Goal: Information Seeking & Learning: Learn about a topic

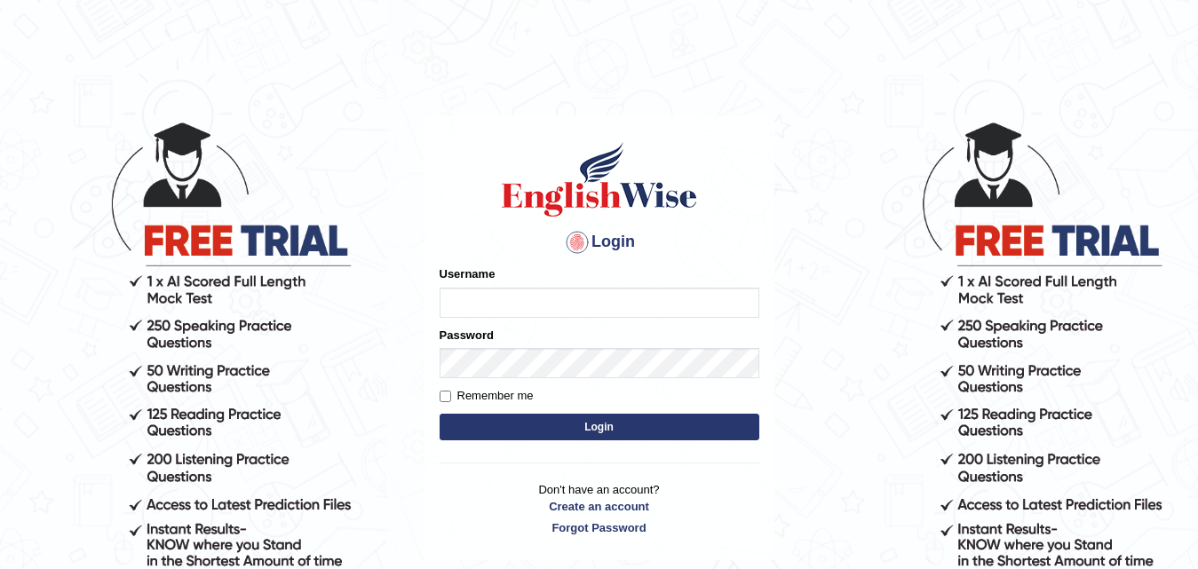
type input "ArvinDurgapersad123"
click at [569, 432] on button "Login" at bounding box center [600, 427] width 320 height 27
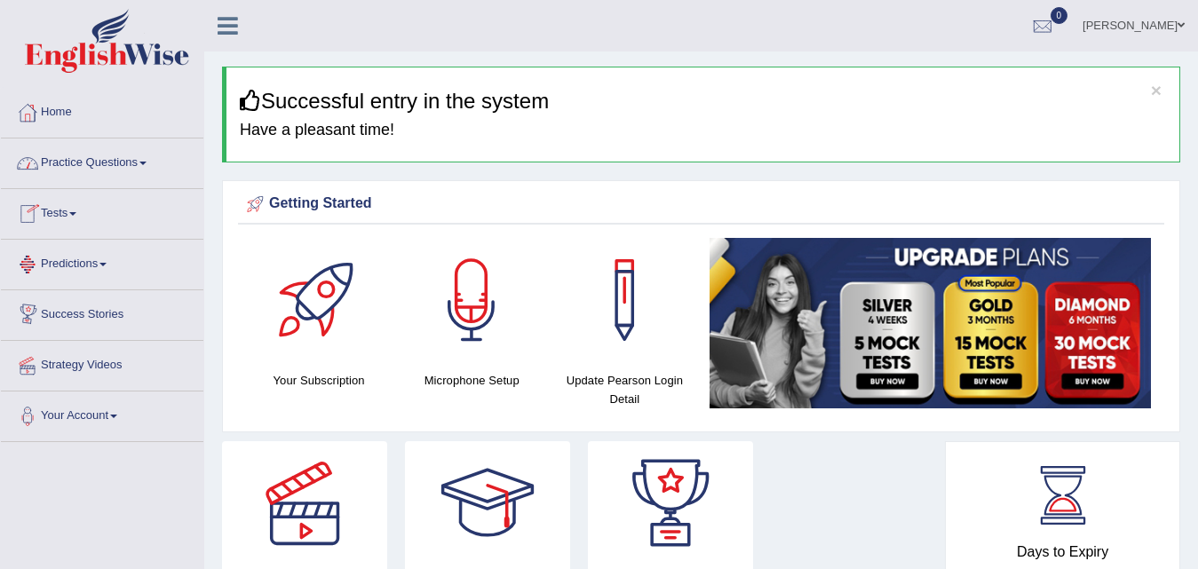
click at [113, 268] on link "Predictions" at bounding box center [102, 262] width 203 height 44
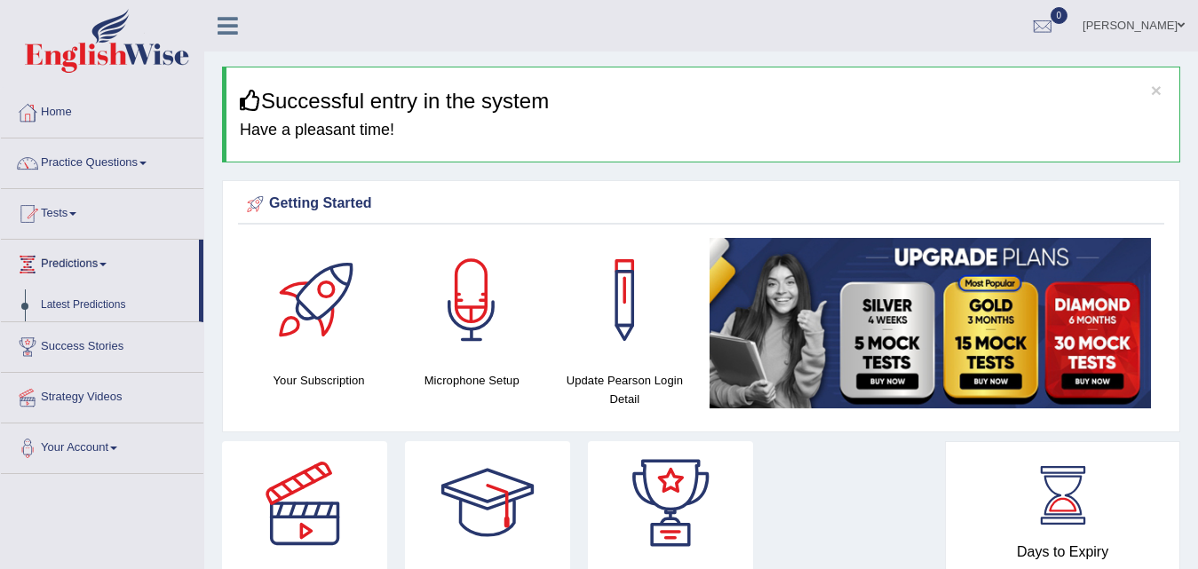
click at [113, 268] on link "Predictions" at bounding box center [100, 262] width 198 height 44
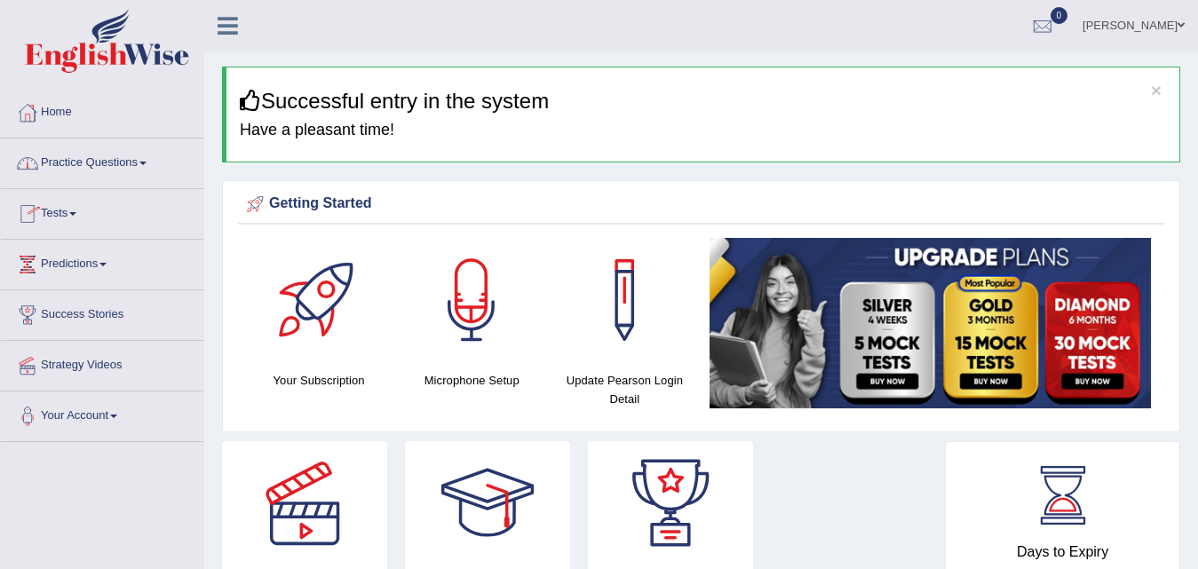
click at [159, 163] on link "Practice Questions" at bounding box center [102, 161] width 203 height 44
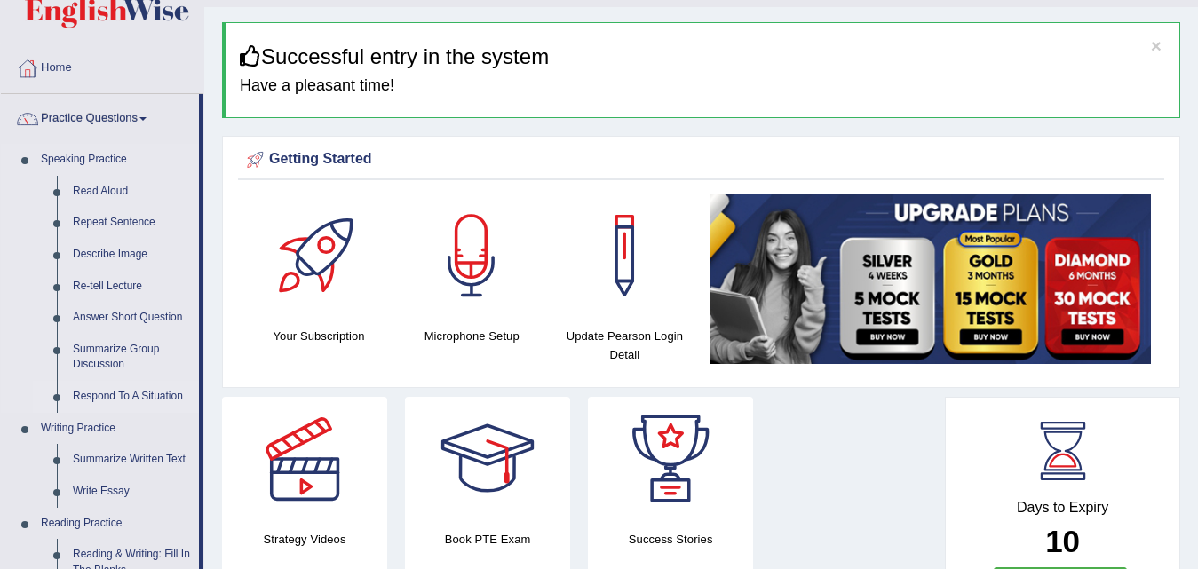
scroll to position [89, 0]
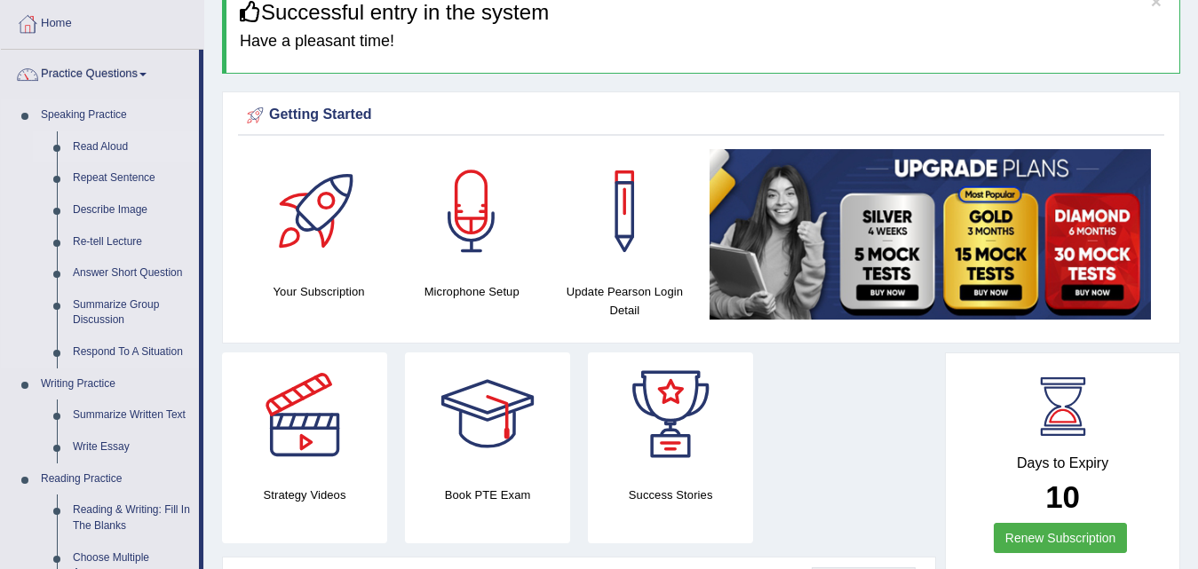
click at [115, 146] on link "Read Aloud" at bounding box center [132, 147] width 134 height 32
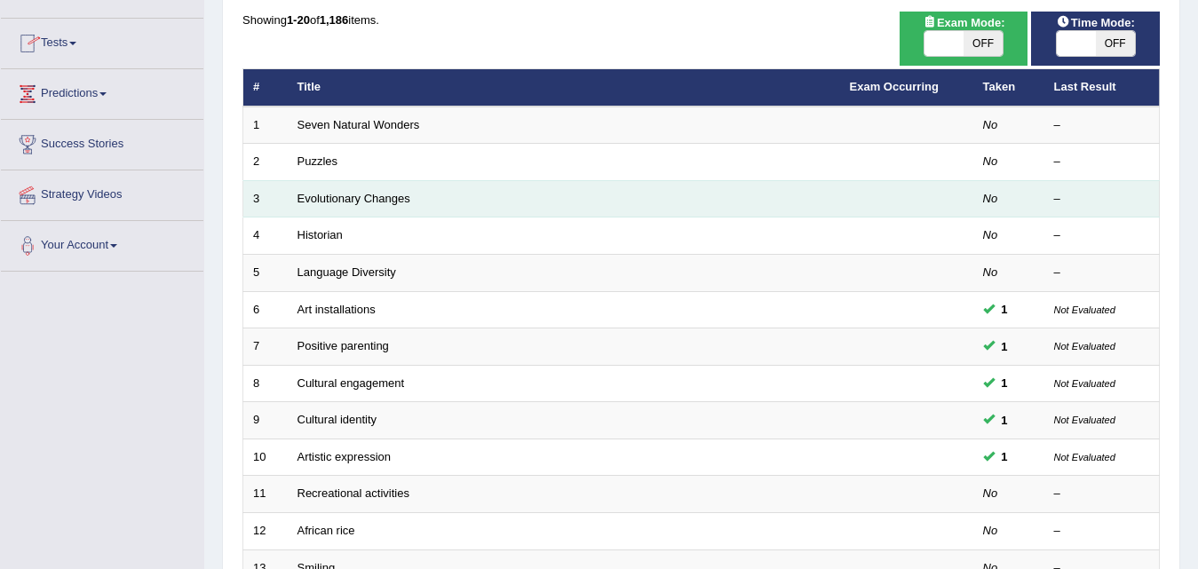
scroll to position [178, 0]
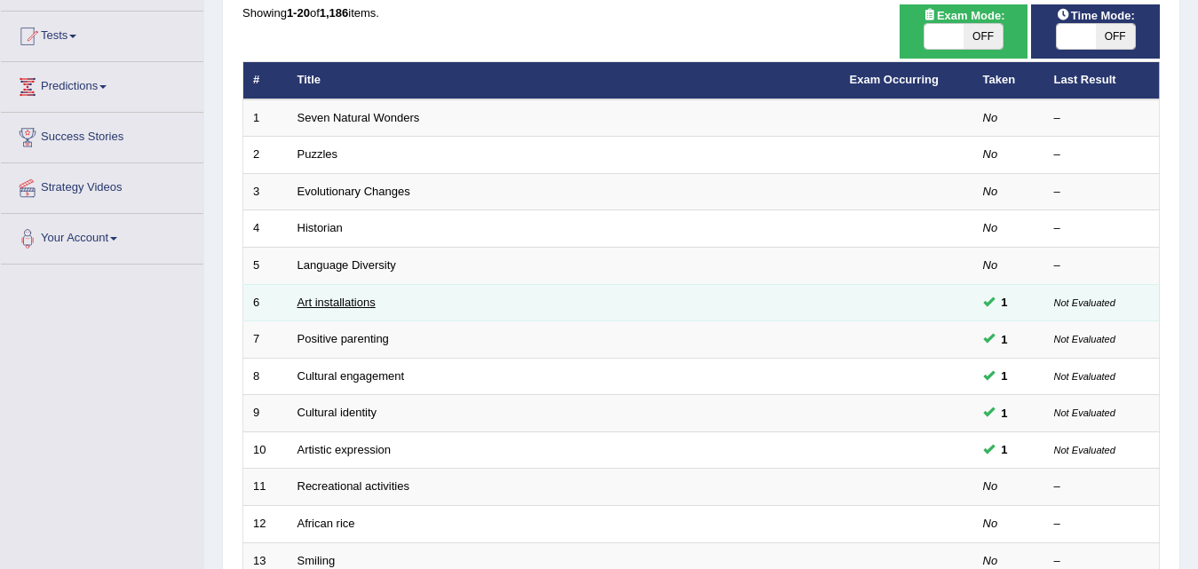
click at [344, 300] on link "Art installations" at bounding box center [337, 302] width 78 height 13
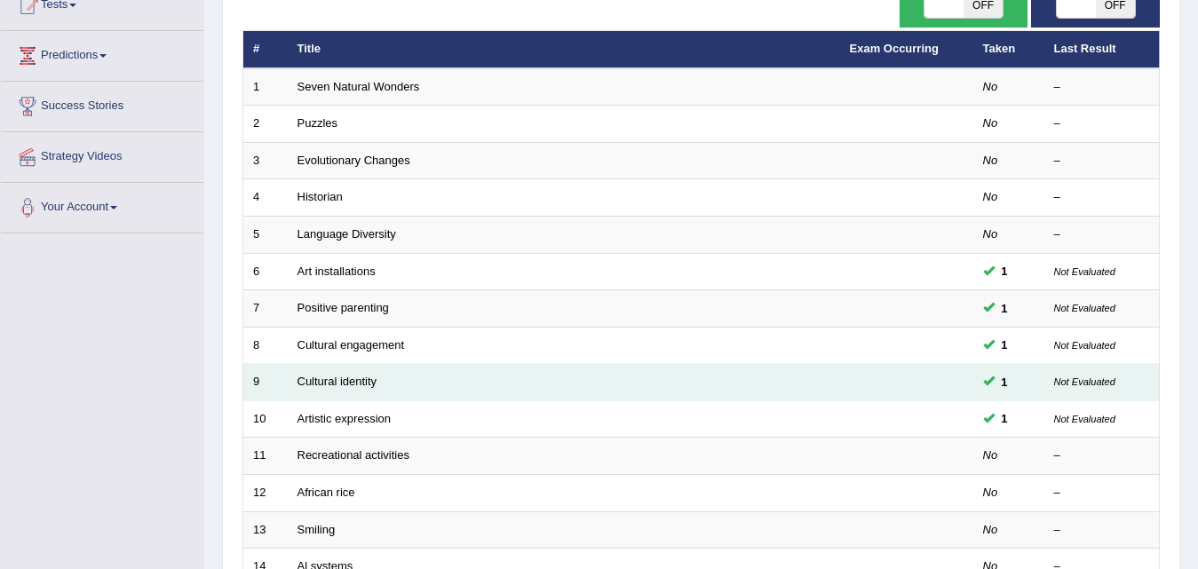
scroll to position [178, 0]
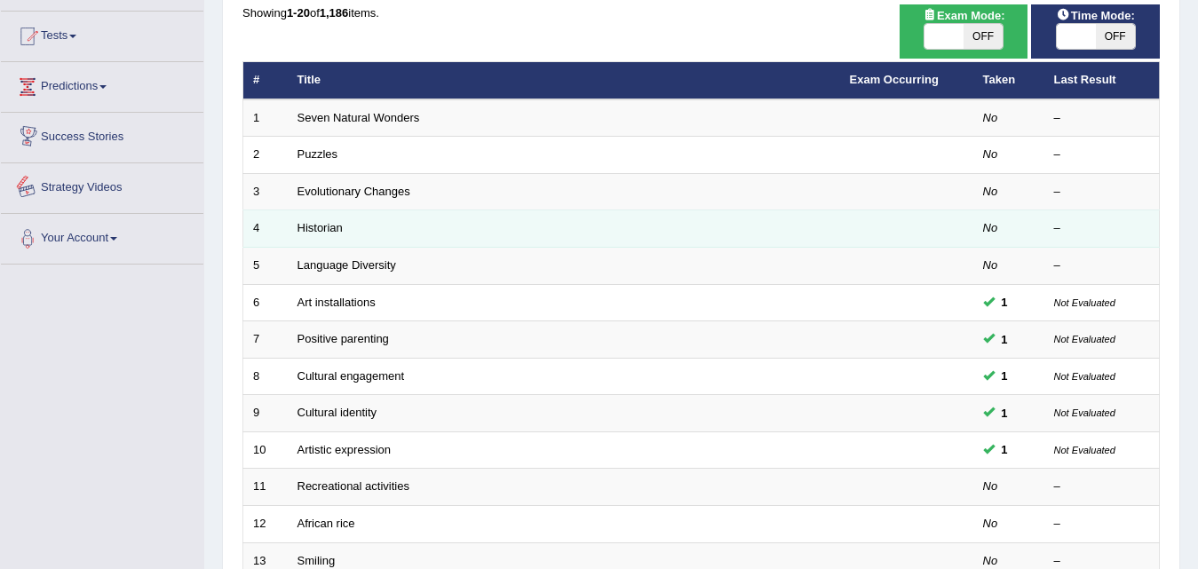
click at [350, 221] on td "Historian" at bounding box center [564, 229] width 552 height 37
click at [330, 231] on link "Historian" at bounding box center [320, 227] width 45 height 13
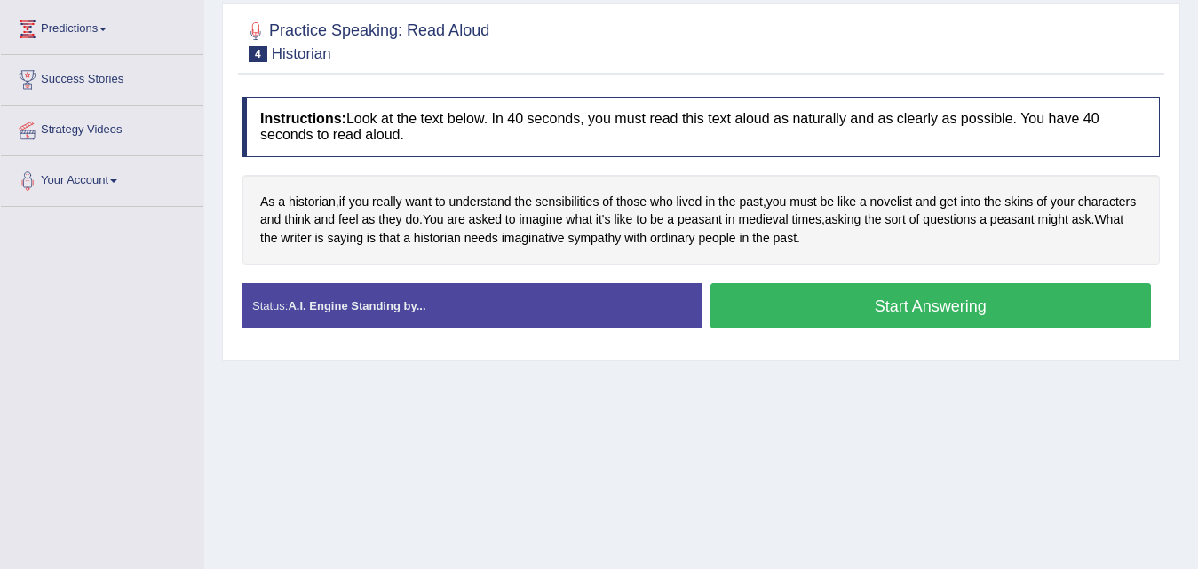
scroll to position [266, 0]
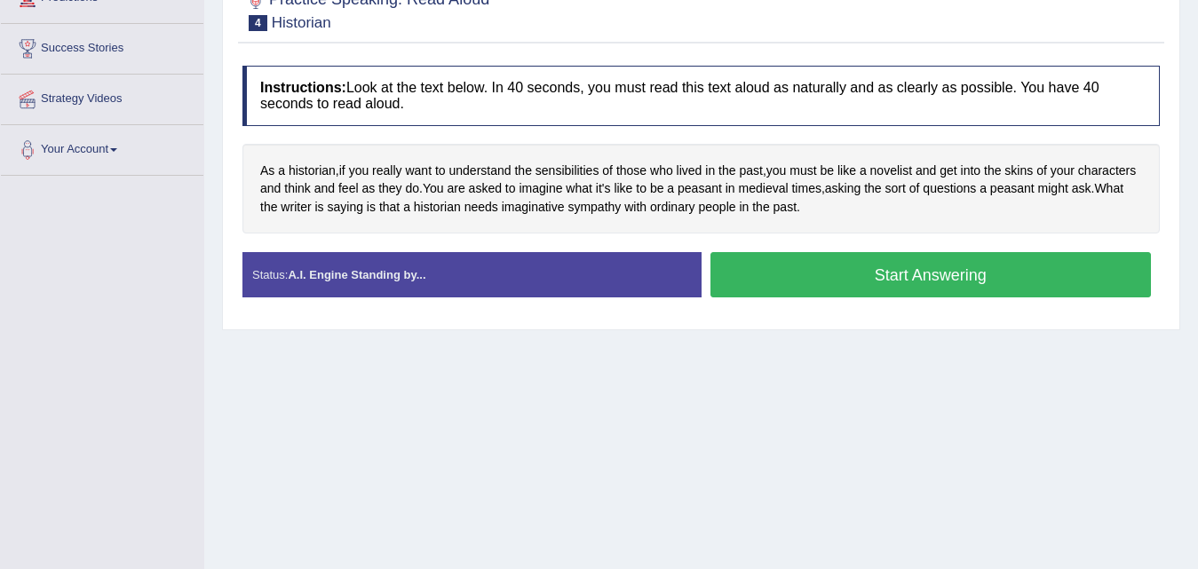
click at [706, 516] on div "Home Practice Speaking: Read Aloud Historian * Remember to use the device Commu…" at bounding box center [701, 178] width 994 height 888
click at [969, 283] on button "Start Answering" at bounding box center [931, 274] width 441 height 45
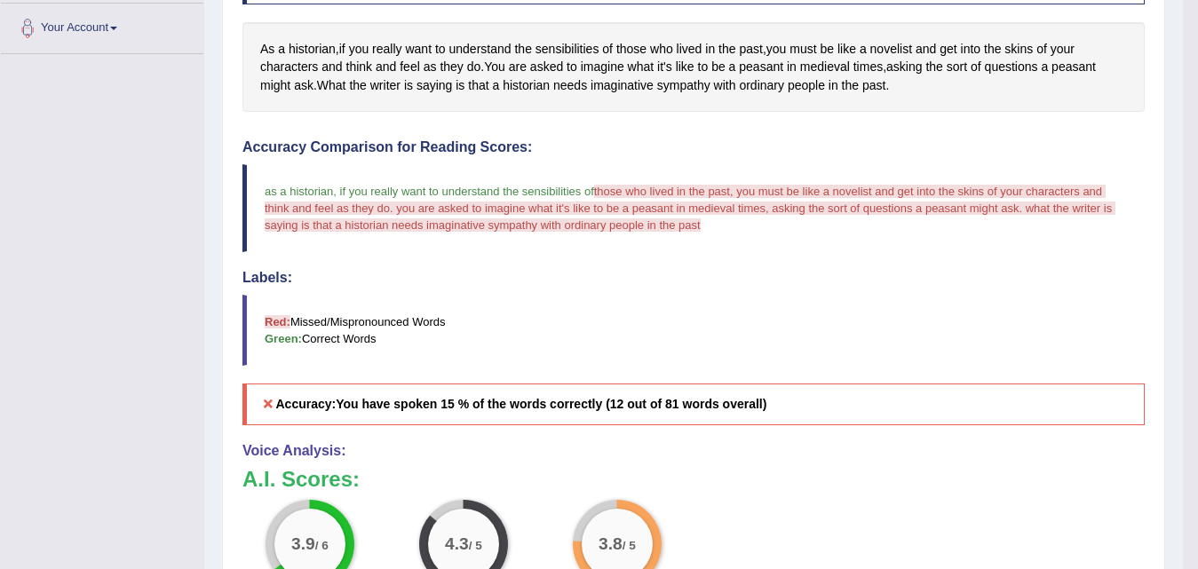
scroll to position [39, 0]
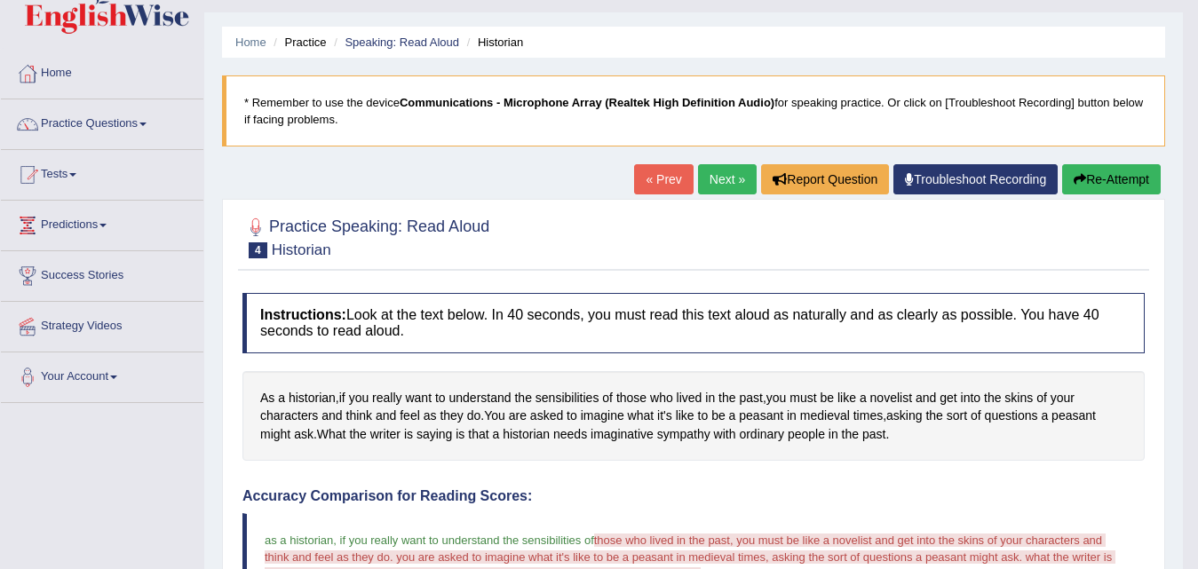
click at [1108, 173] on button "Re-Attempt" at bounding box center [1111, 179] width 99 height 30
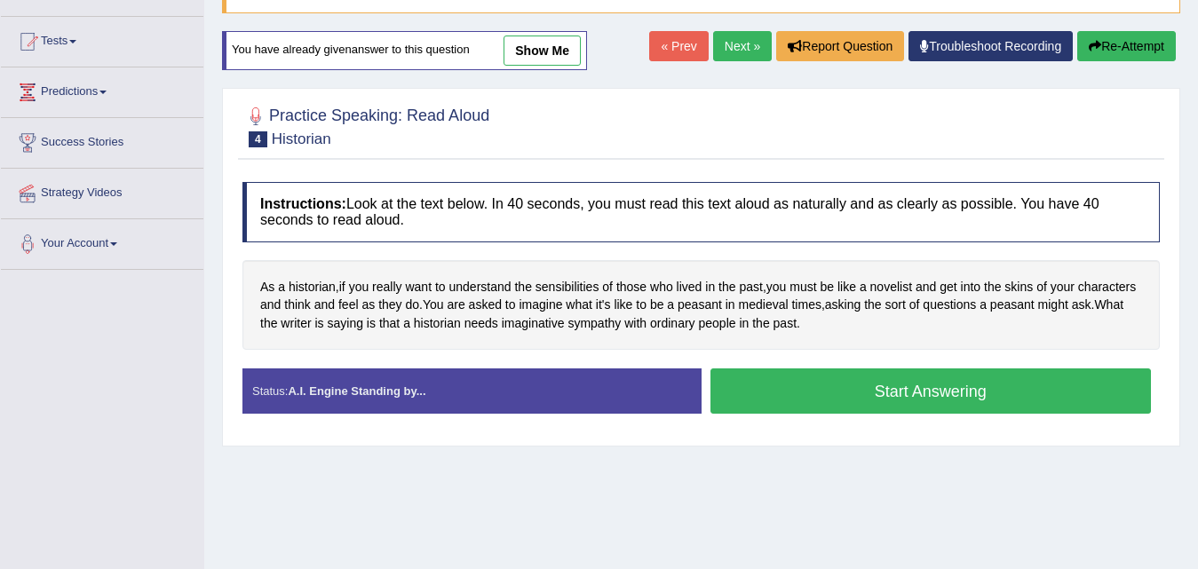
scroll to position [217, 0]
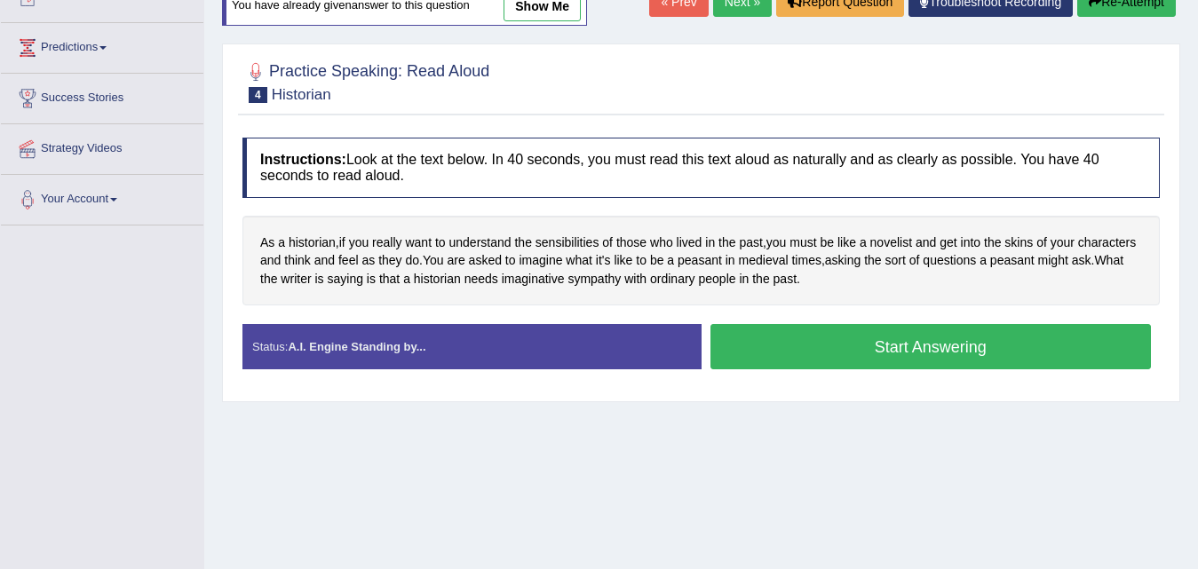
click at [916, 338] on button "Start Answering" at bounding box center [931, 346] width 441 height 45
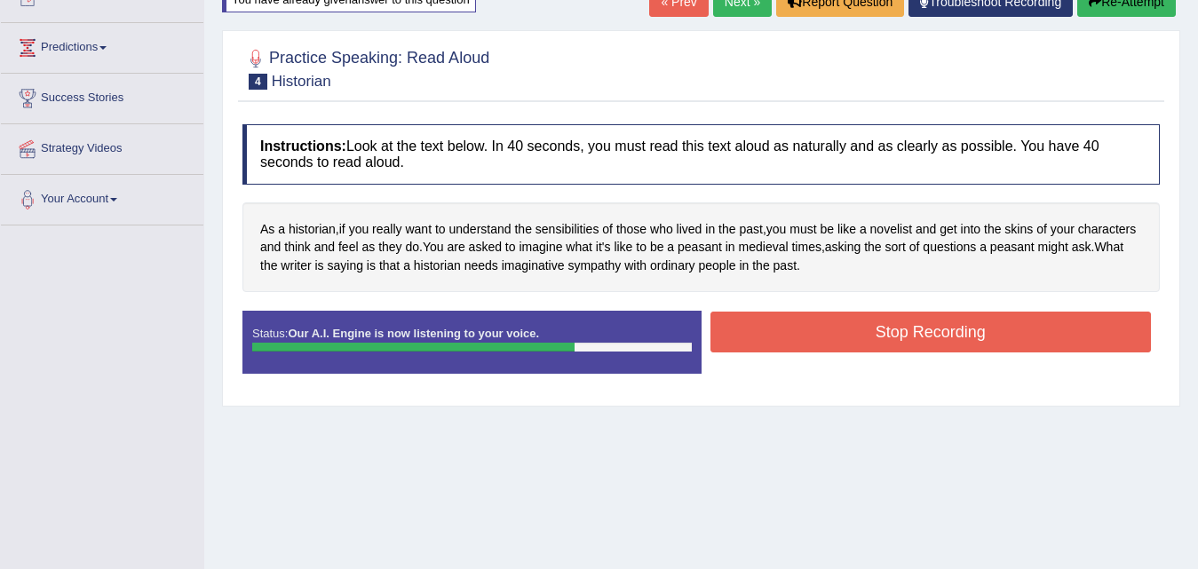
click at [916, 338] on button "Stop Recording" at bounding box center [931, 332] width 441 height 41
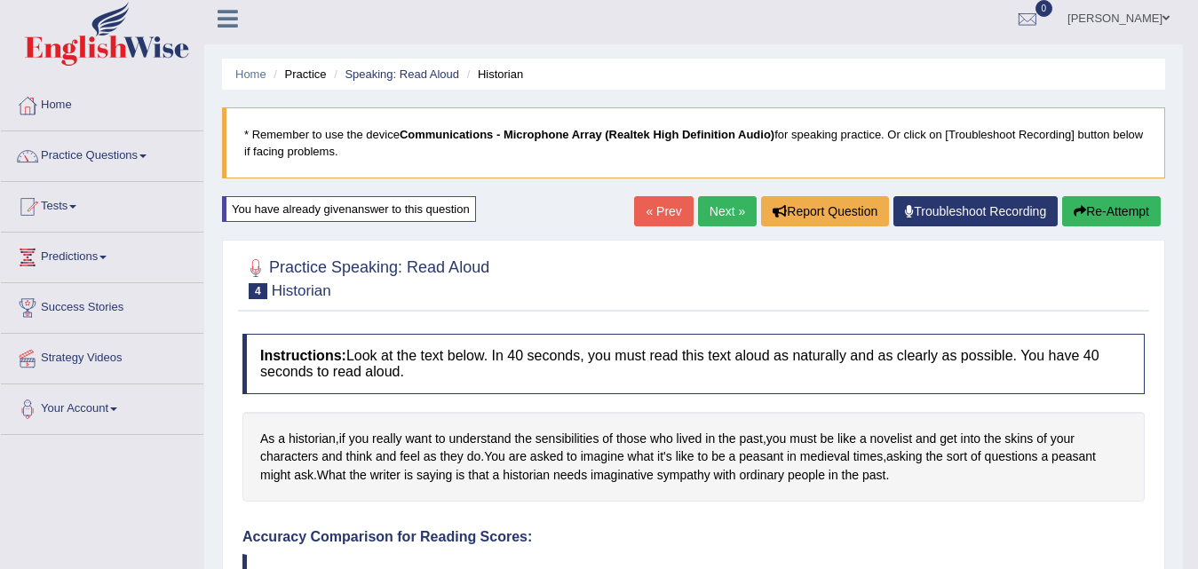
scroll to position [0, 0]
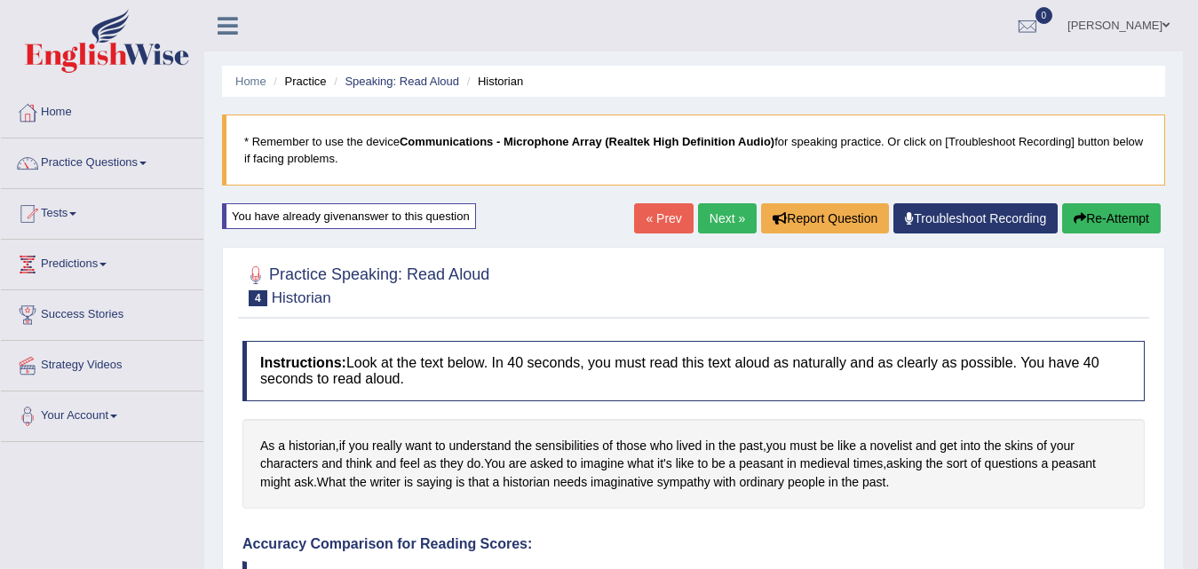
click at [711, 226] on link "Next »" at bounding box center [727, 218] width 59 height 30
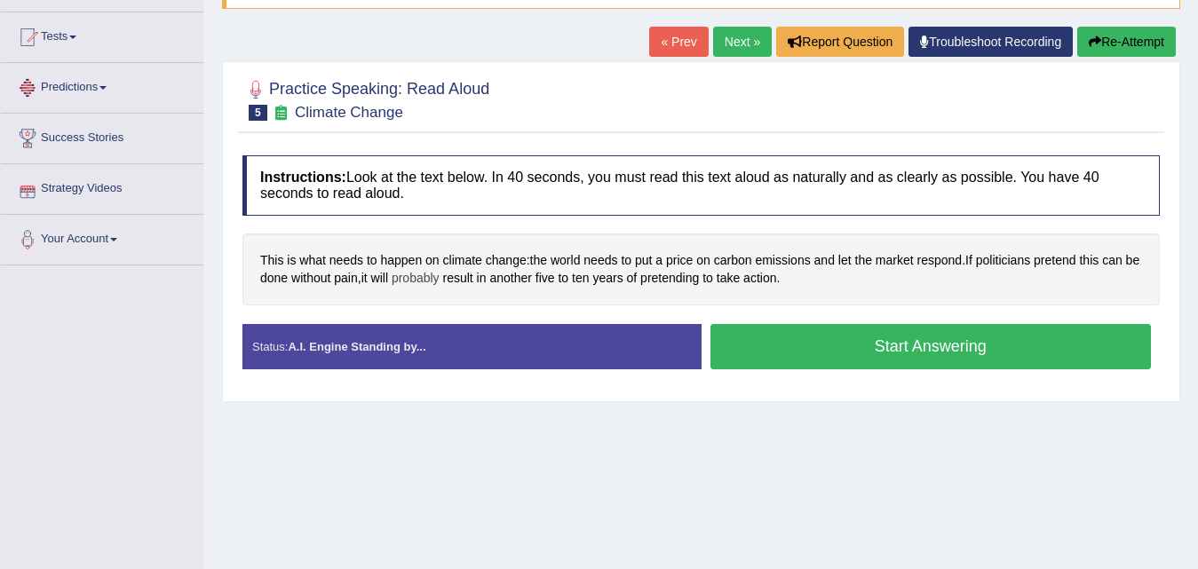
scroll to position [178, 0]
click at [900, 352] on button "Start Answering" at bounding box center [931, 345] width 441 height 45
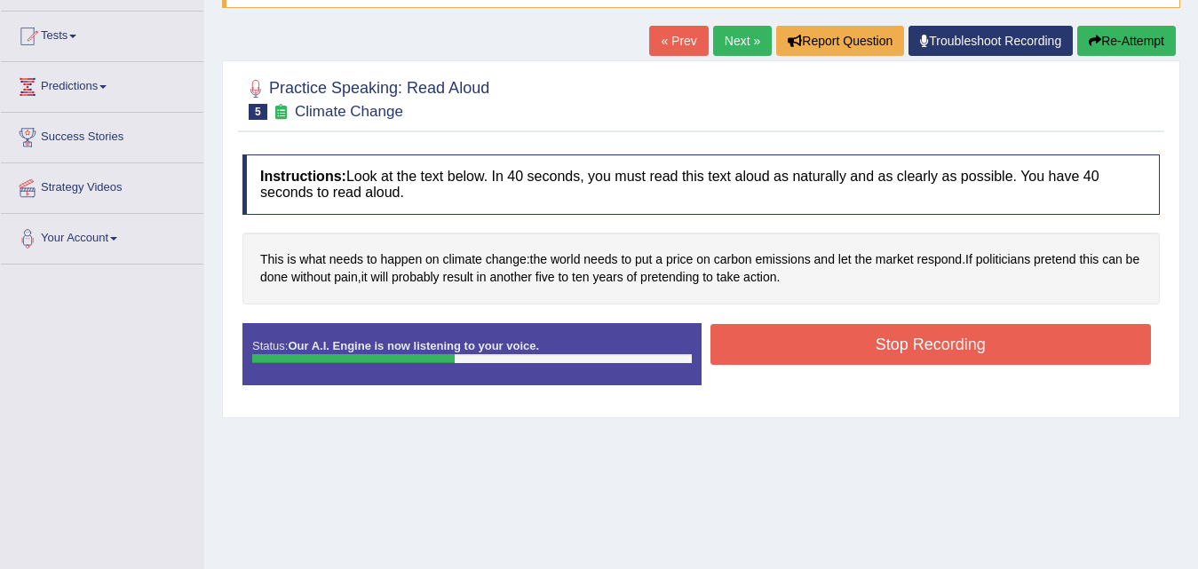
click at [900, 352] on button "Stop Recording" at bounding box center [931, 344] width 441 height 41
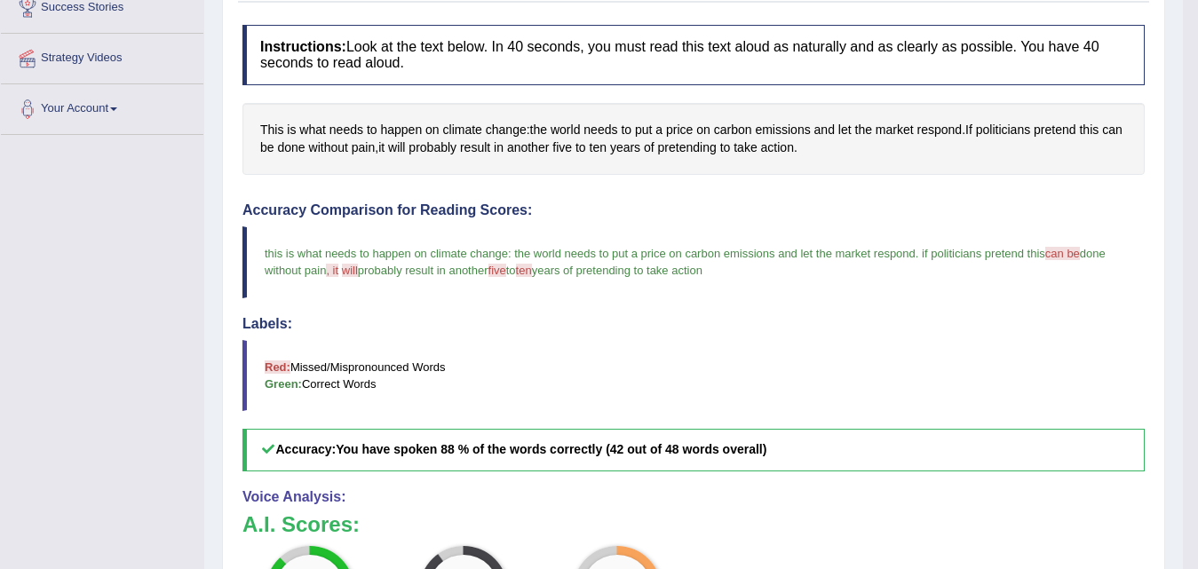
scroll to position [89, 0]
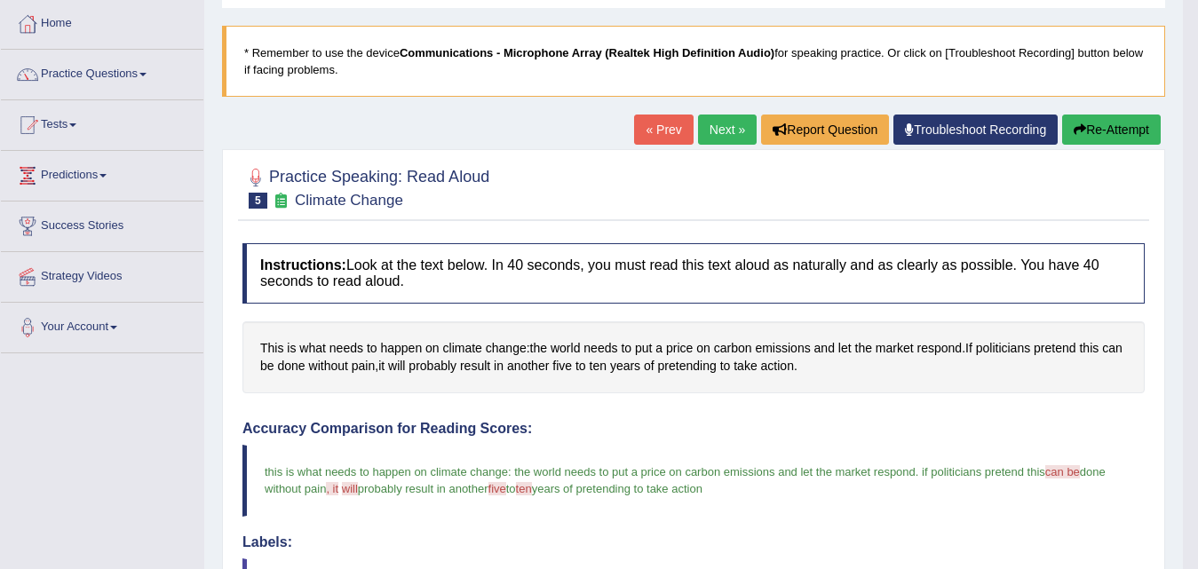
click at [742, 120] on link "Next »" at bounding box center [727, 130] width 59 height 30
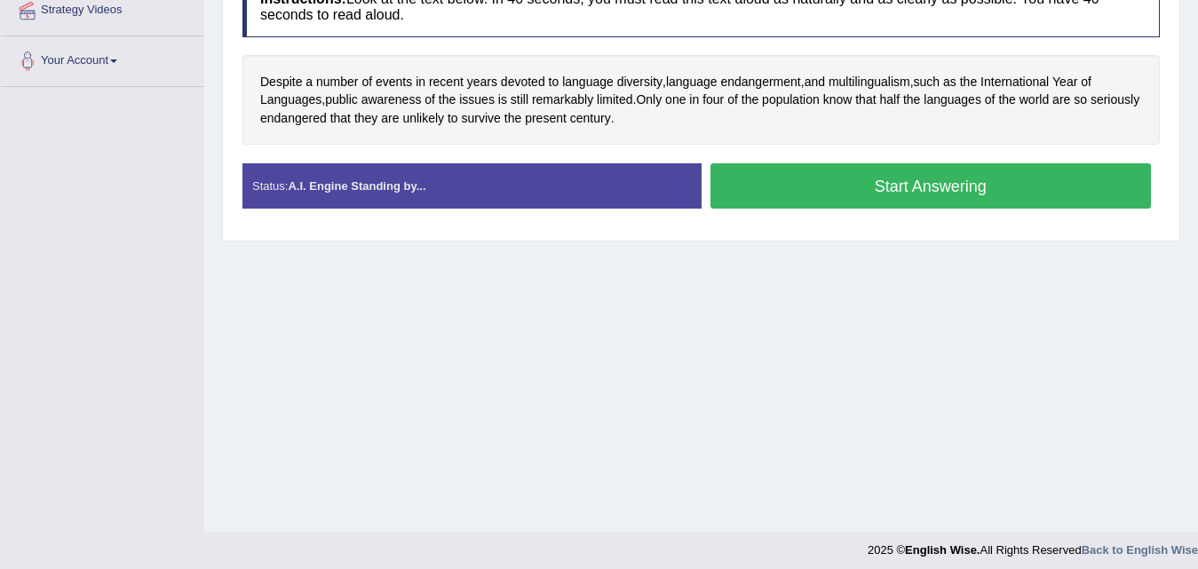
scroll to position [266, 0]
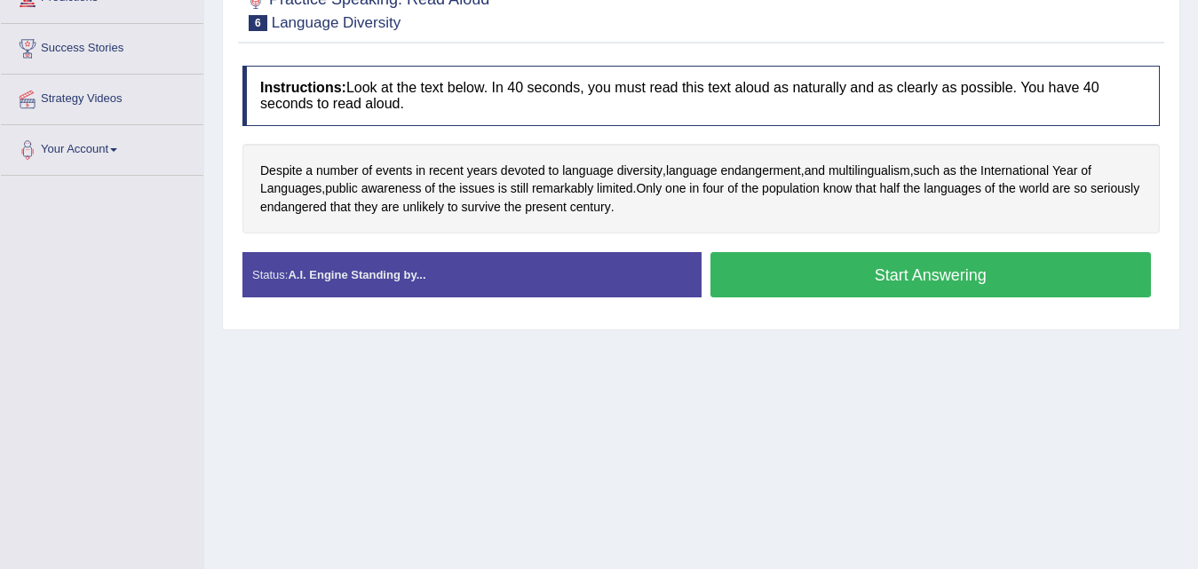
click at [932, 285] on button "Start Answering" at bounding box center [931, 274] width 441 height 45
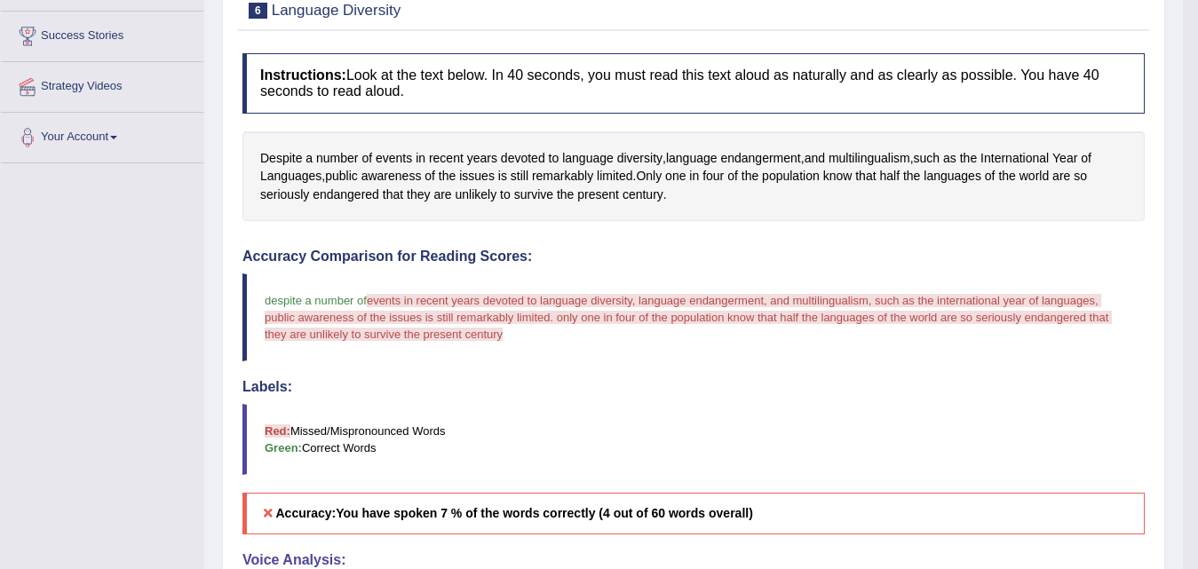
scroll to position [89, 0]
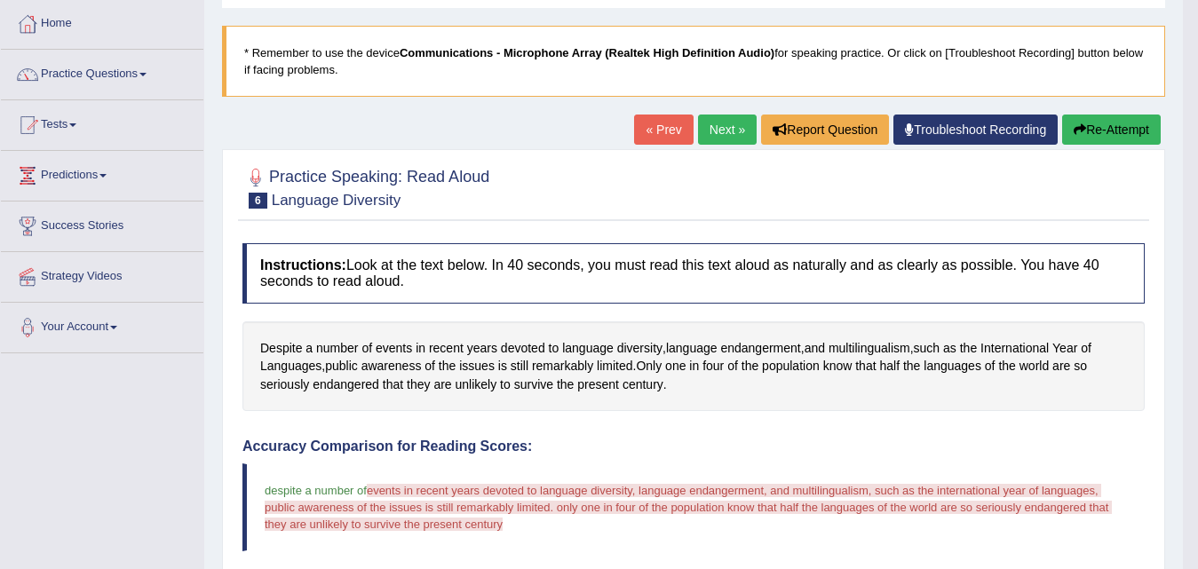
click at [1090, 132] on button "Re-Attempt" at bounding box center [1111, 130] width 99 height 30
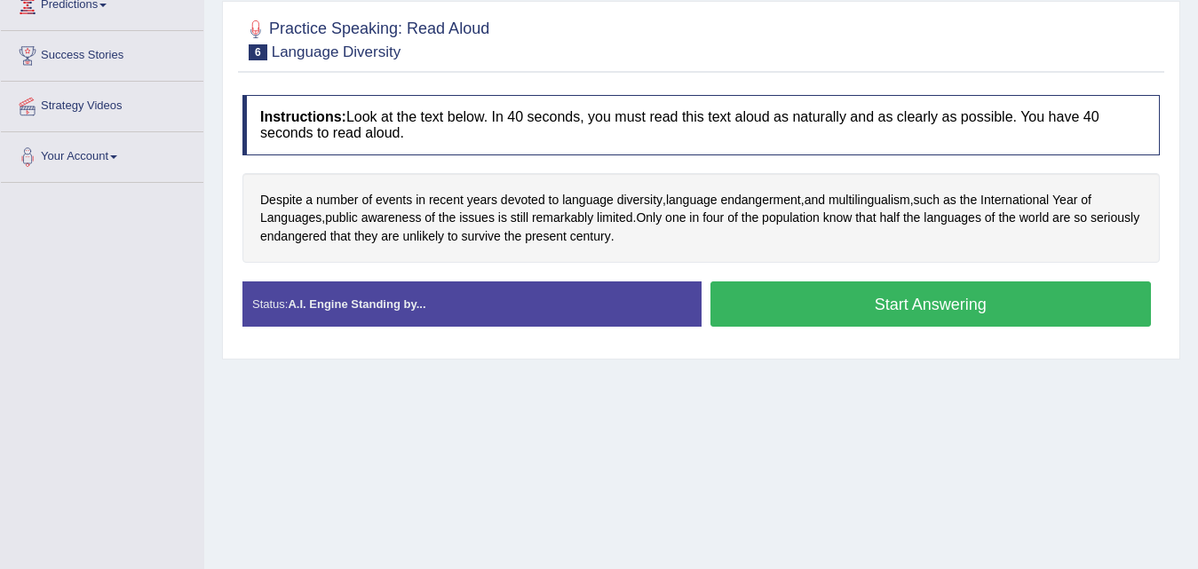
scroll to position [266, 0]
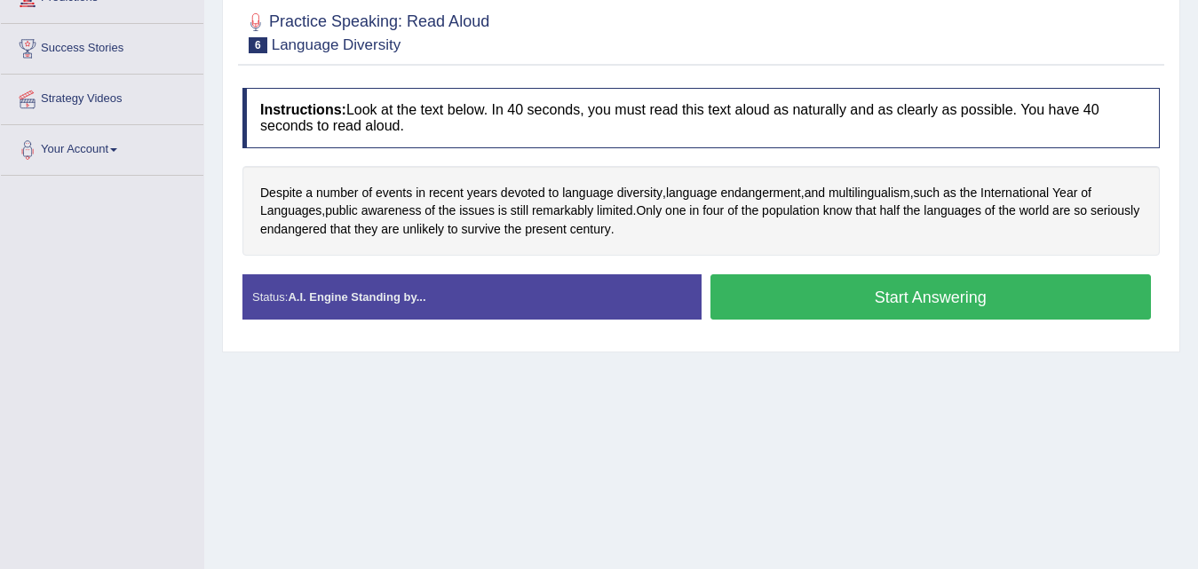
click at [859, 307] on button "Start Answering" at bounding box center [931, 296] width 441 height 45
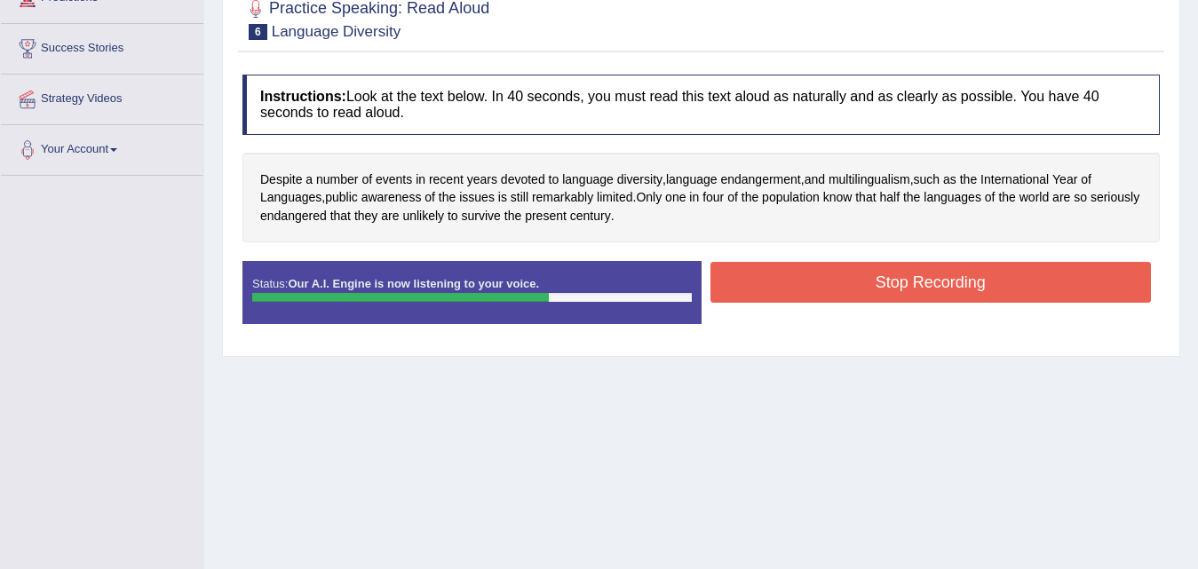
click at [844, 290] on button "Stop Recording" at bounding box center [931, 282] width 441 height 41
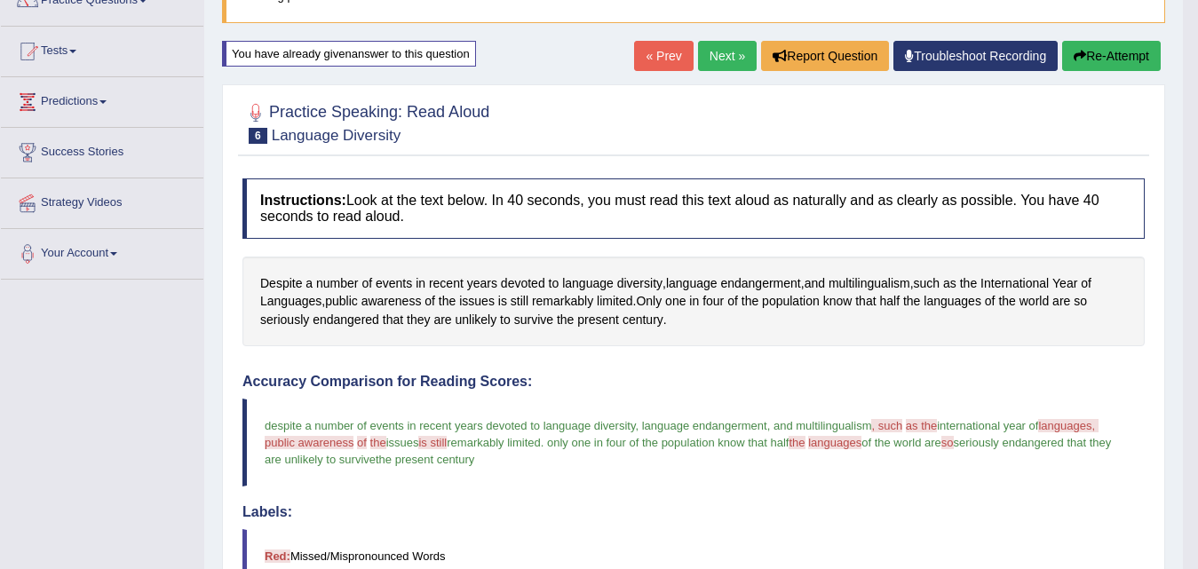
scroll to position [0, 0]
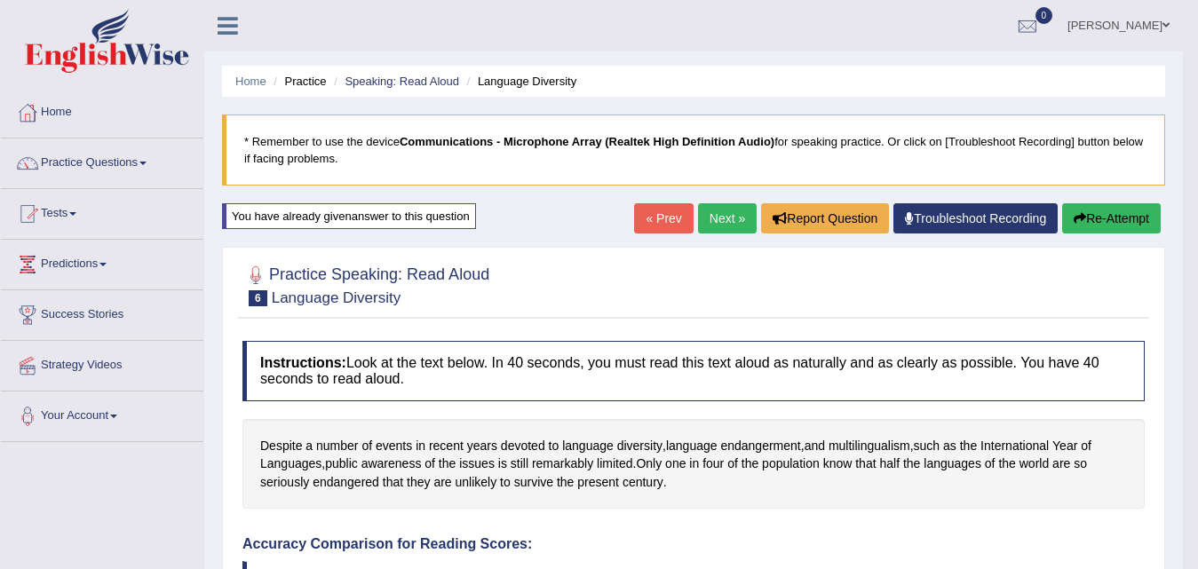
click at [1108, 219] on button "Re-Attempt" at bounding box center [1111, 218] width 99 height 30
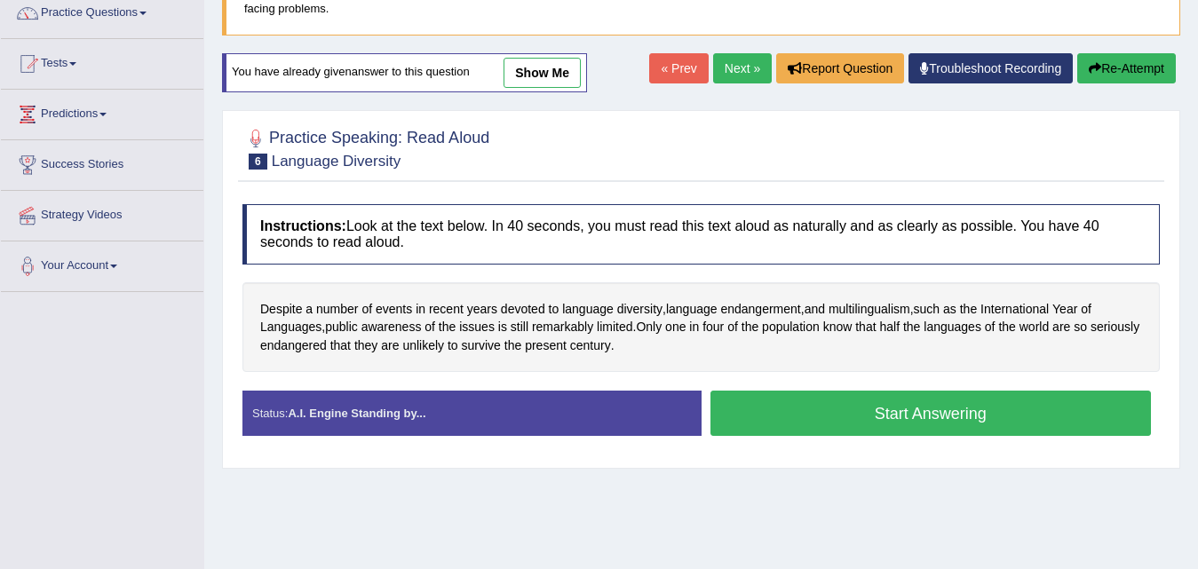
click at [882, 423] on button "Start Answering" at bounding box center [931, 413] width 441 height 45
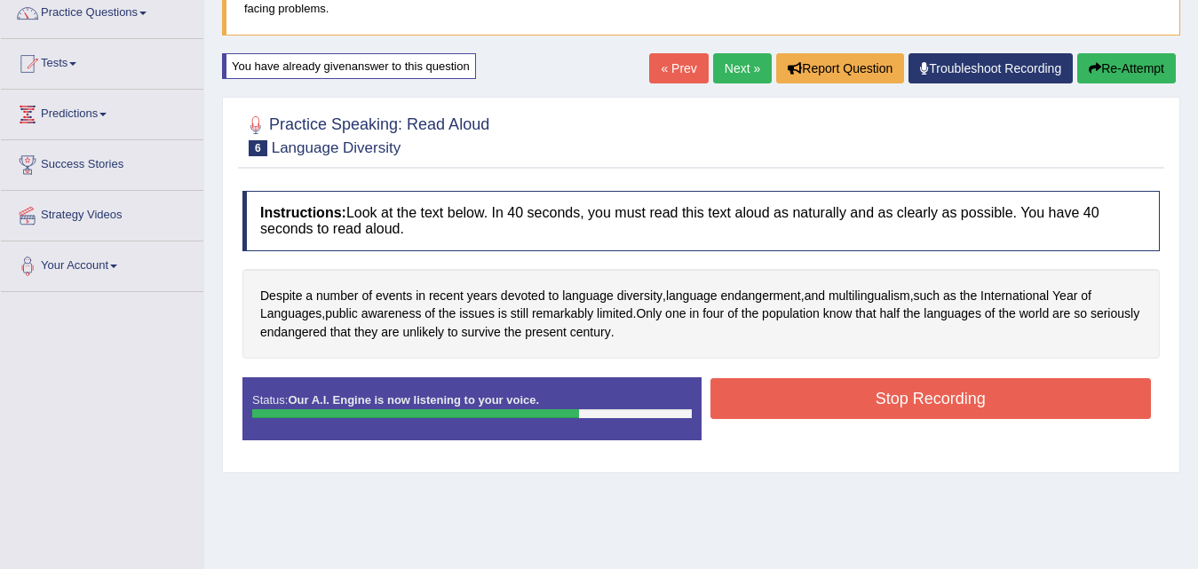
click at [859, 401] on button "Stop Recording" at bounding box center [931, 398] width 441 height 41
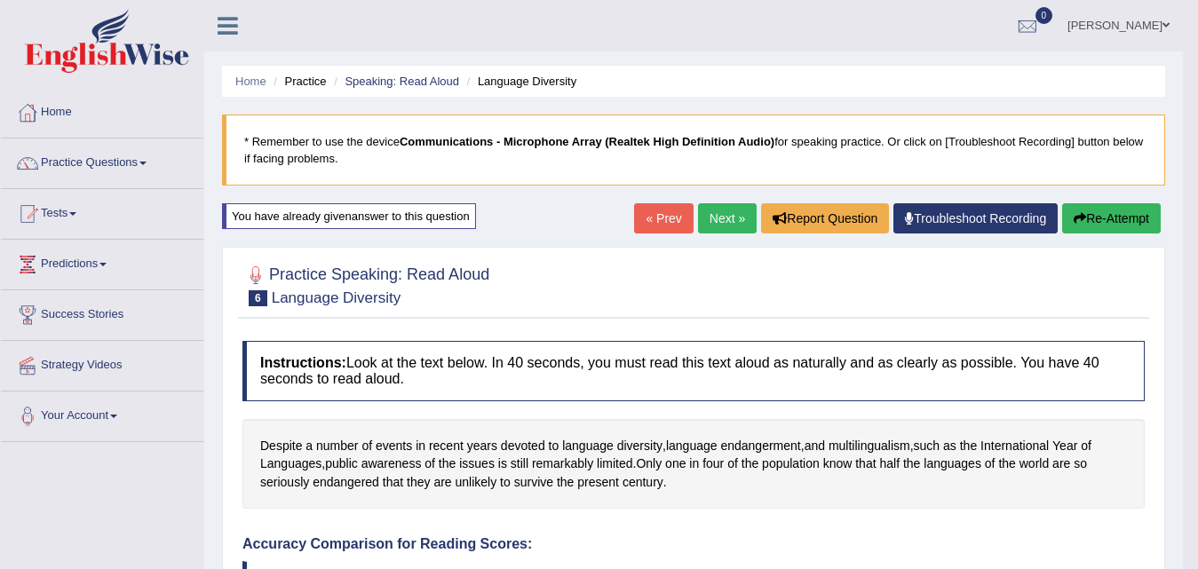
click at [710, 224] on link "Next »" at bounding box center [727, 218] width 59 height 30
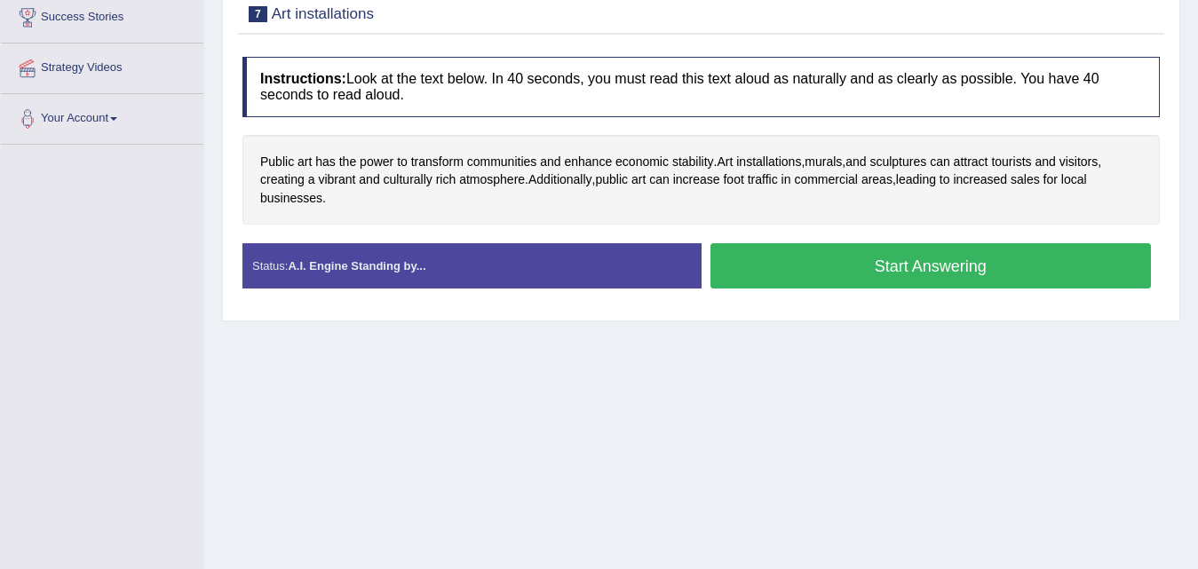
scroll to position [266, 0]
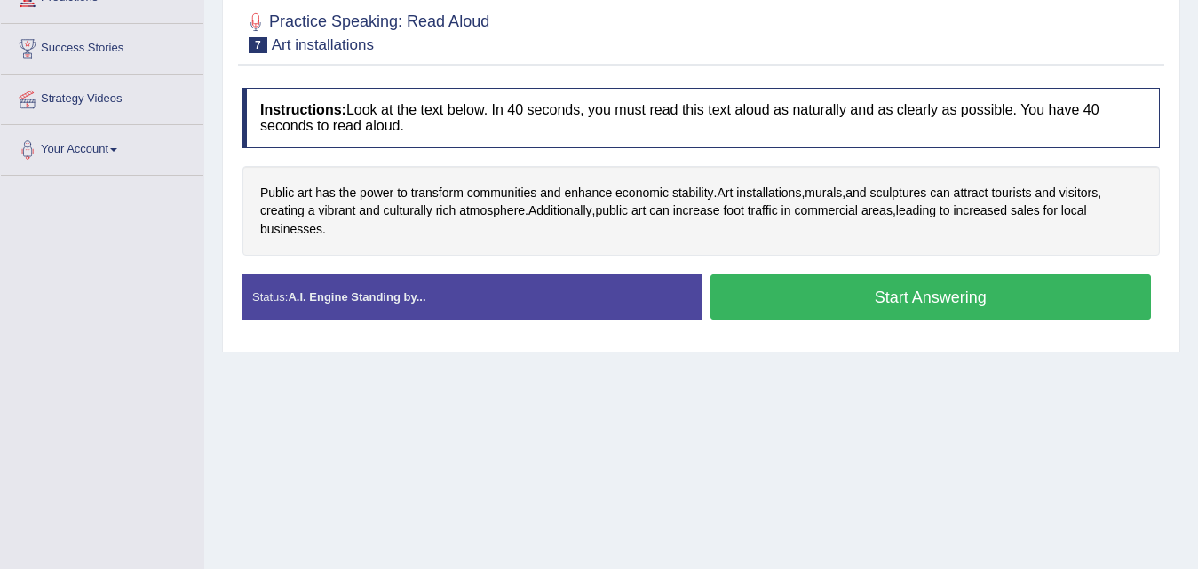
click at [919, 306] on button "Start Answering" at bounding box center [931, 296] width 441 height 45
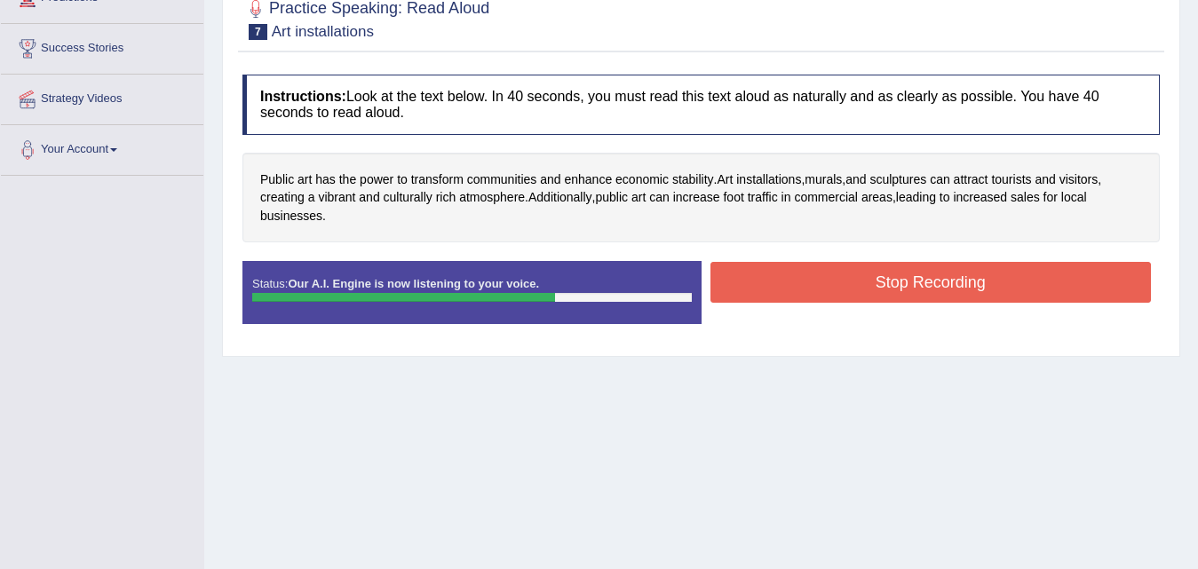
click at [812, 286] on button "Stop Recording" at bounding box center [931, 282] width 441 height 41
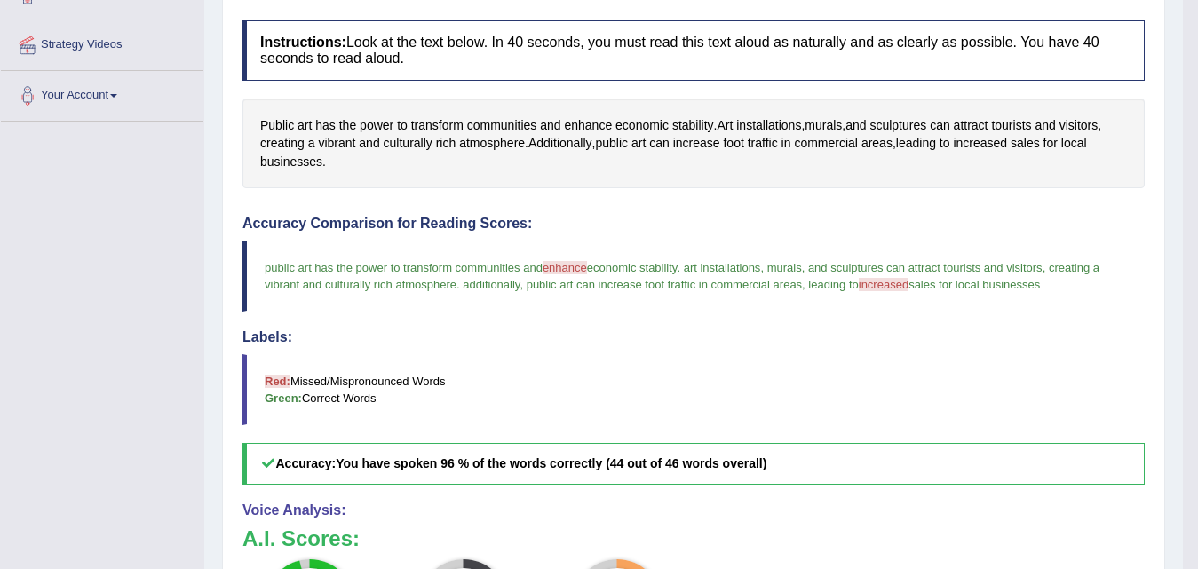
scroll to position [89, 0]
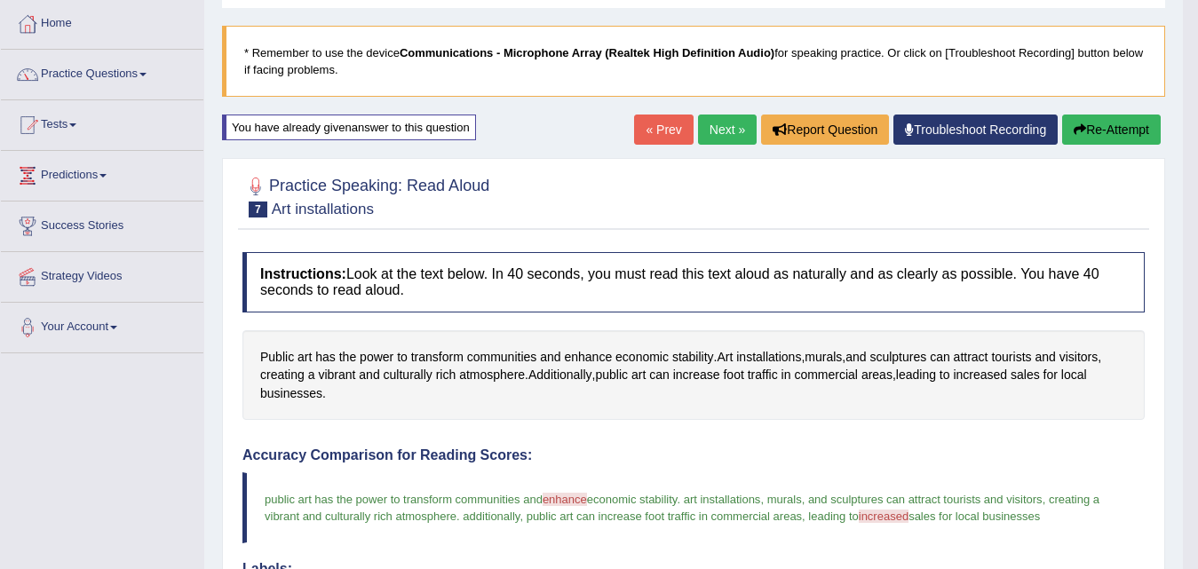
click at [1103, 130] on button "Re-Attempt" at bounding box center [1111, 130] width 99 height 30
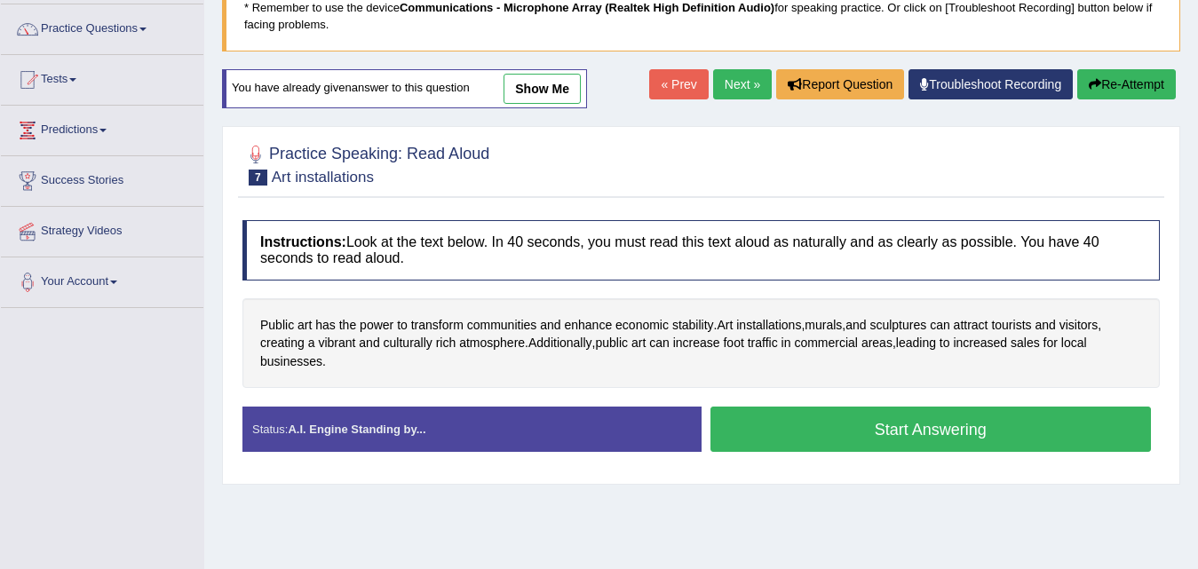
scroll to position [178, 0]
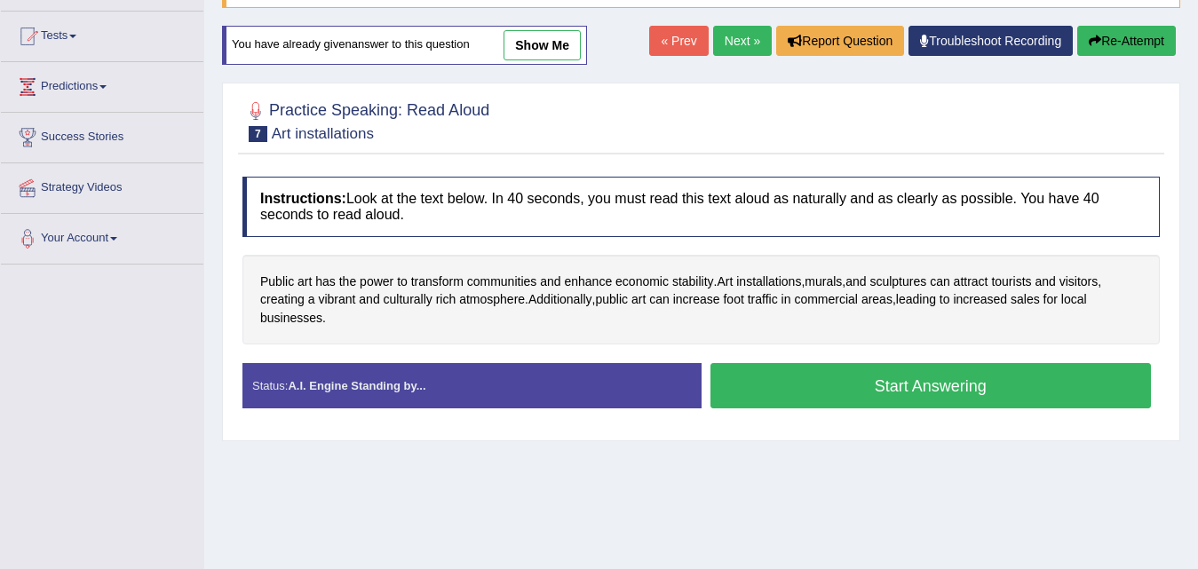
click at [853, 388] on button "Start Answering" at bounding box center [931, 385] width 441 height 45
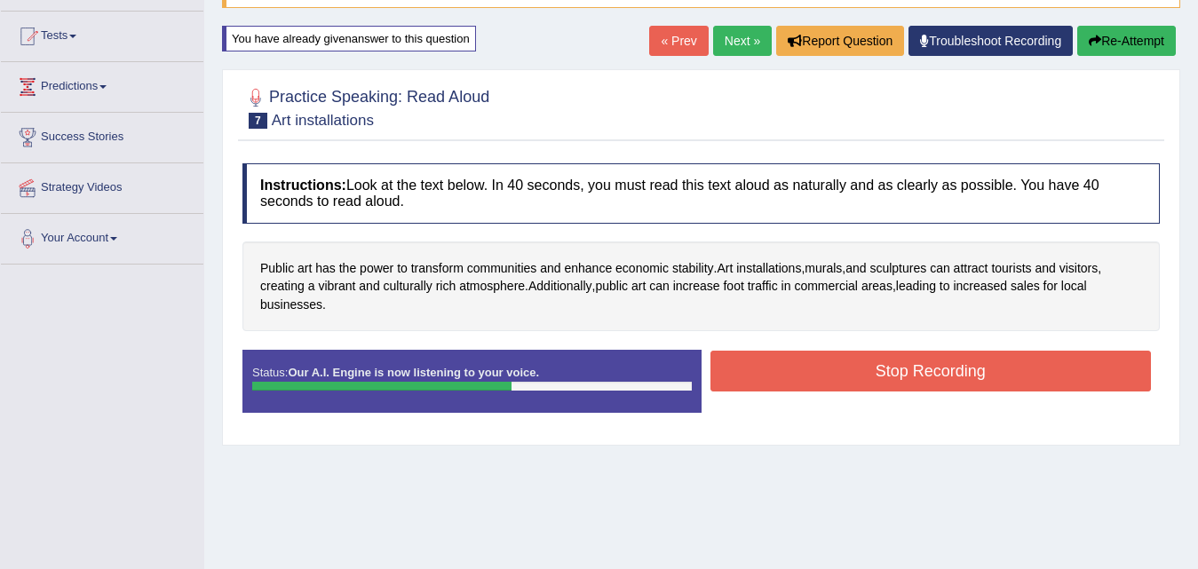
click at [853, 387] on button "Stop Recording" at bounding box center [931, 371] width 441 height 41
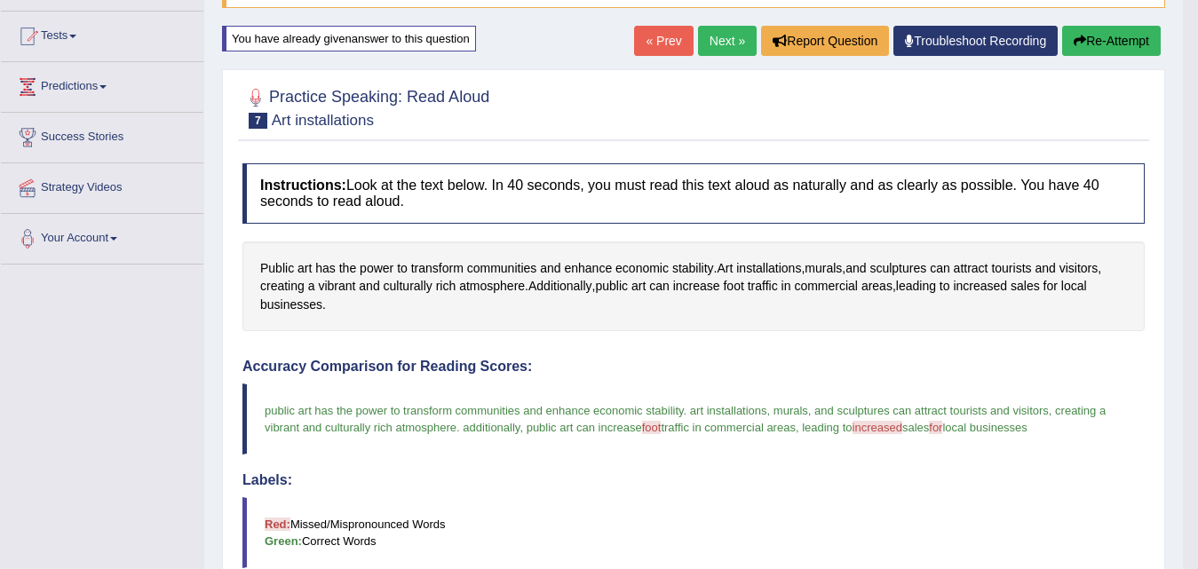
click at [1097, 33] on button "Re-Attempt" at bounding box center [1111, 41] width 99 height 30
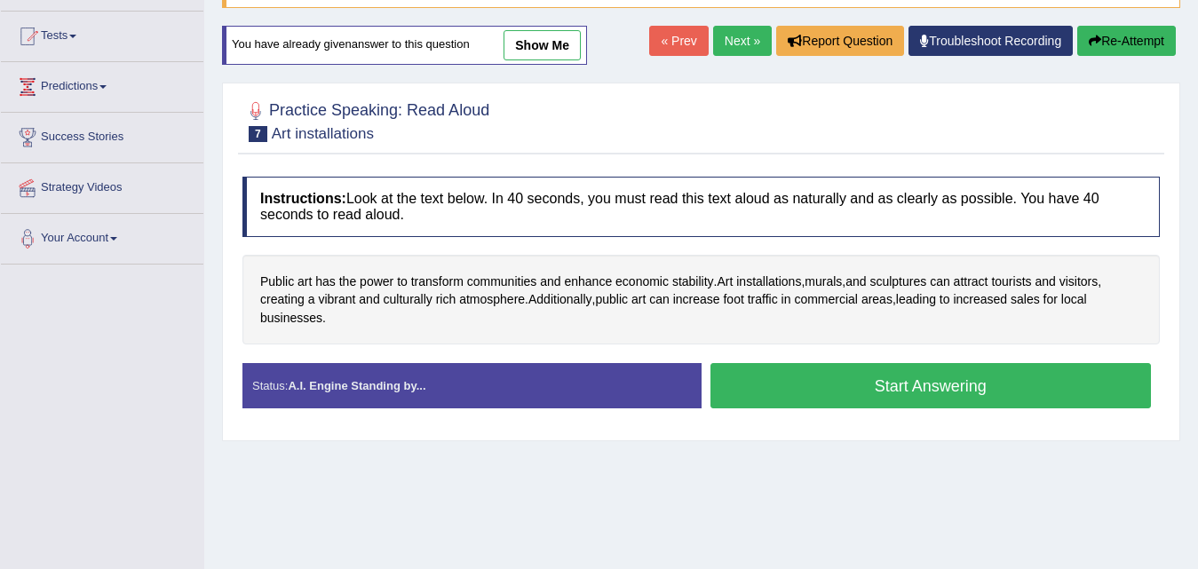
click at [875, 398] on button "Start Answering" at bounding box center [931, 385] width 441 height 45
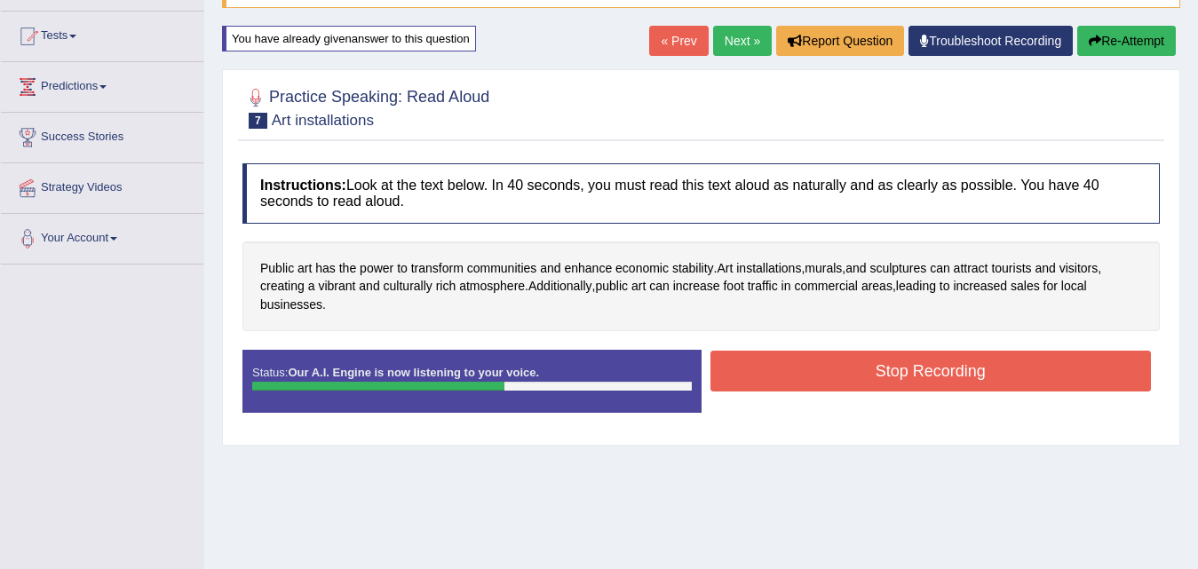
click at [877, 375] on button "Stop Recording" at bounding box center [931, 371] width 441 height 41
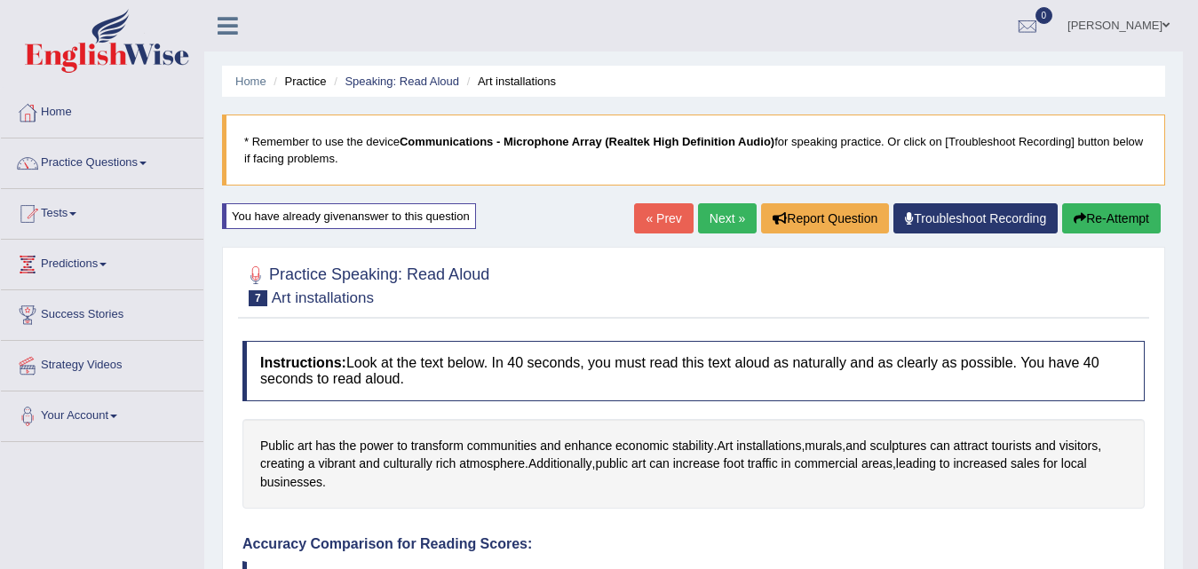
click at [717, 217] on link "Next »" at bounding box center [727, 218] width 59 height 30
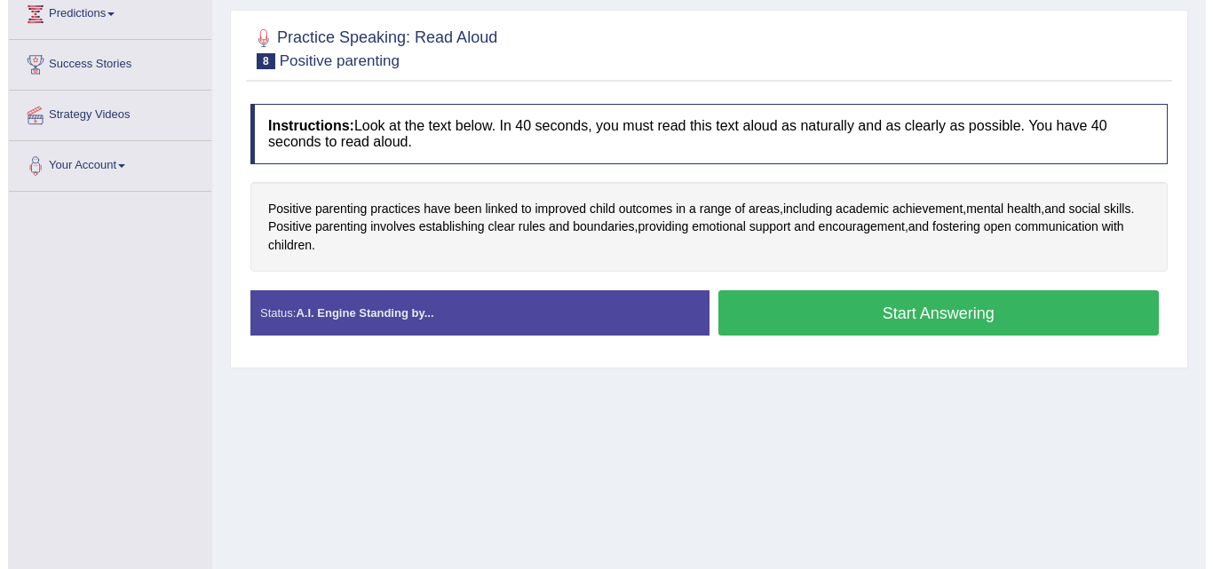
scroll to position [266, 0]
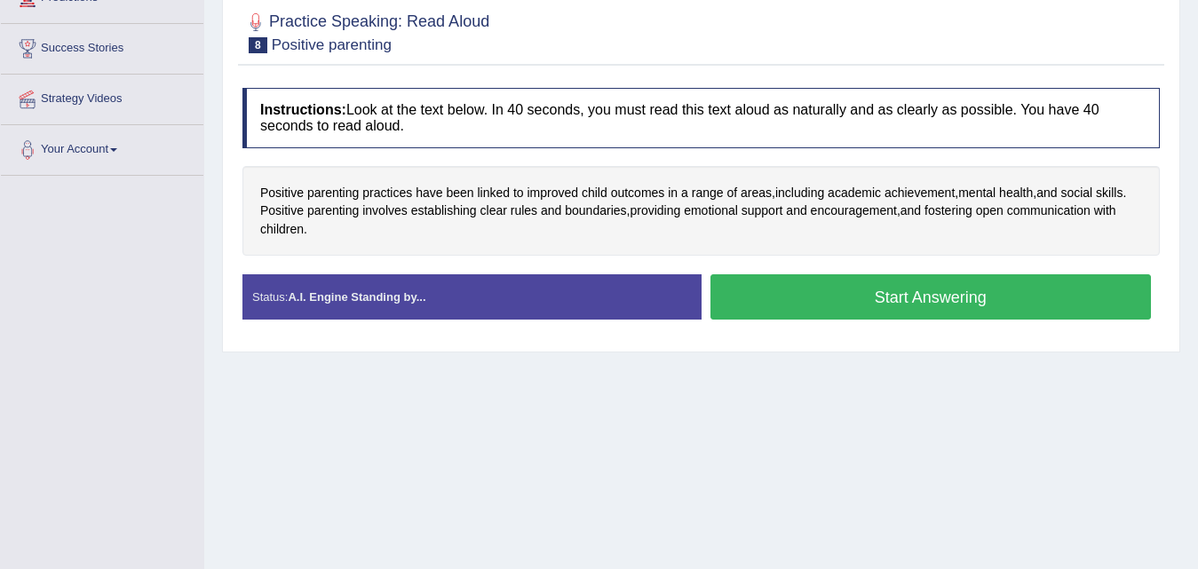
click at [930, 292] on button "Start Answering" at bounding box center [931, 296] width 441 height 45
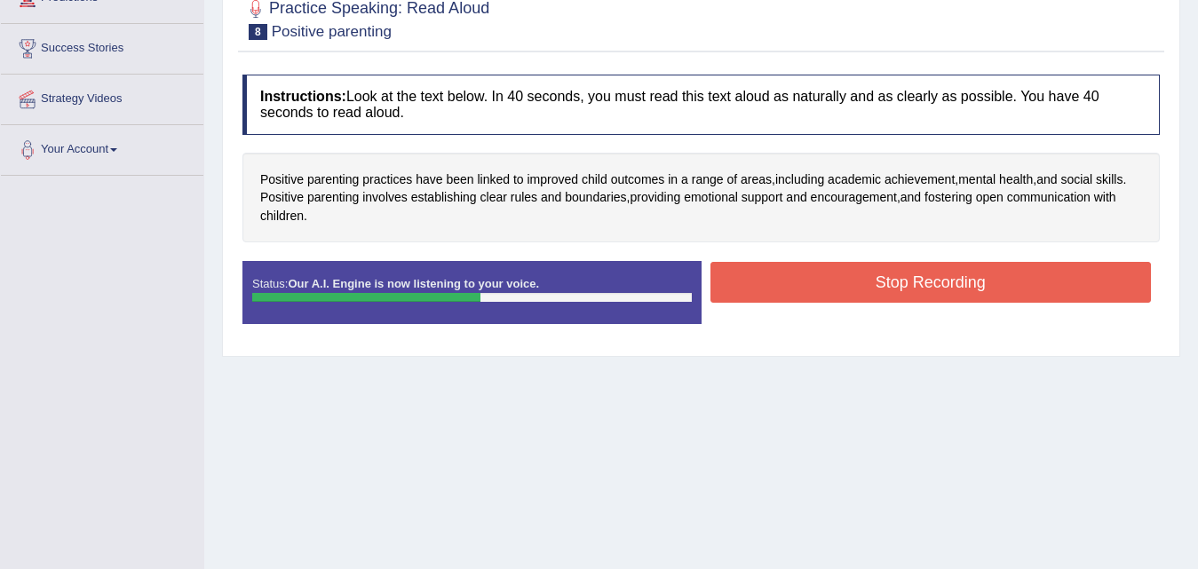
click at [930, 292] on button "Stop Recording" at bounding box center [931, 282] width 441 height 41
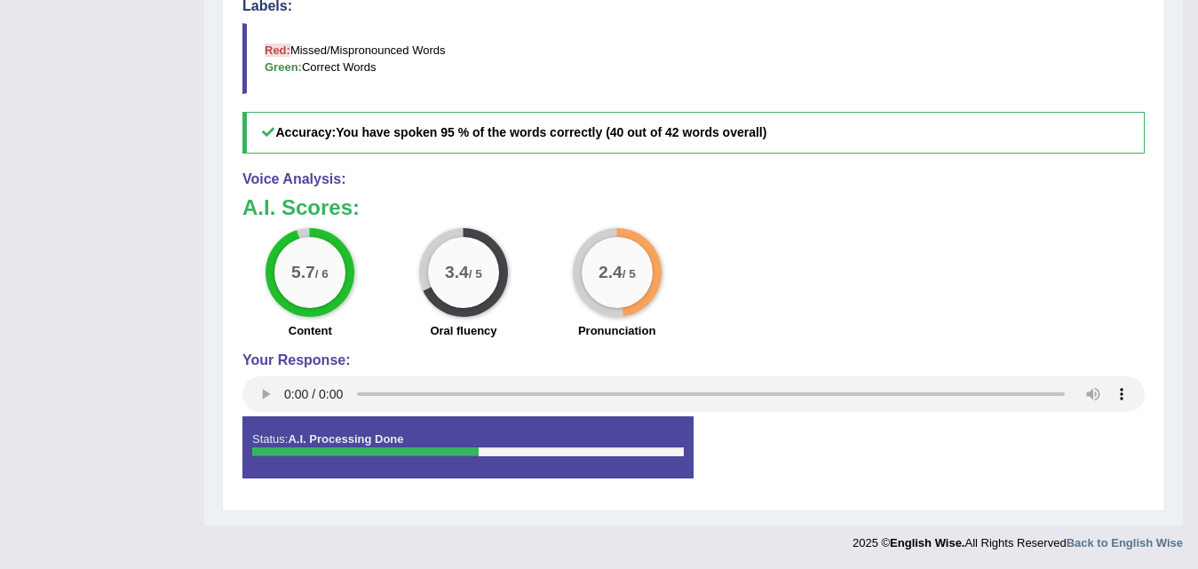
scroll to position [31, 0]
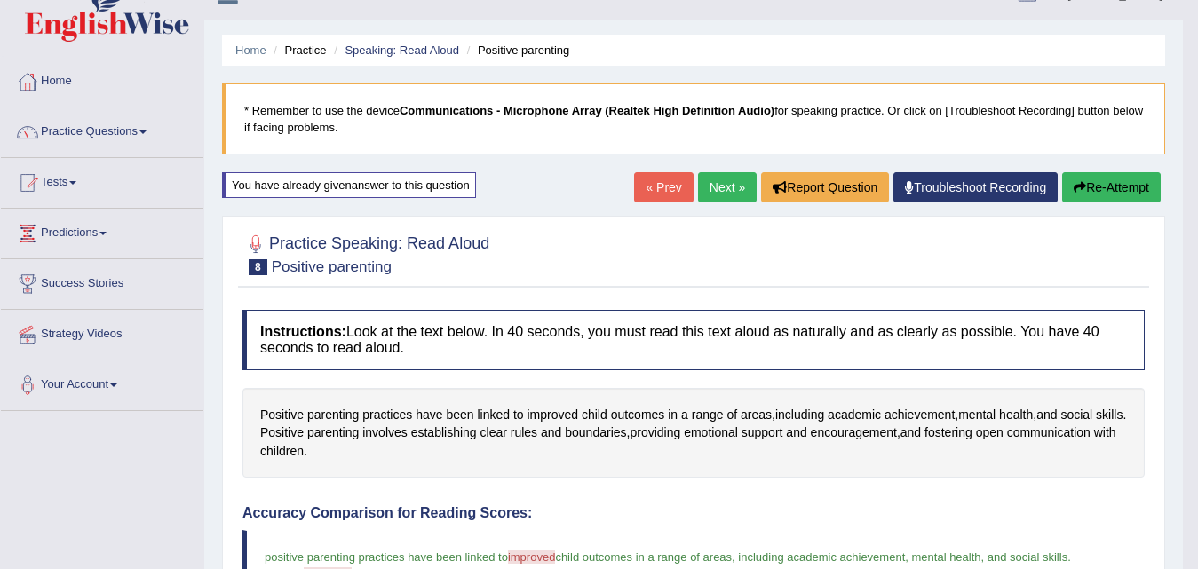
click at [1123, 184] on button "Re-Attempt" at bounding box center [1111, 187] width 99 height 30
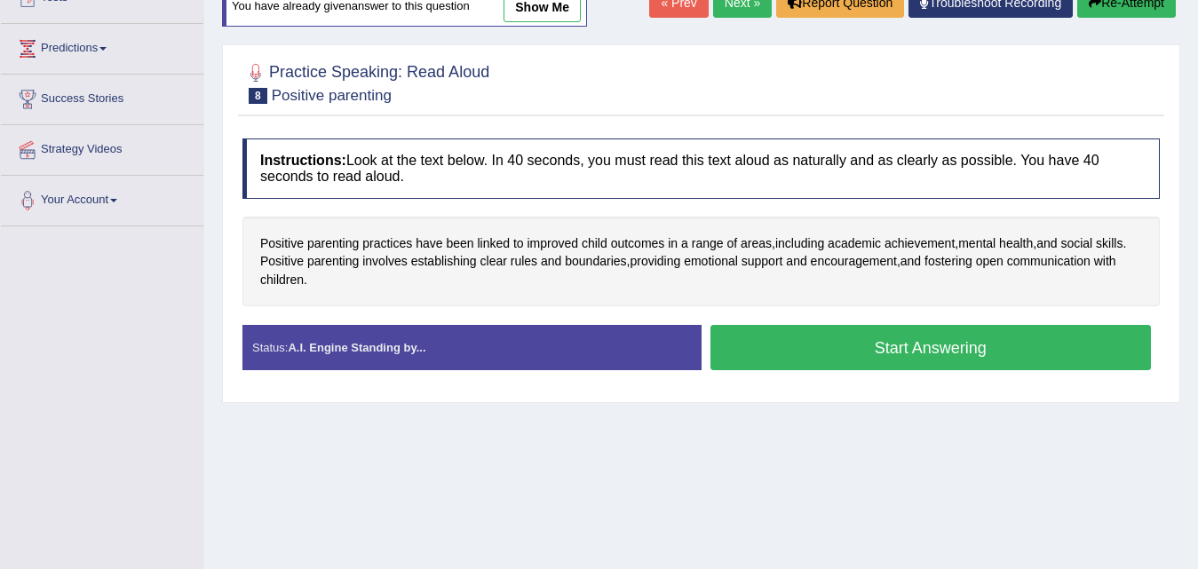
scroll to position [298, 0]
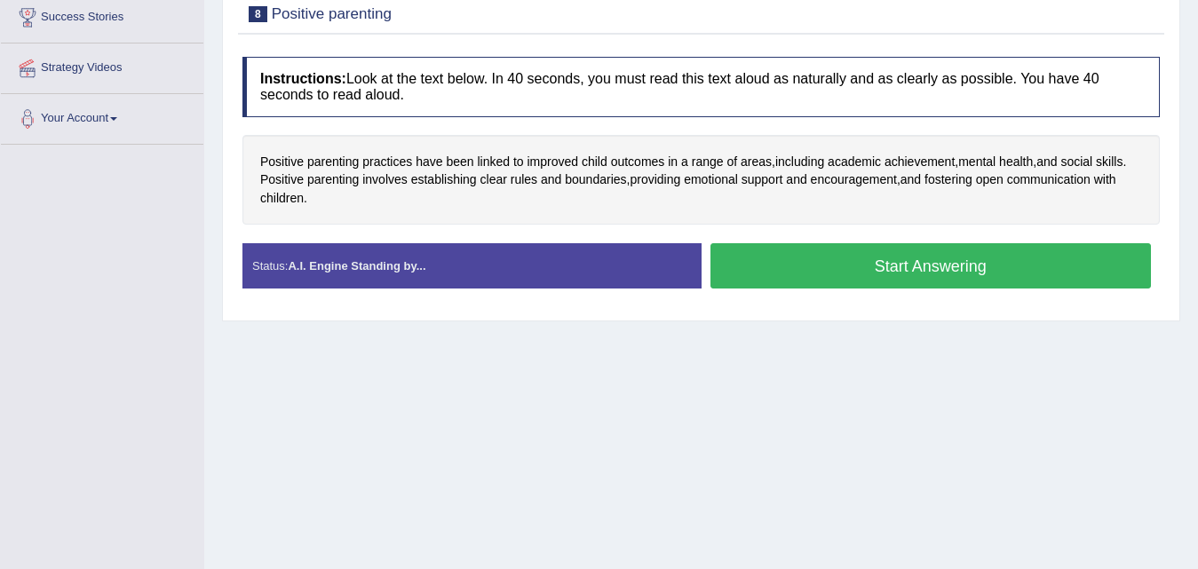
click at [922, 258] on button "Start Answering" at bounding box center [931, 265] width 441 height 45
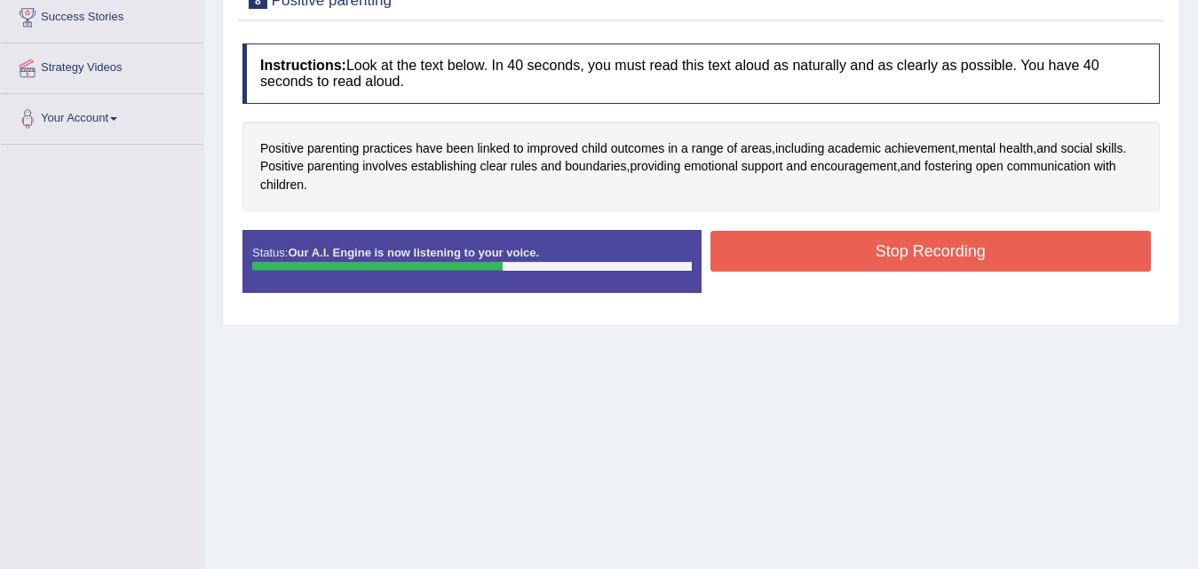
click at [922, 258] on button "Stop Recording" at bounding box center [931, 251] width 441 height 41
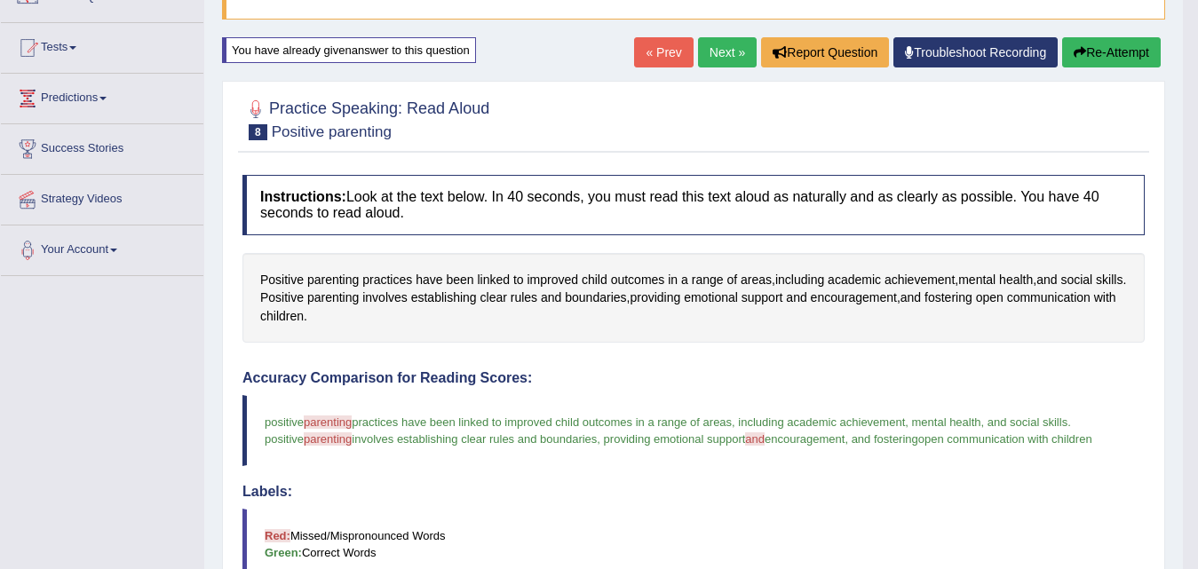
scroll to position [0, 0]
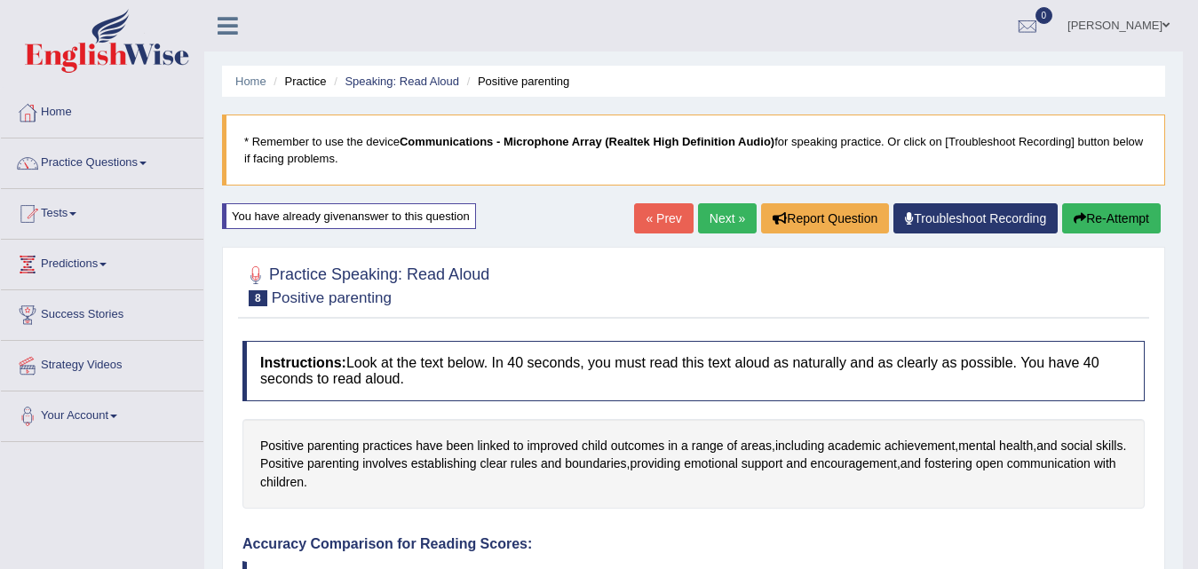
click at [737, 213] on link "Next »" at bounding box center [727, 218] width 59 height 30
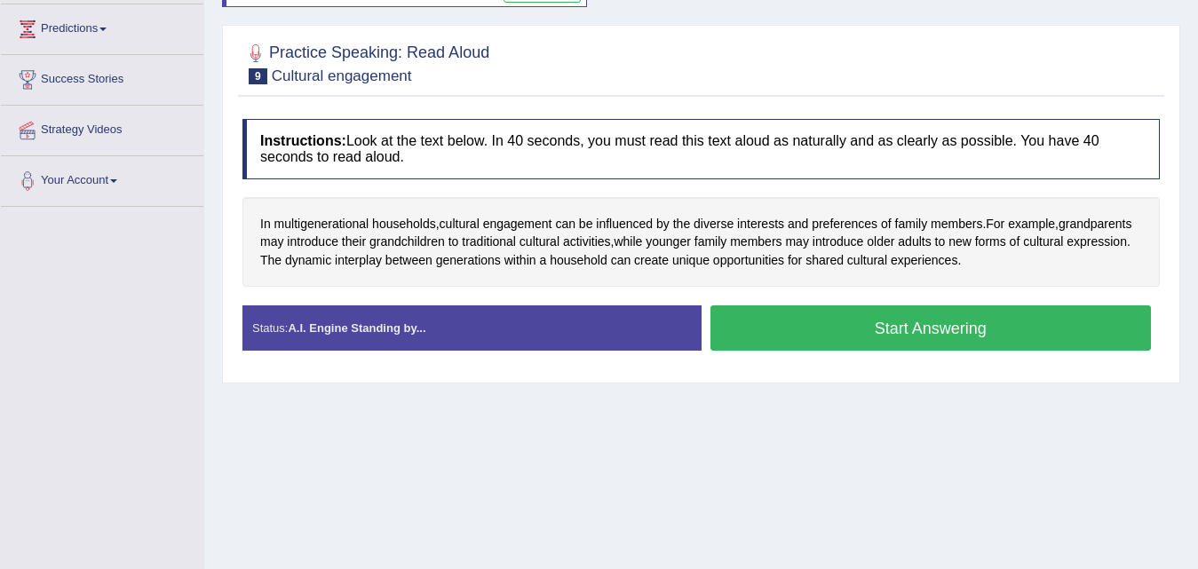
scroll to position [266, 0]
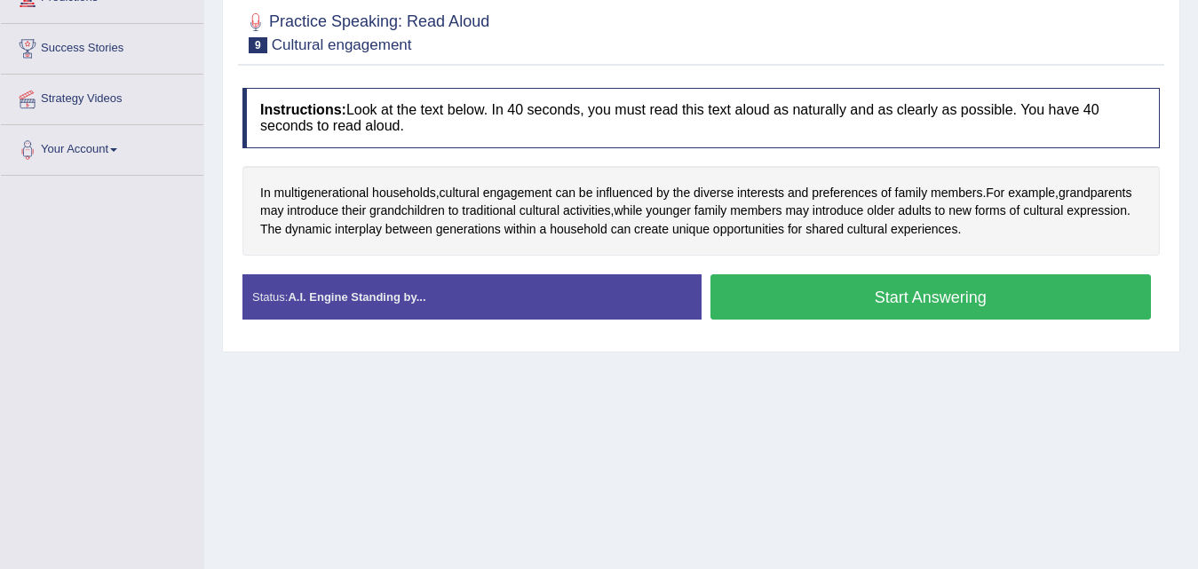
click at [910, 301] on button "Start Answering" at bounding box center [931, 296] width 441 height 45
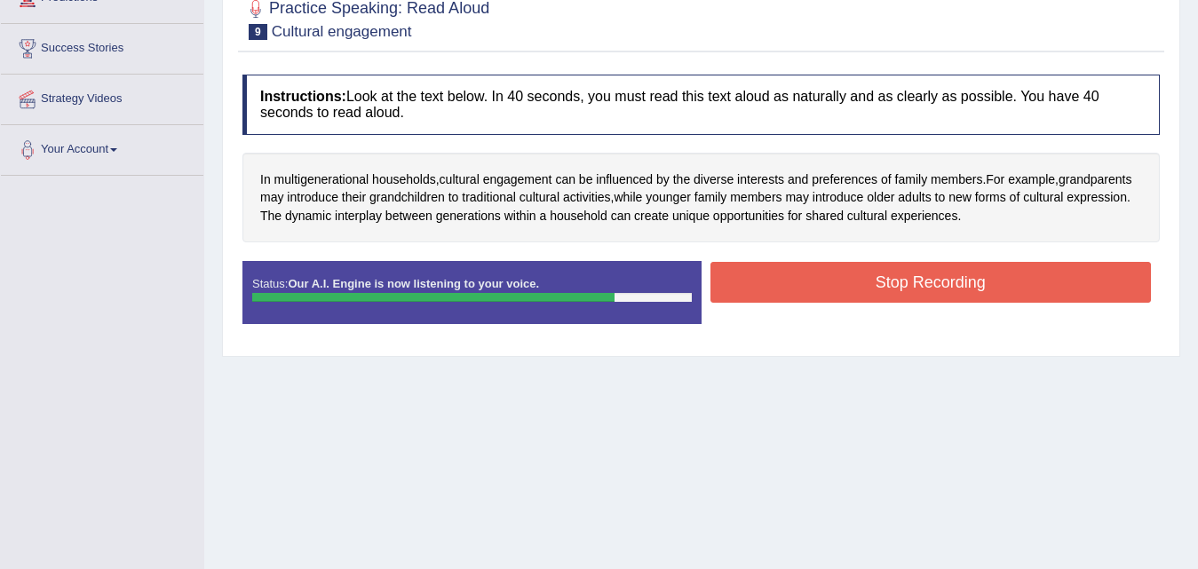
click at [910, 274] on button "Stop Recording" at bounding box center [931, 282] width 441 height 41
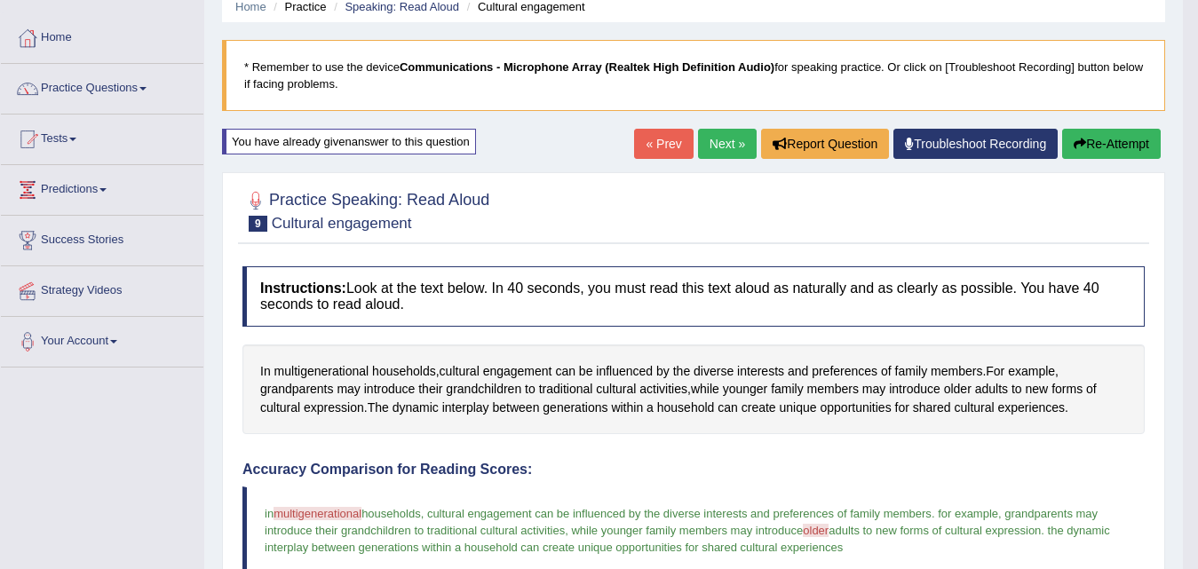
scroll to position [69, 0]
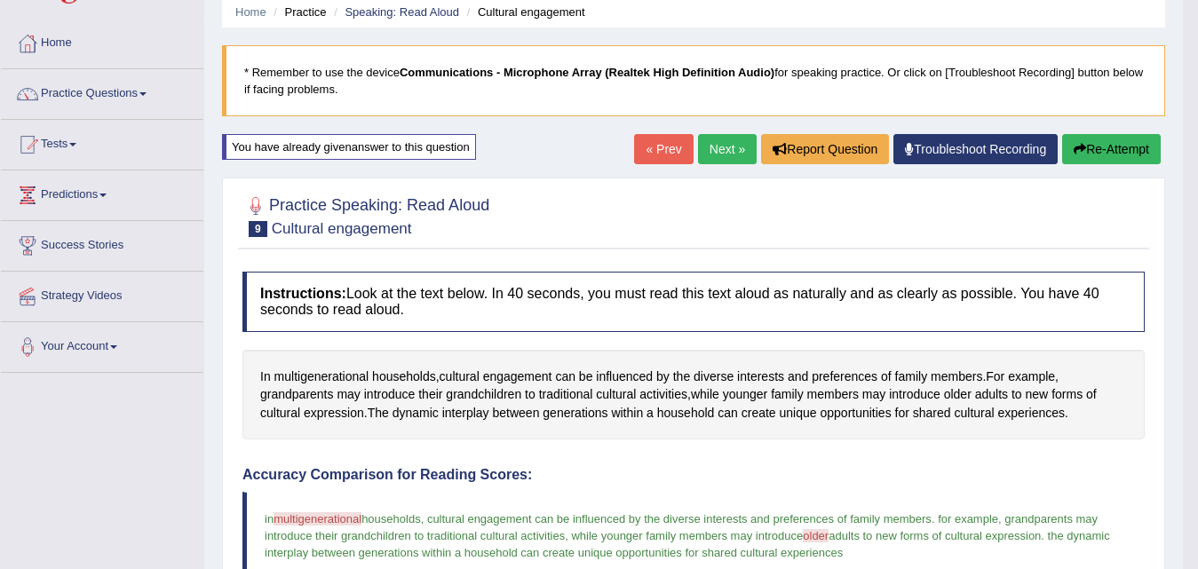
click at [1121, 144] on button "Re-Attempt" at bounding box center [1111, 149] width 99 height 30
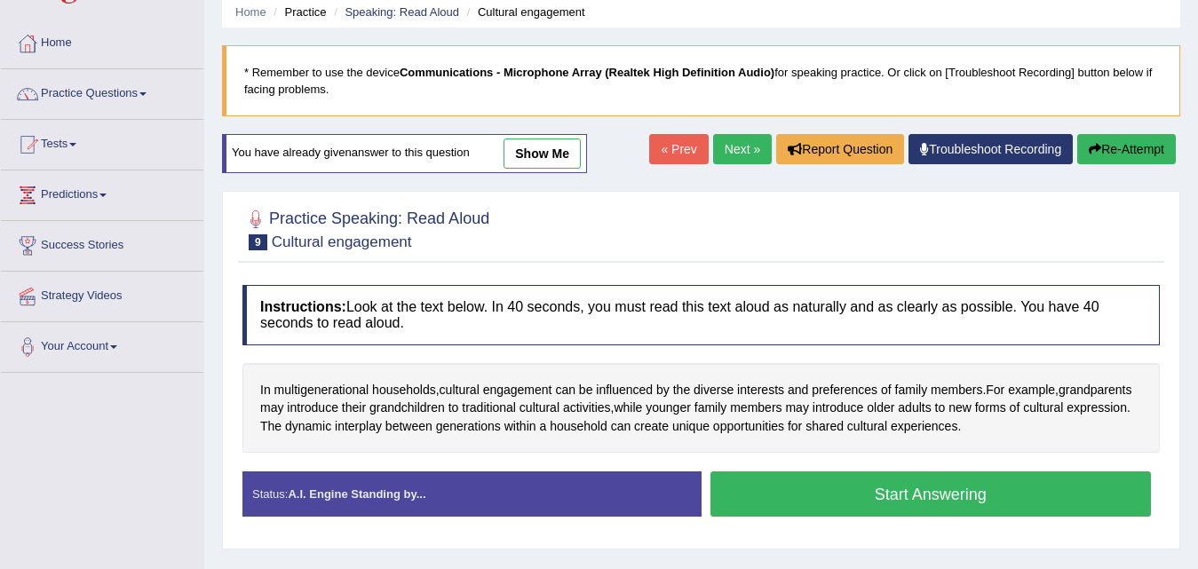
scroll to position [69, 0]
click at [876, 501] on button "Start Answering" at bounding box center [931, 494] width 441 height 45
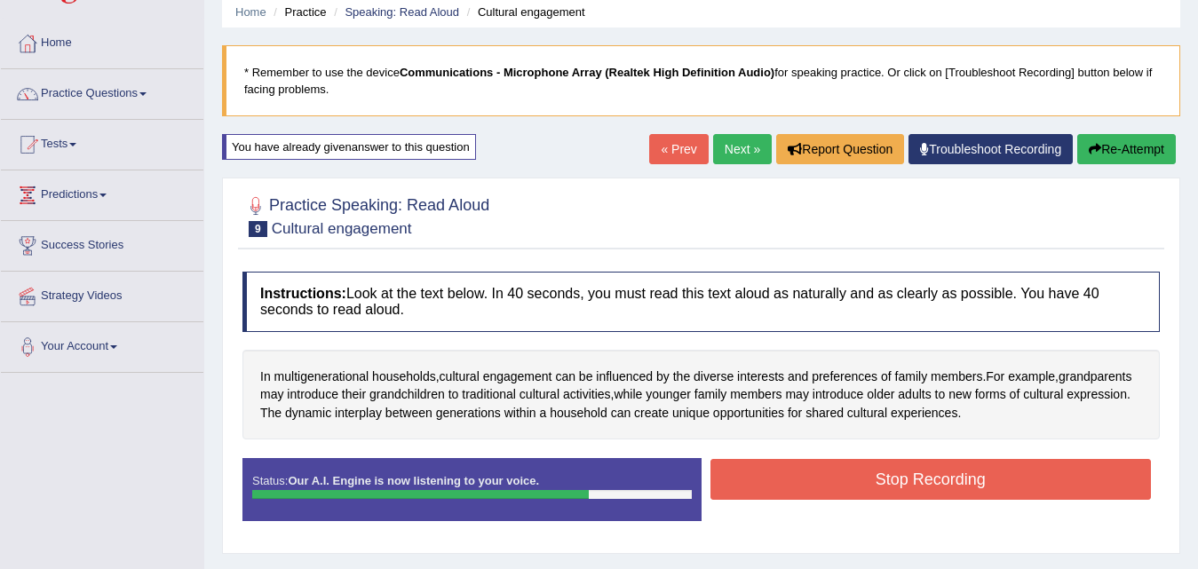
click at [880, 480] on button "Stop Recording" at bounding box center [931, 479] width 441 height 41
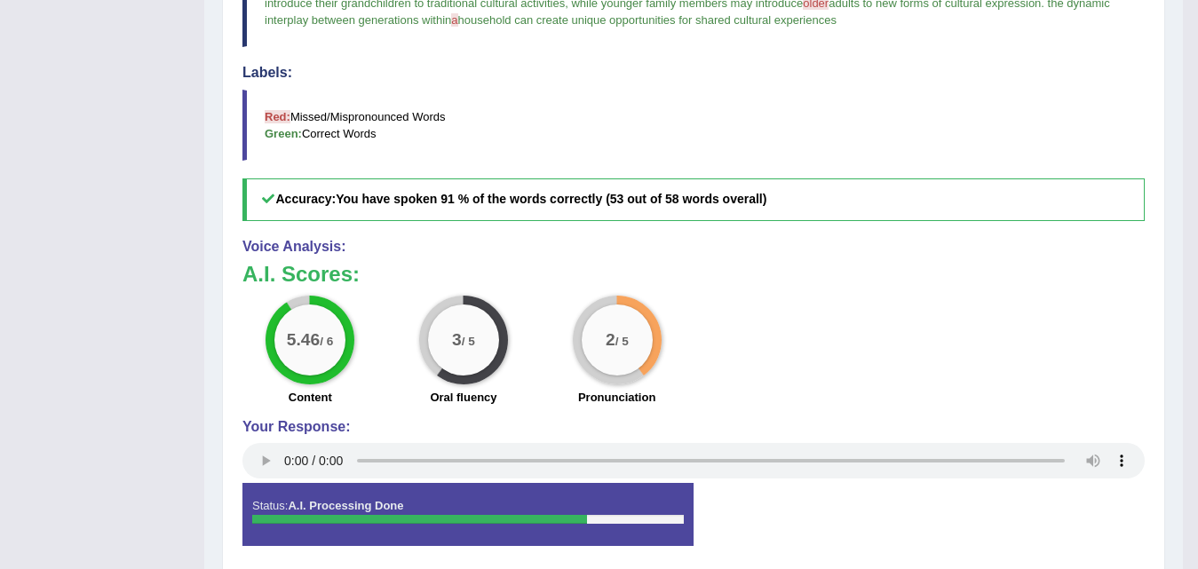
scroll to position [0, 0]
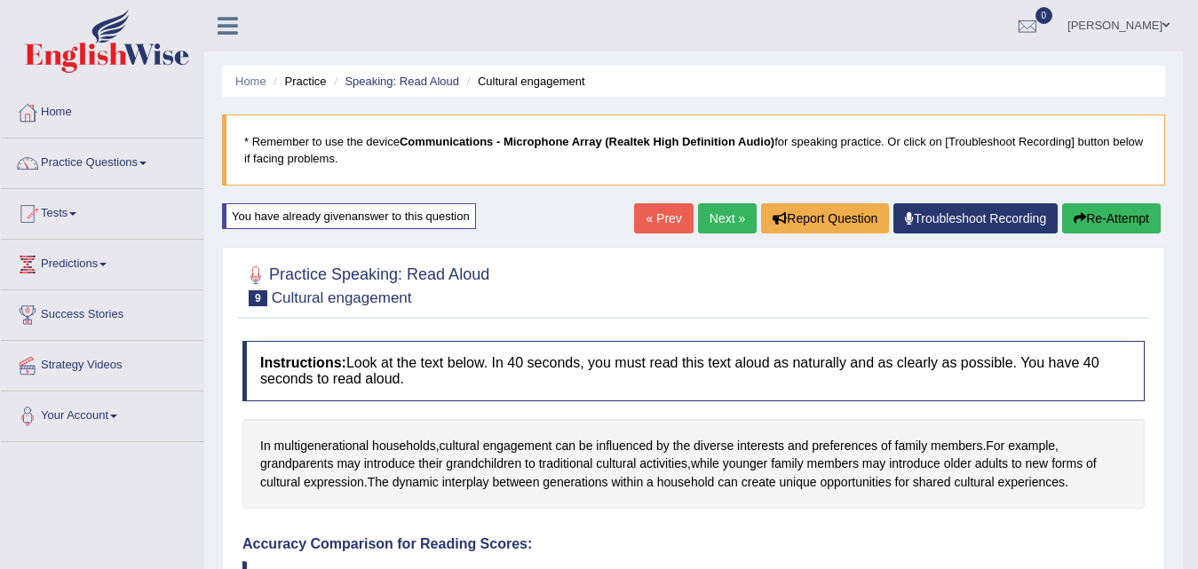
click at [735, 212] on link "Next »" at bounding box center [727, 218] width 59 height 30
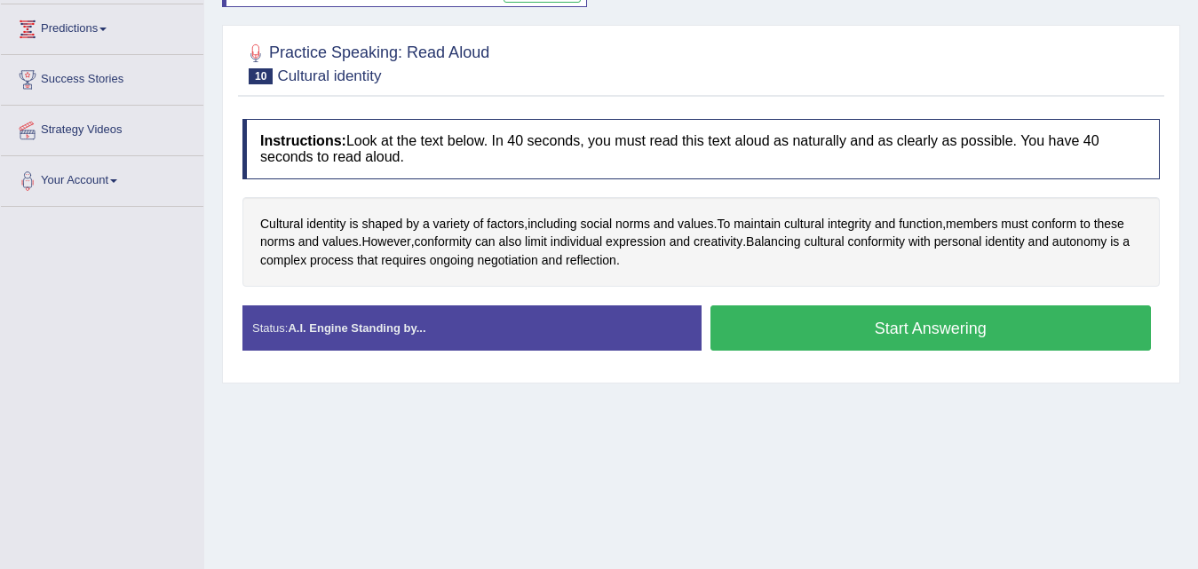
scroll to position [266, 0]
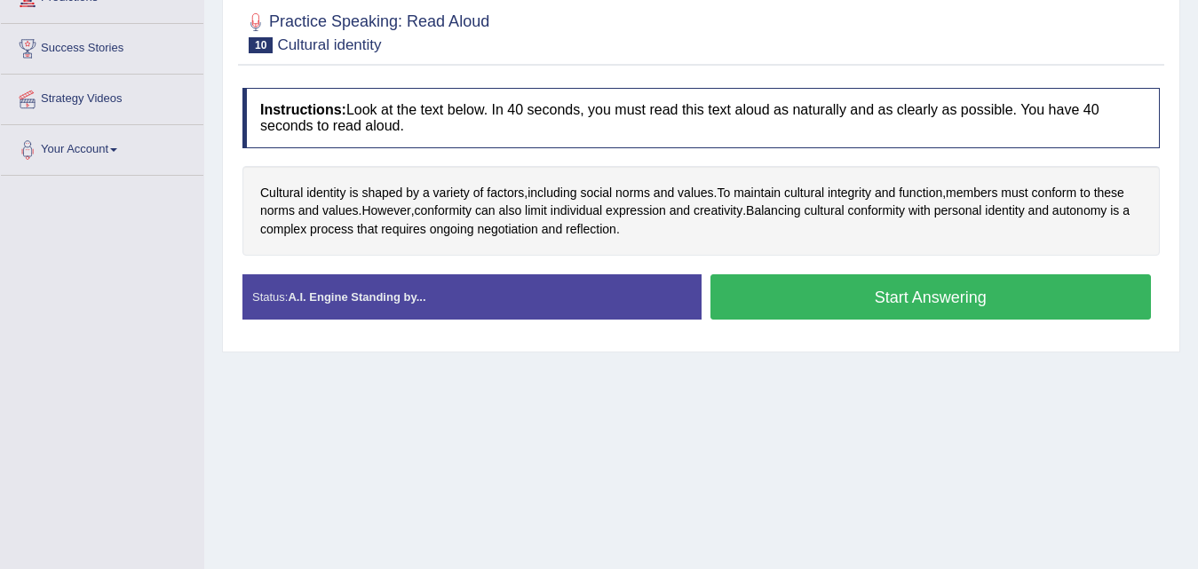
click at [945, 295] on button "Start Answering" at bounding box center [931, 296] width 441 height 45
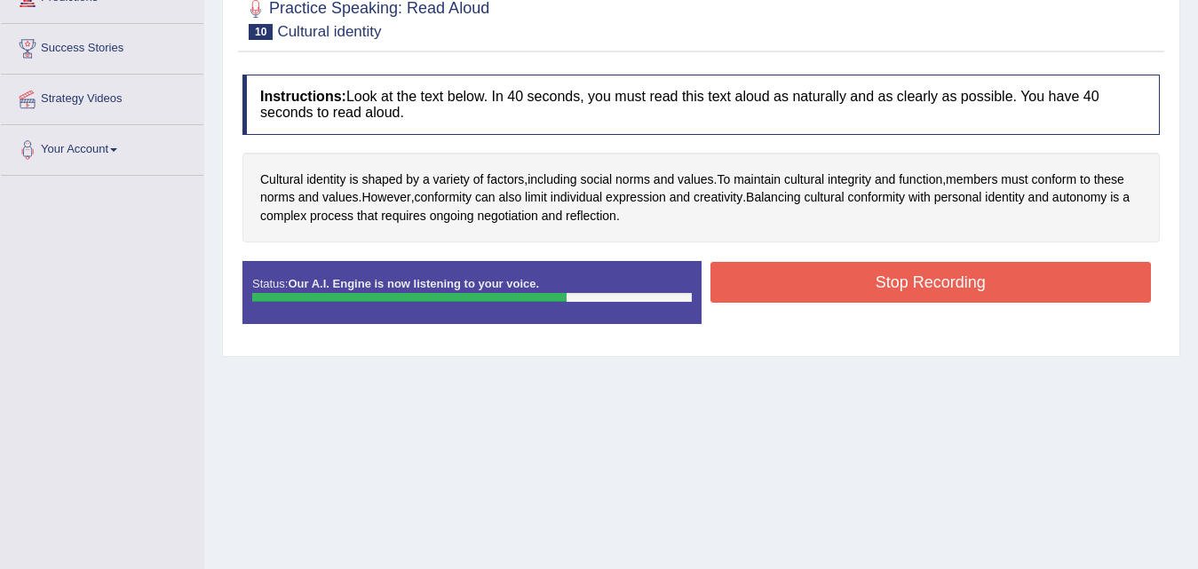
click at [945, 287] on button "Stop Recording" at bounding box center [931, 282] width 441 height 41
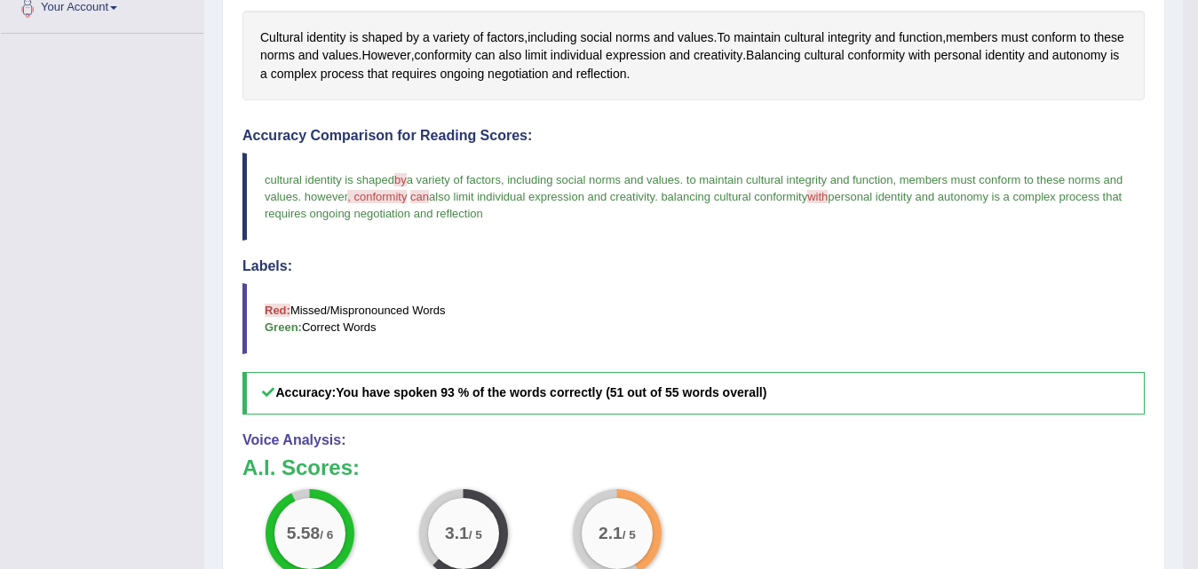
scroll to position [69, 0]
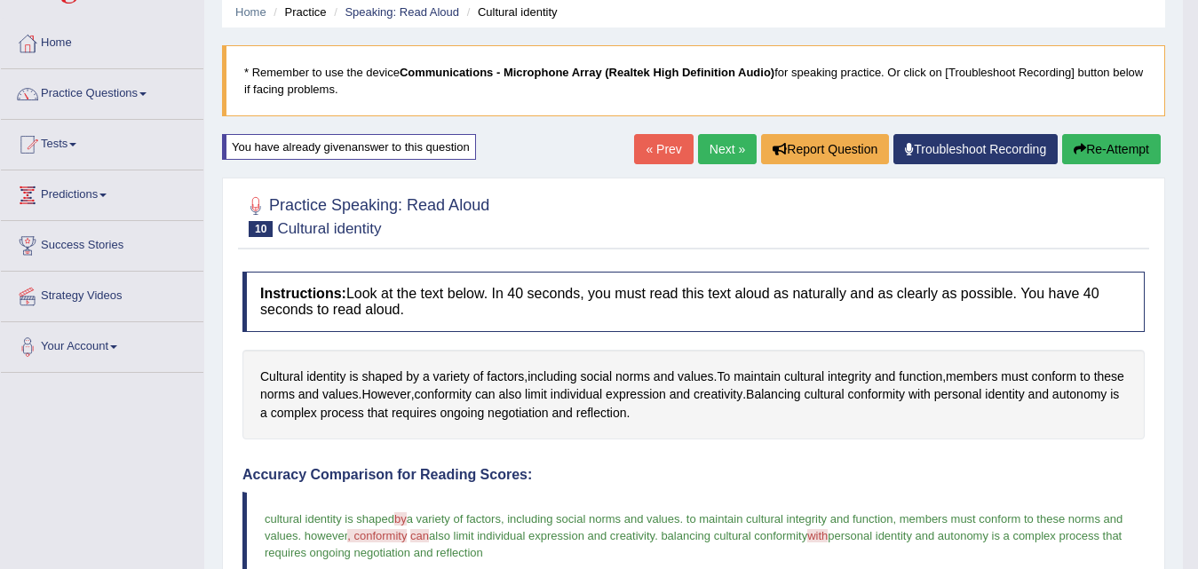
click at [721, 158] on link "Next »" at bounding box center [727, 149] width 59 height 30
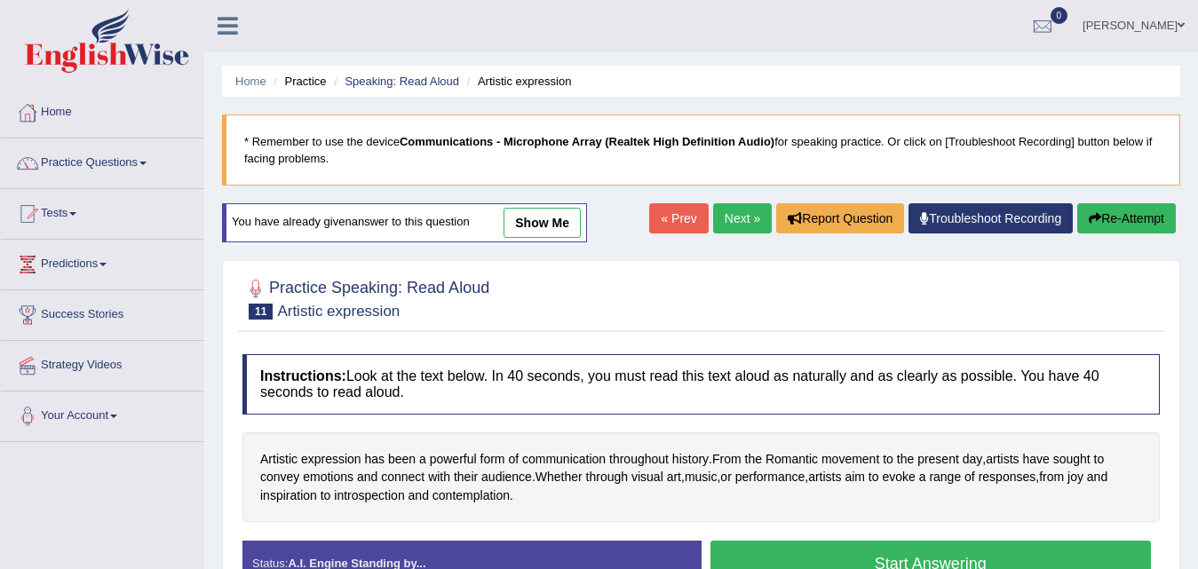
click at [688, 230] on link "« Prev" at bounding box center [678, 218] width 59 height 30
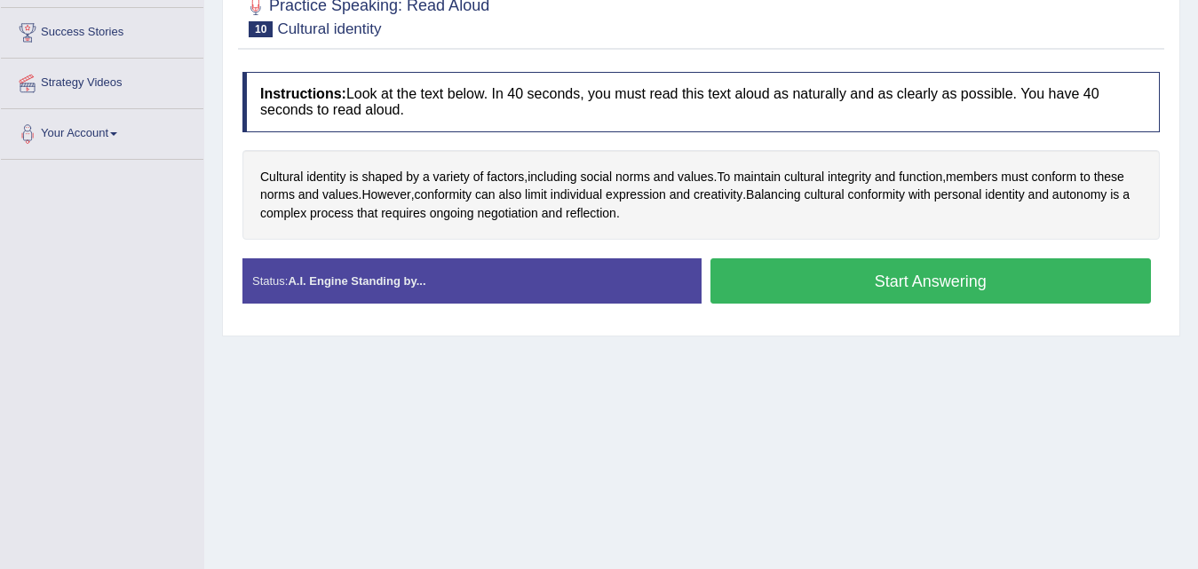
scroll to position [178, 0]
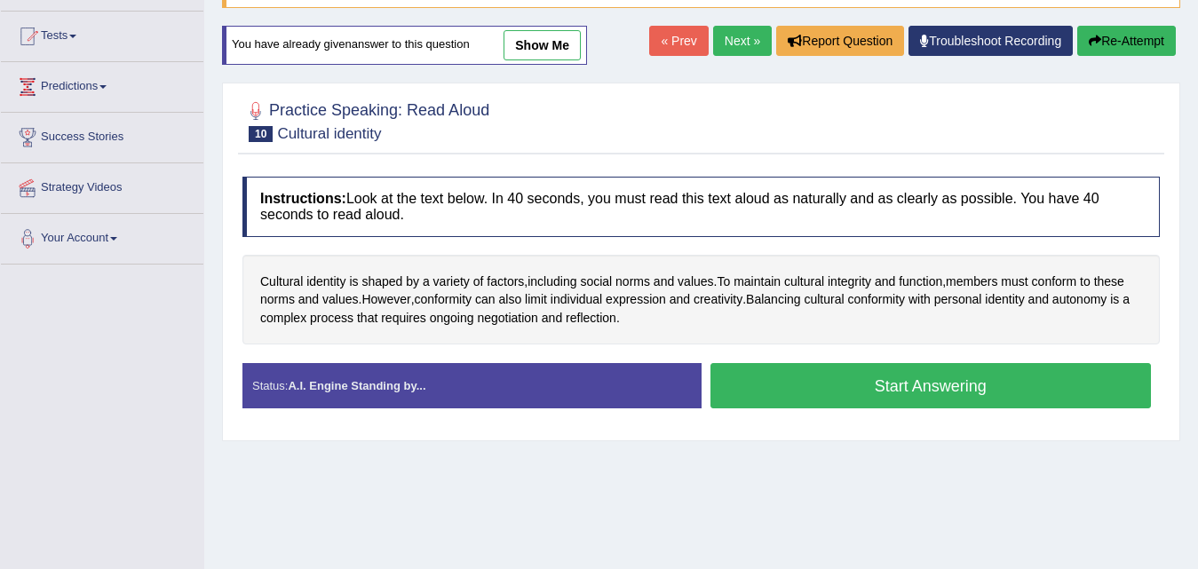
click at [894, 385] on button "Start Answering" at bounding box center [931, 385] width 441 height 45
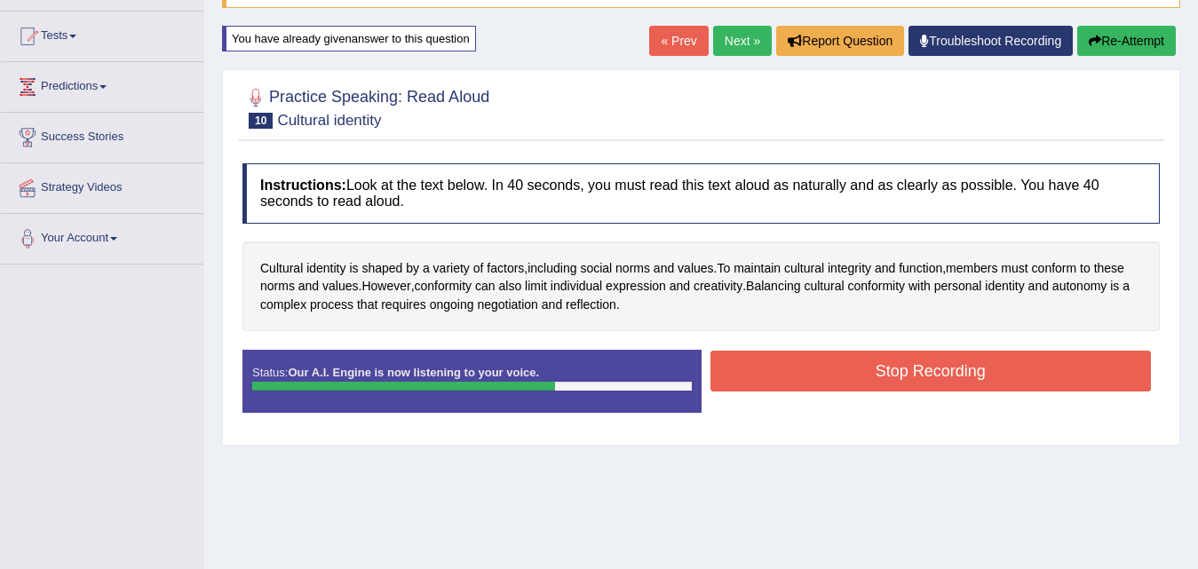
click at [894, 382] on button "Stop Recording" at bounding box center [931, 371] width 441 height 41
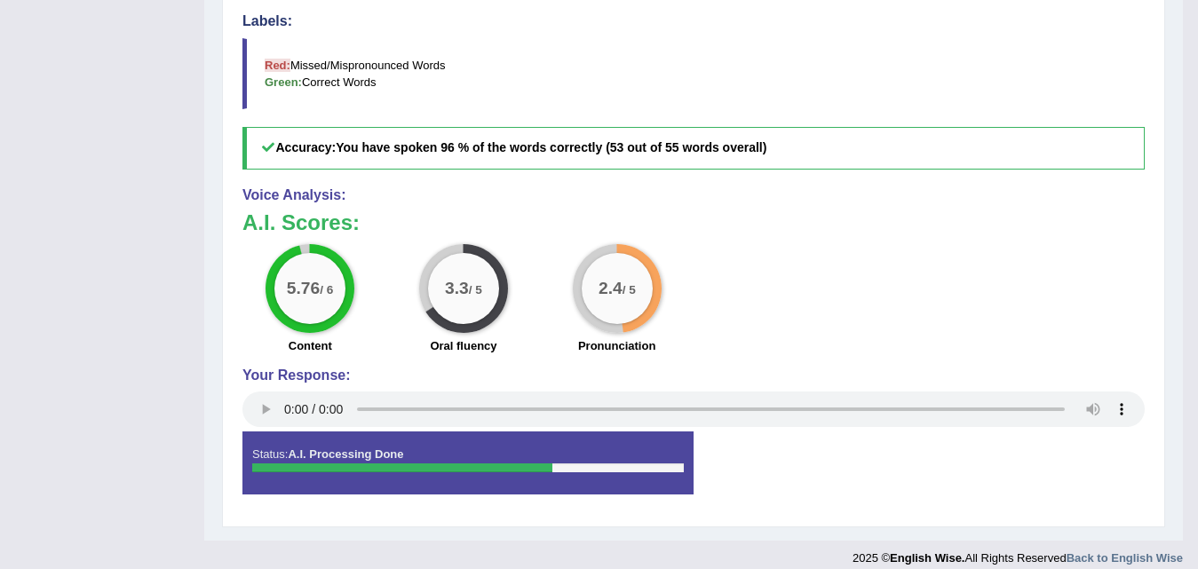
scroll to position [670, 0]
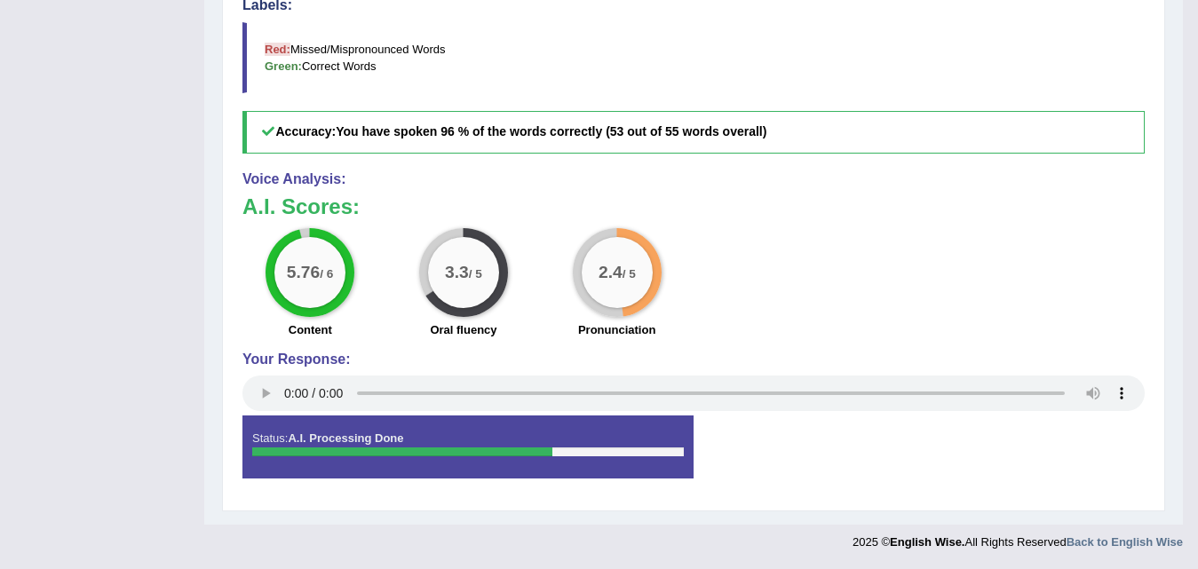
click at [483, 445] on div "Status: A.I. Processing Done" at bounding box center [467, 447] width 451 height 62
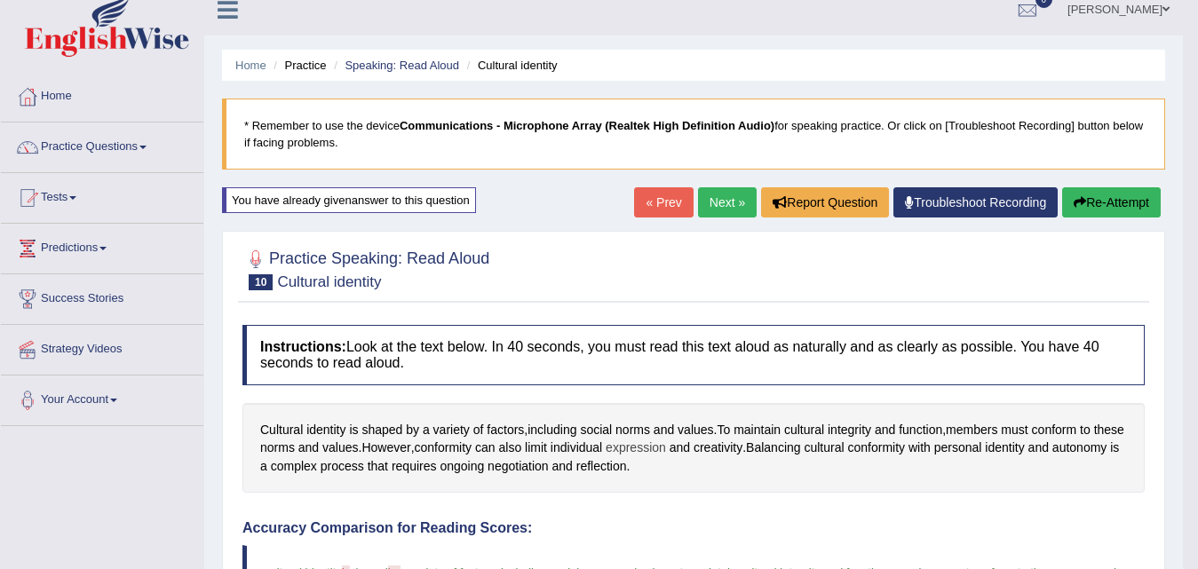
scroll to position [0, 0]
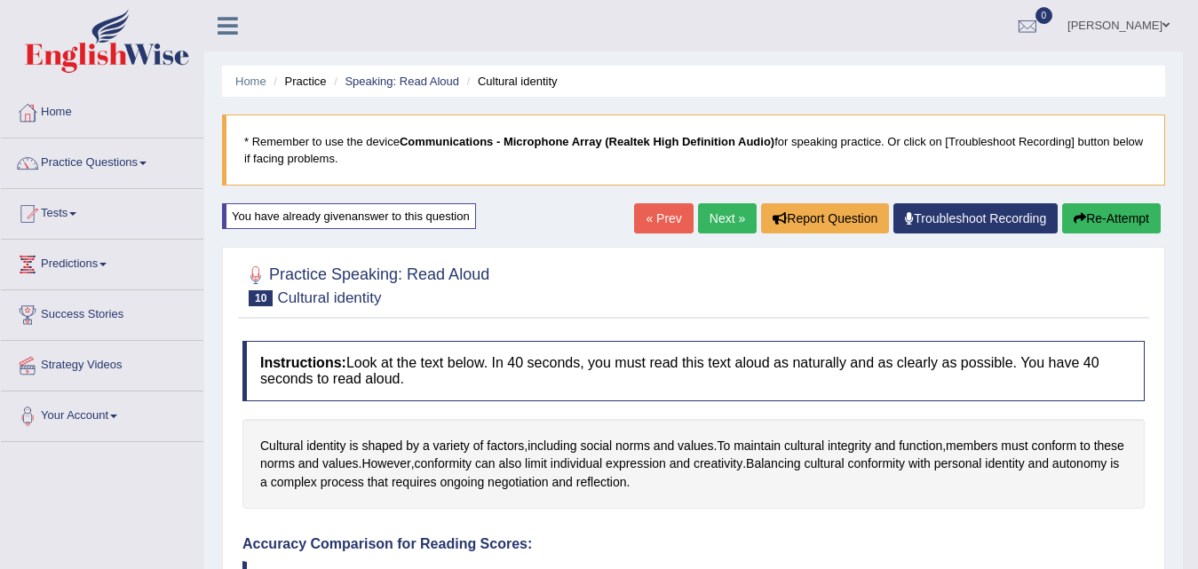
click at [735, 208] on link "Next »" at bounding box center [727, 218] width 59 height 30
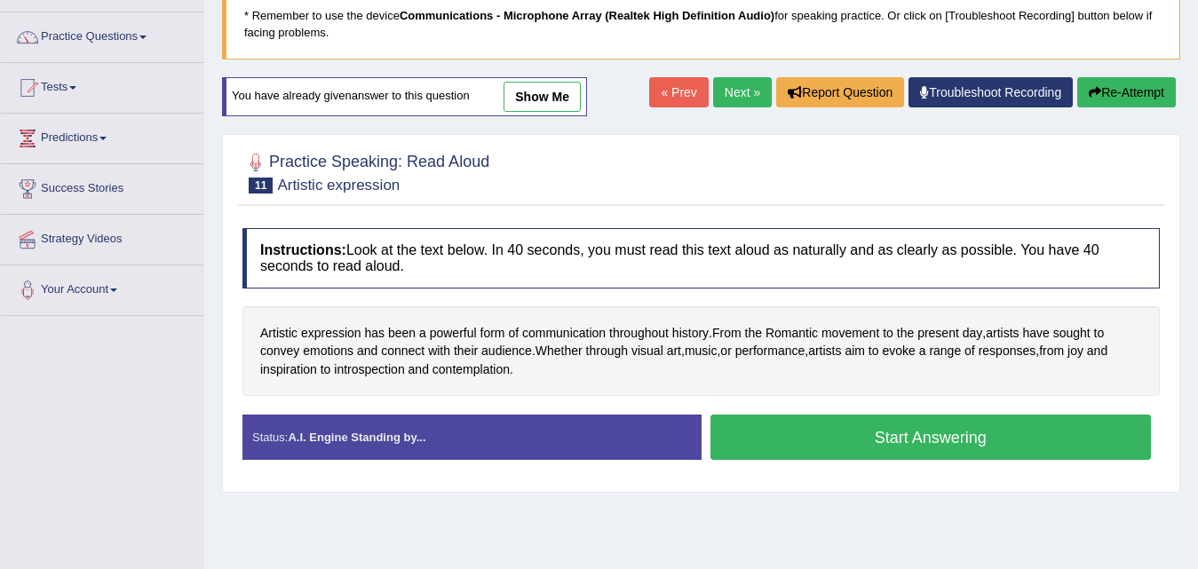
scroll to position [266, 0]
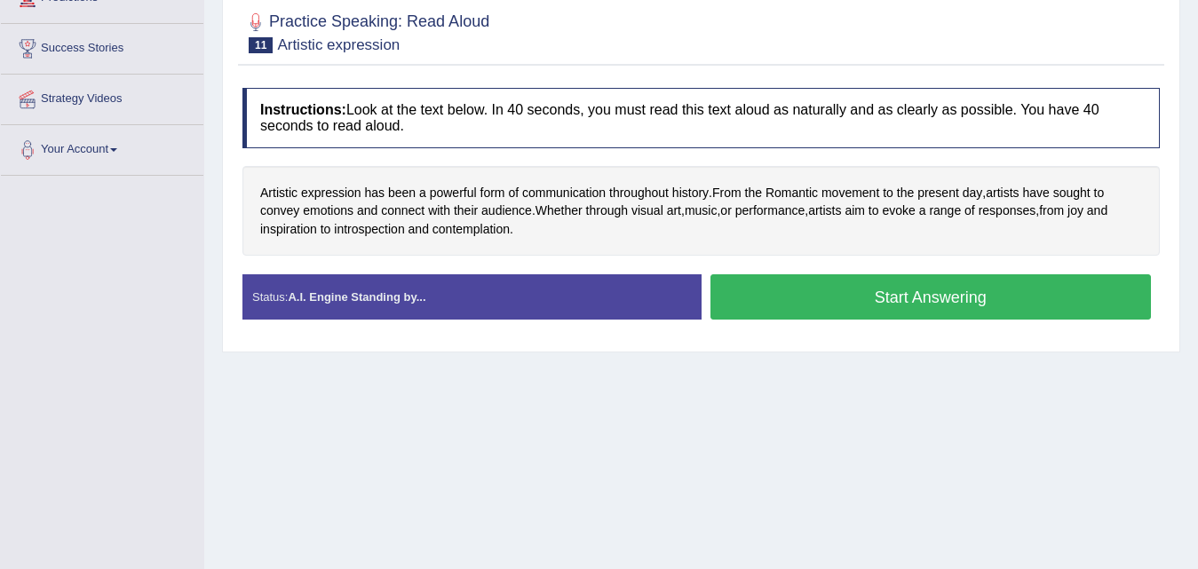
click at [810, 299] on button "Start Answering" at bounding box center [931, 296] width 441 height 45
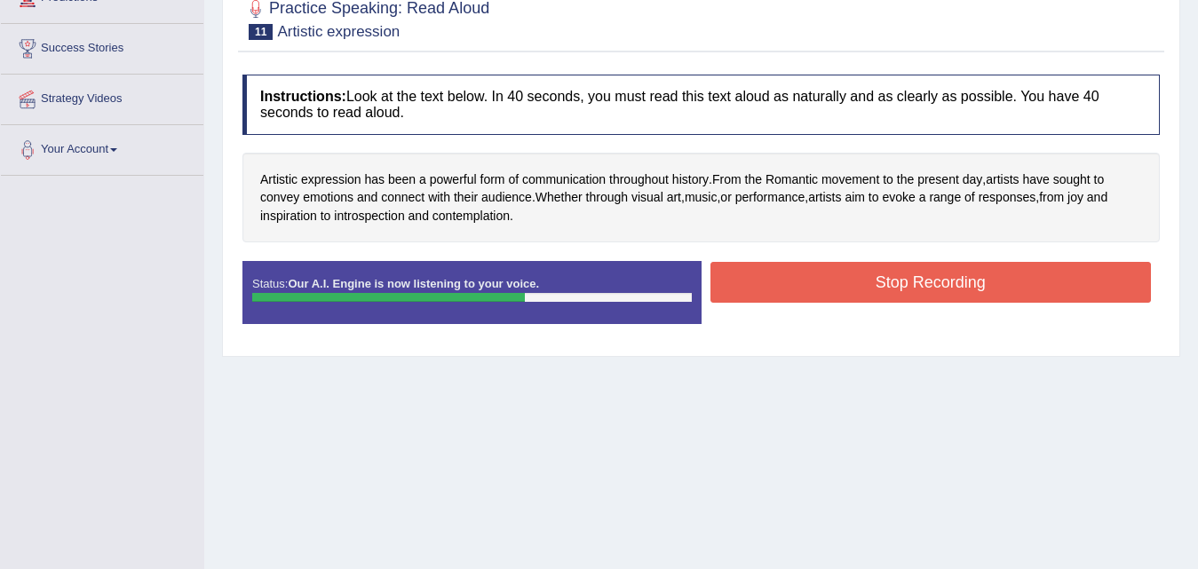
click at [810, 299] on button "Stop Recording" at bounding box center [931, 282] width 441 height 41
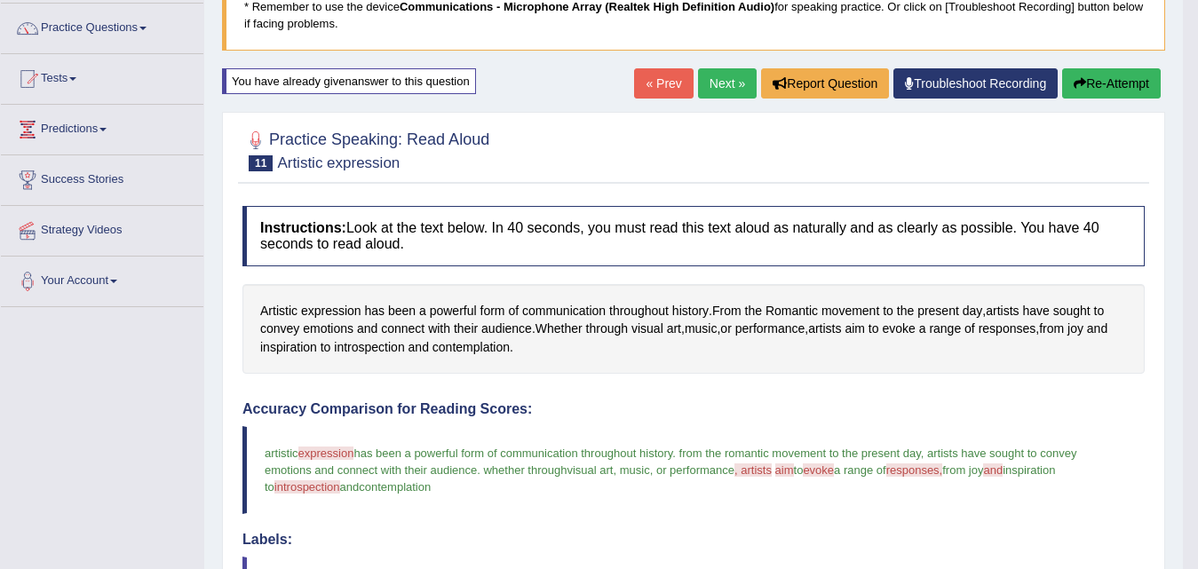
scroll to position [0, 0]
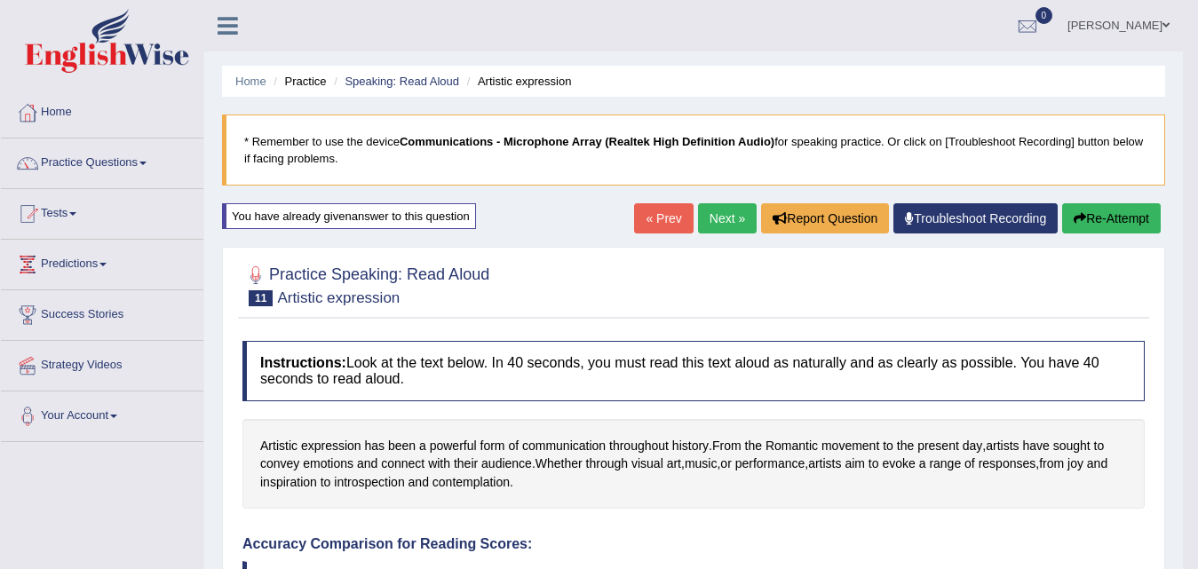
click at [1116, 214] on button "Re-Attempt" at bounding box center [1111, 218] width 99 height 30
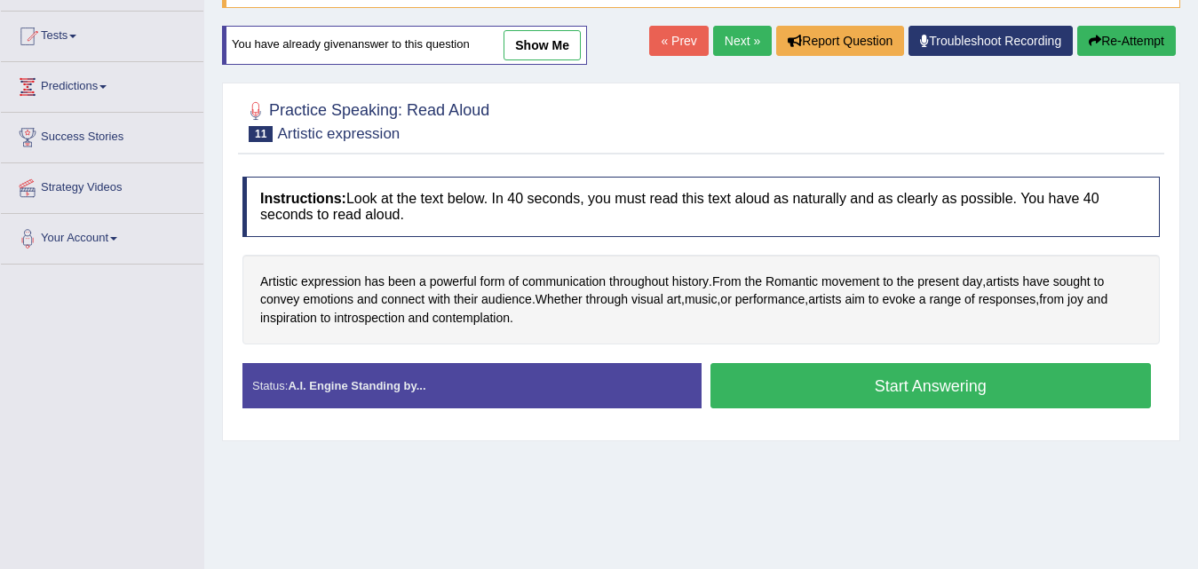
click at [862, 395] on button "Start Answering" at bounding box center [931, 385] width 441 height 45
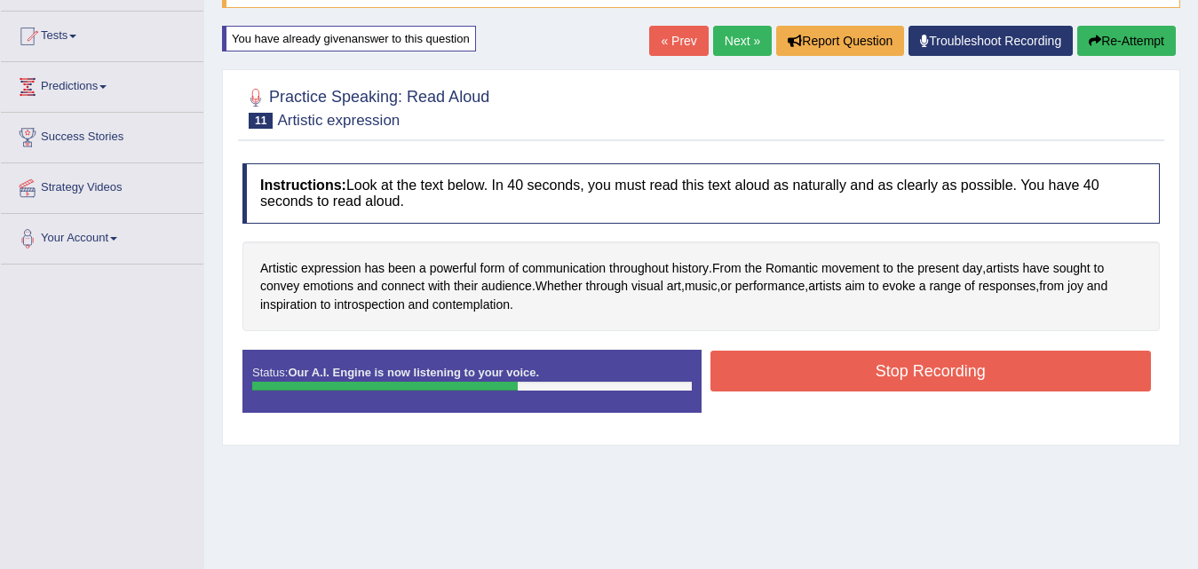
click at [872, 377] on button "Stop Recording" at bounding box center [931, 371] width 441 height 41
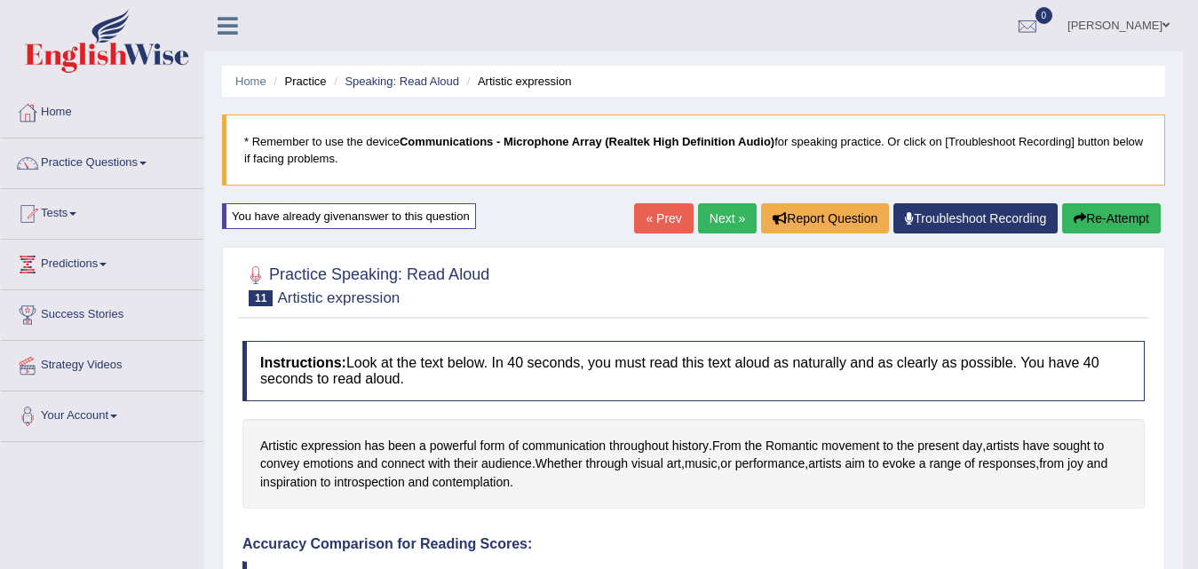
click at [719, 212] on link "Next »" at bounding box center [727, 218] width 59 height 30
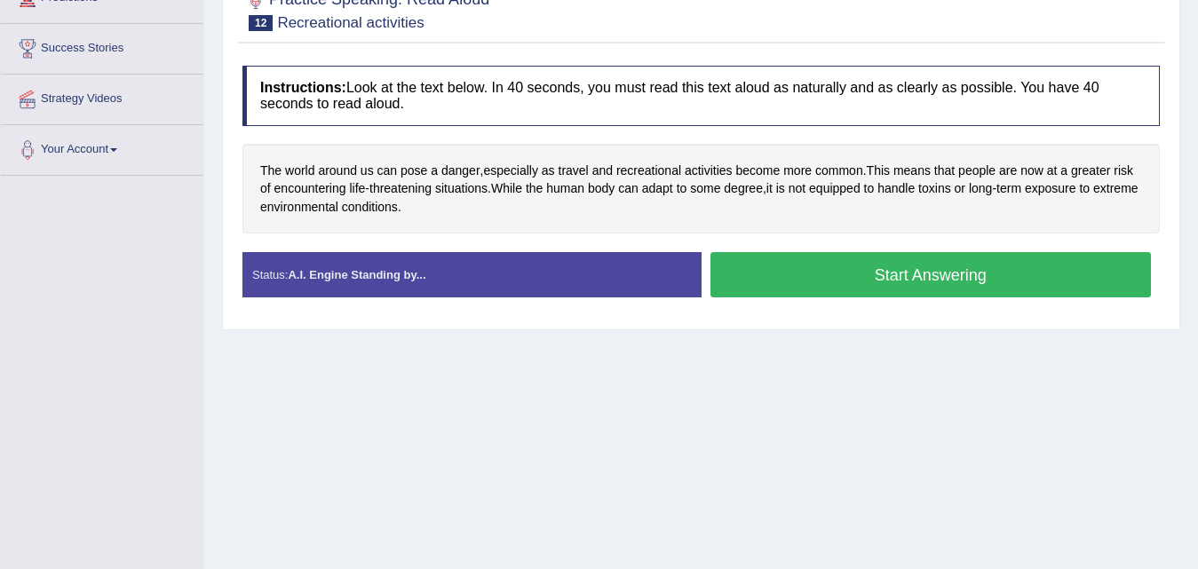
click at [877, 265] on button "Start Answering" at bounding box center [931, 274] width 441 height 45
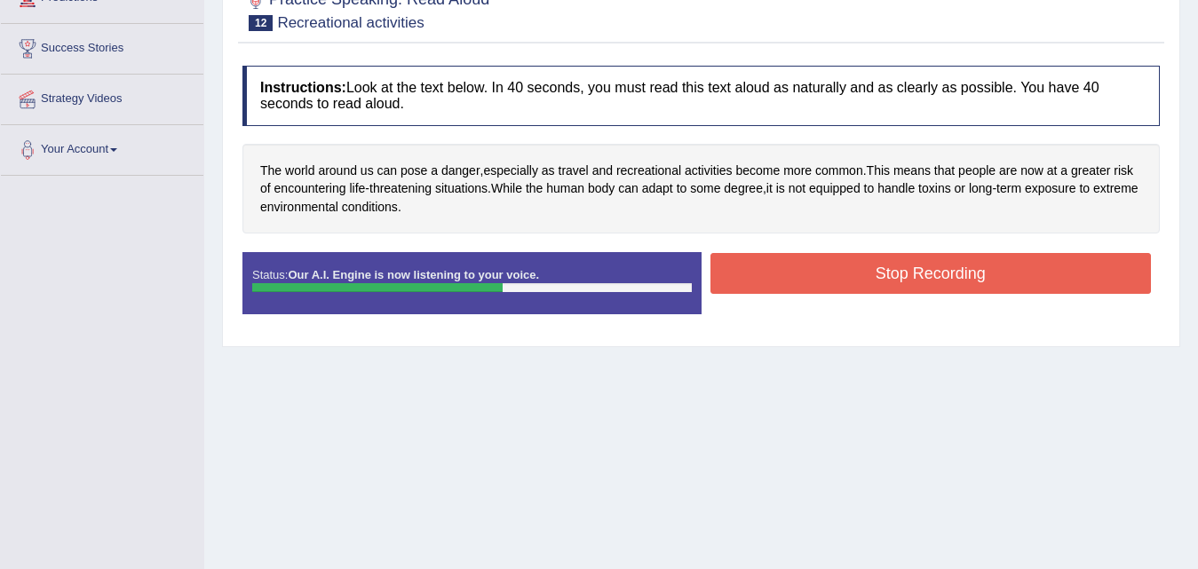
click at [877, 265] on button "Stop Recording" at bounding box center [931, 273] width 441 height 41
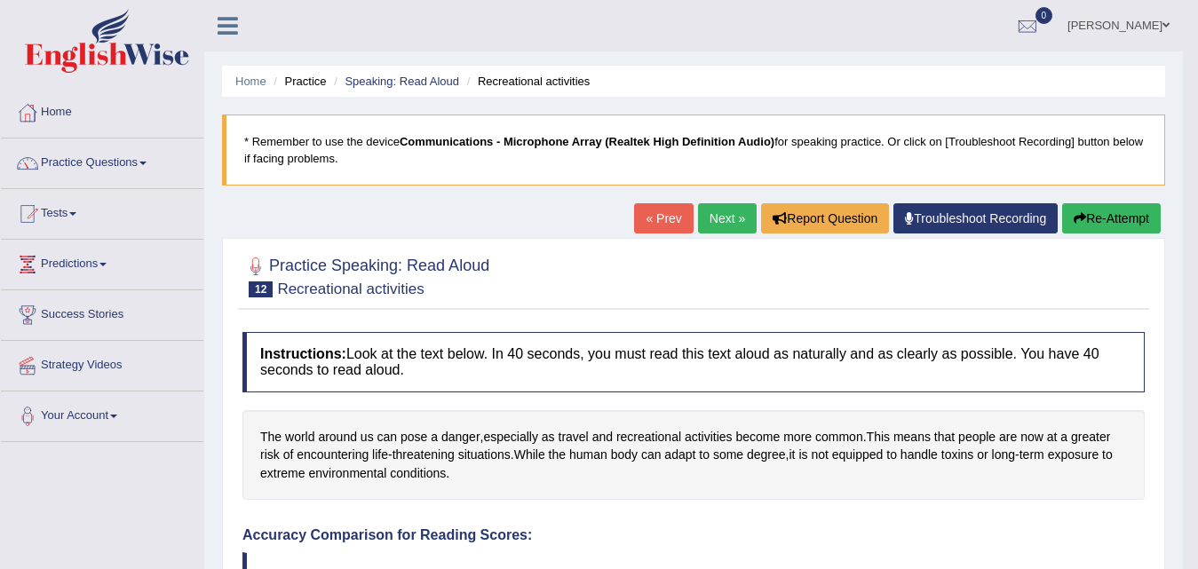
click at [1121, 211] on button "Re-Attempt" at bounding box center [1111, 218] width 99 height 30
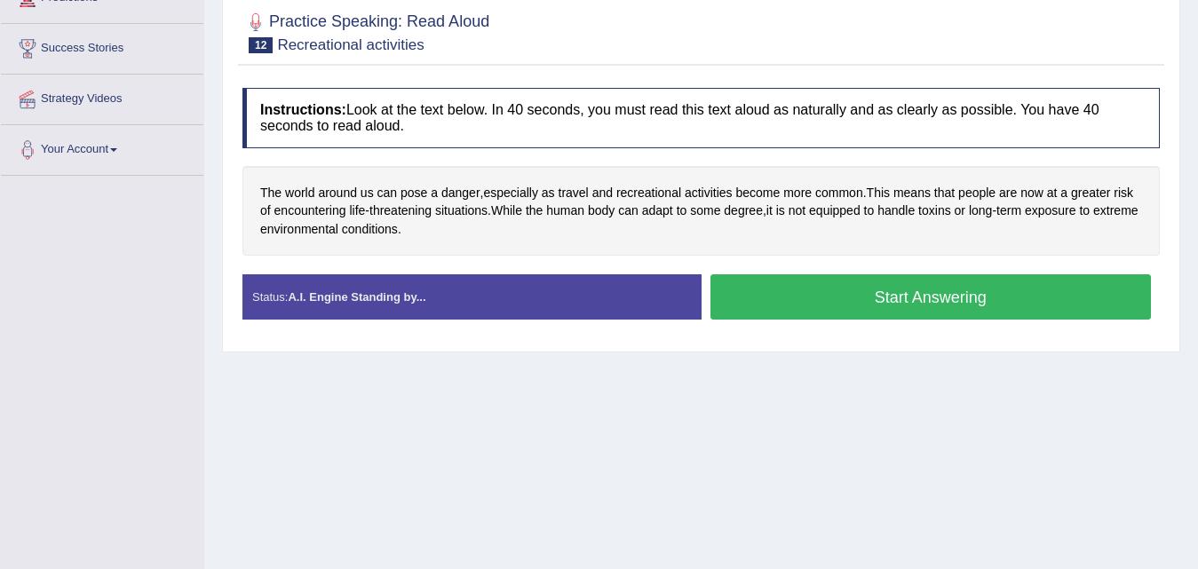
click at [863, 299] on button "Start Answering" at bounding box center [931, 296] width 441 height 45
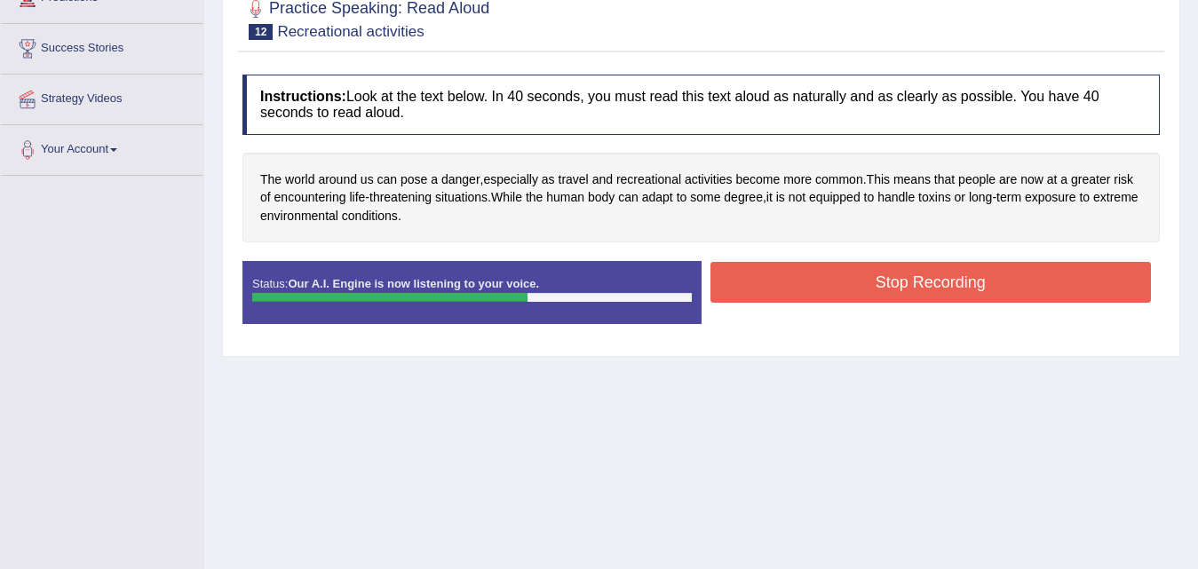
click at [861, 285] on button "Stop Recording" at bounding box center [931, 282] width 441 height 41
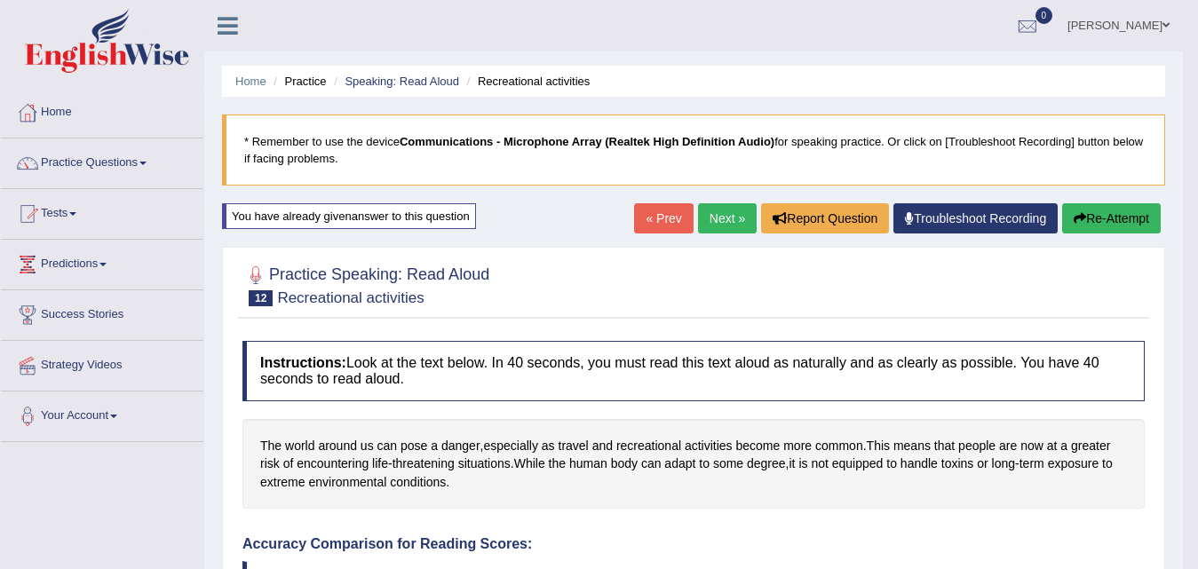
click at [725, 223] on link "Next »" at bounding box center [727, 218] width 59 height 30
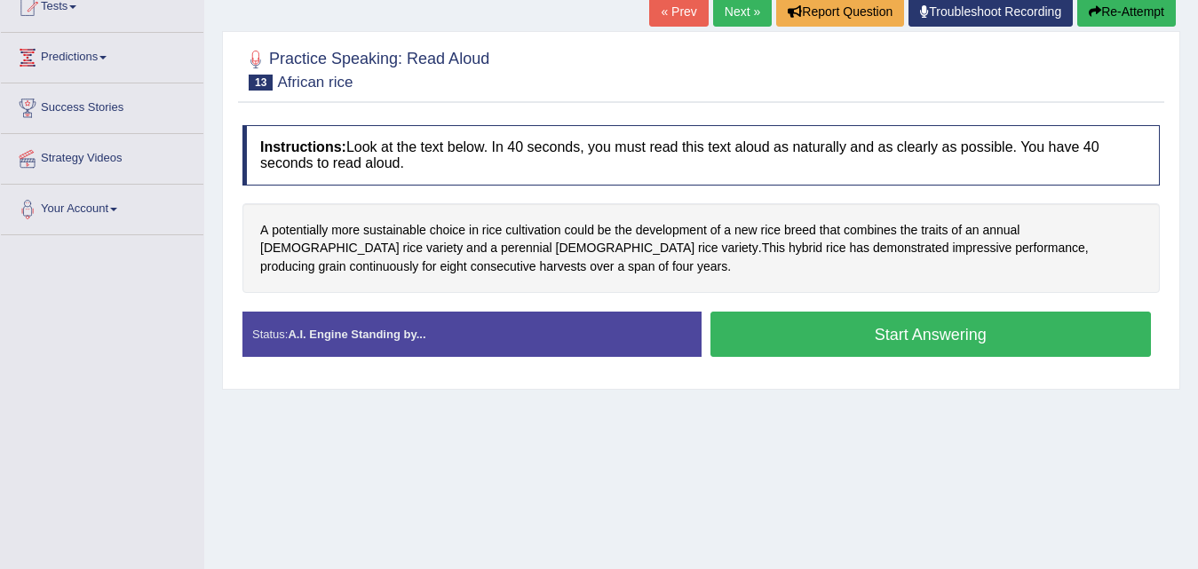
scroll to position [178, 0]
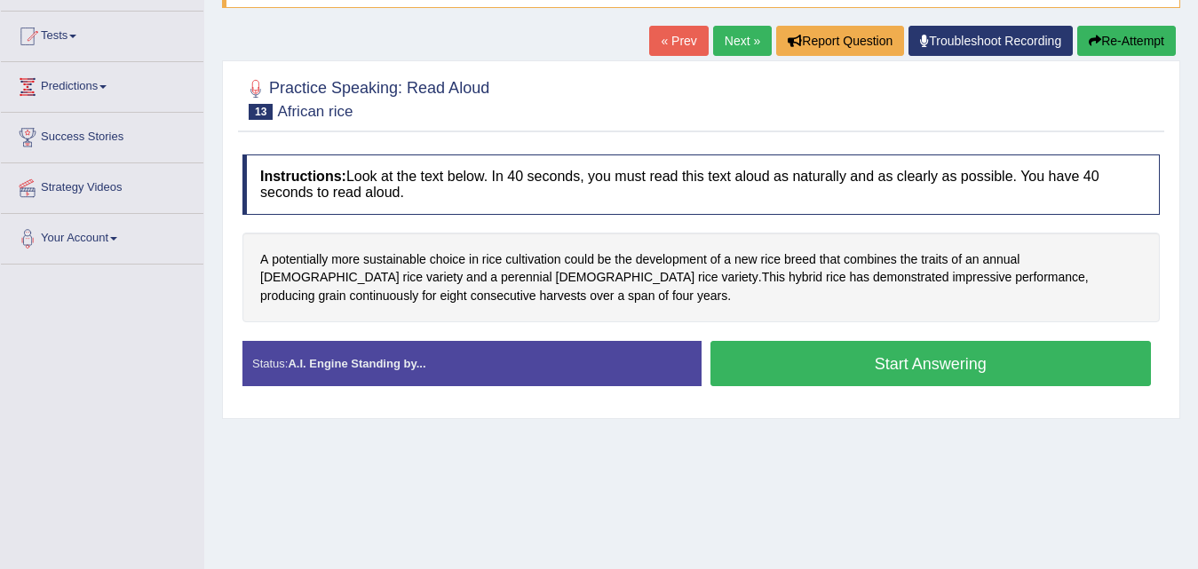
click at [902, 365] on button "Start Answering" at bounding box center [931, 363] width 441 height 45
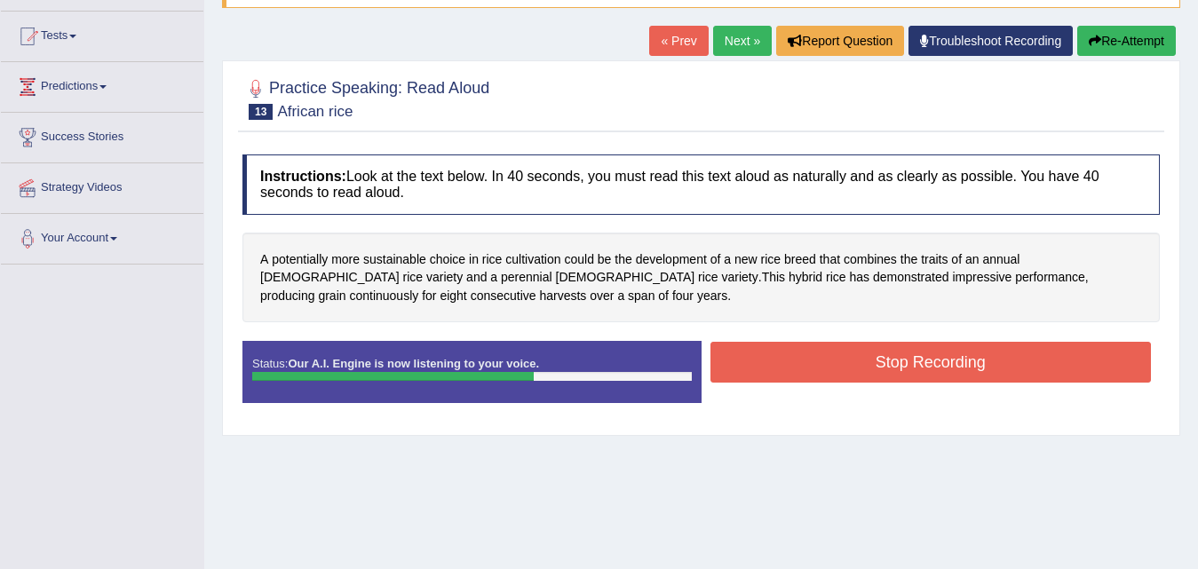
click at [902, 365] on button "Stop Recording" at bounding box center [931, 362] width 441 height 41
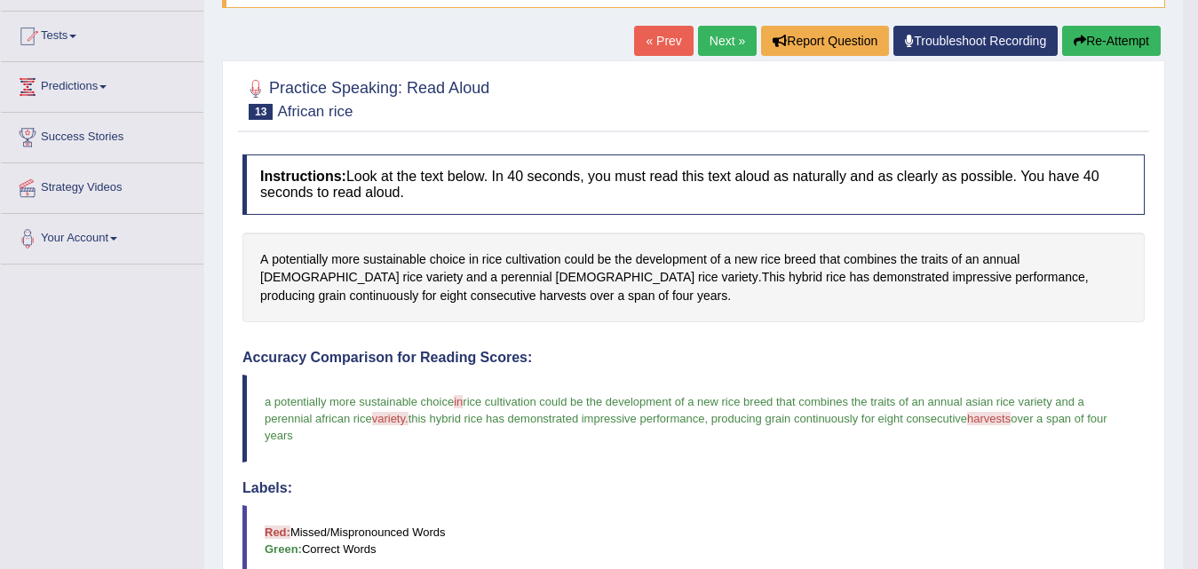
click at [1099, 37] on button "Re-Attempt" at bounding box center [1111, 41] width 99 height 30
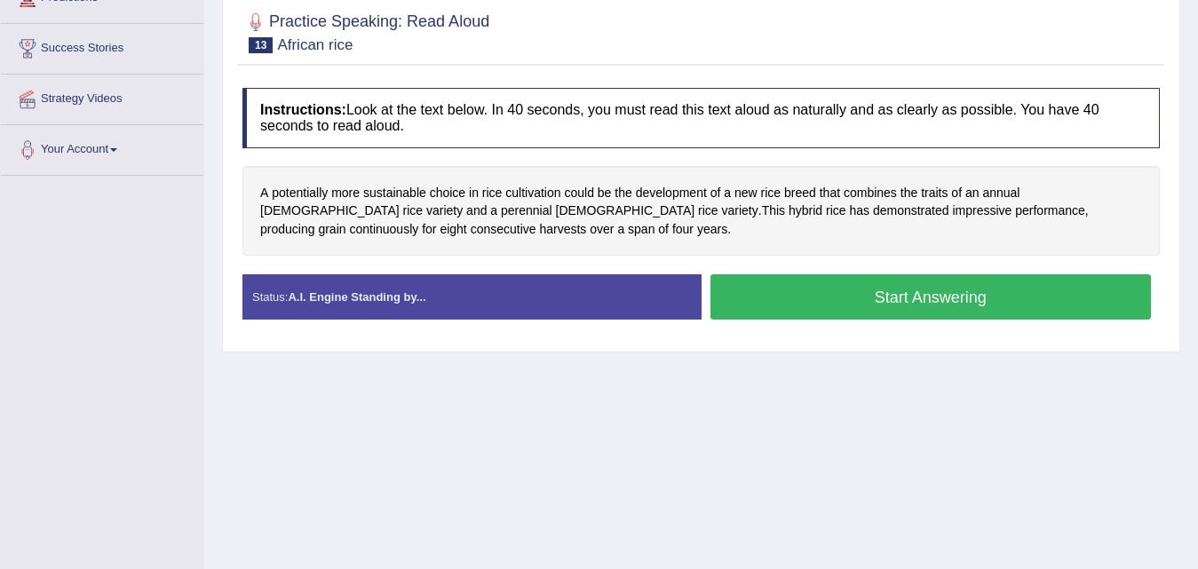
click at [899, 298] on button "Start Answering" at bounding box center [931, 296] width 441 height 45
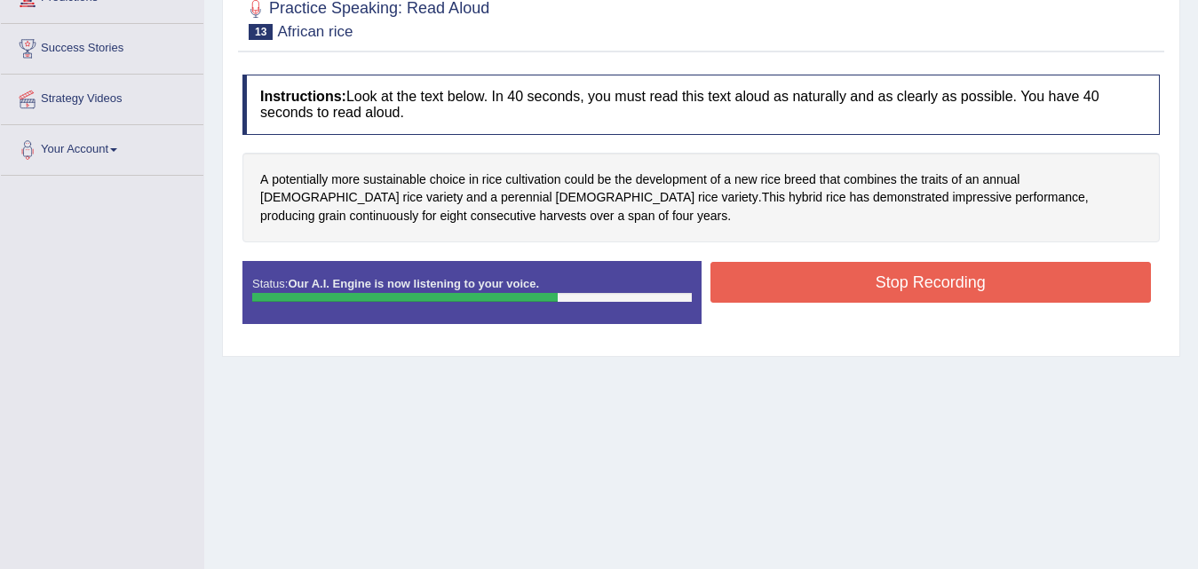
click at [899, 298] on button "Stop Recording" at bounding box center [931, 282] width 441 height 41
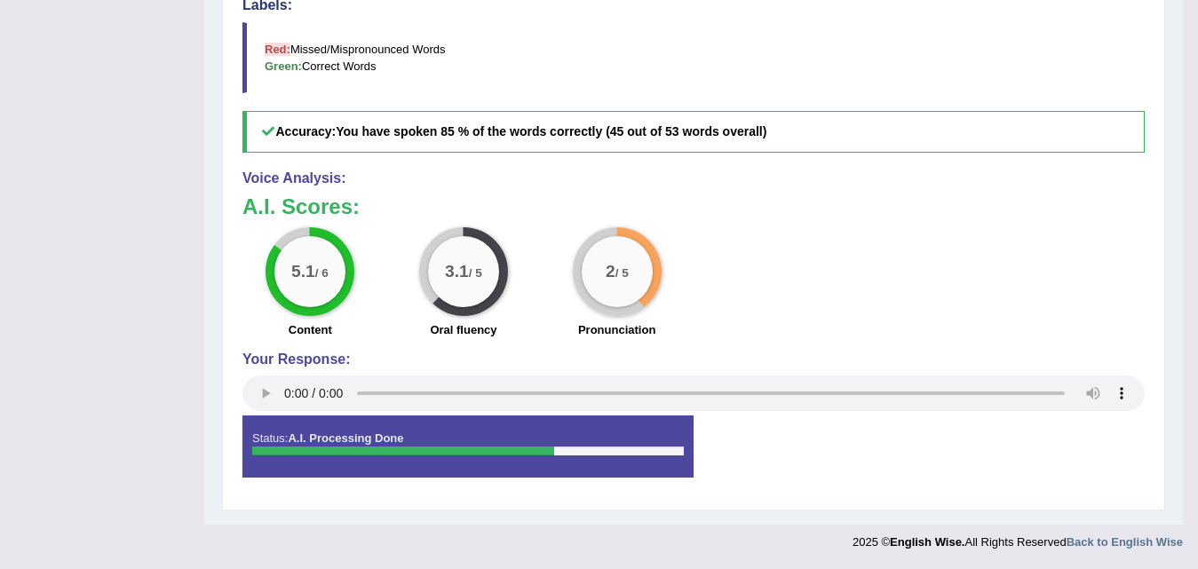
scroll to position [48, 0]
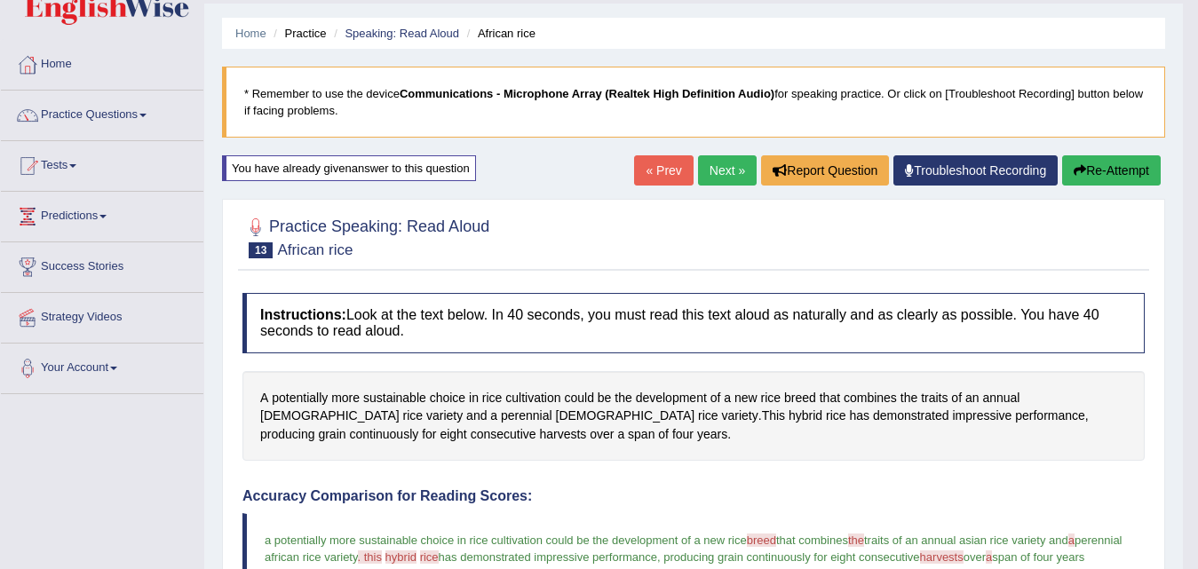
click at [707, 176] on link "Next »" at bounding box center [727, 170] width 59 height 30
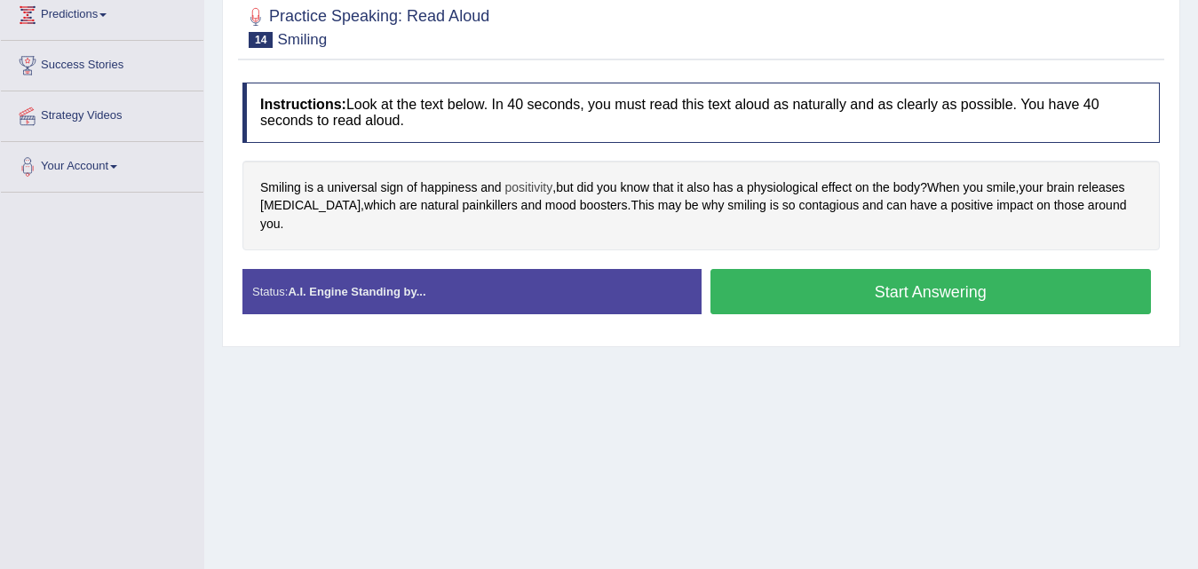
scroll to position [266, 0]
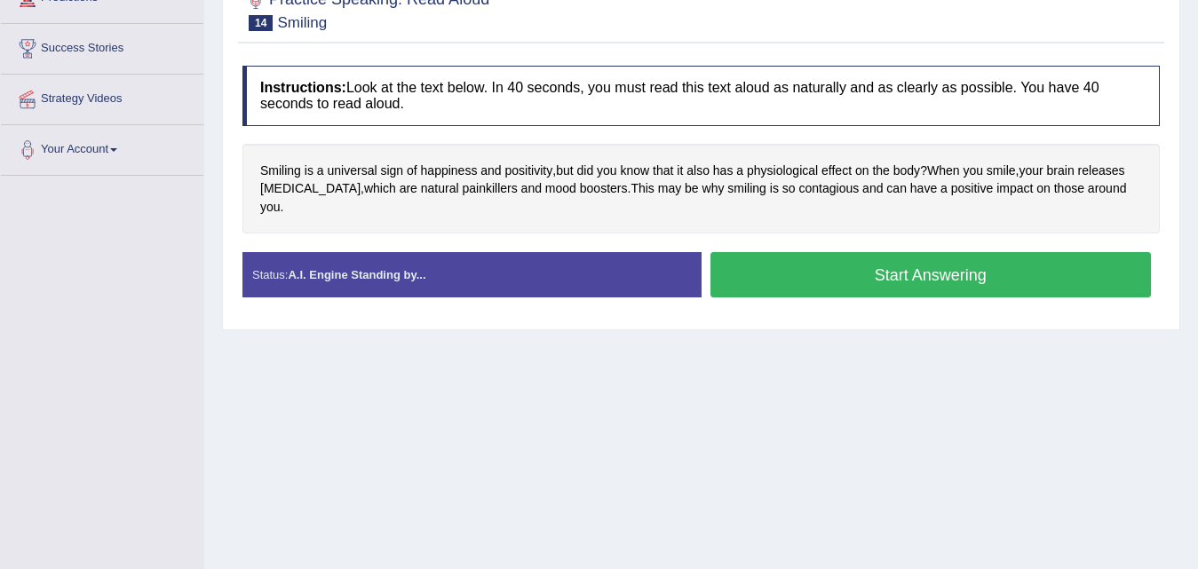
click at [900, 254] on button "Start Answering" at bounding box center [931, 274] width 441 height 45
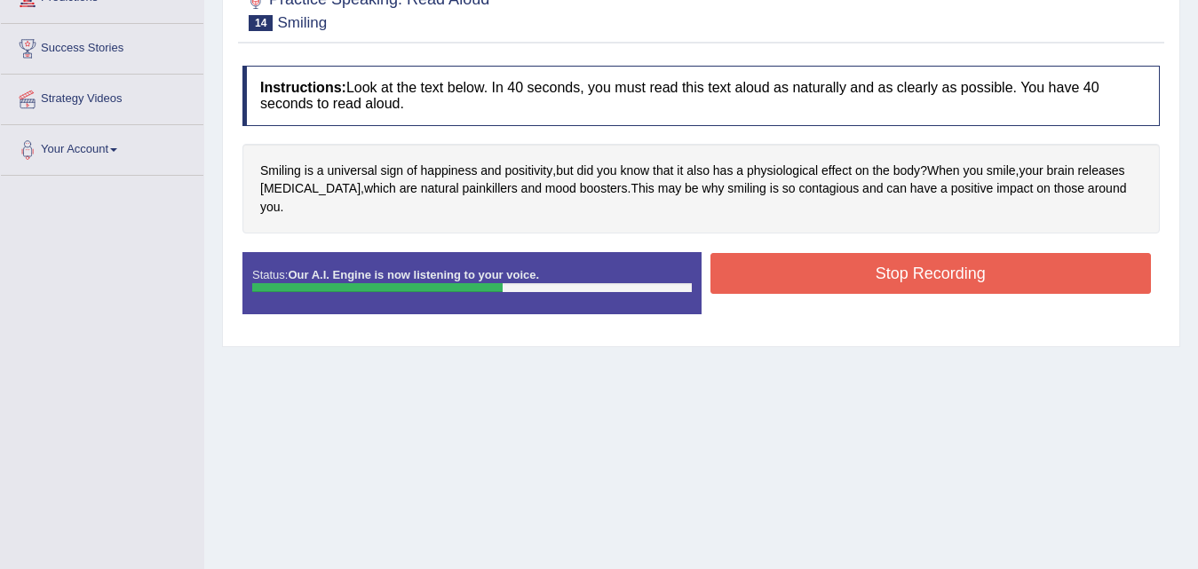
click at [900, 254] on button "Stop Recording" at bounding box center [931, 273] width 441 height 41
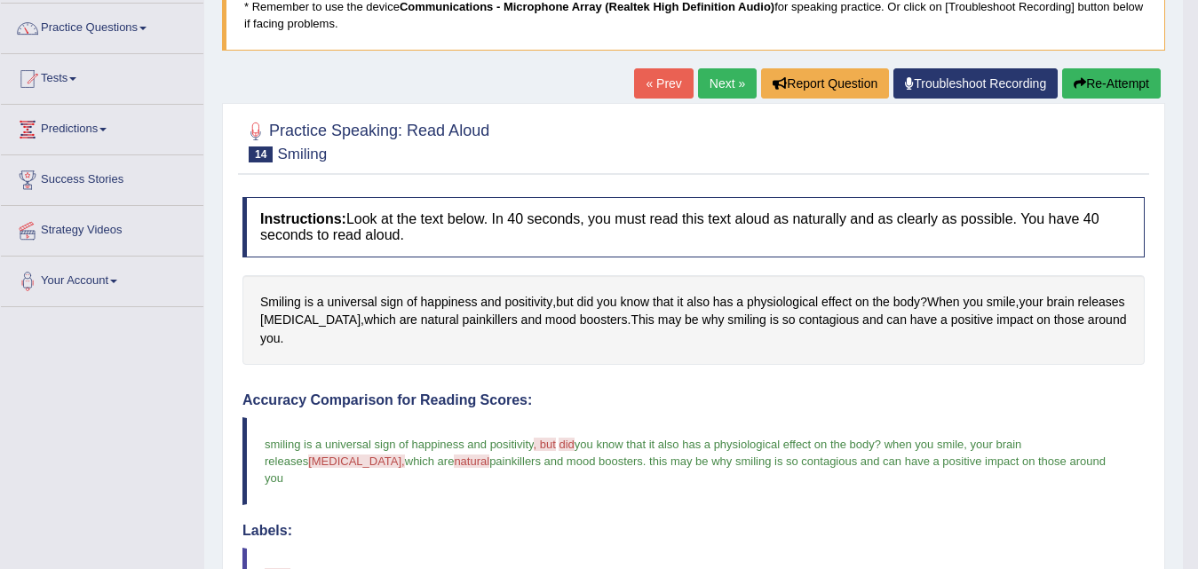
scroll to position [0, 0]
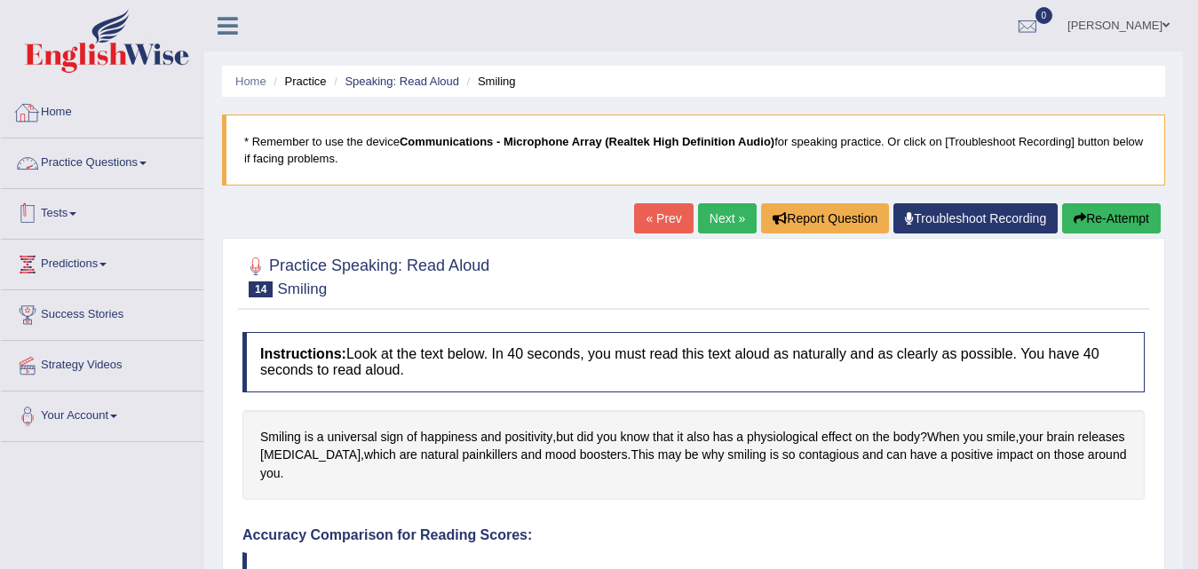
click at [108, 167] on link "Practice Questions" at bounding box center [102, 161] width 203 height 44
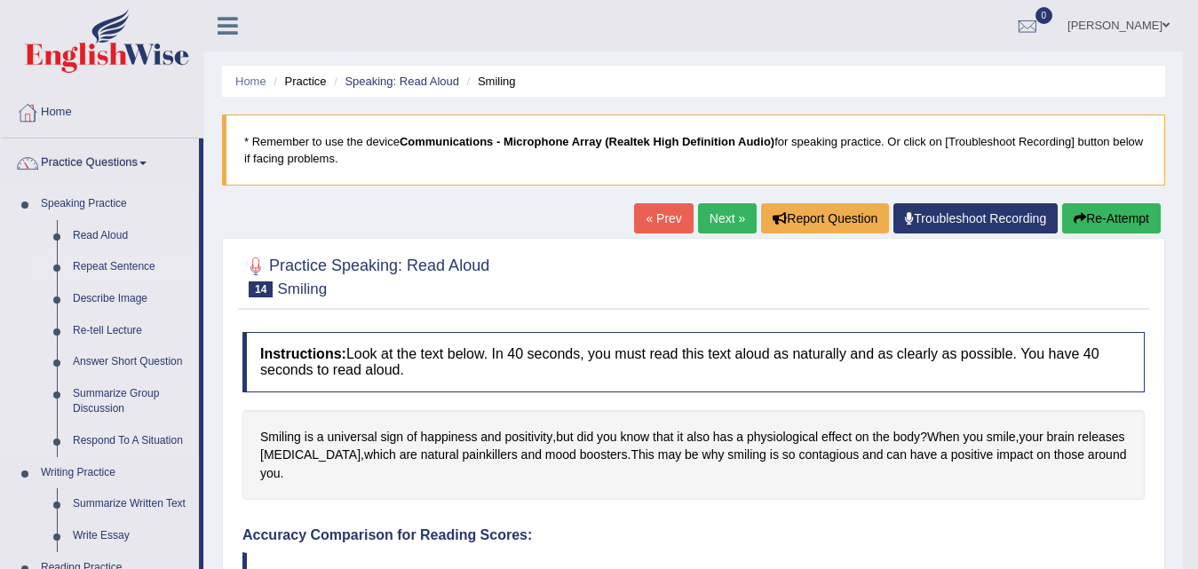
click at [96, 272] on link "Repeat Sentence" at bounding box center [132, 267] width 134 height 32
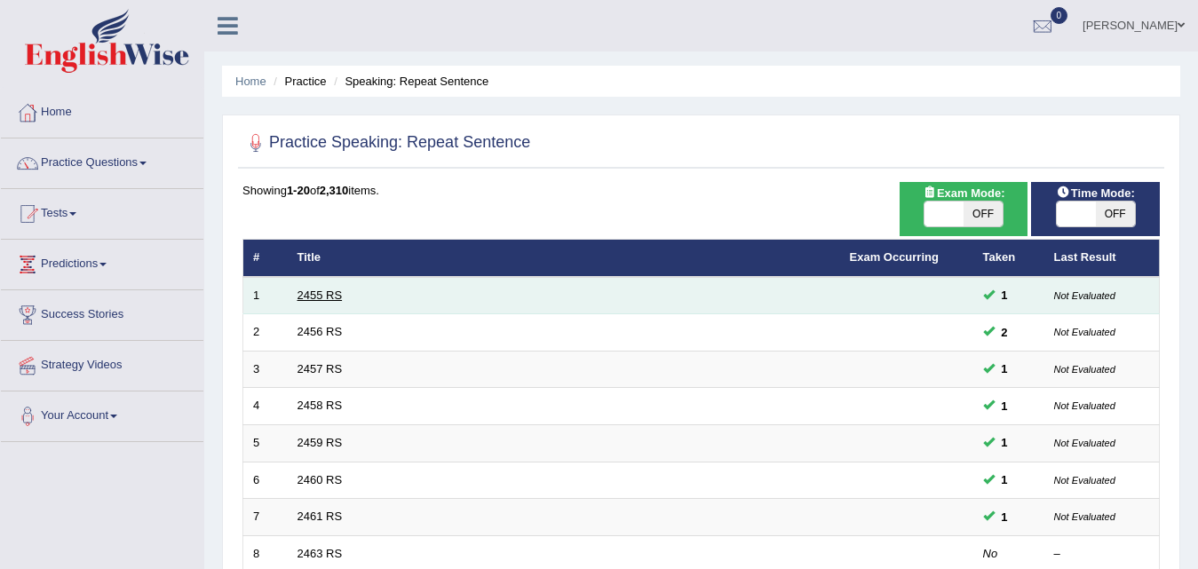
click at [317, 295] on link "2455 RS" at bounding box center [320, 295] width 45 height 13
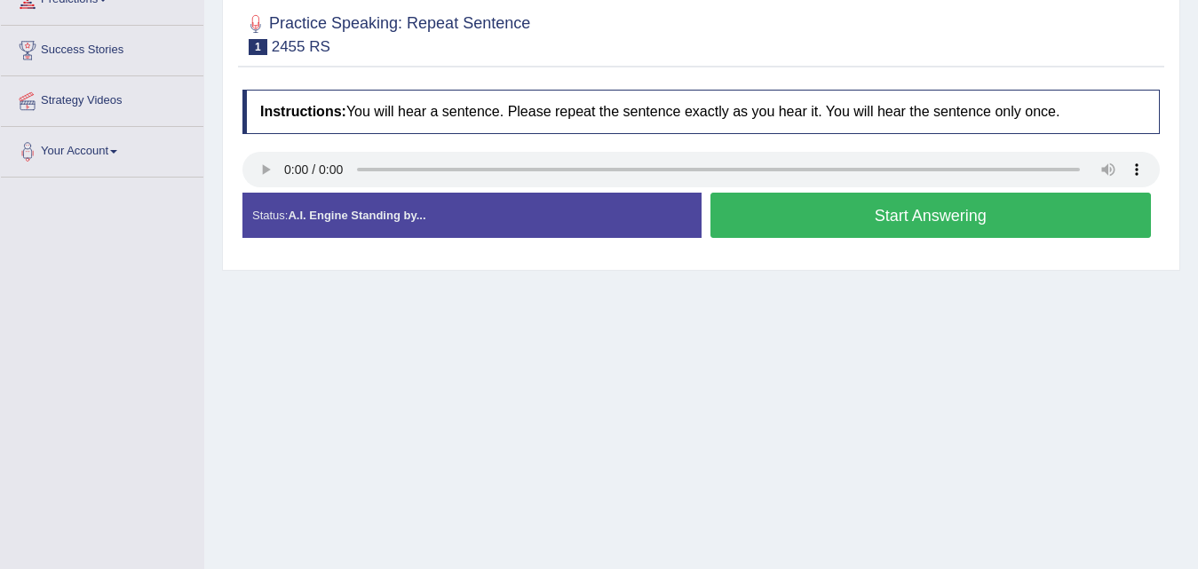
scroll to position [266, 0]
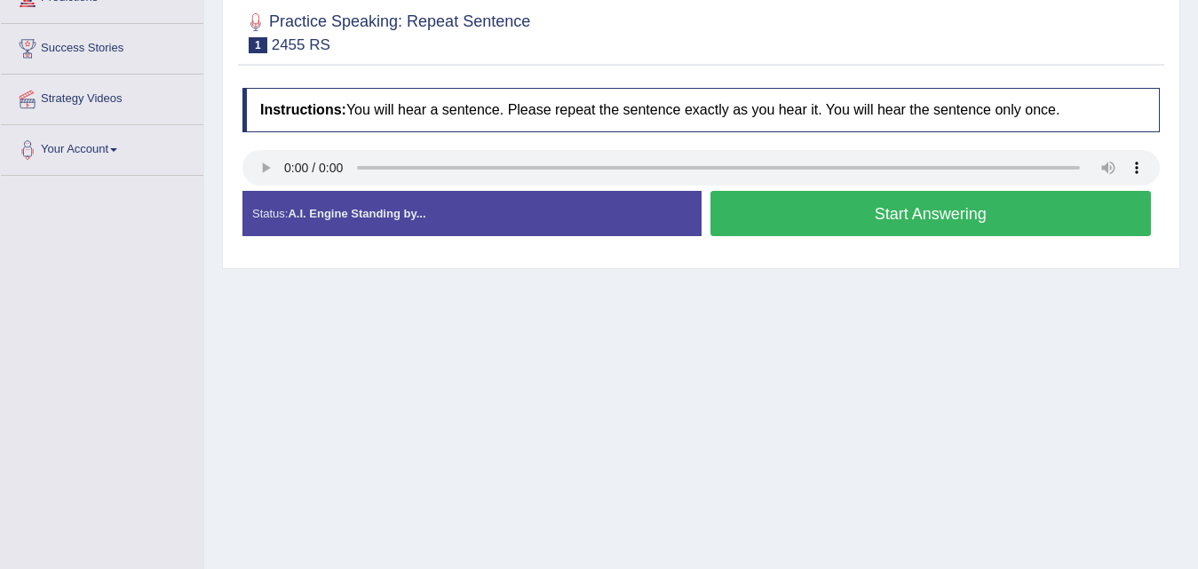
click at [915, 225] on button "Start Answering" at bounding box center [931, 213] width 441 height 45
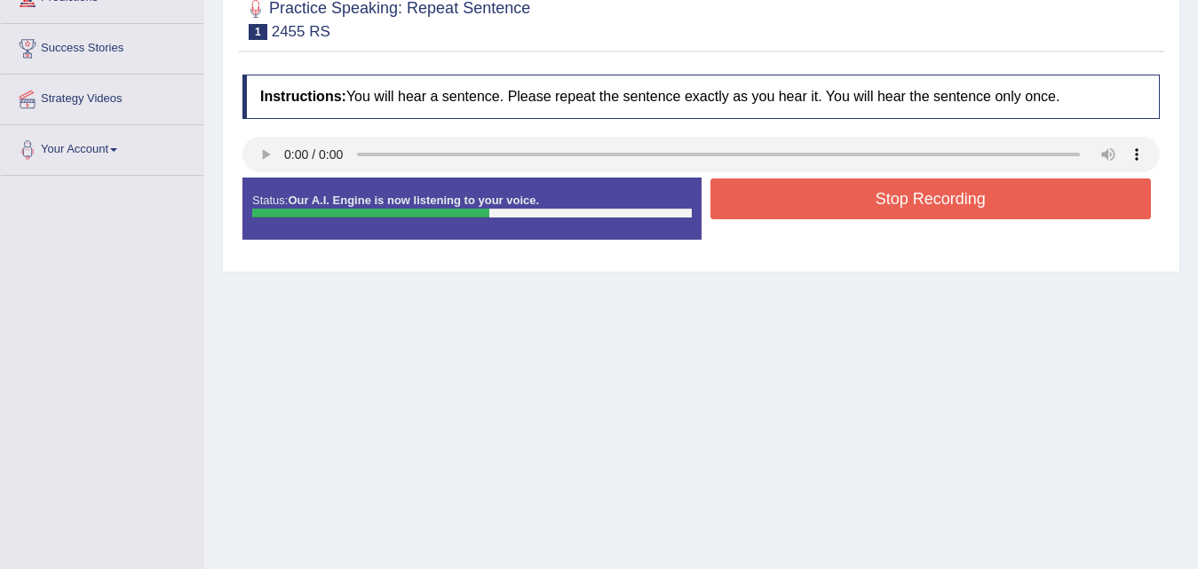
click at [910, 203] on button "Stop Recording" at bounding box center [931, 199] width 441 height 41
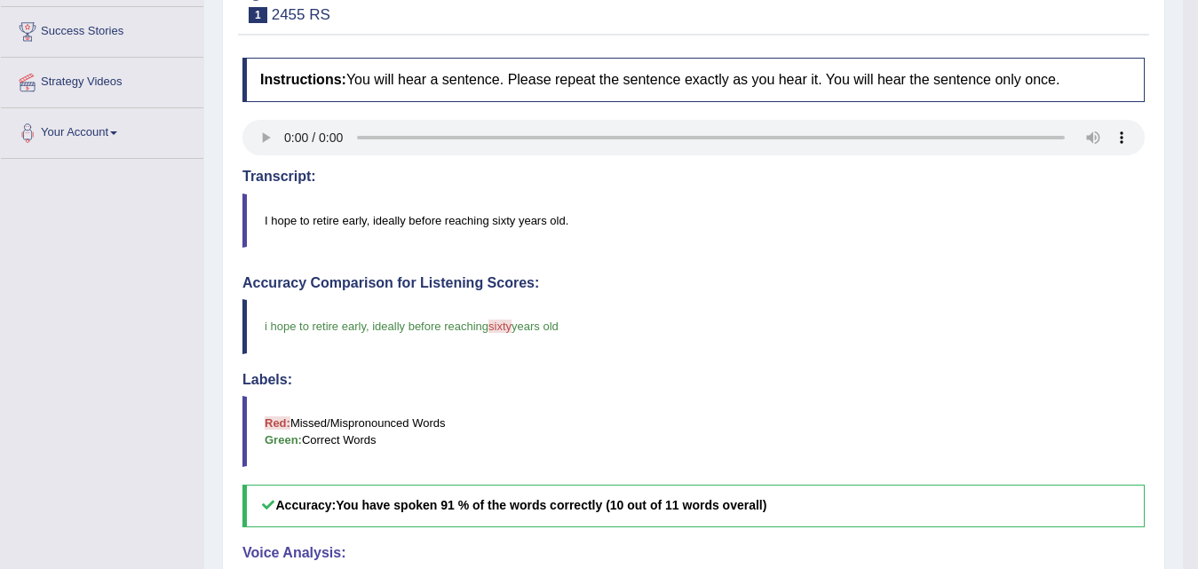
scroll to position [89, 0]
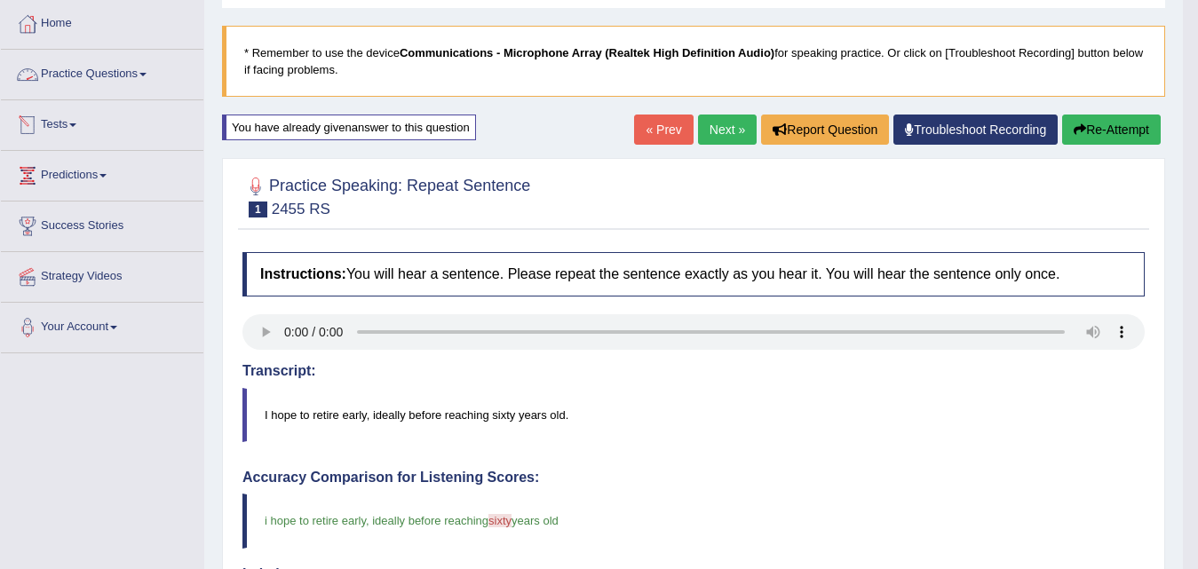
click at [63, 75] on link "Practice Questions" at bounding box center [102, 72] width 203 height 44
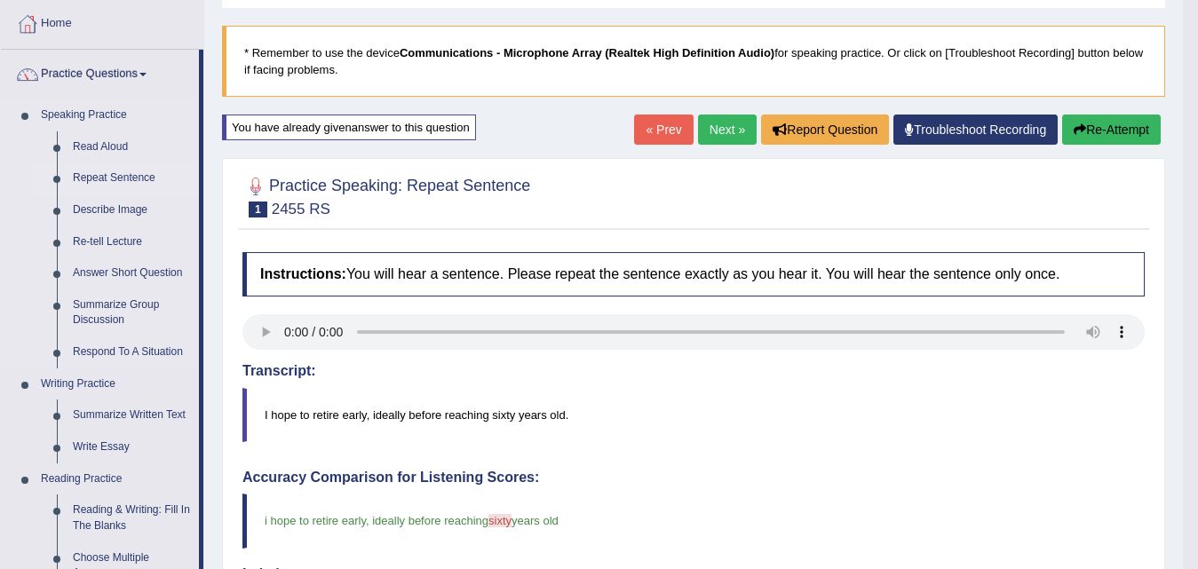
click at [89, 178] on link "Repeat Sentence" at bounding box center [132, 179] width 134 height 32
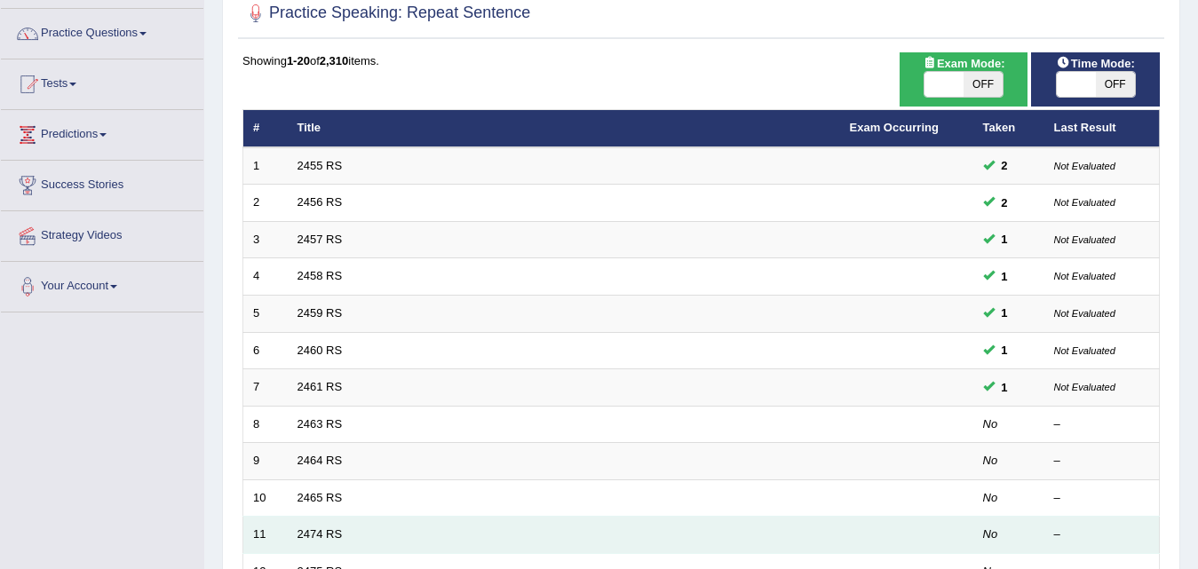
scroll to position [266, 0]
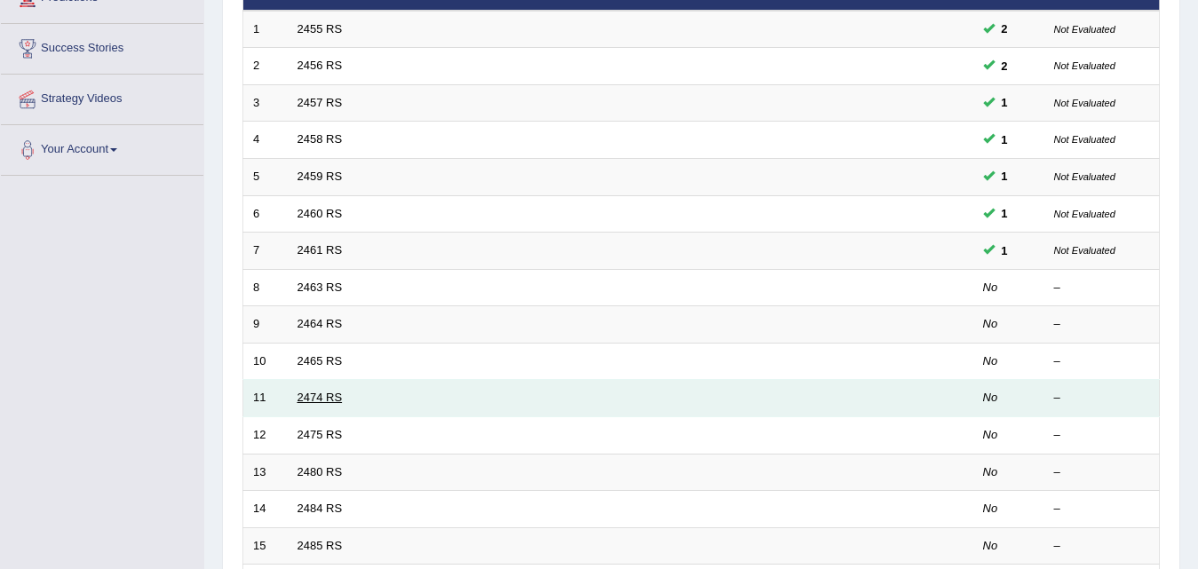
click at [317, 398] on link "2474 RS" at bounding box center [320, 397] width 45 height 13
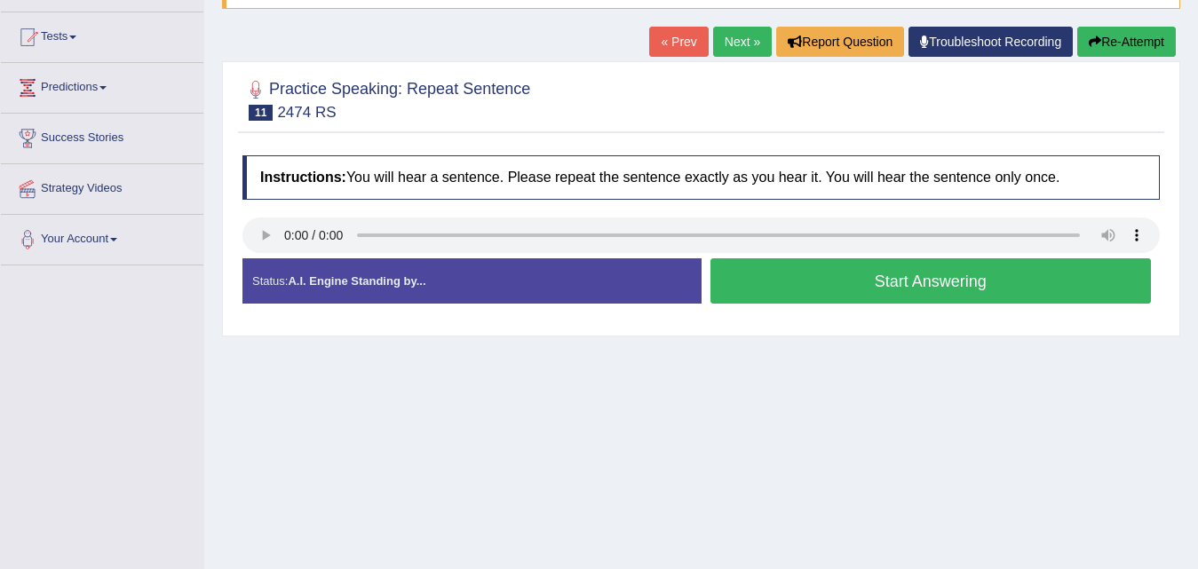
scroll to position [178, 0]
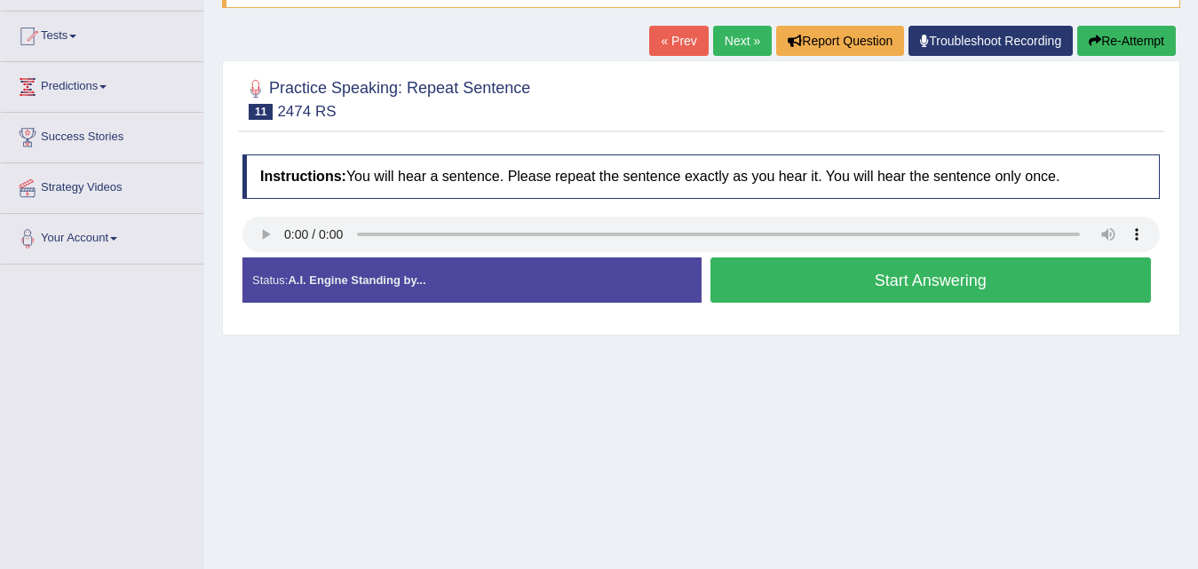
click at [942, 278] on button "Start Answering" at bounding box center [931, 280] width 441 height 45
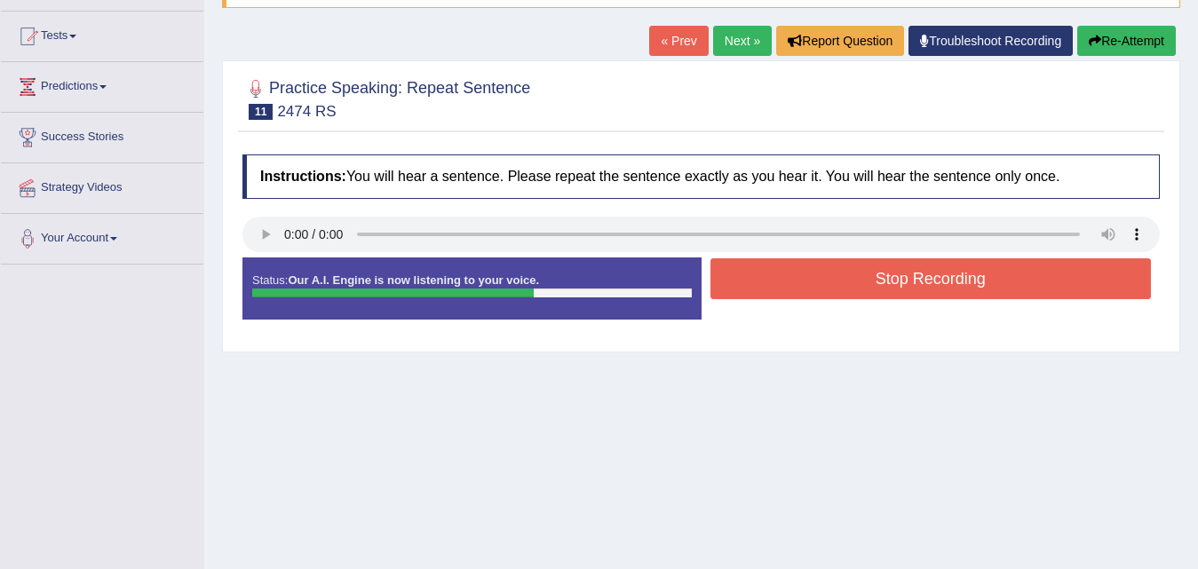
click at [942, 277] on button "Stop Recording" at bounding box center [931, 278] width 441 height 41
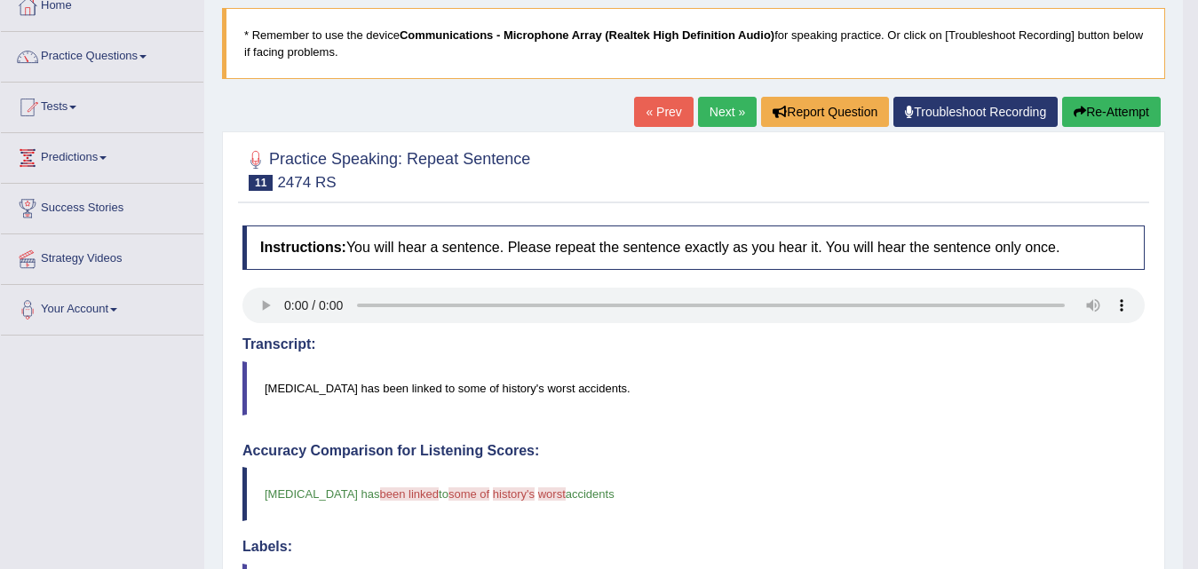
scroll to position [0, 0]
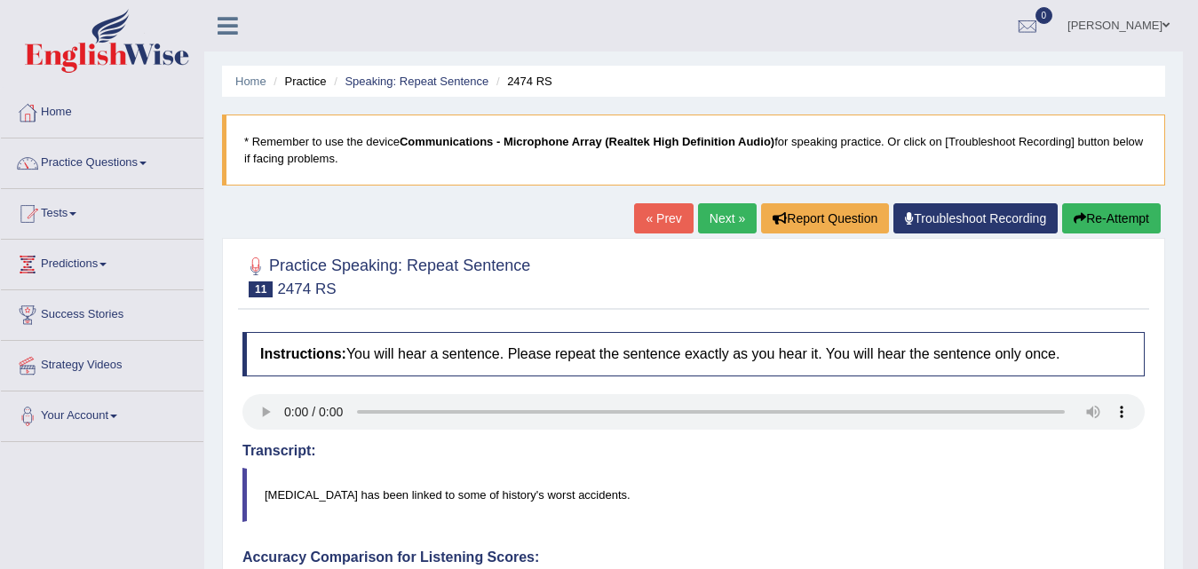
click at [721, 217] on link "Next »" at bounding box center [727, 218] width 59 height 30
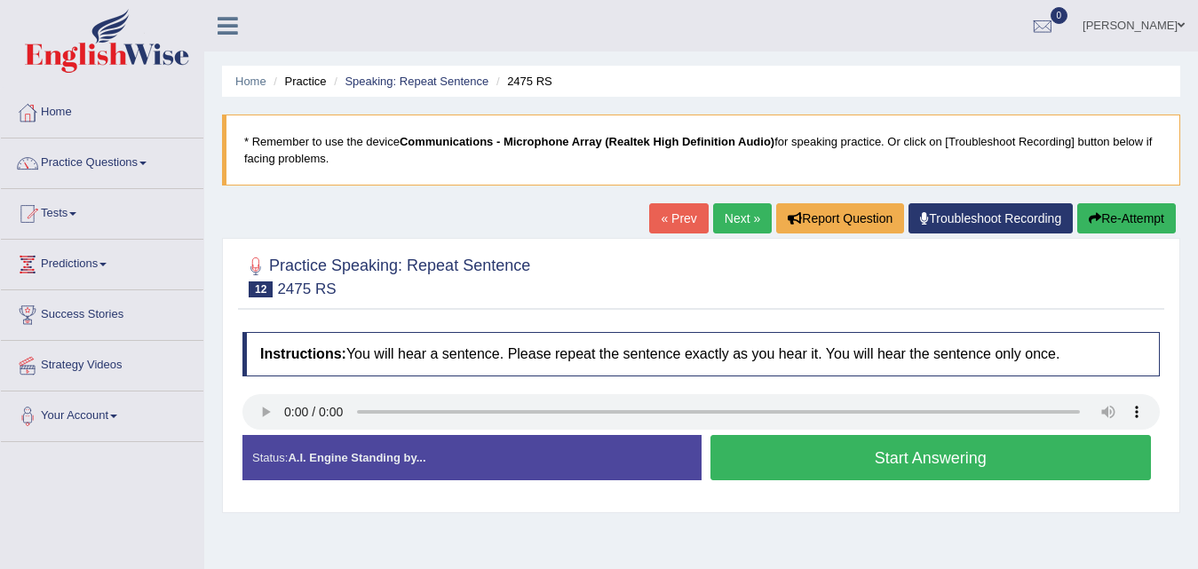
click at [950, 465] on button "Start Answering" at bounding box center [931, 457] width 441 height 45
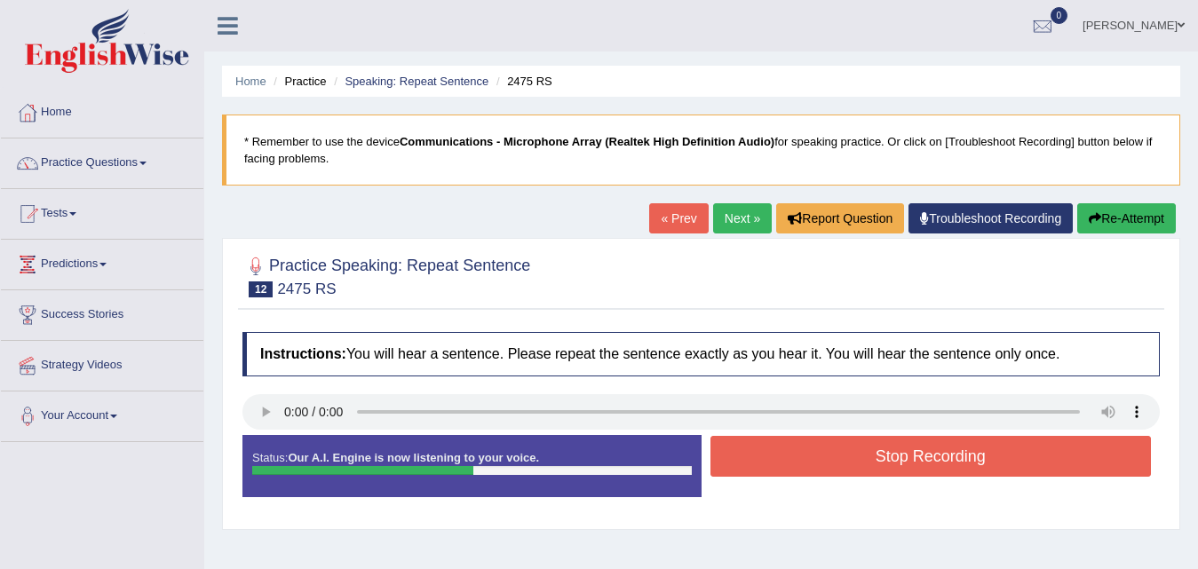
click at [950, 465] on button "Stop Recording" at bounding box center [931, 456] width 441 height 41
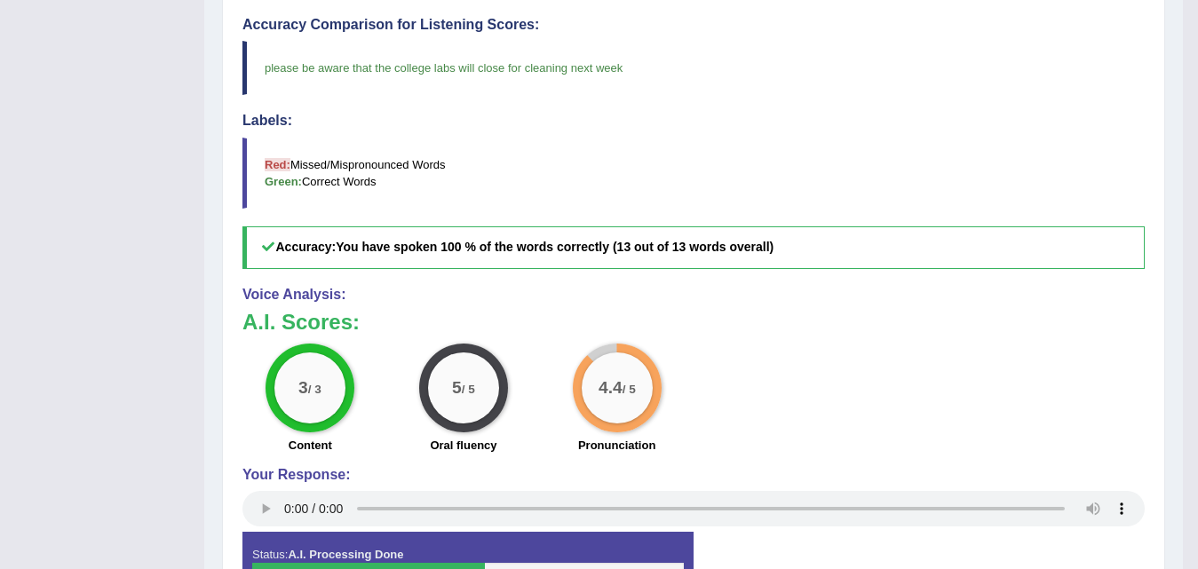
scroll to position [178, 0]
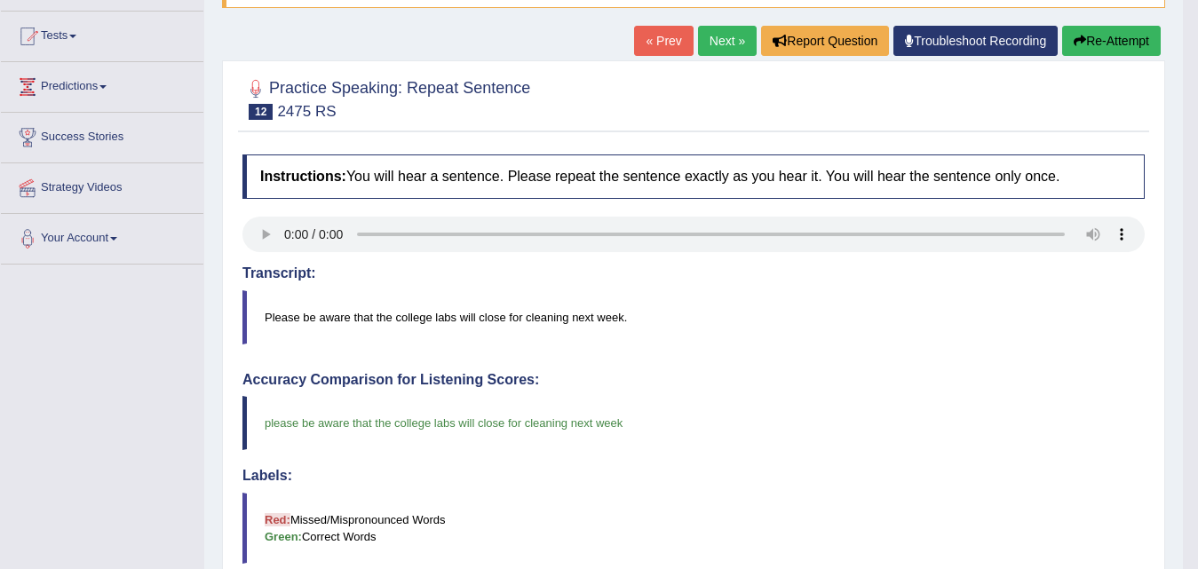
click at [727, 43] on link "Next »" at bounding box center [727, 41] width 59 height 30
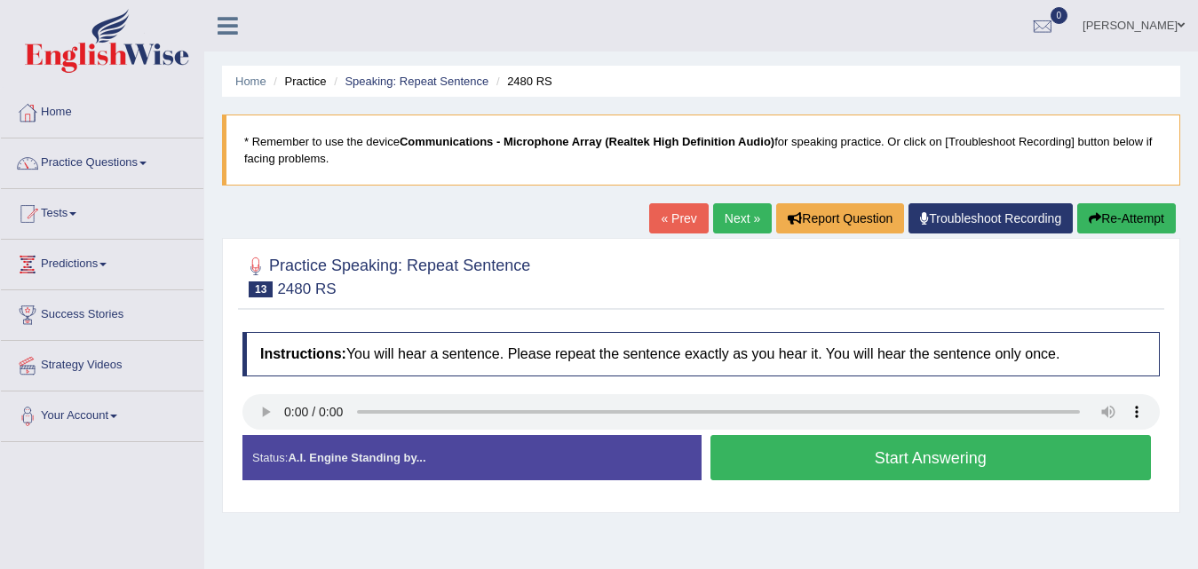
click at [950, 455] on button "Start Answering" at bounding box center [931, 457] width 441 height 45
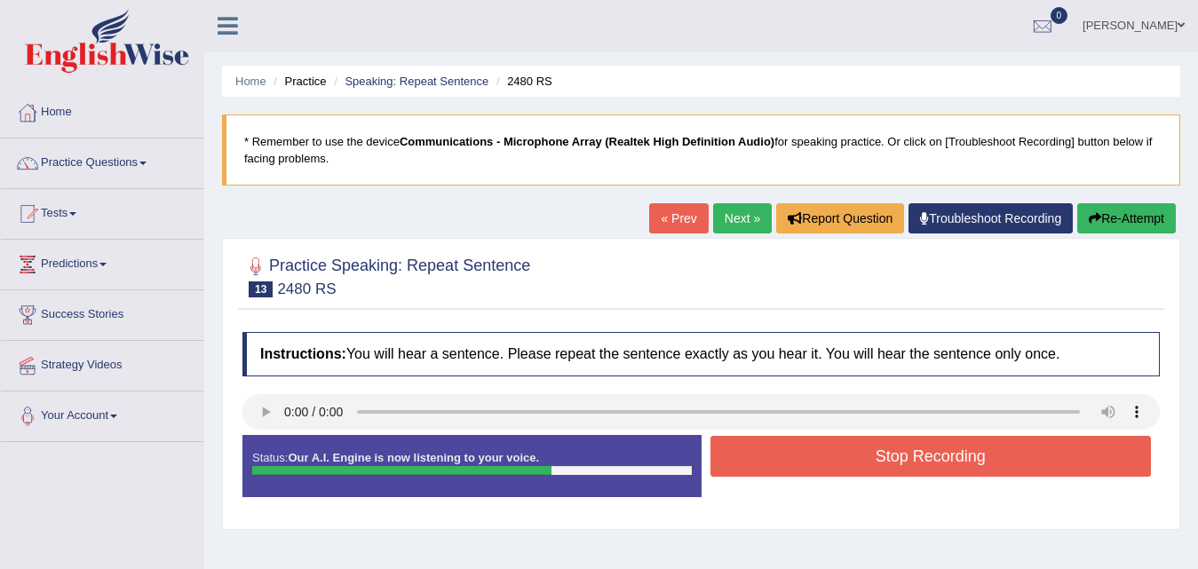
click at [950, 455] on button "Stop Recording" at bounding box center [931, 456] width 441 height 41
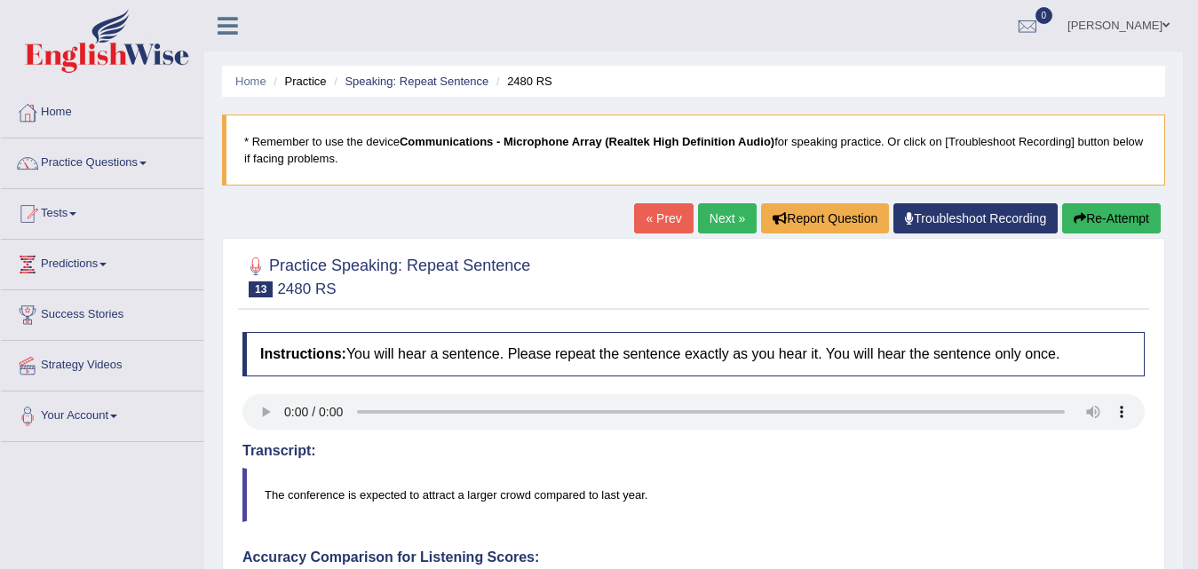
click at [1109, 217] on button "Re-Attempt" at bounding box center [1111, 218] width 99 height 30
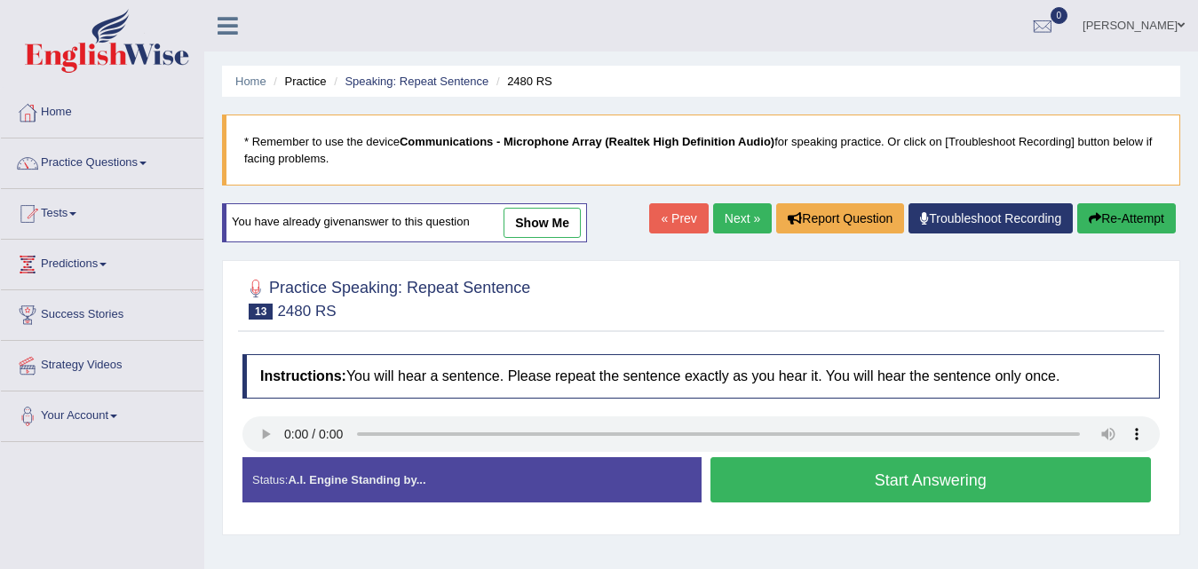
click at [924, 481] on button "Start Answering" at bounding box center [931, 479] width 441 height 45
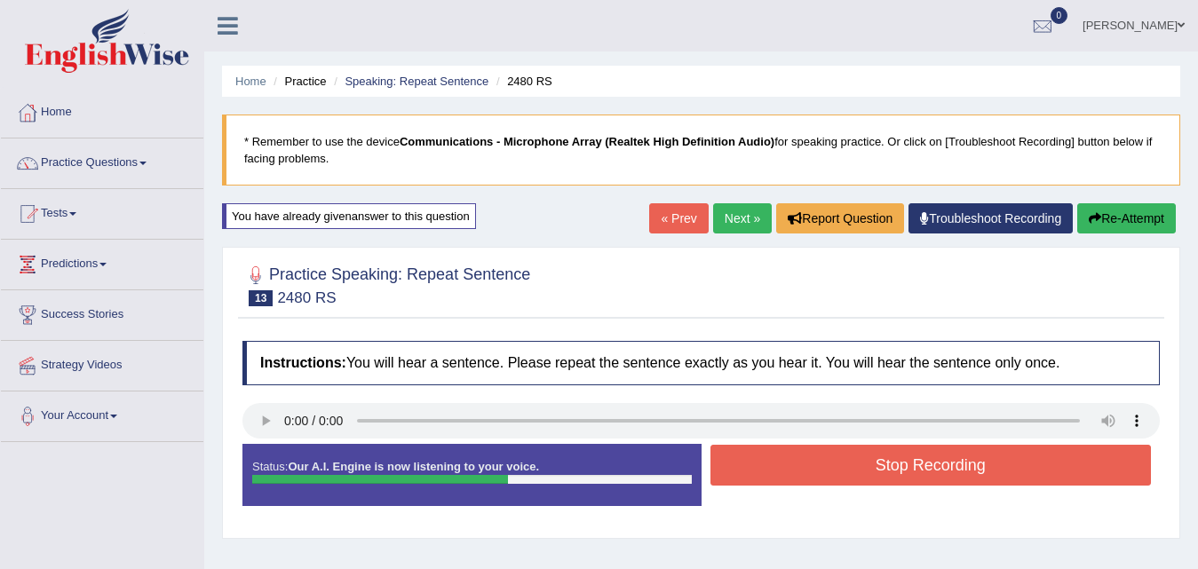
click at [917, 472] on button "Stop Recording" at bounding box center [931, 465] width 441 height 41
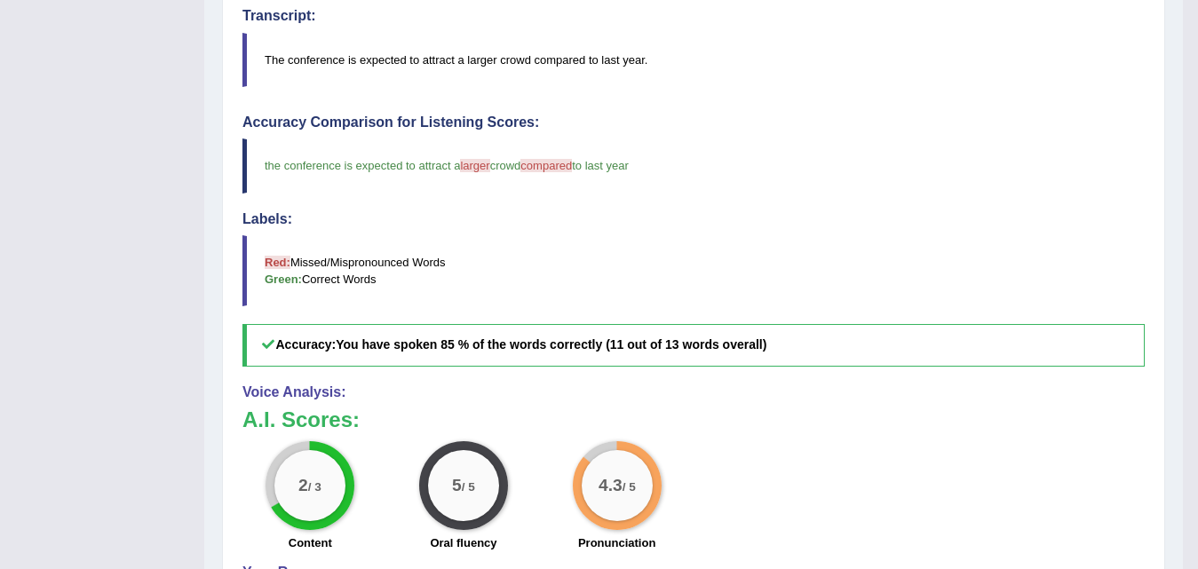
scroll to position [89, 0]
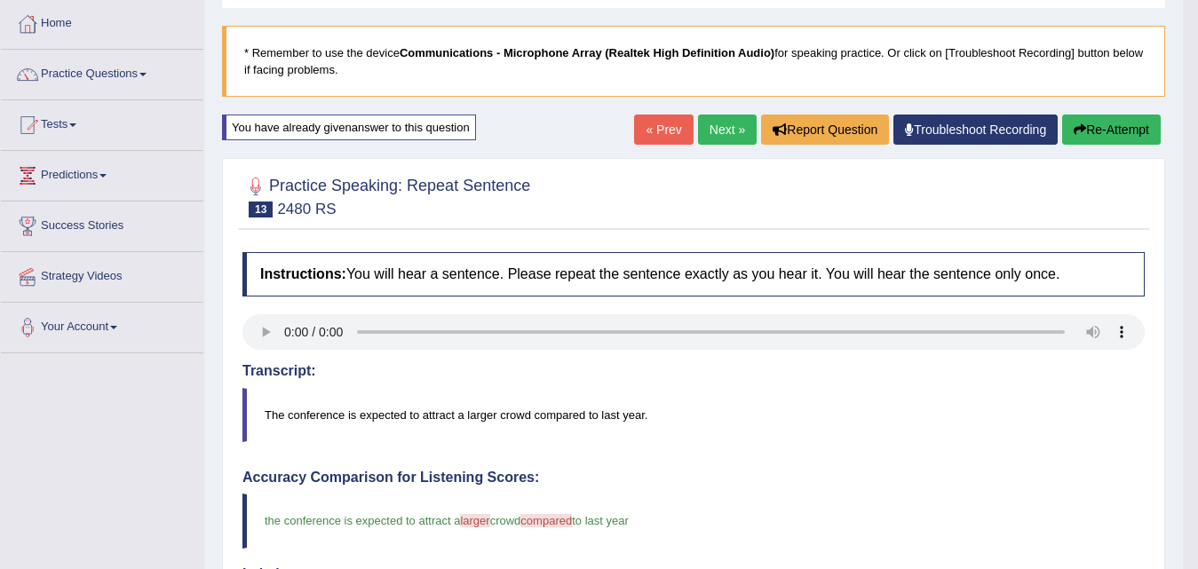
click at [711, 132] on link "Next »" at bounding box center [727, 130] width 59 height 30
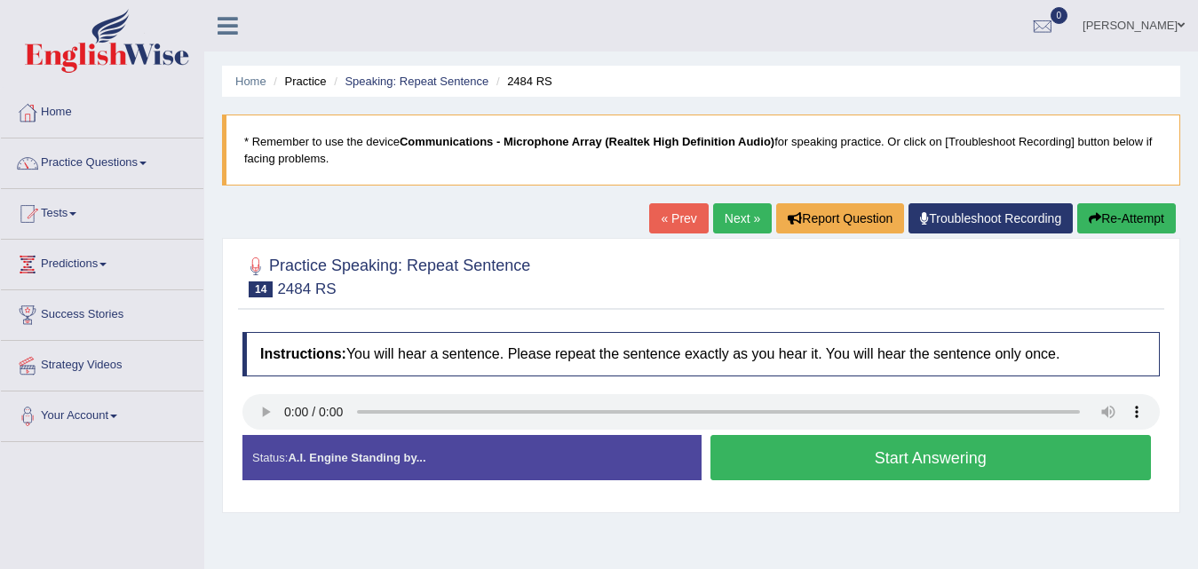
click at [922, 447] on button "Start Answering" at bounding box center [931, 457] width 441 height 45
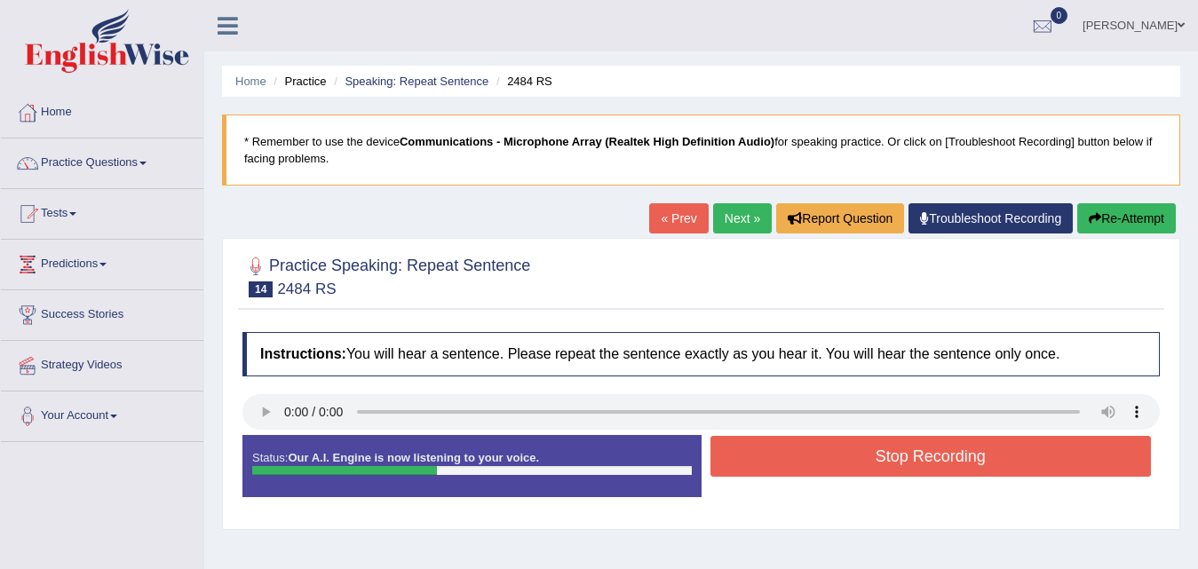
click at [922, 447] on button "Stop Recording" at bounding box center [931, 456] width 441 height 41
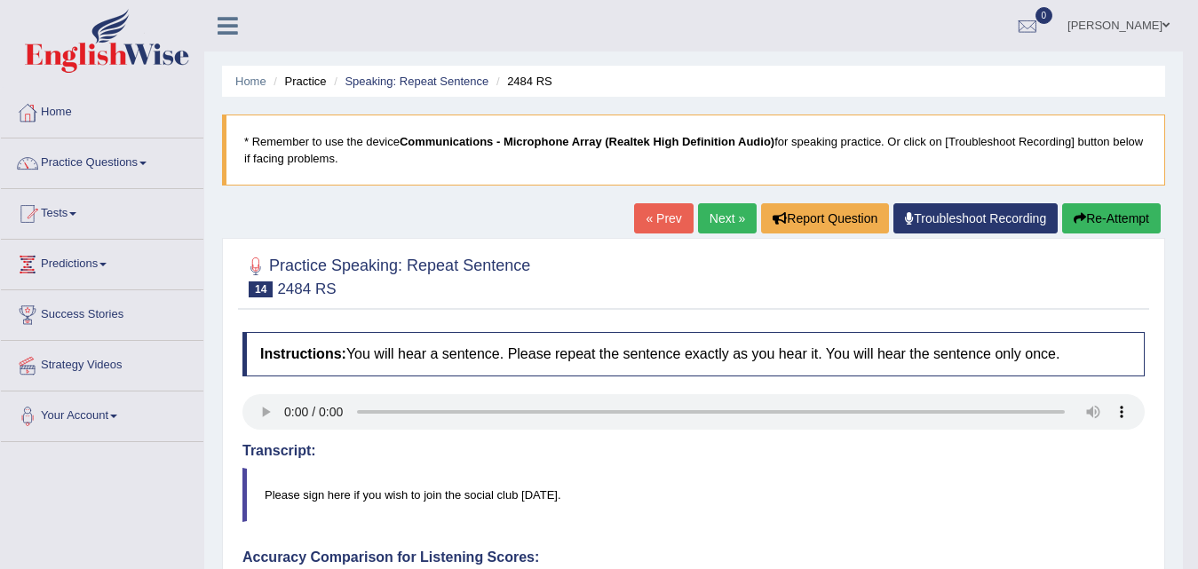
click at [728, 222] on link "Next »" at bounding box center [727, 218] width 59 height 30
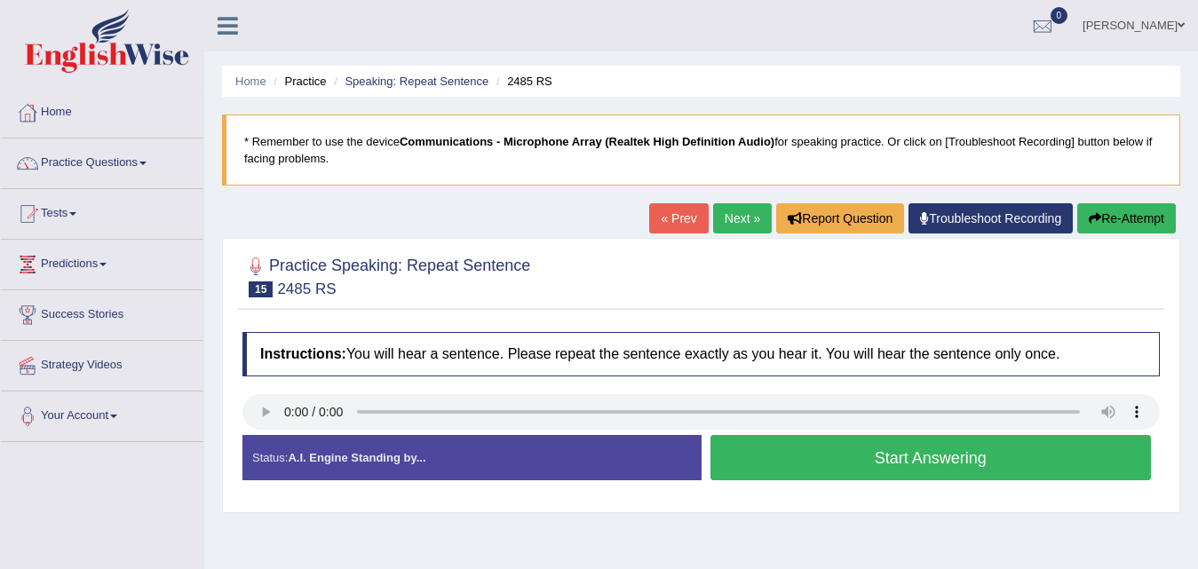
click at [918, 460] on button "Start Answering" at bounding box center [931, 457] width 441 height 45
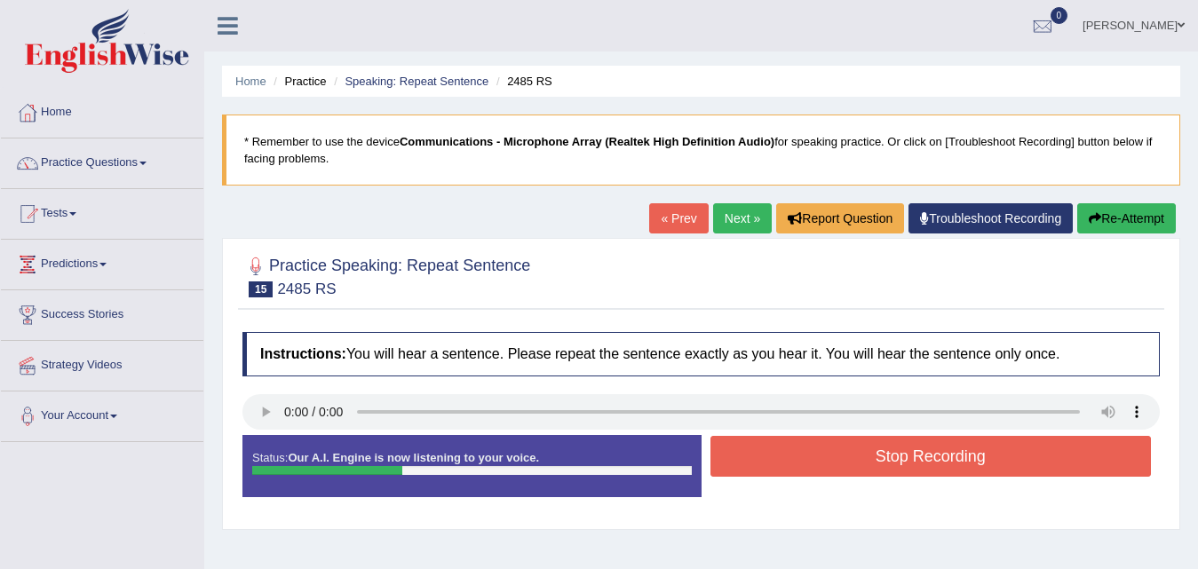
click at [918, 460] on button "Stop Recording" at bounding box center [931, 456] width 441 height 41
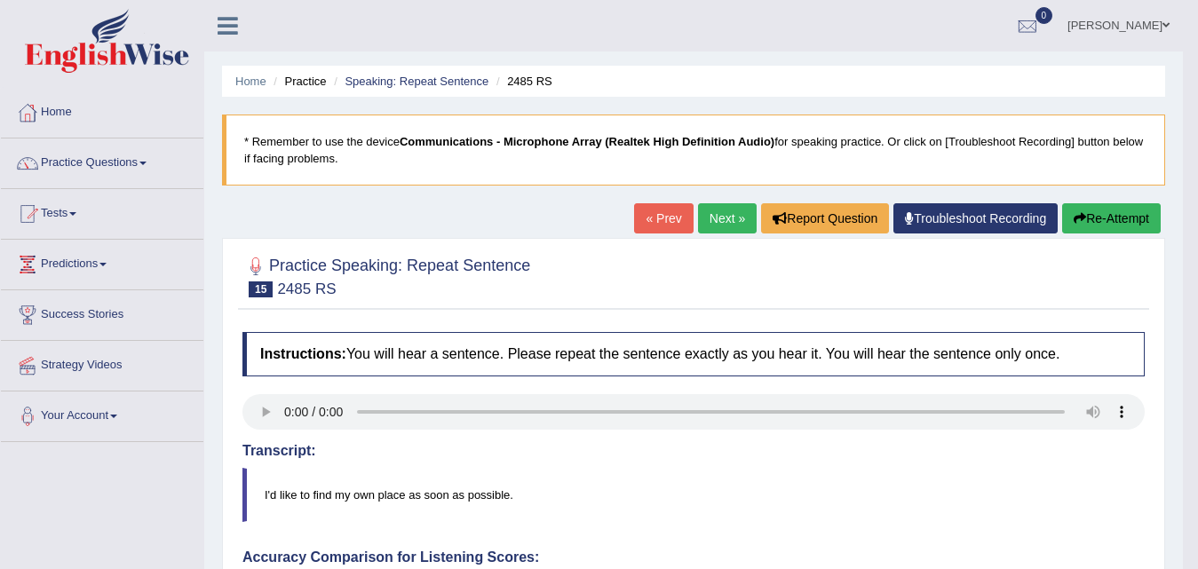
click at [720, 205] on link "Next »" at bounding box center [727, 218] width 59 height 30
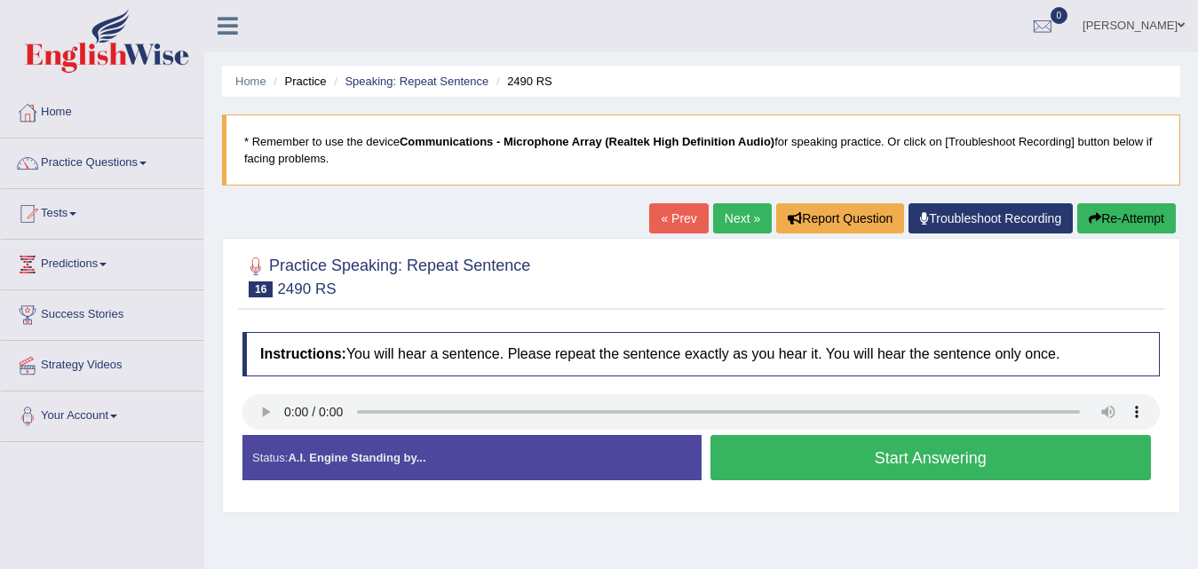
click at [946, 465] on button "Start Answering" at bounding box center [931, 457] width 441 height 45
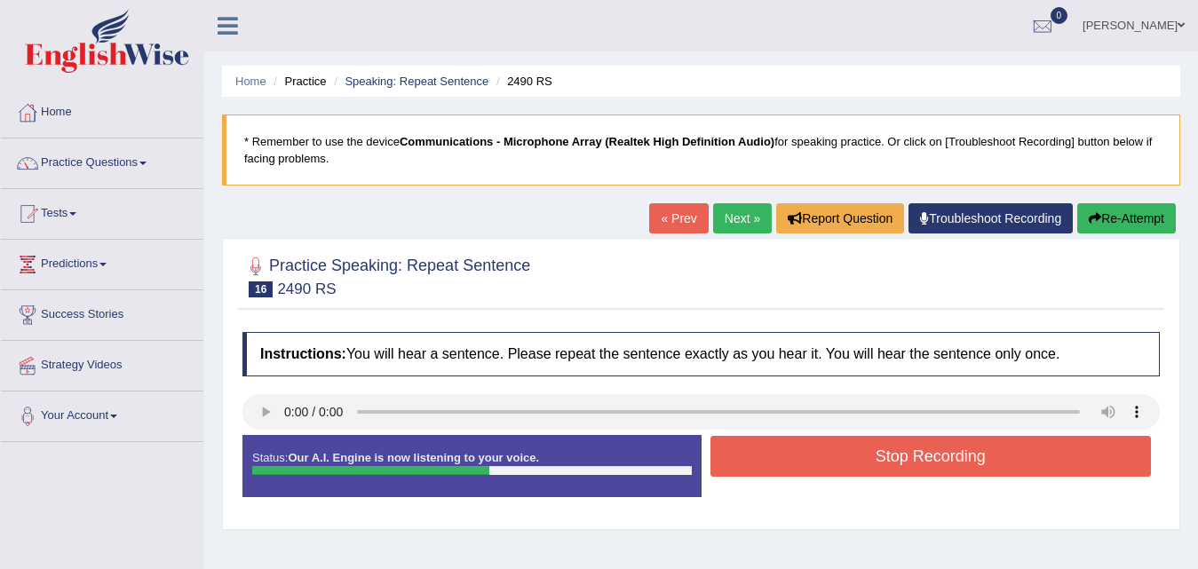
click at [946, 465] on button "Stop Recording" at bounding box center [931, 456] width 441 height 41
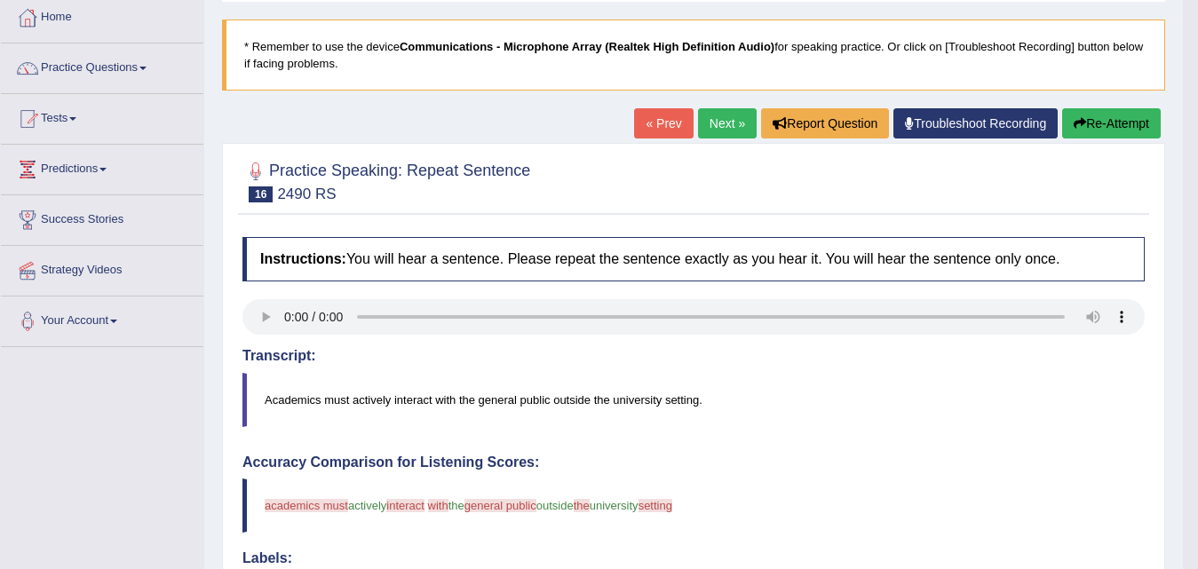
scroll to position [89, 0]
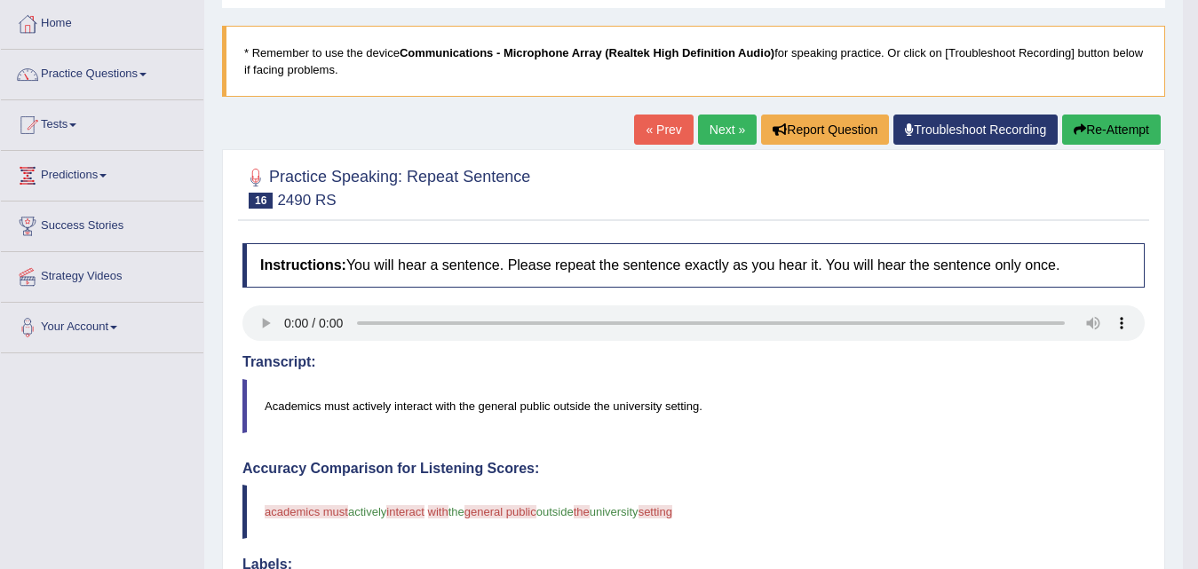
click at [1121, 132] on button "Re-Attempt" at bounding box center [1111, 130] width 99 height 30
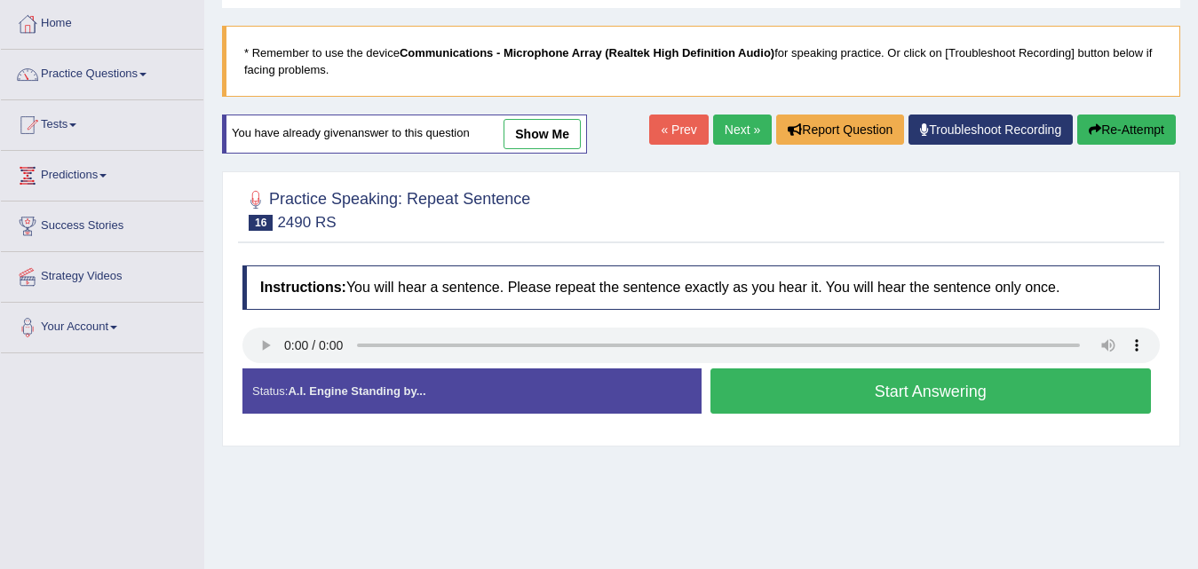
click at [932, 393] on button "Start Answering" at bounding box center [931, 391] width 441 height 45
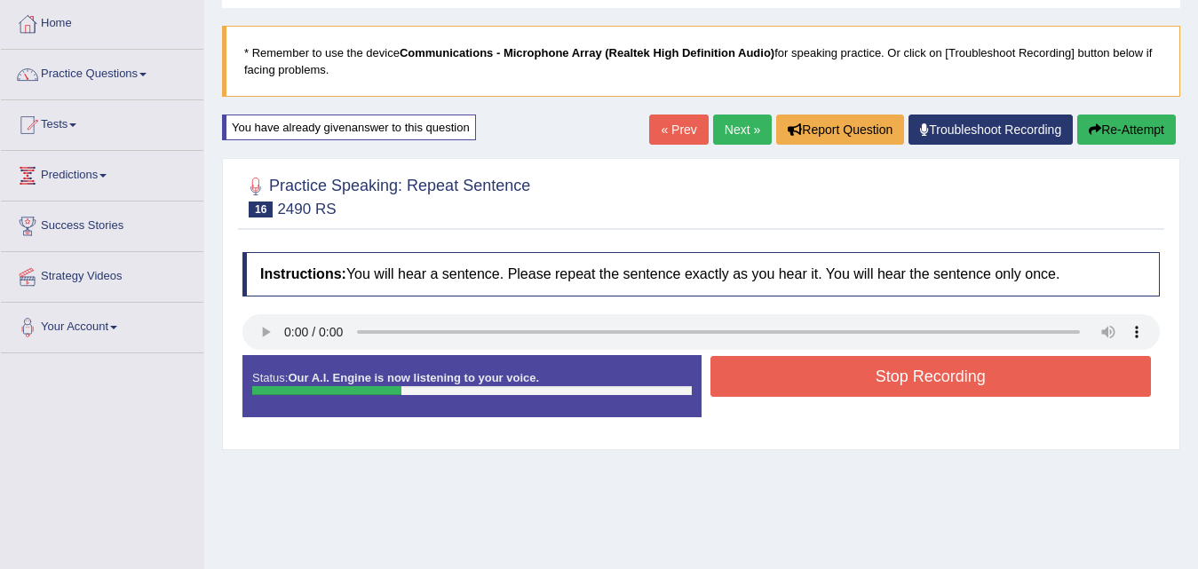
click at [932, 393] on button "Stop Recording" at bounding box center [931, 376] width 441 height 41
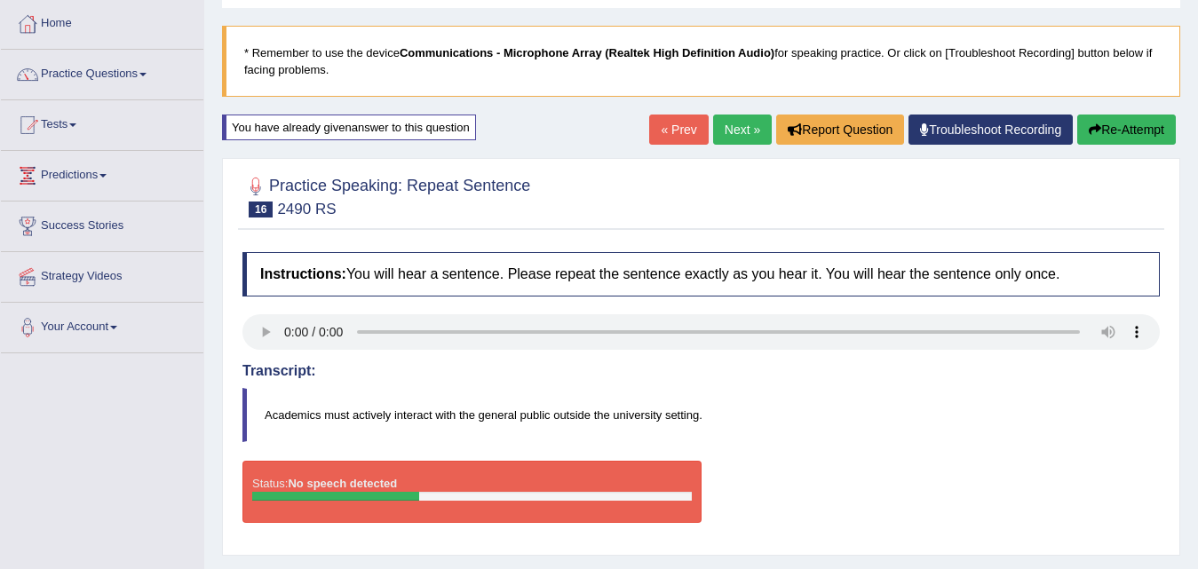
click at [1123, 124] on button "Re-Attempt" at bounding box center [1126, 130] width 99 height 30
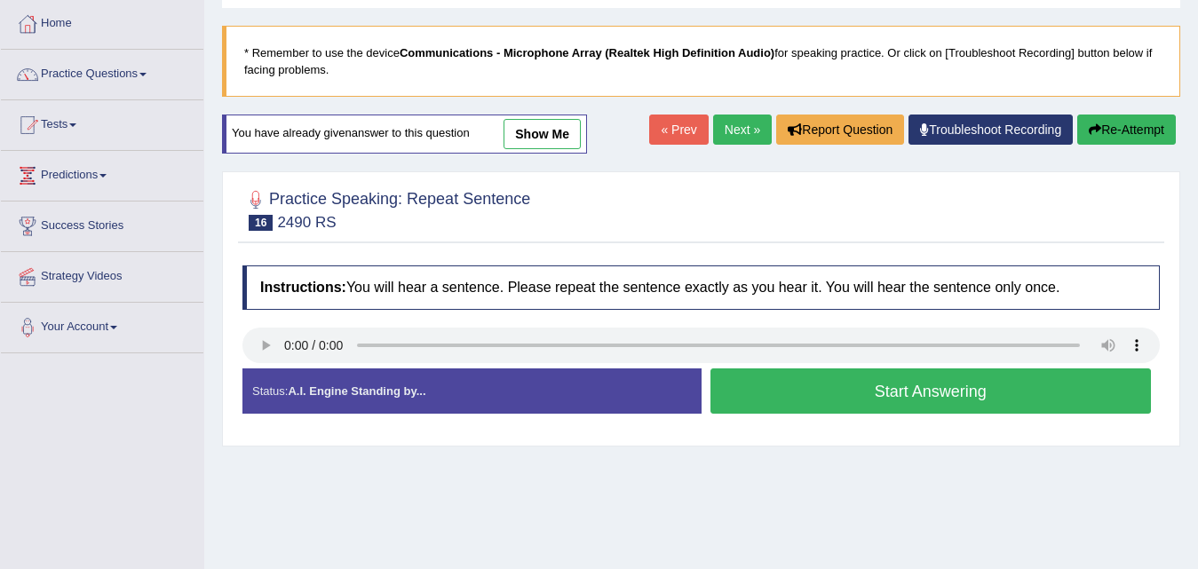
click at [912, 392] on button "Start Answering" at bounding box center [931, 391] width 441 height 45
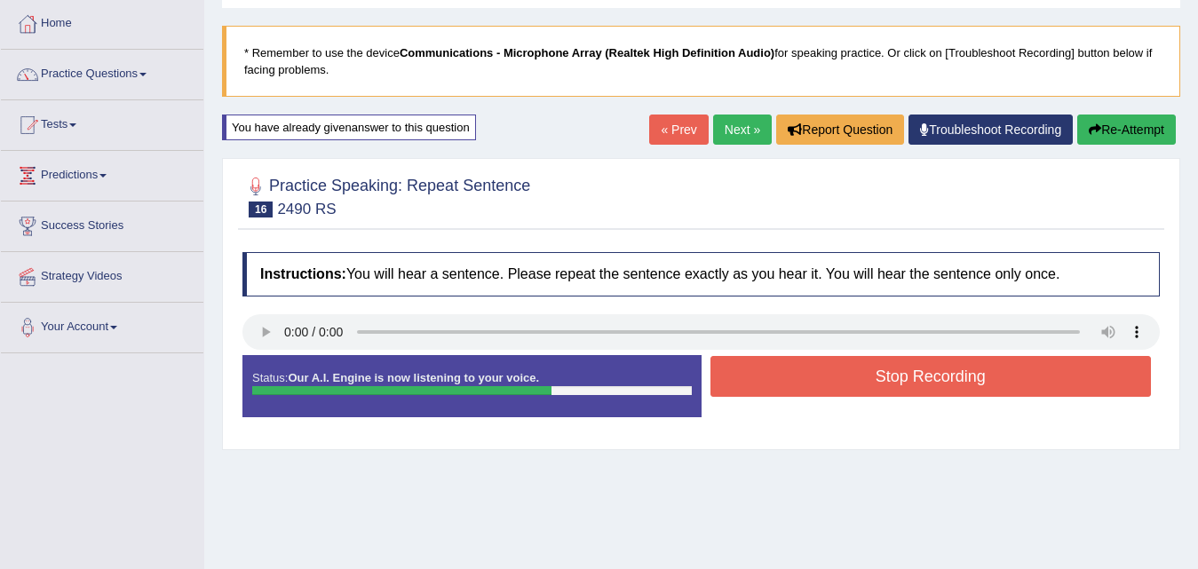
click at [903, 392] on button "Stop Recording" at bounding box center [931, 376] width 441 height 41
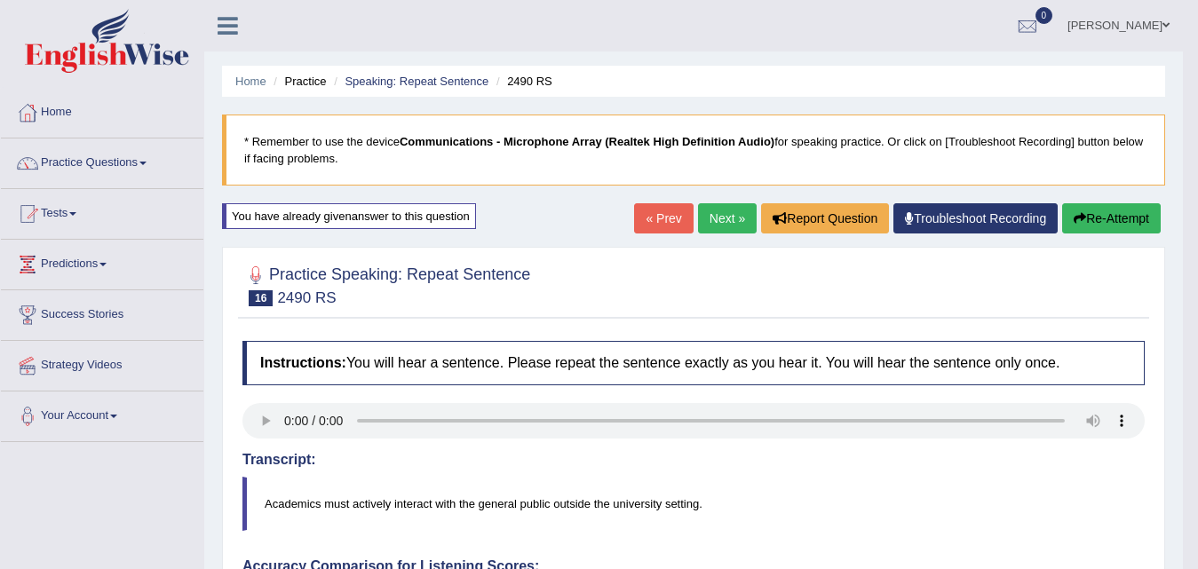
click at [718, 217] on link "Next »" at bounding box center [727, 218] width 59 height 30
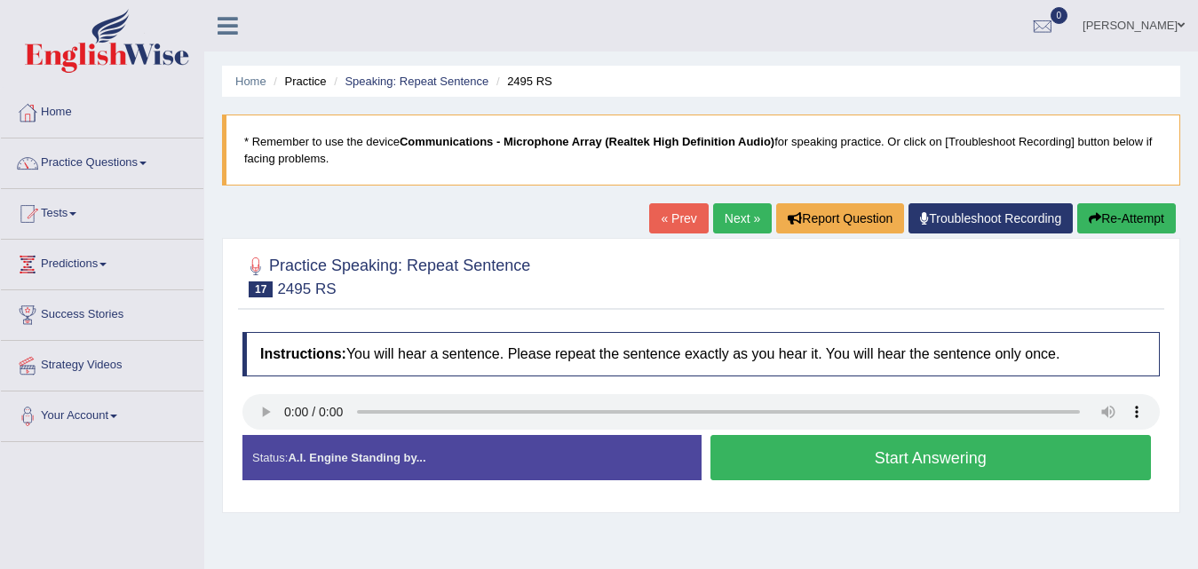
click at [905, 458] on button "Start Answering" at bounding box center [931, 457] width 441 height 45
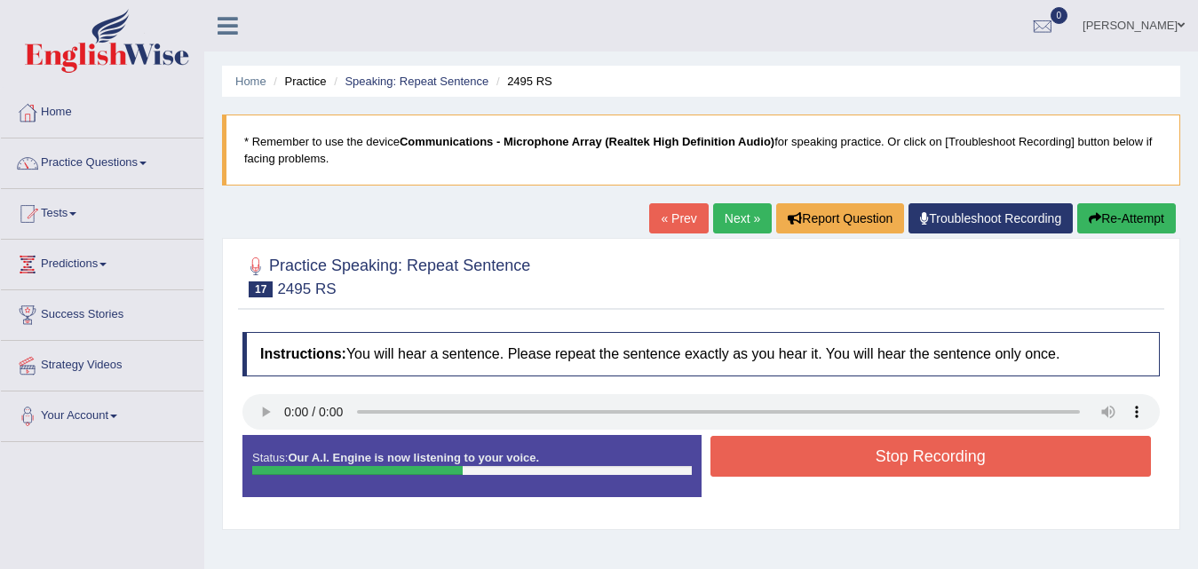
click at [905, 458] on button "Stop Recording" at bounding box center [931, 456] width 441 height 41
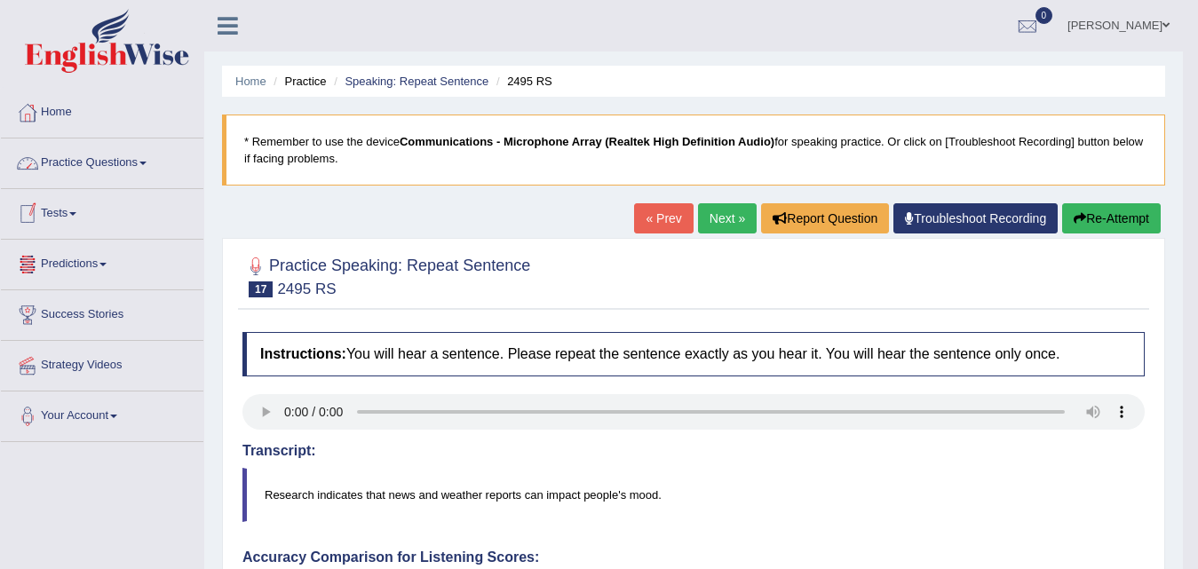
click at [136, 169] on link "Practice Questions" at bounding box center [102, 161] width 203 height 44
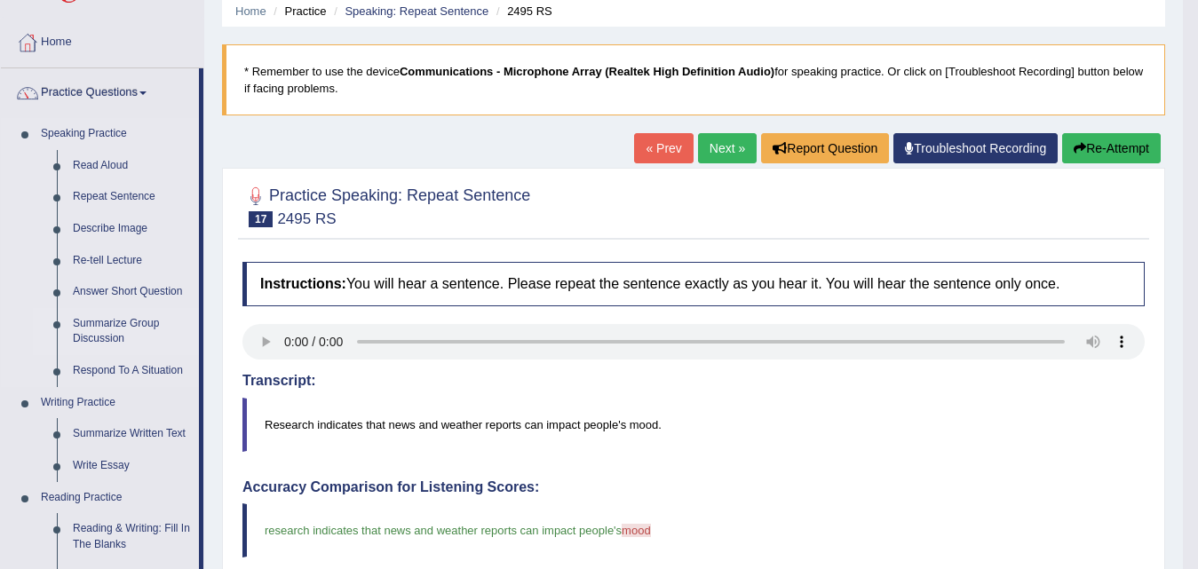
scroll to position [89, 0]
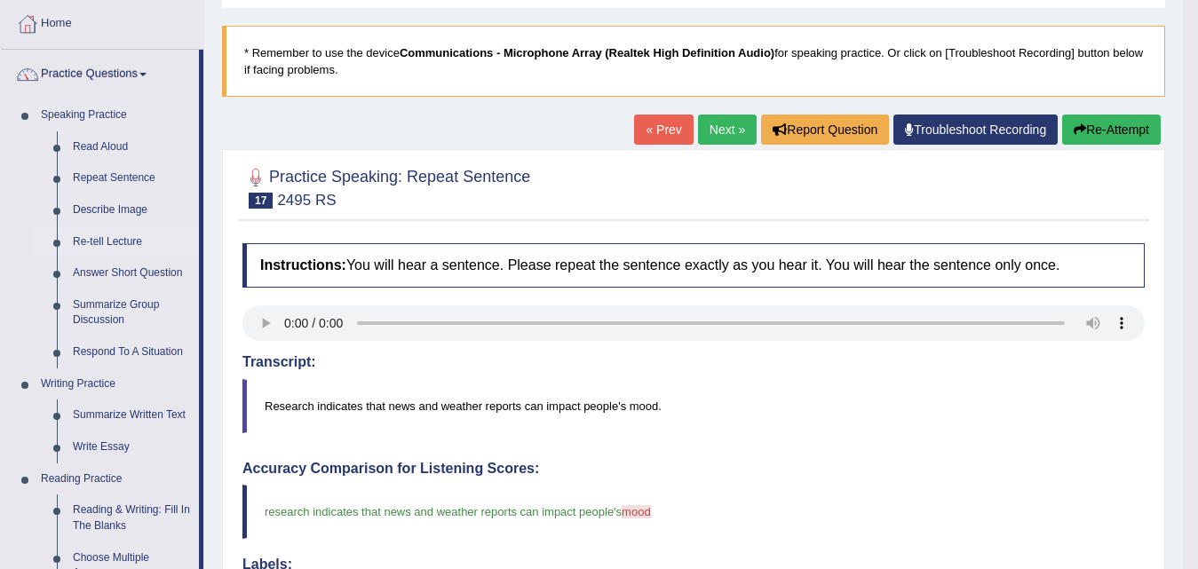
click at [119, 240] on link "Re-tell Lecture" at bounding box center [132, 242] width 134 height 32
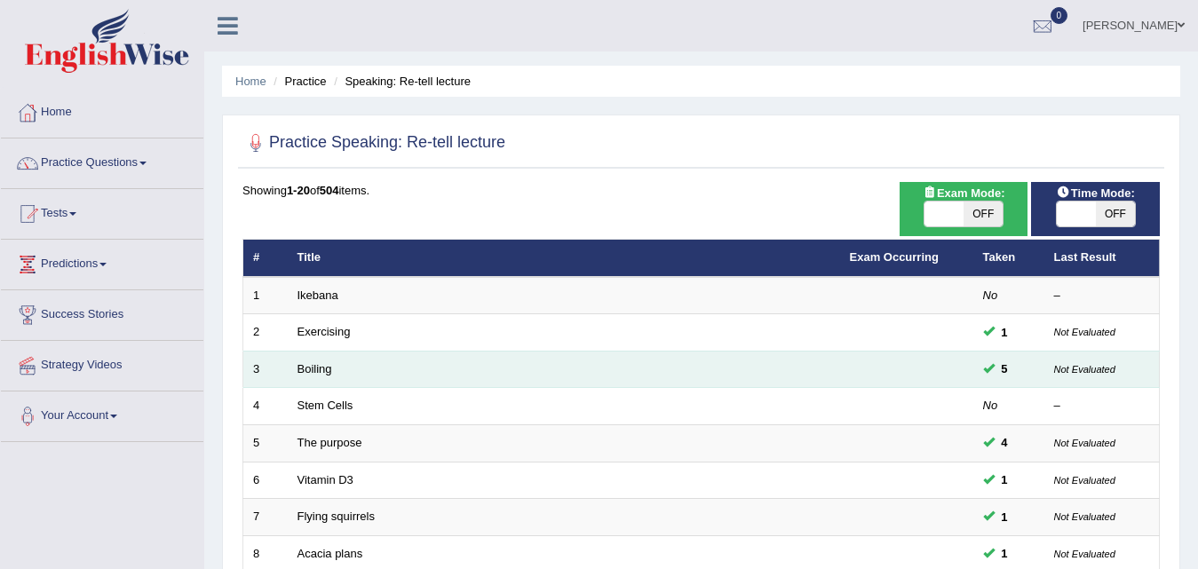
scroll to position [533, 0]
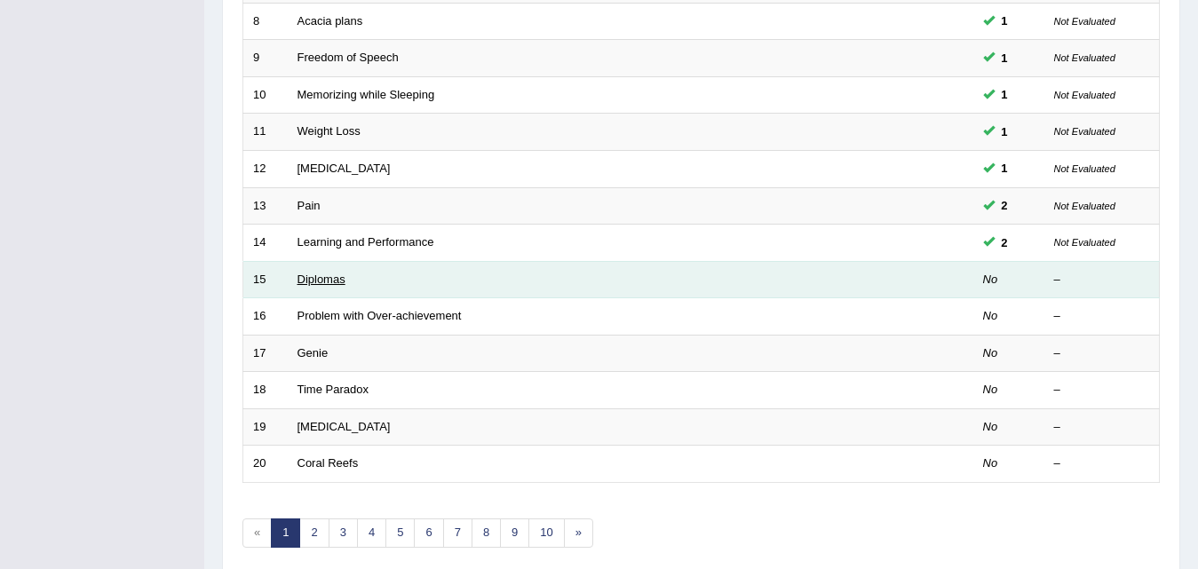
click at [313, 274] on link "Diplomas" at bounding box center [322, 279] width 48 height 13
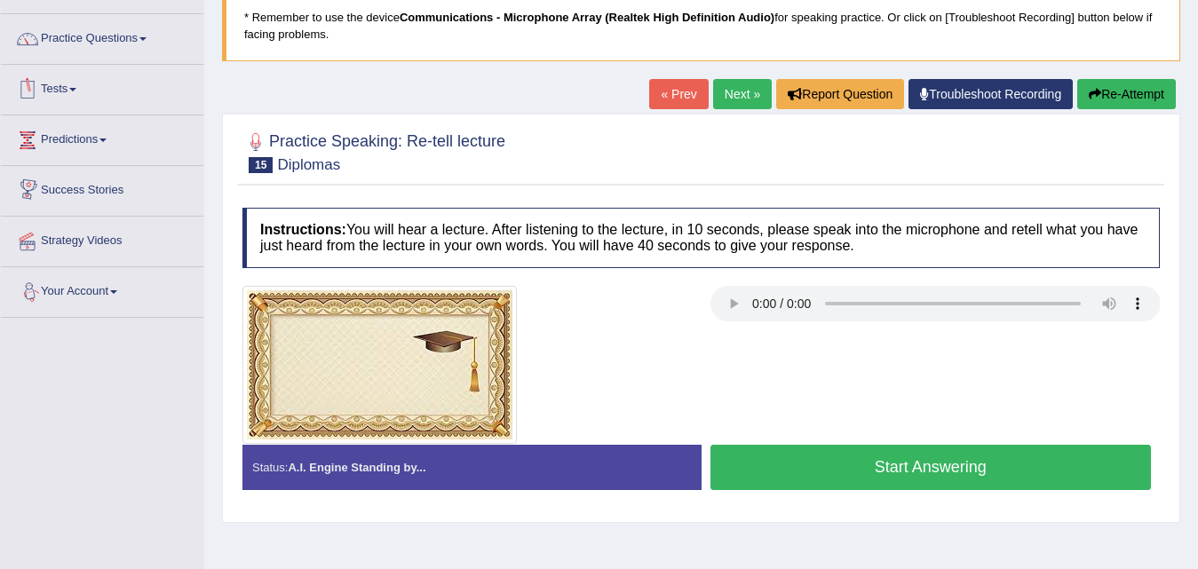
scroll to position [178, 0]
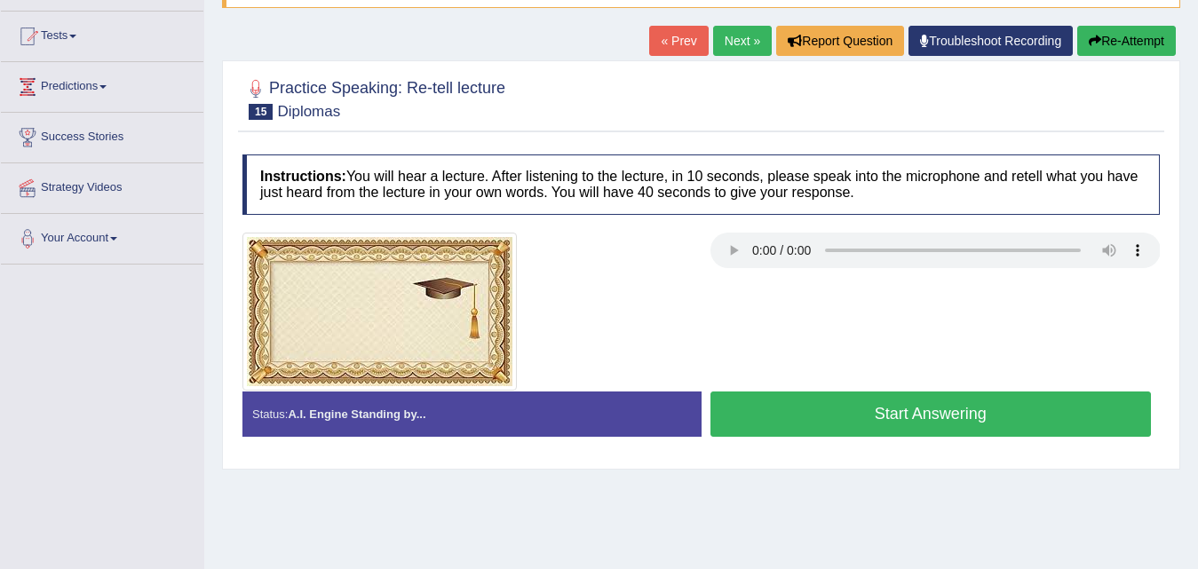
click at [805, 412] on button "Start Answering" at bounding box center [931, 414] width 441 height 45
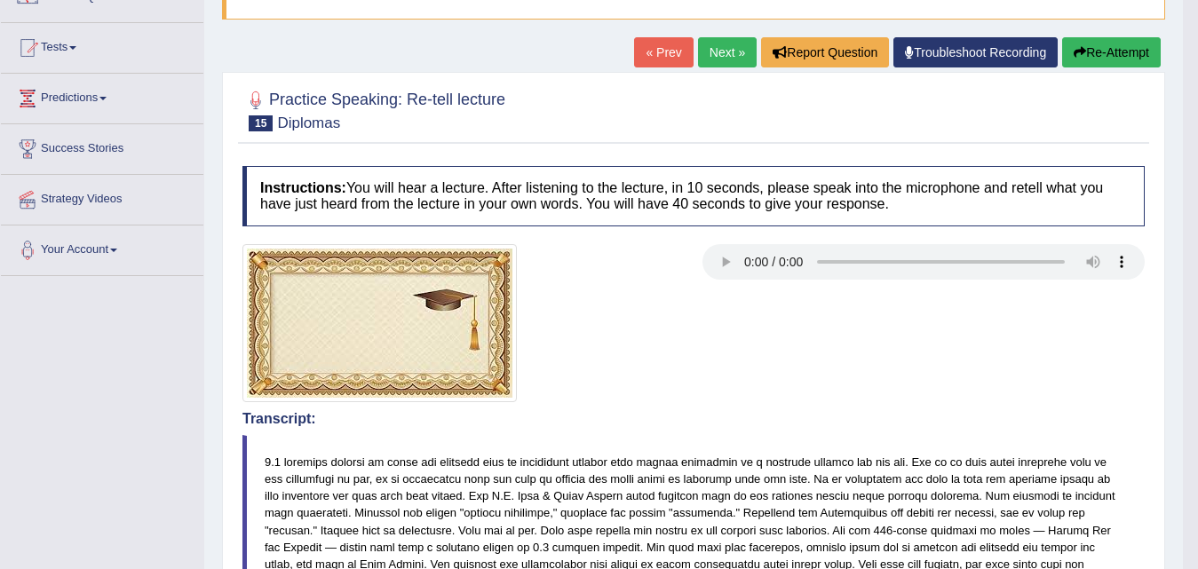
scroll to position [0, 0]
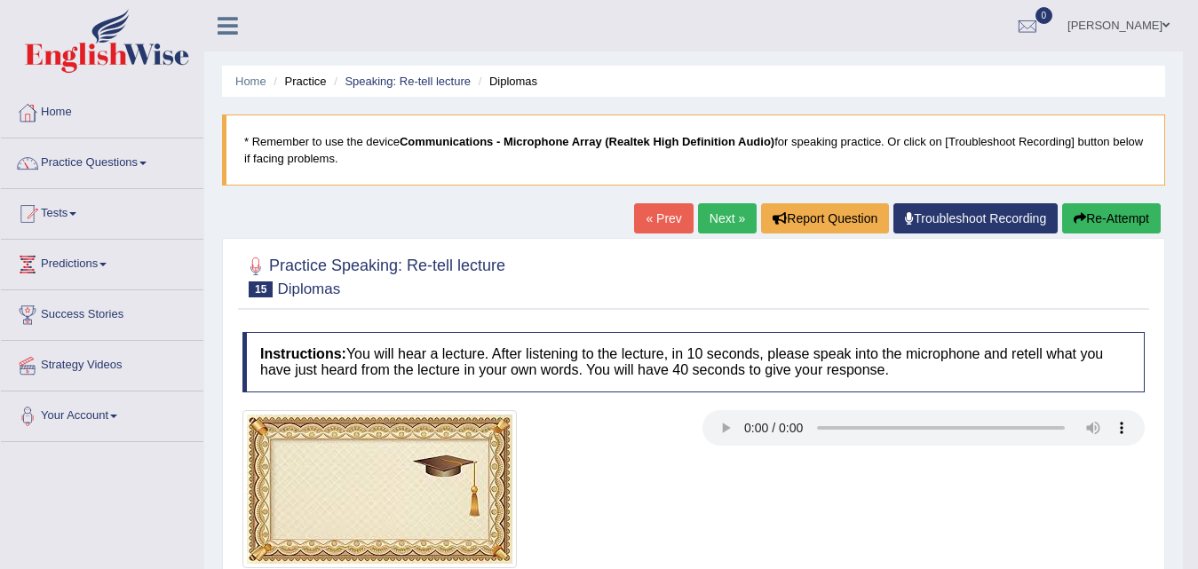
click at [714, 223] on link "Next »" at bounding box center [727, 218] width 59 height 30
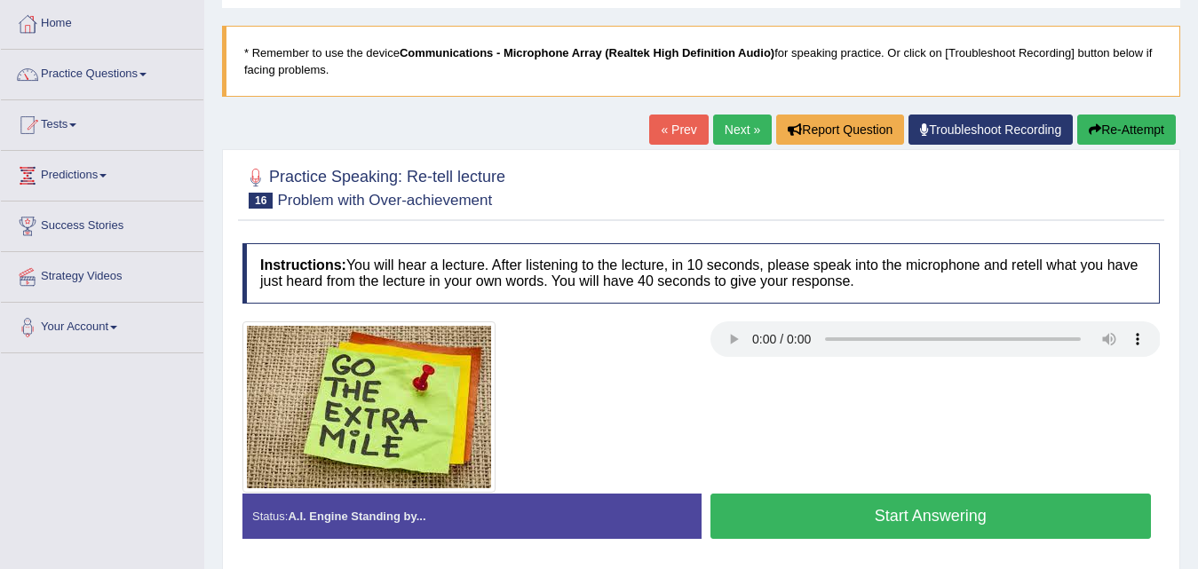
scroll to position [178, 0]
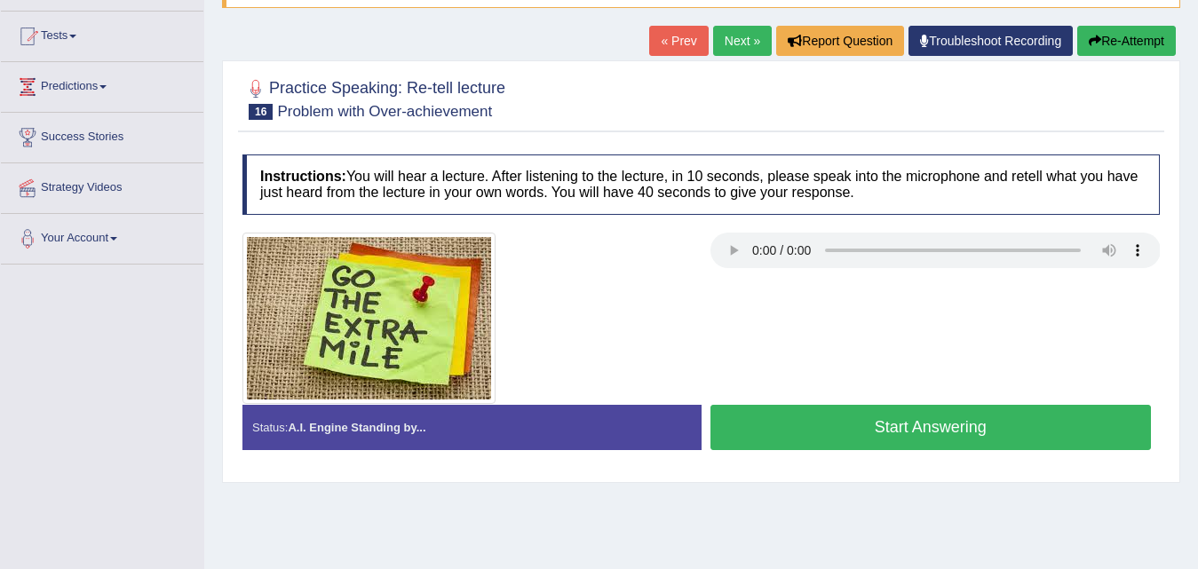
click at [888, 425] on button "Start Answering" at bounding box center [931, 427] width 441 height 45
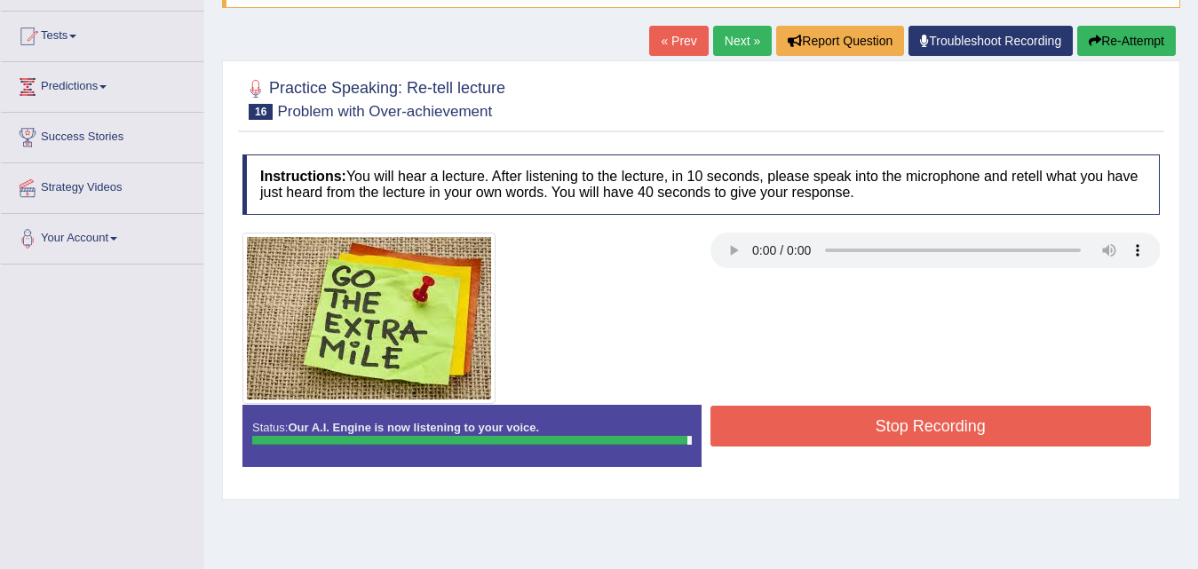
click at [888, 425] on button "Stop Recording" at bounding box center [931, 426] width 441 height 41
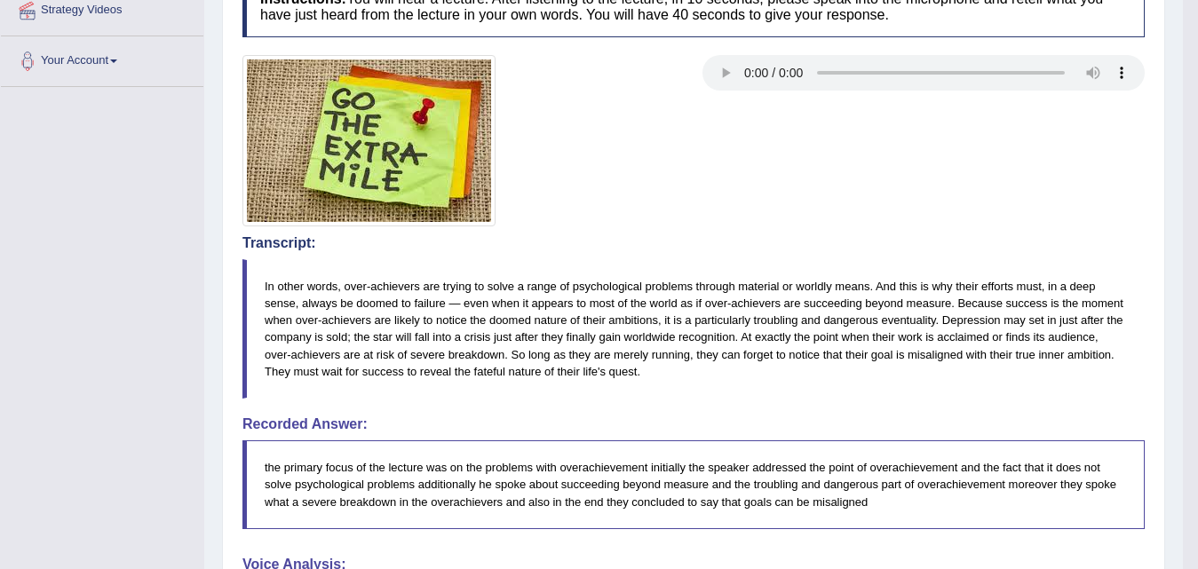
scroll to position [0, 0]
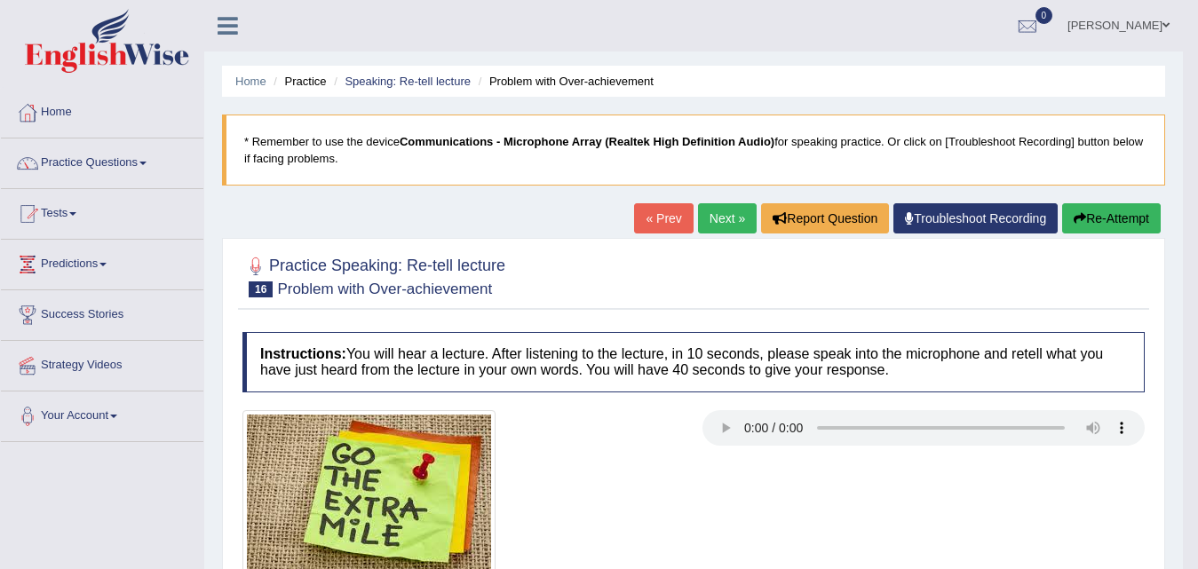
click at [726, 219] on link "Next »" at bounding box center [727, 218] width 59 height 30
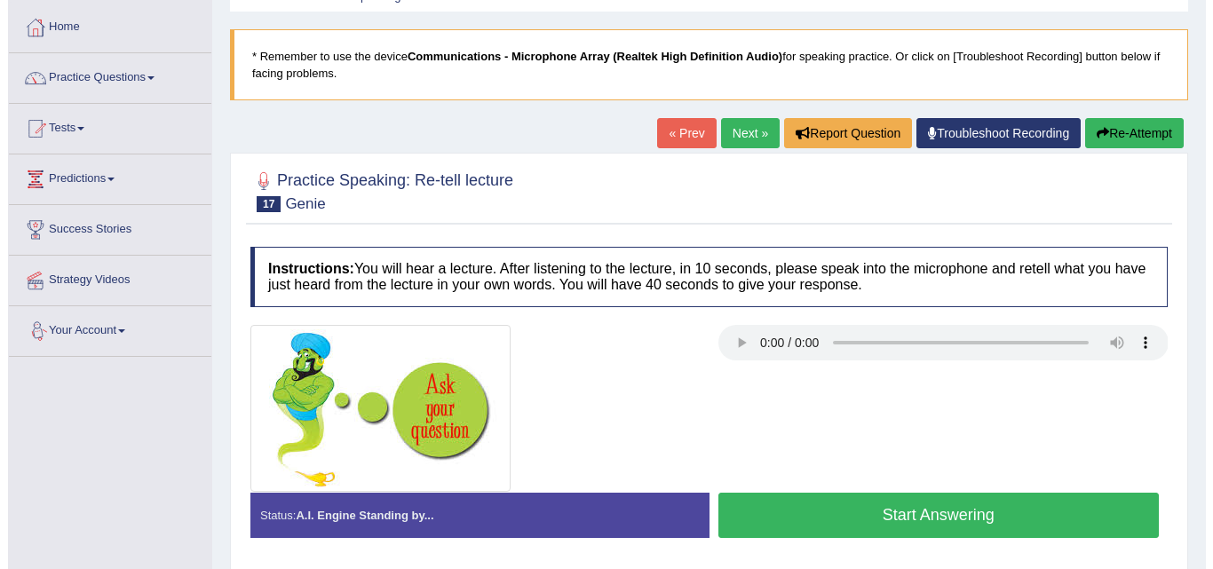
scroll to position [178, 0]
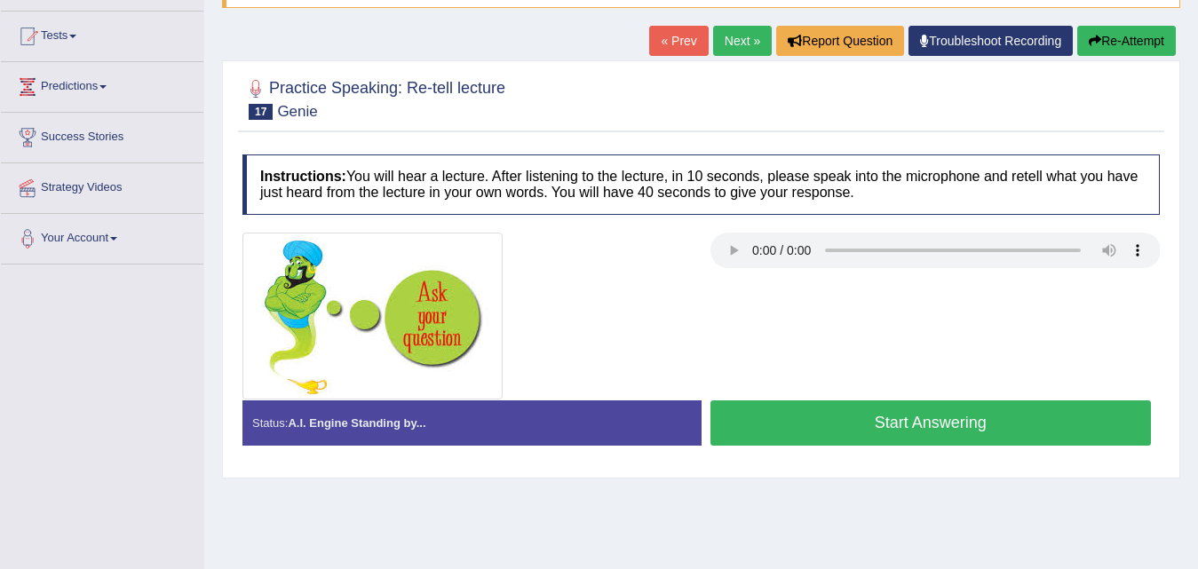
click at [903, 419] on button "Start Answering" at bounding box center [931, 423] width 441 height 45
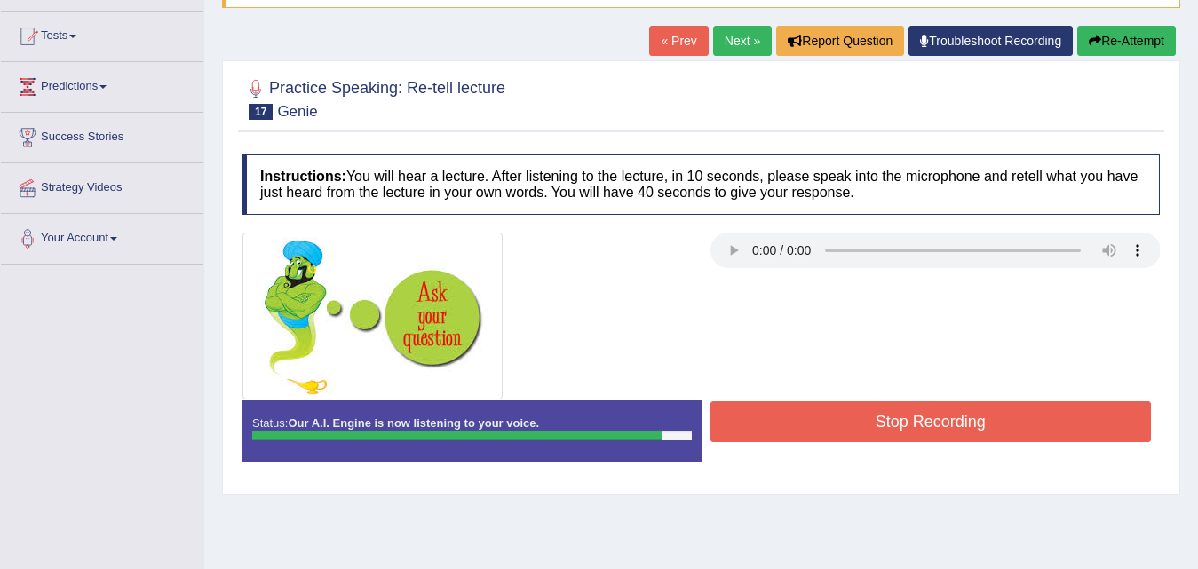
click at [903, 419] on button "Stop Recording" at bounding box center [931, 421] width 441 height 41
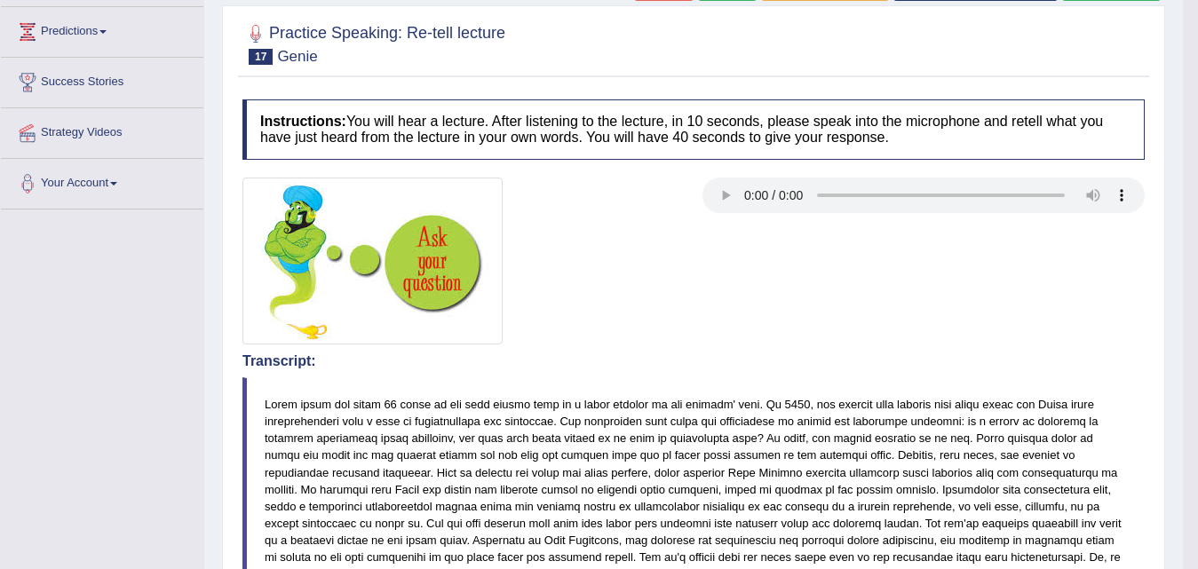
scroll to position [0, 0]
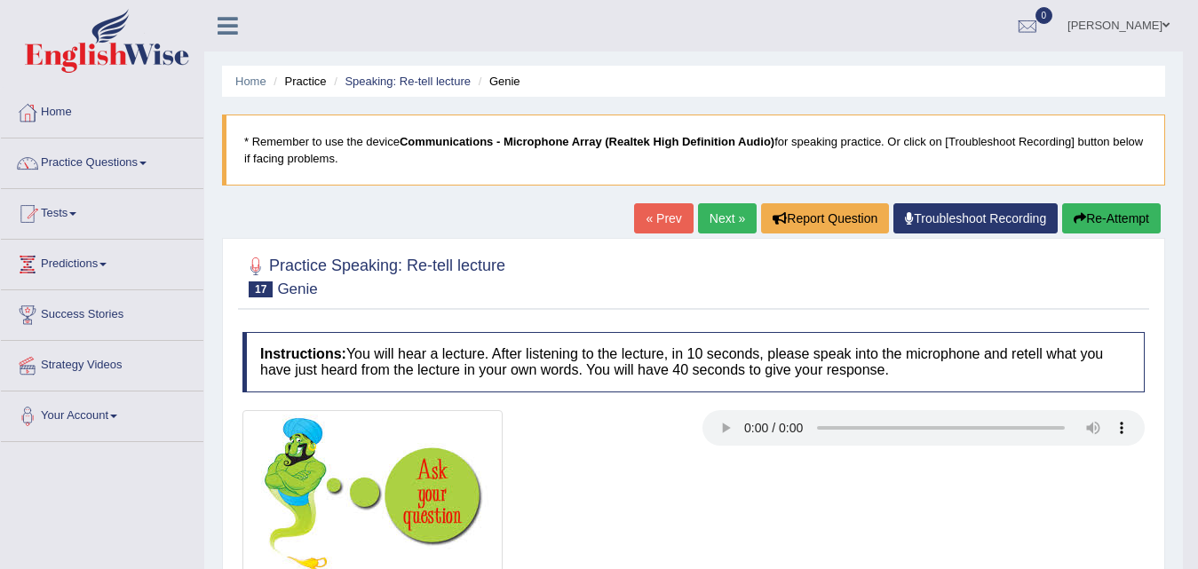
click at [727, 213] on link "Next »" at bounding box center [727, 218] width 59 height 30
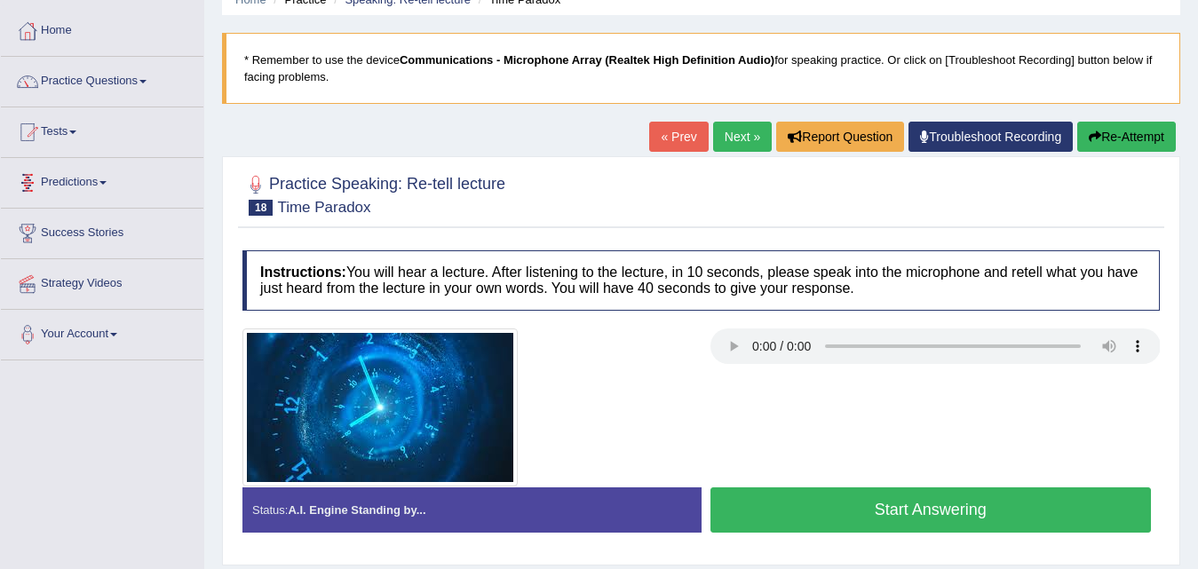
scroll to position [266, 0]
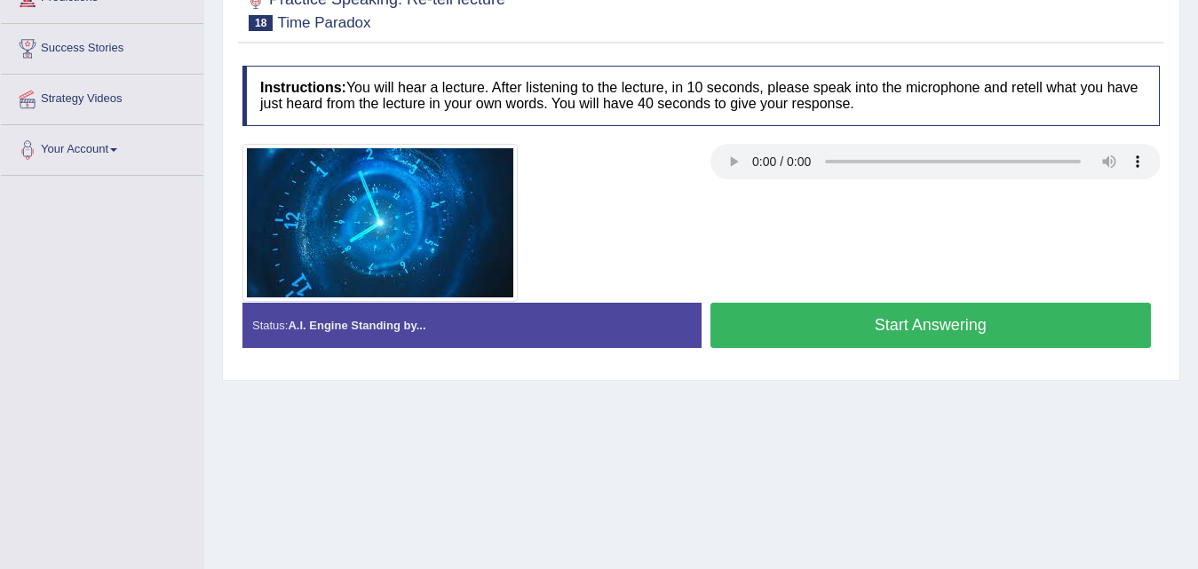
click at [850, 327] on button "Start Answering" at bounding box center [931, 325] width 441 height 45
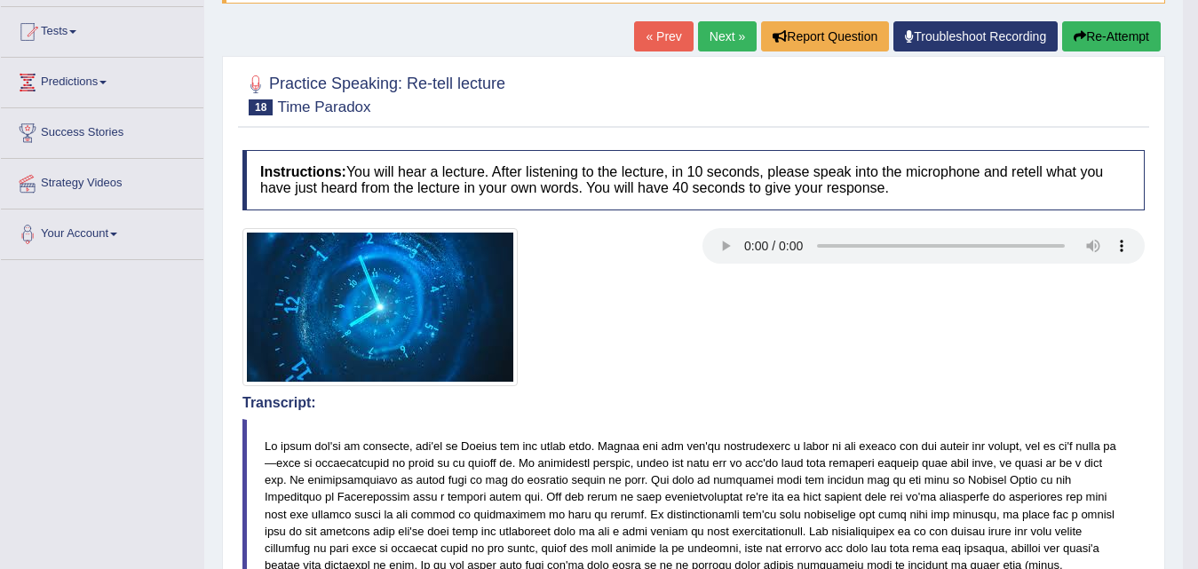
scroll to position [0, 0]
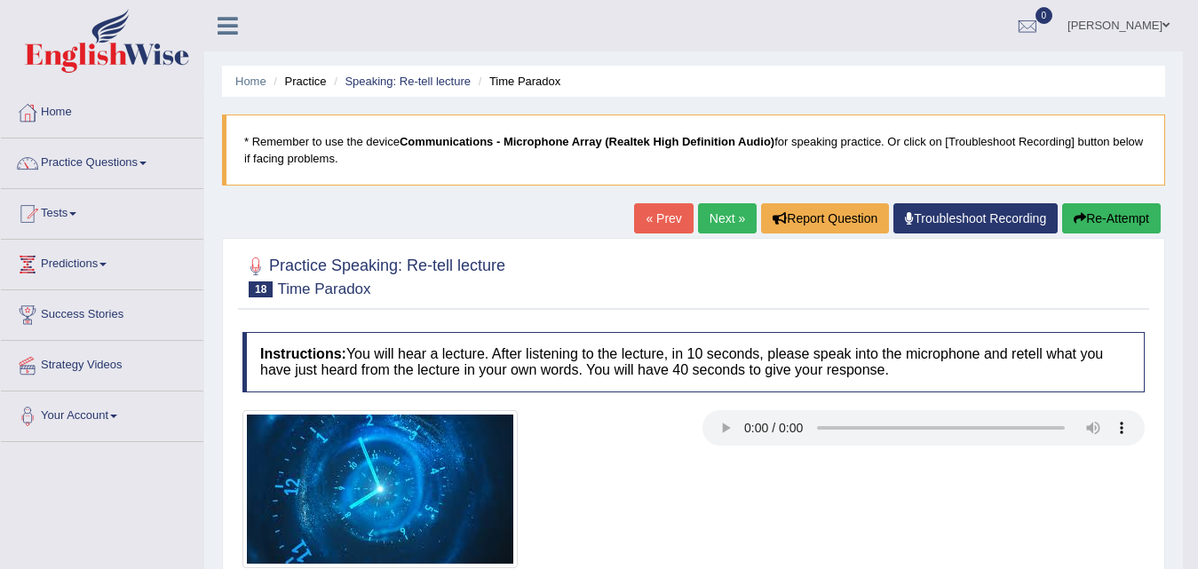
click at [706, 223] on link "Next »" at bounding box center [727, 218] width 59 height 30
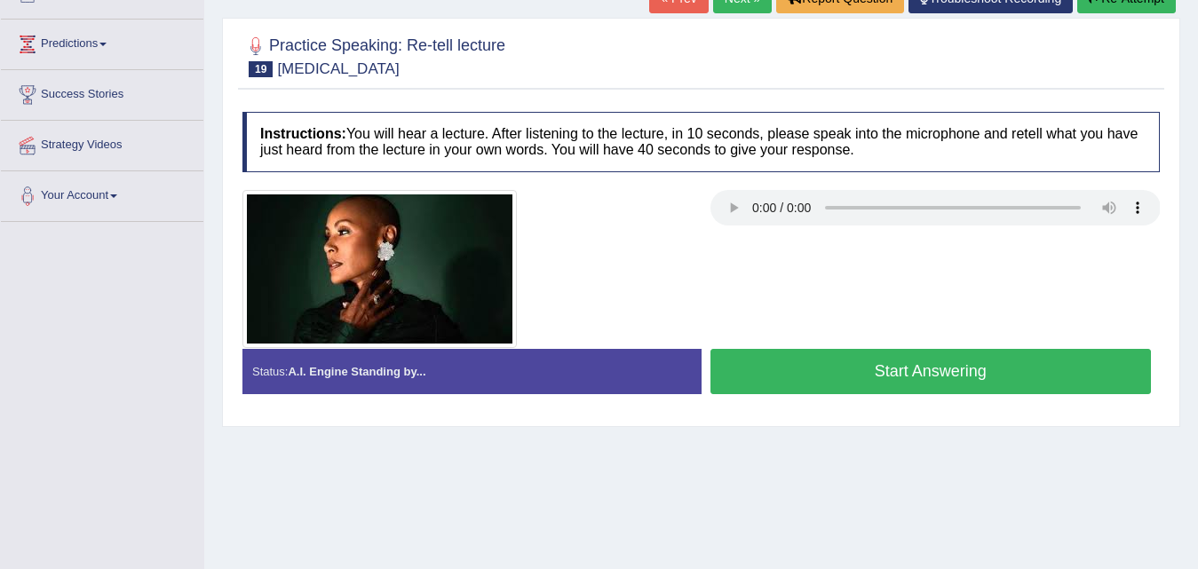
scroll to position [178, 0]
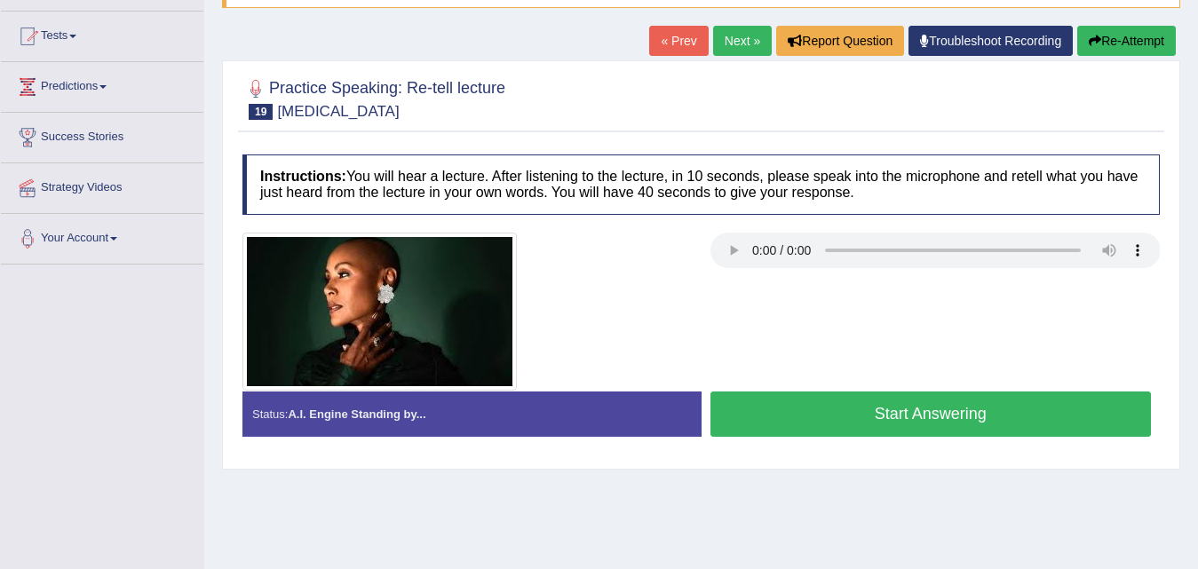
click at [863, 413] on button "Start Answering" at bounding box center [931, 414] width 441 height 45
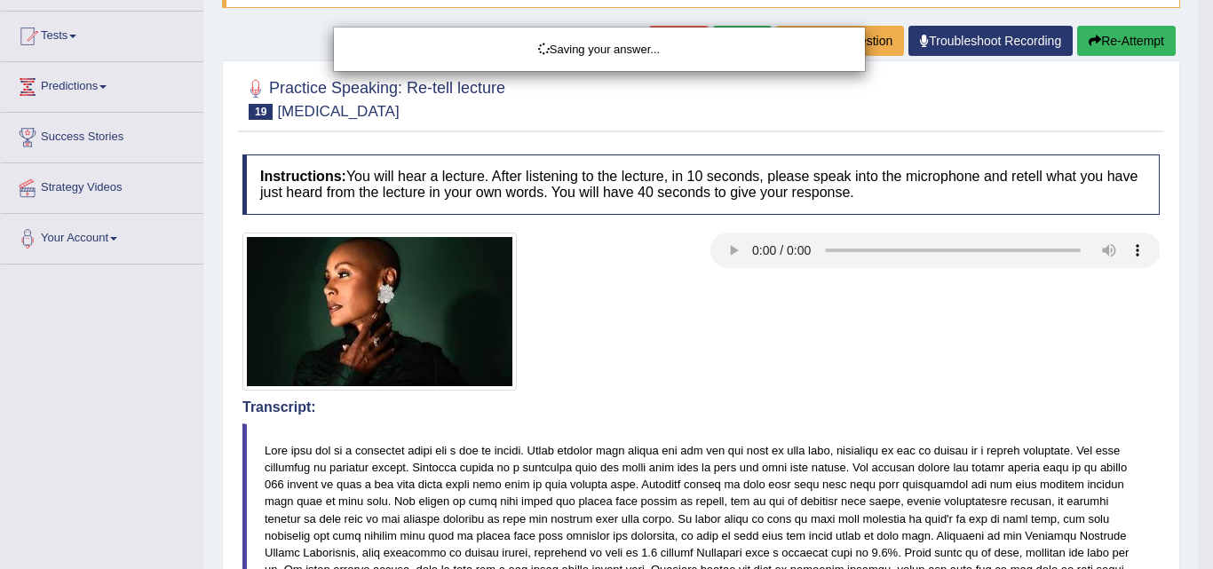
drag, startPoint x: 861, startPoint y: 413, endPoint x: 846, endPoint y: 417, distance: 14.9
click at [844, 417] on div "Saving your answer..." at bounding box center [606, 284] width 1213 height 569
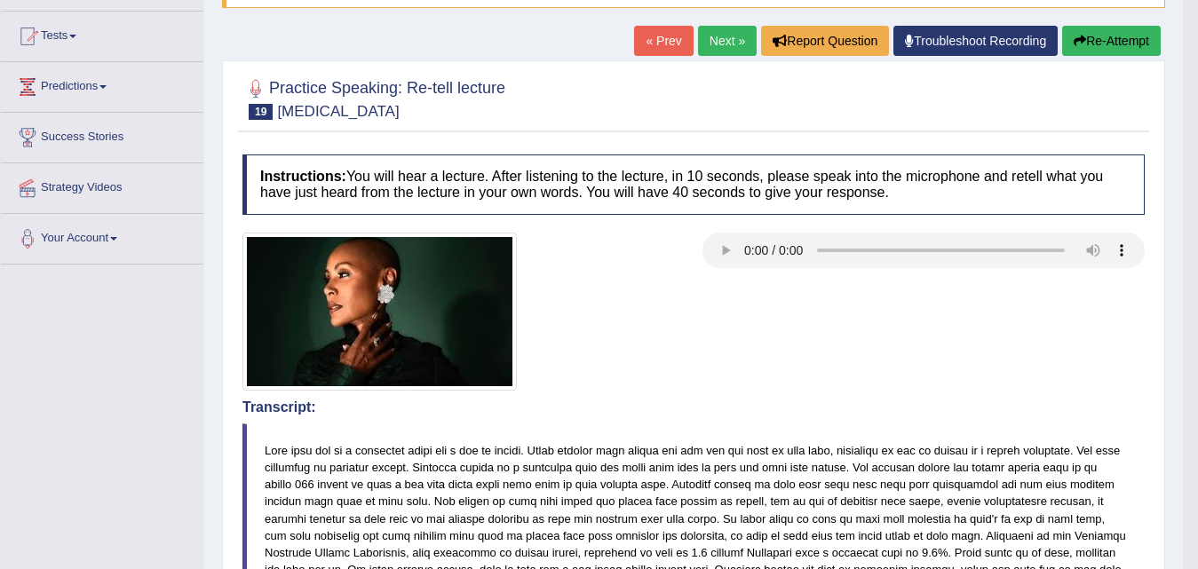
scroll to position [0, 0]
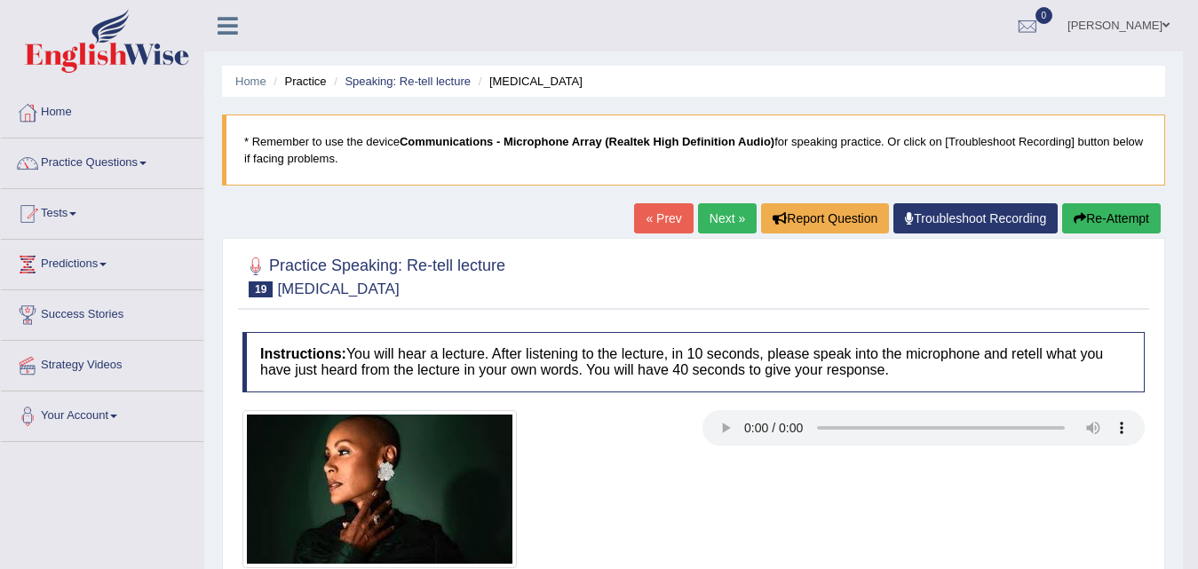
click at [723, 230] on link "Next »" at bounding box center [727, 218] width 59 height 30
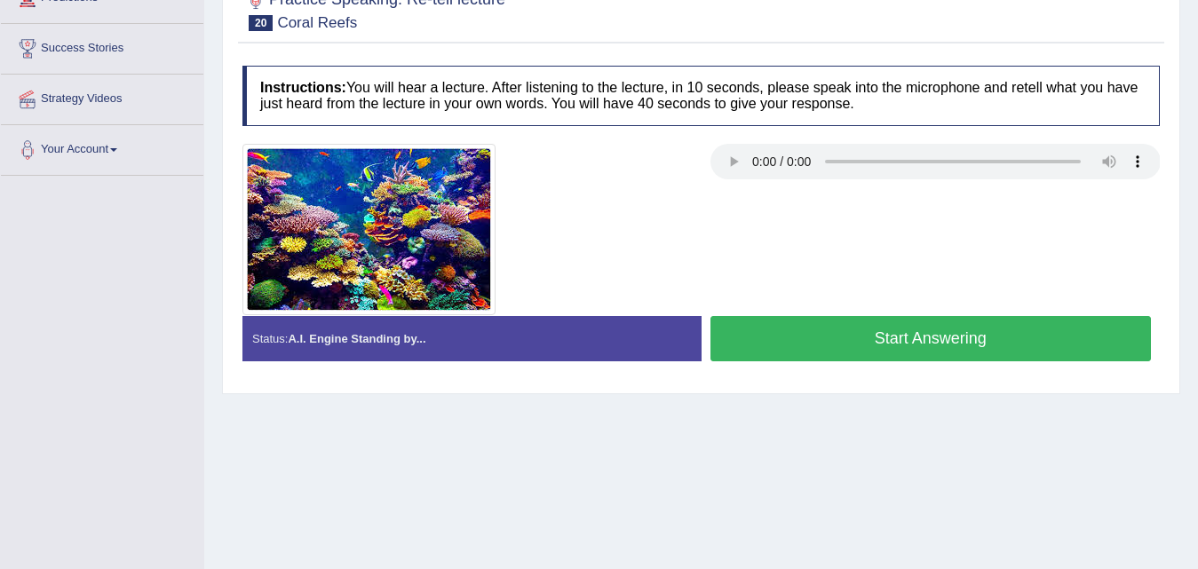
click at [838, 349] on button "Start Answering" at bounding box center [931, 338] width 441 height 45
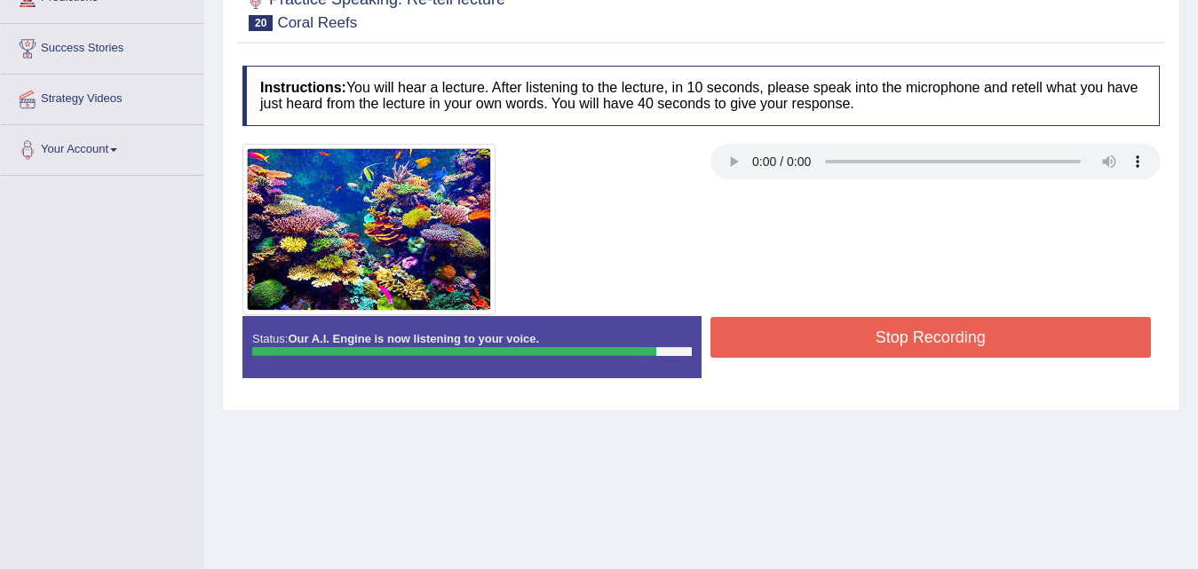
click at [841, 349] on button "Stop Recording" at bounding box center [931, 337] width 441 height 41
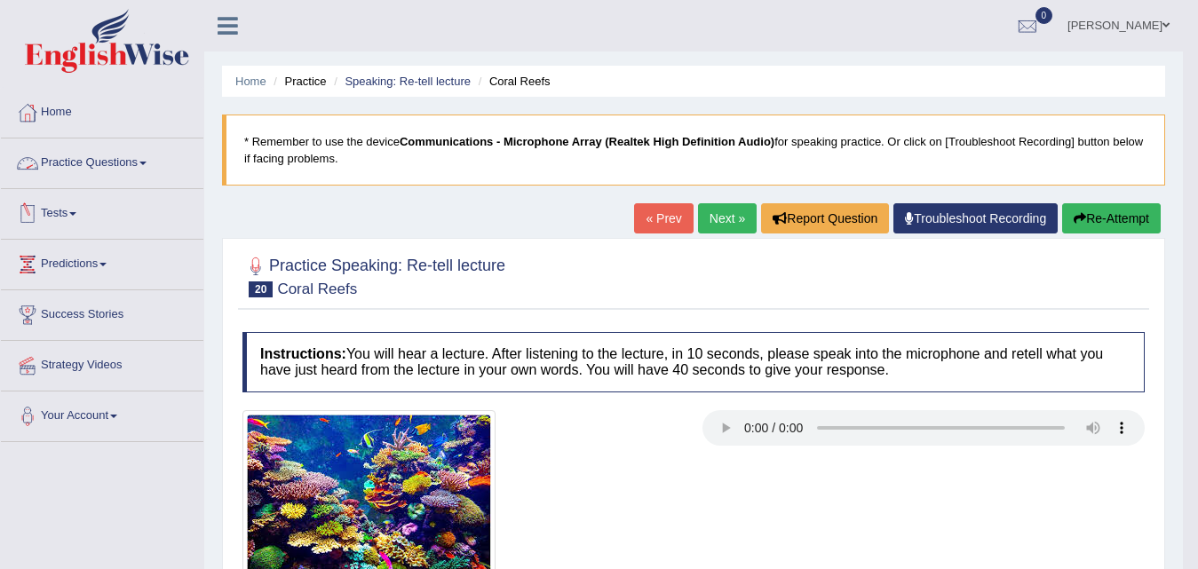
click at [146, 166] on link "Practice Questions" at bounding box center [102, 161] width 203 height 44
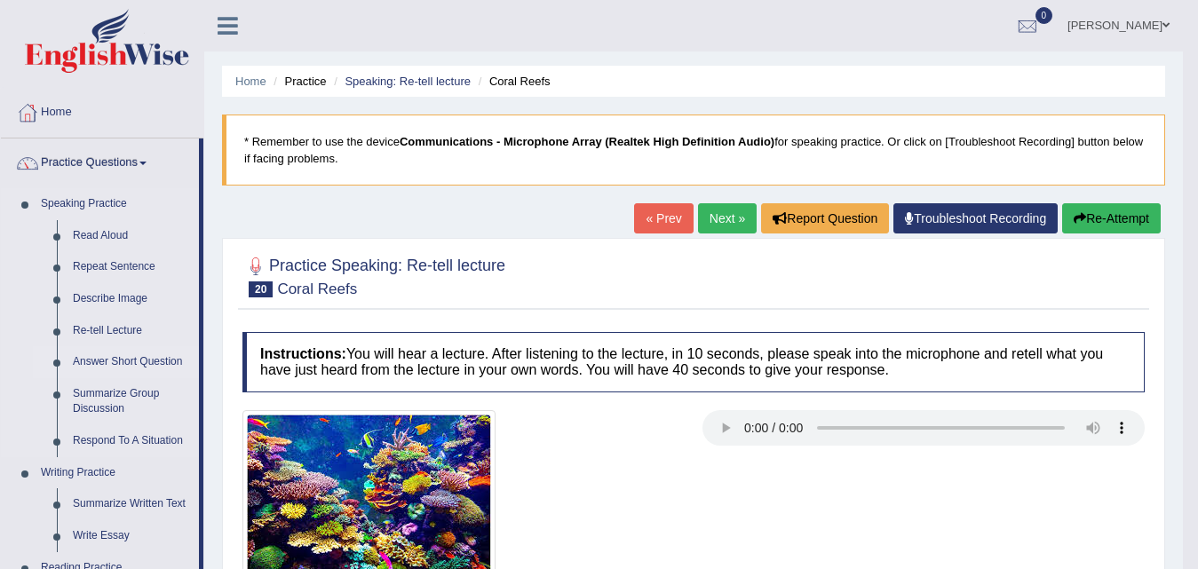
click at [112, 362] on link "Answer Short Question" at bounding box center [132, 362] width 134 height 32
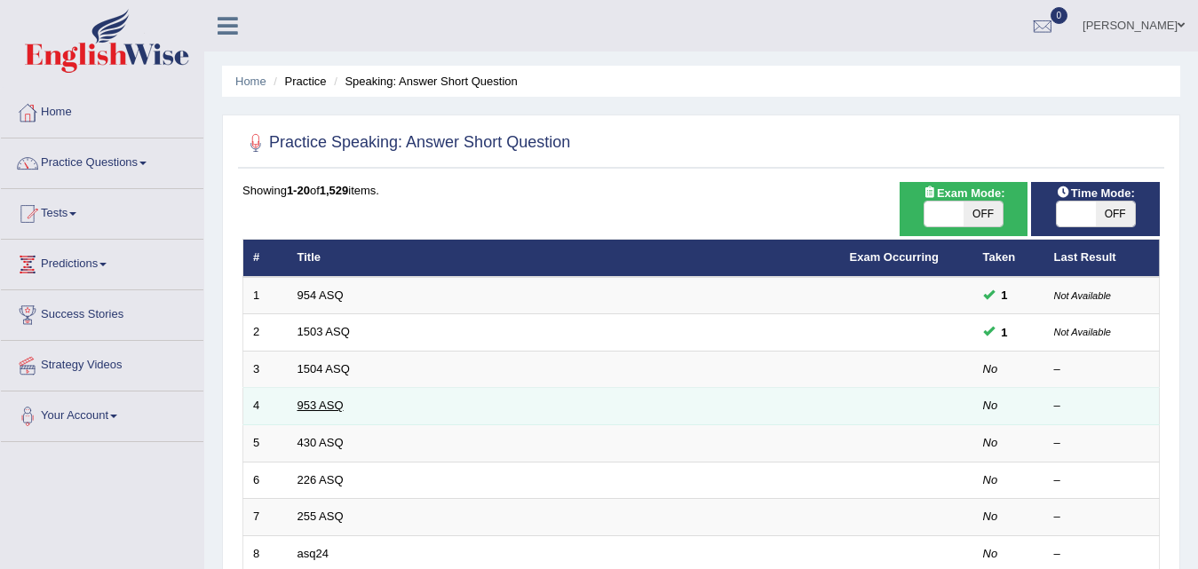
click at [314, 402] on link "953 ASQ" at bounding box center [321, 405] width 46 height 13
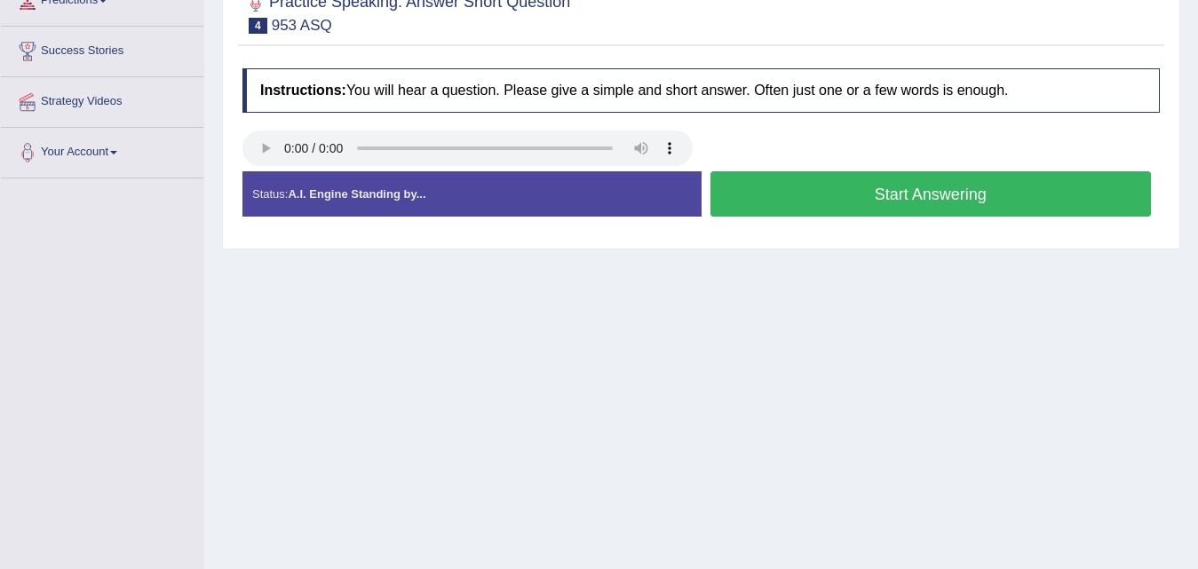
scroll to position [266, 0]
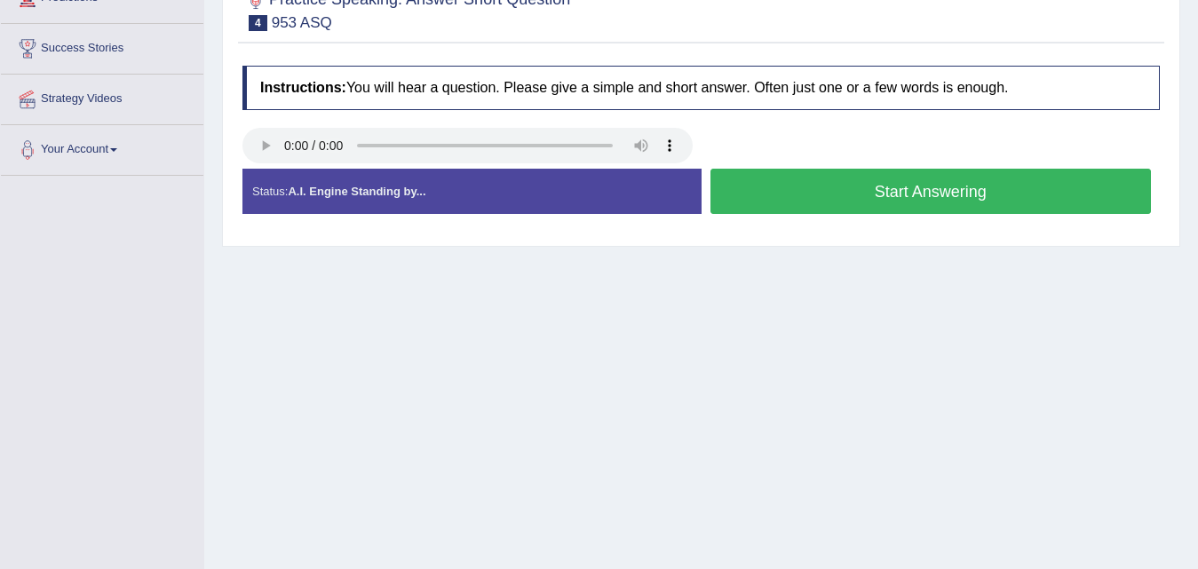
click at [858, 195] on button "Start Answering" at bounding box center [931, 191] width 441 height 45
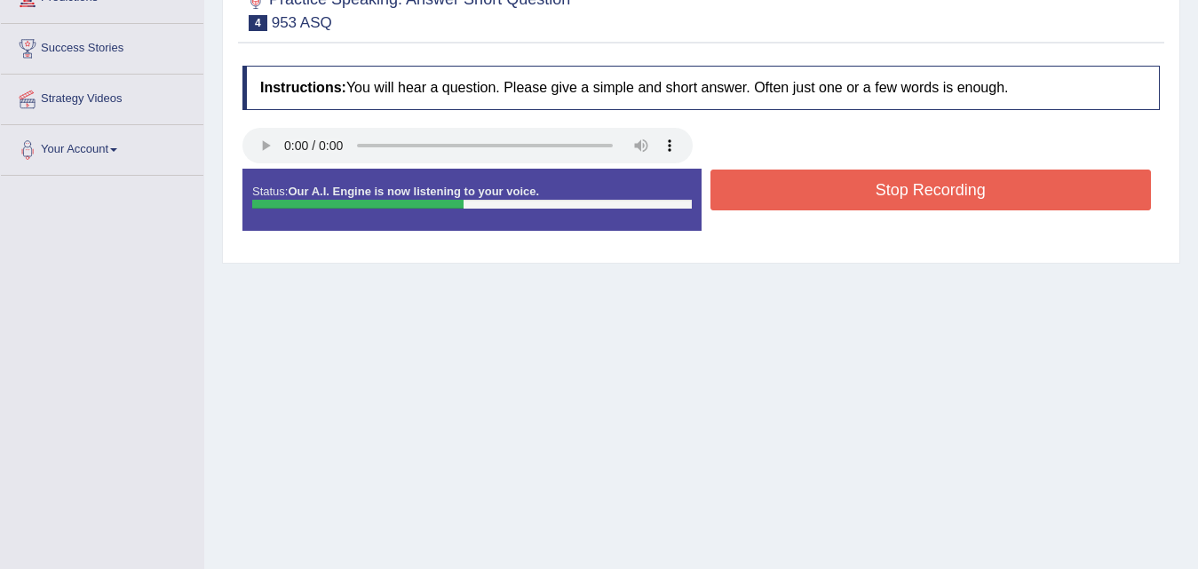
click at [858, 195] on button "Stop Recording" at bounding box center [931, 190] width 441 height 41
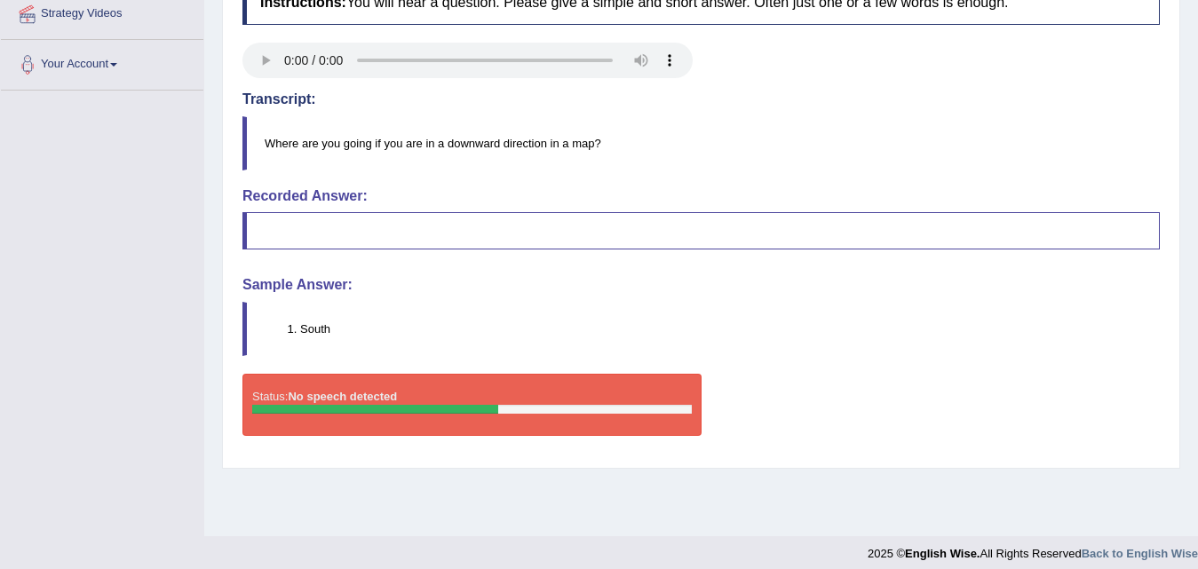
scroll to position [363, 0]
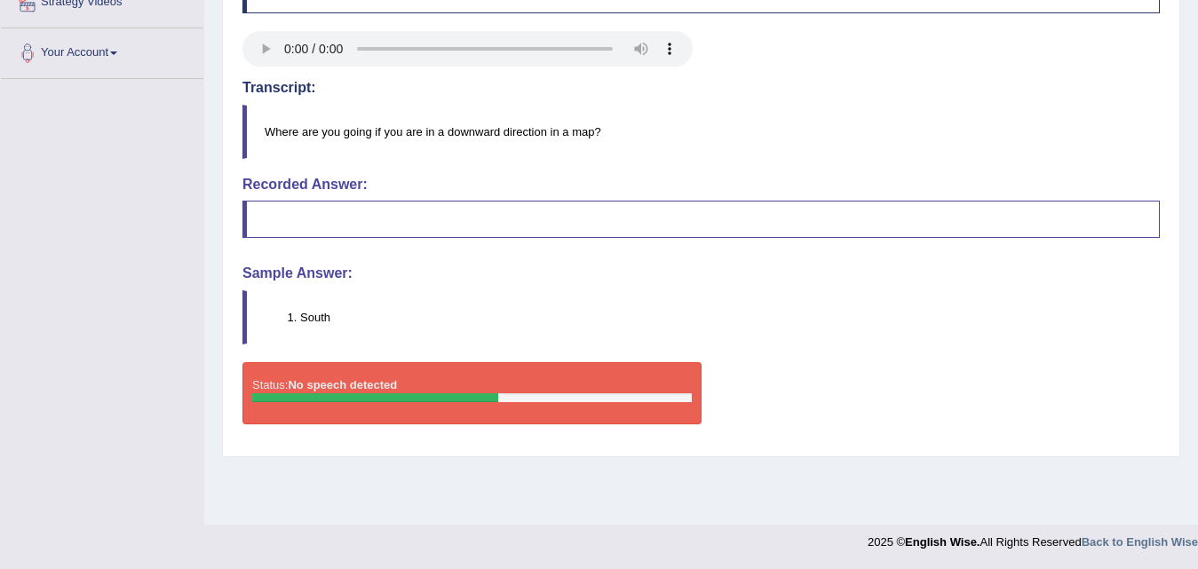
click at [769, 210] on blockquote at bounding box center [701, 219] width 918 height 37
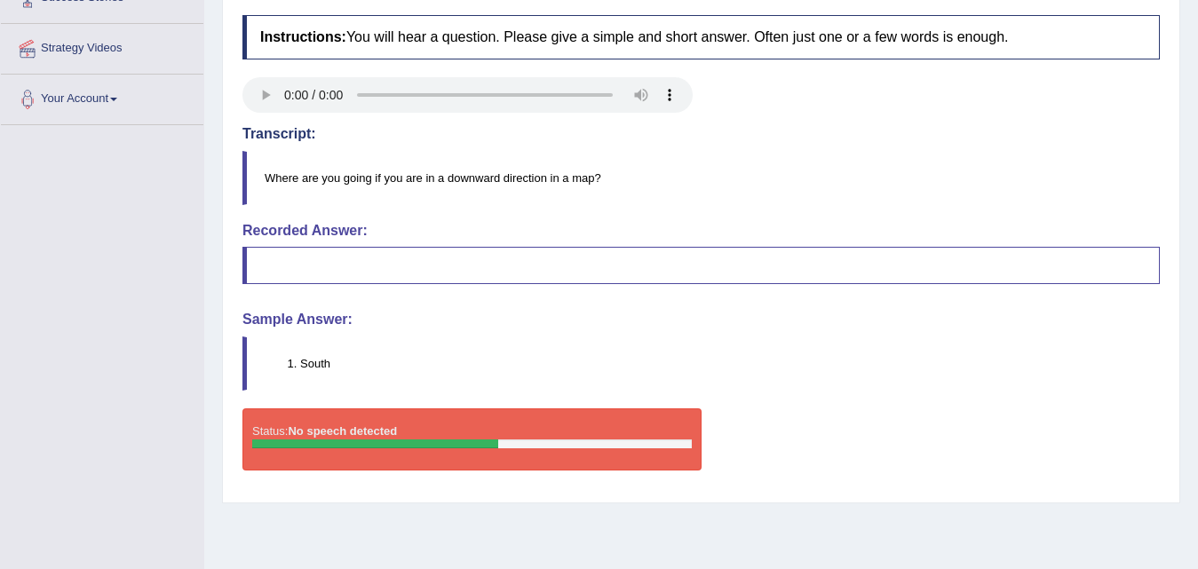
scroll to position [274, 0]
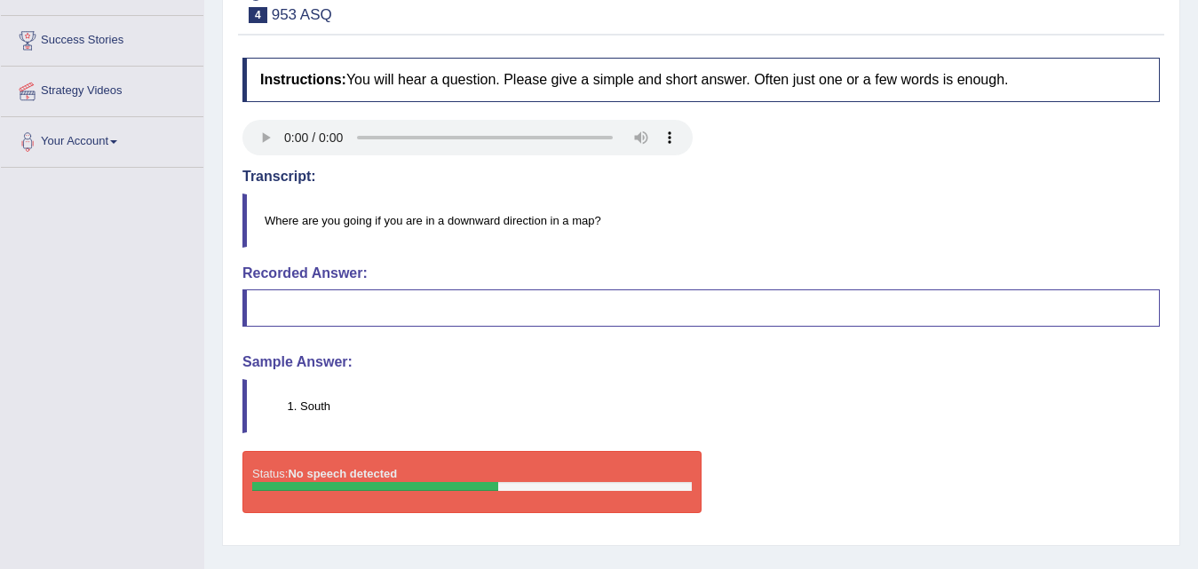
click at [697, 309] on blockquote at bounding box center [701, 308] width 918 height 37
drag, startPoint x: 421, startPoint y: 457, endPoint x: 423, endPoint y: 482, distance: 24.9
click at [421, 457] on div "Status: No speech detected" at bounding box center [471, 482] width 459 height 62
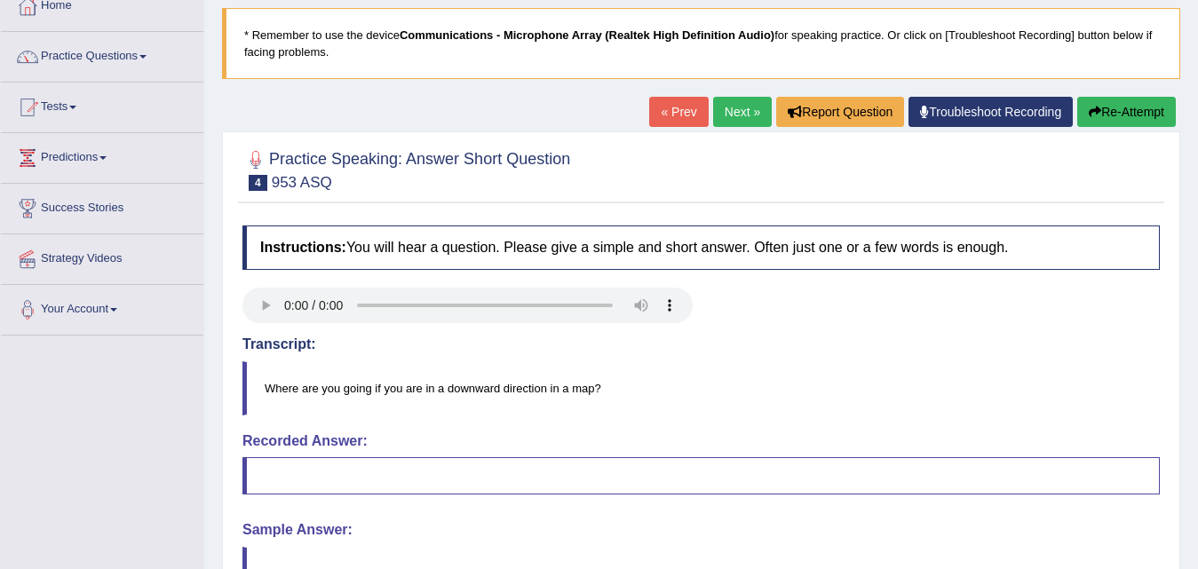
scroll to position [97, 0]
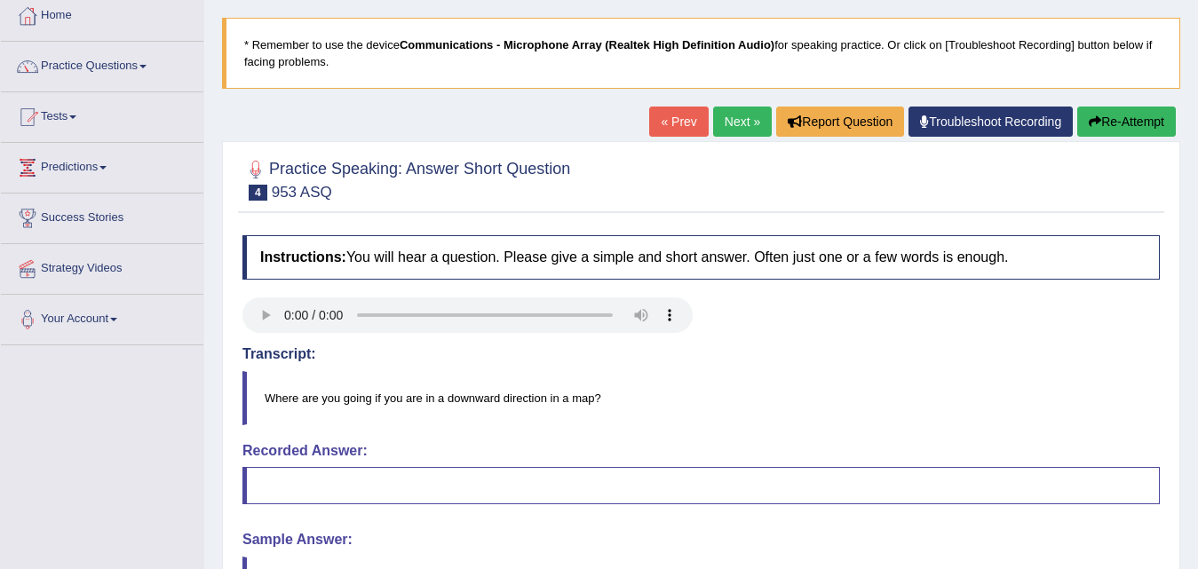
click at [1115, 131] on button "Re-Attempt" at bounding box center [1126, 122] width 99 height 30
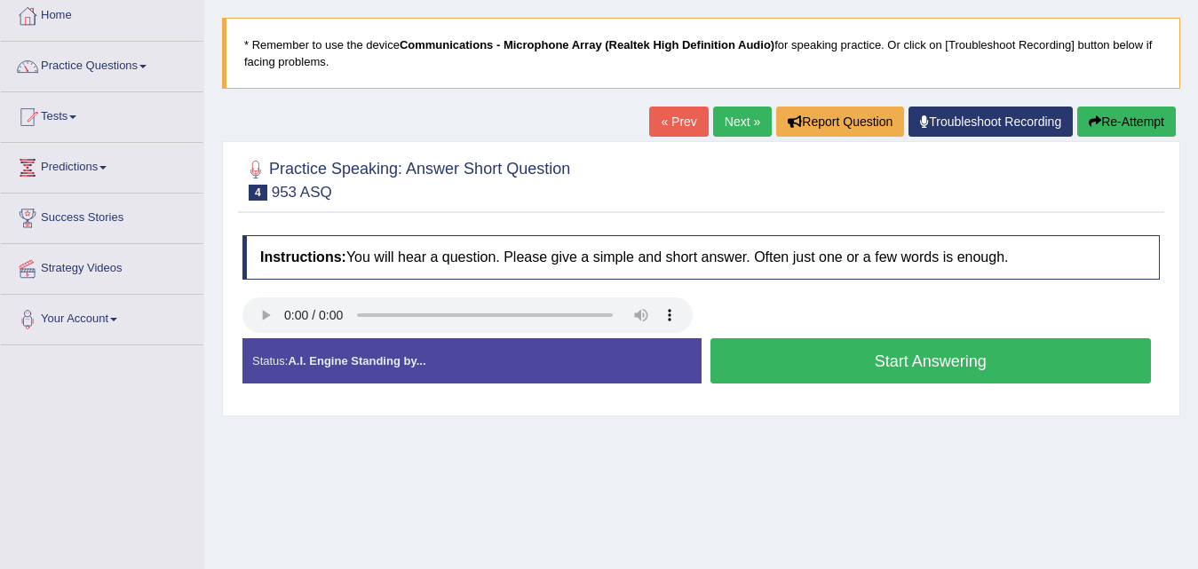
click at [877, 364] on button "Start Answering" at bounding box center [931, 360] width 441 height 45
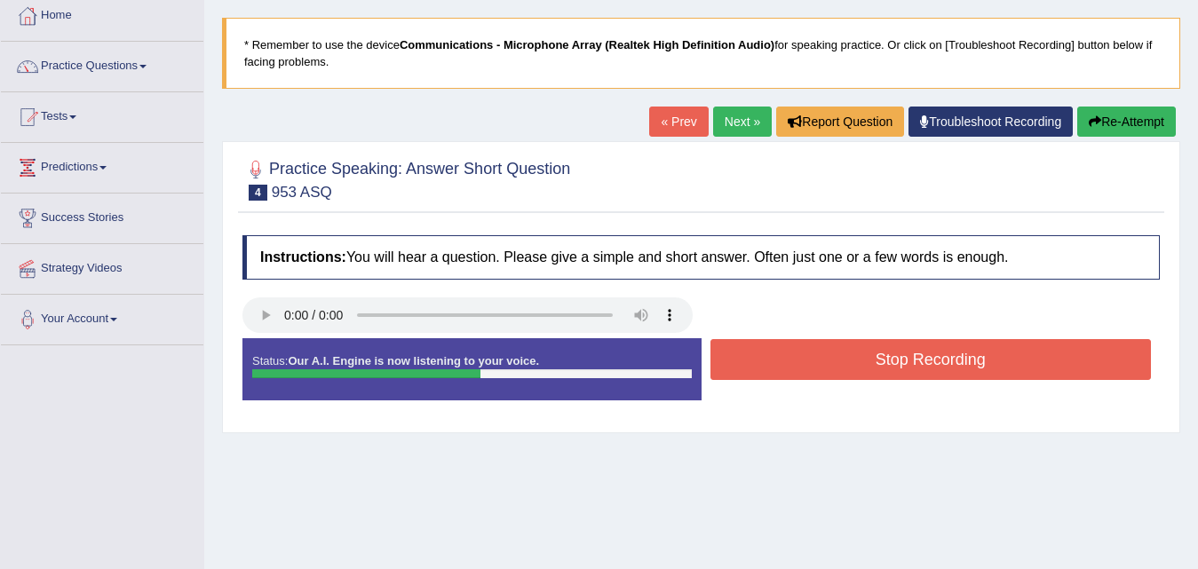
click at [878, 364] on button "Stop Recording" at bounding box center [931, 359] width 441 height 41
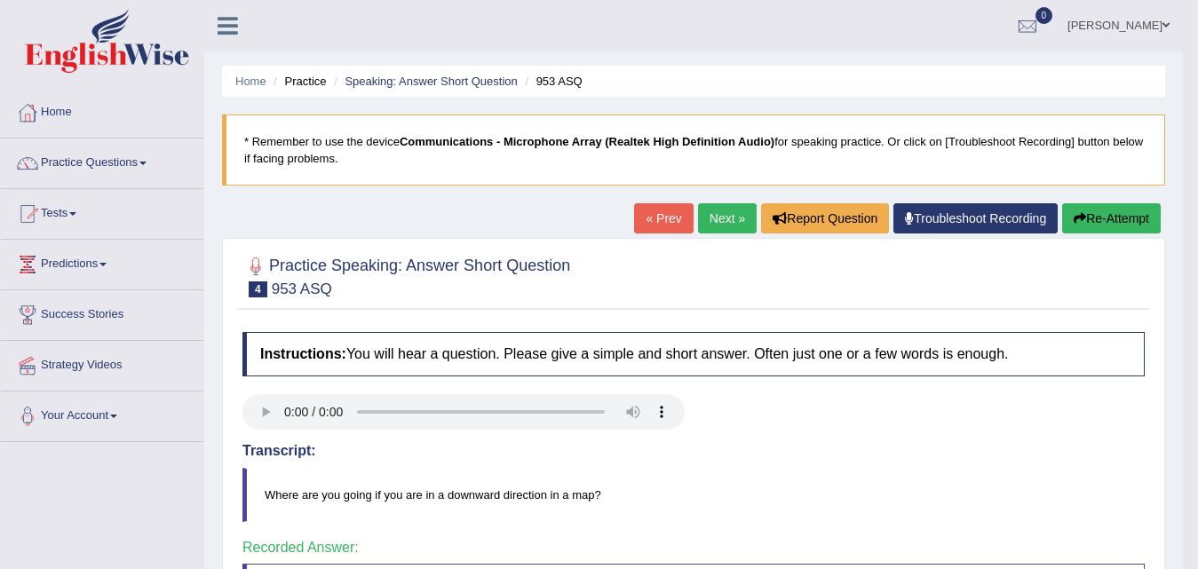
click at [707, 215] on link "Next »" at bounding box center [727, 218] width 59 height 30
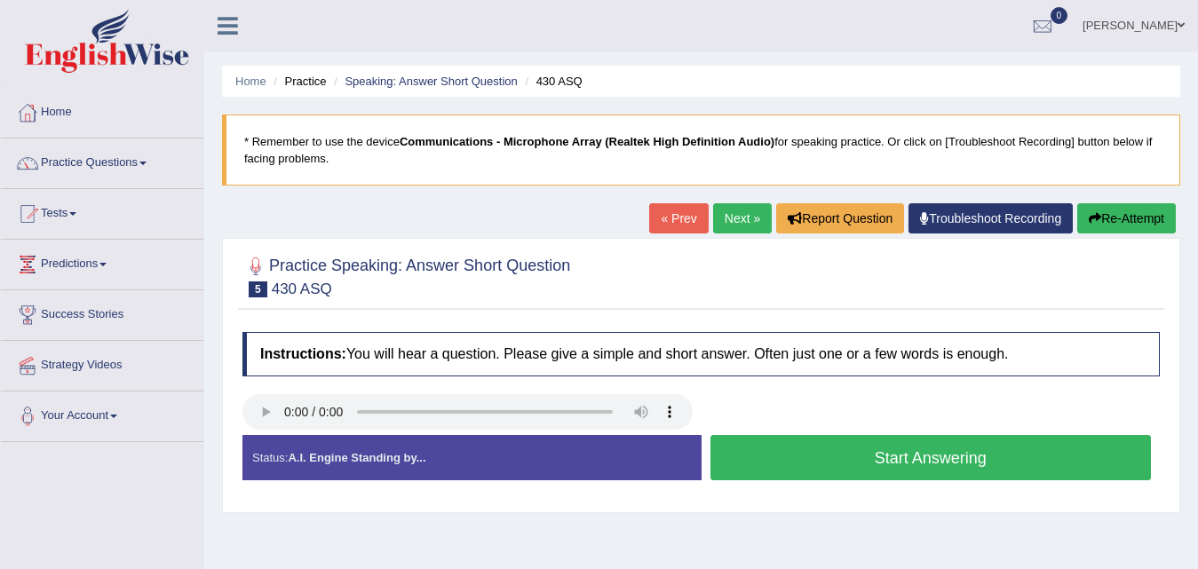
click at [837, 456] on button "Start Answering" at bounding box center [931, 457] width 441 height 45
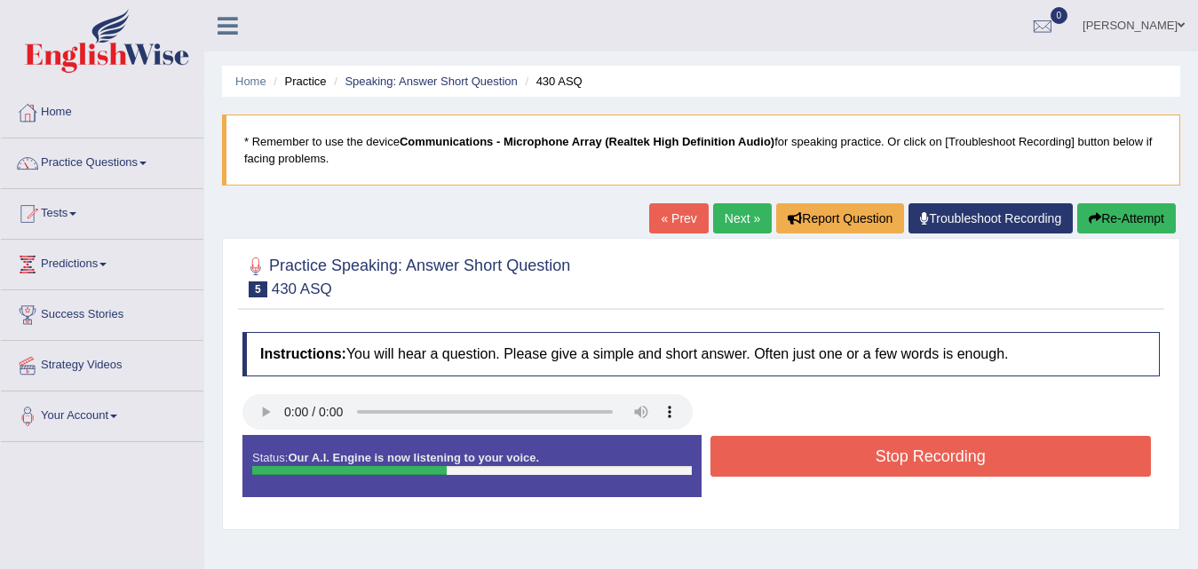
click at [837, 456] on button "Stop Recording" at bounding box center [931, 456] width 441 height 41
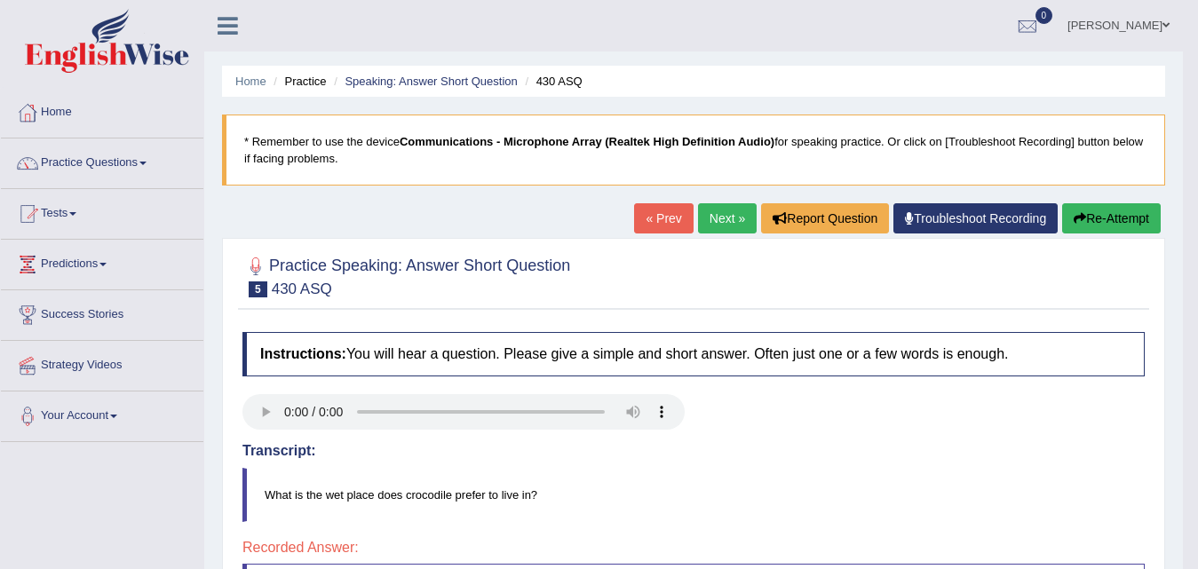
click at [719, 226] on link "Next »" at bounding box center [727, 218] width 59 height 30
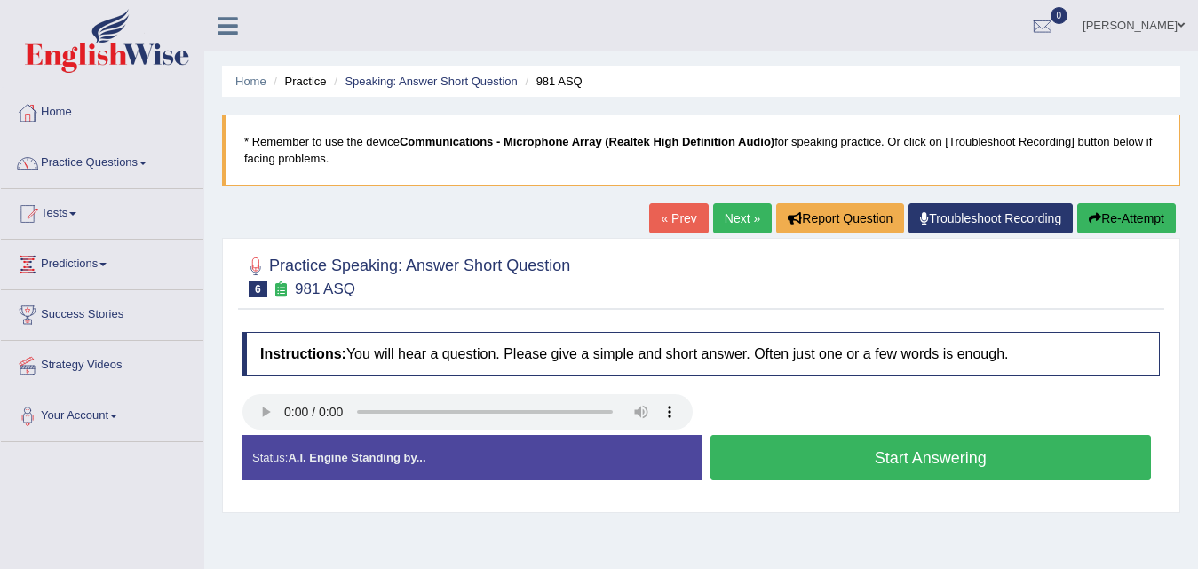
click at [854, 451] on button "Start Answering" at bounding box center [931, 457] width 441 height 45
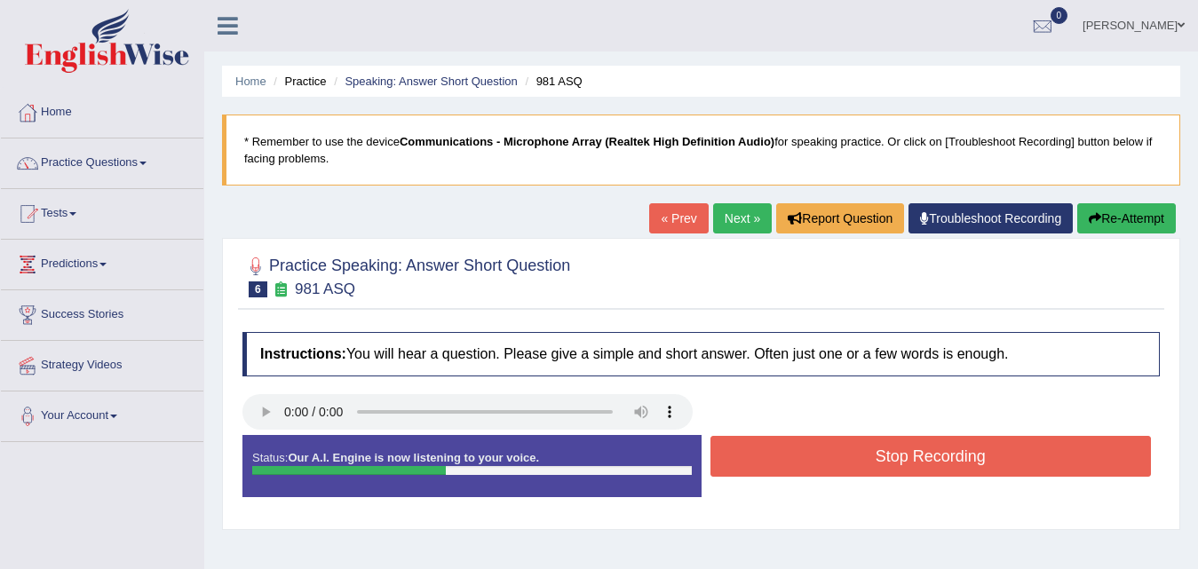
click at [854, 451] on button "Stop Recording" at bounding box center [931, 456] width 441 height 41
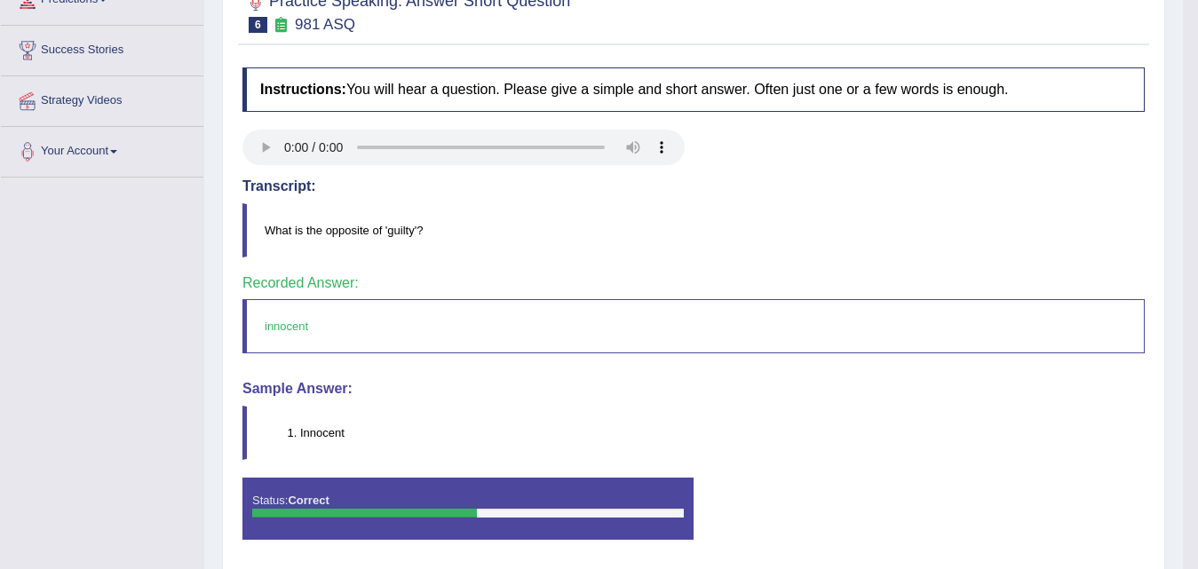
scroll to position [97, 0]
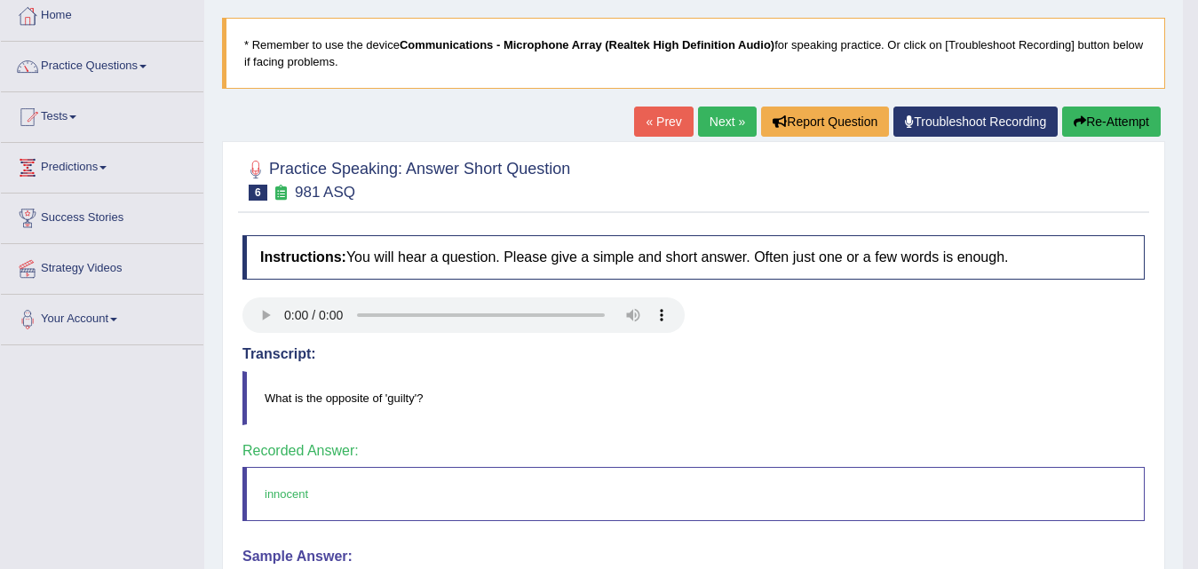
click at [733, 128] on link "Next »" at bounding box center [727, 122] width 59 height 30
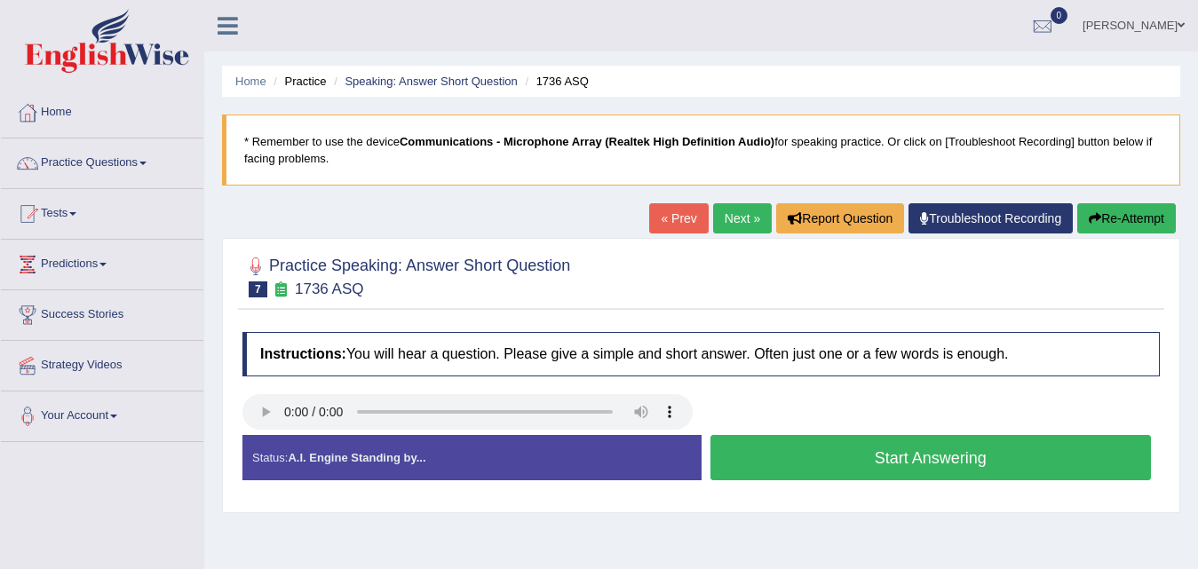
click at [894, 460] on button "Start Answering" at bounding box center [931, 457] width 441 height 45
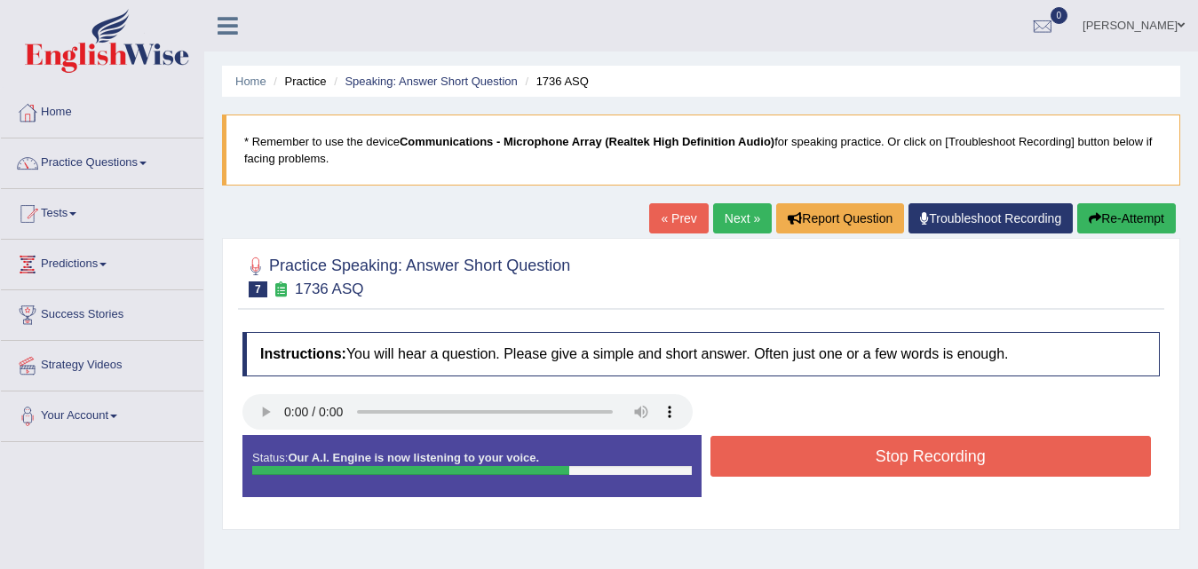
click at [894, 460] on button "Stop Recording" at bounding box center [931, 456] width 441 height 41
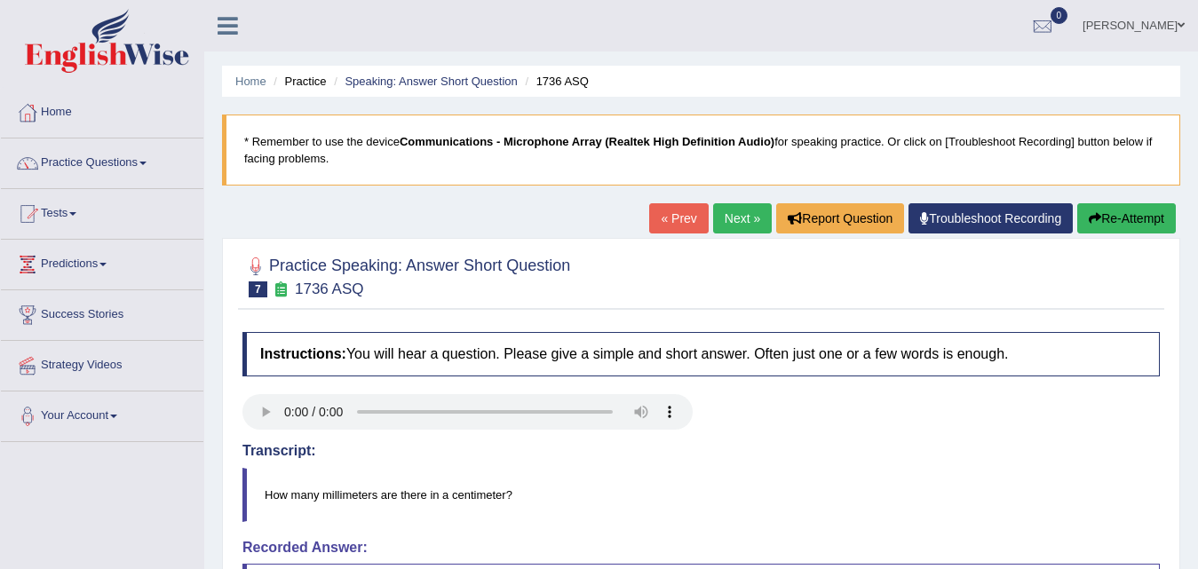
click at [735, 216] on link "Next »" at bounding box center [742, 218] width 59 height 30
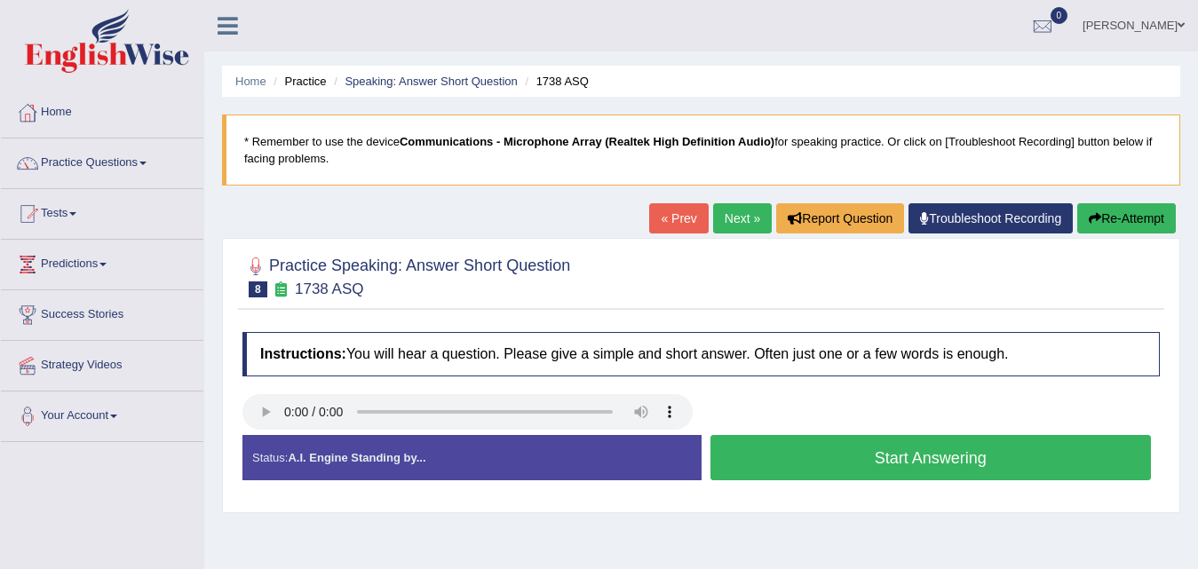
click at [854, 456] on button "Start Answering" at bounding box center [931, 457] width 441 height 45
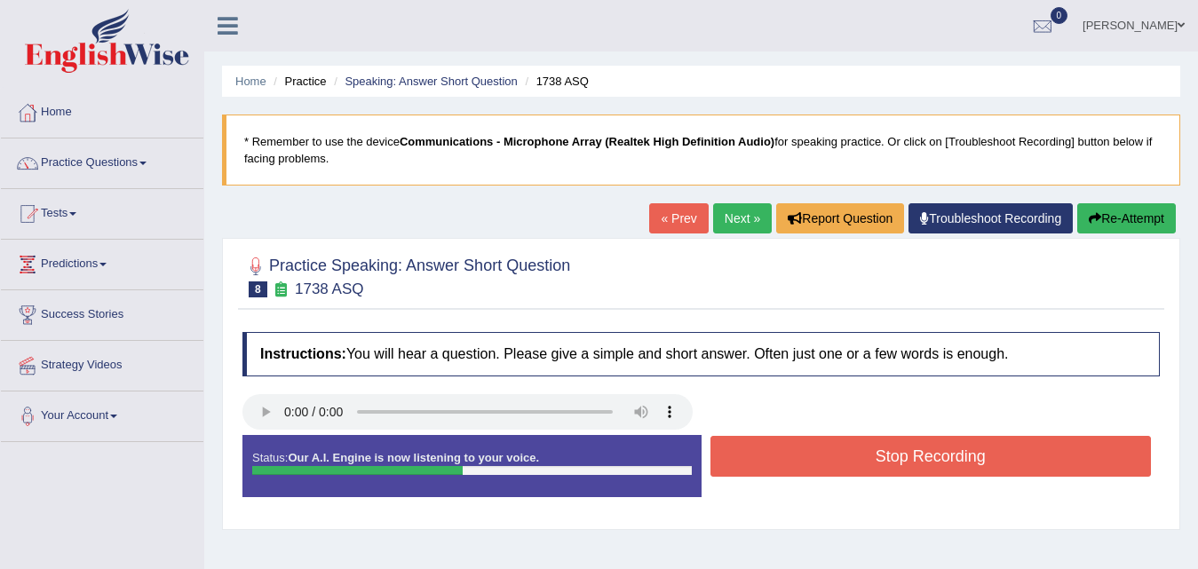
click at [854, 456] on button "Stop Recording" at bounding box center [931, 456] width 441 height 41
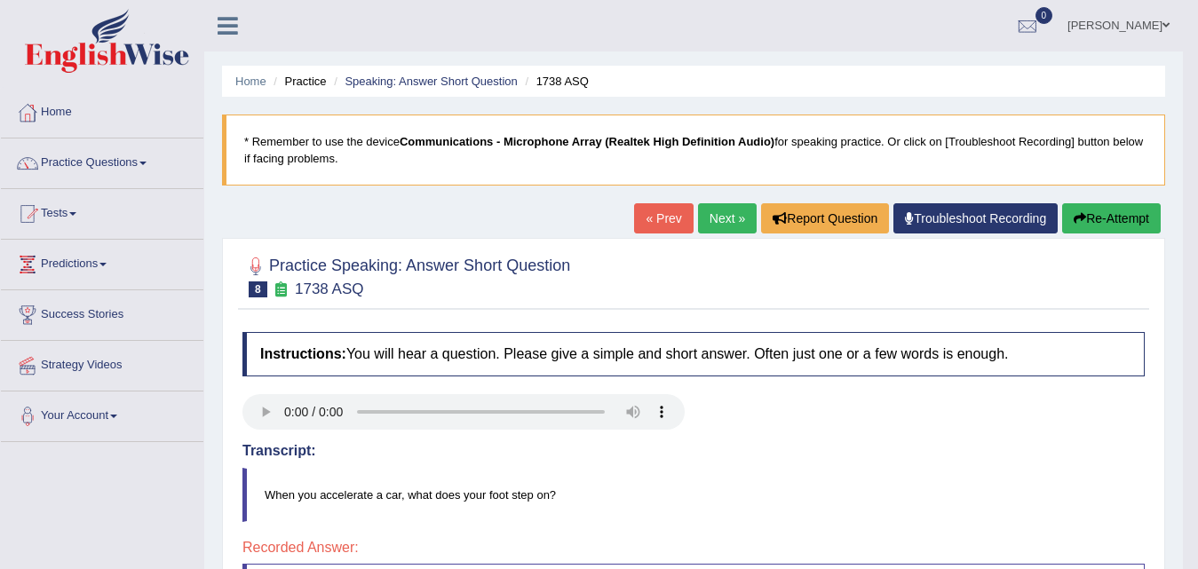
click at [716, 223] on link "Next »" at bounding box center [727, 218] width 59 height 30
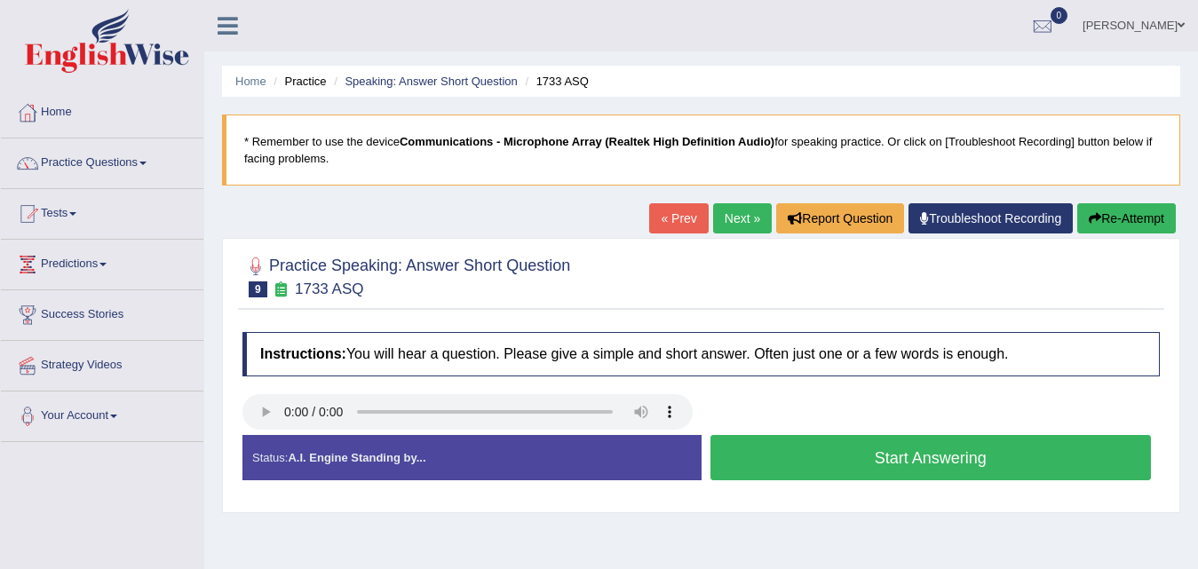
click at [820, 443] on button "Start Answering" at bounding box center [931, 457] width 441 height 45
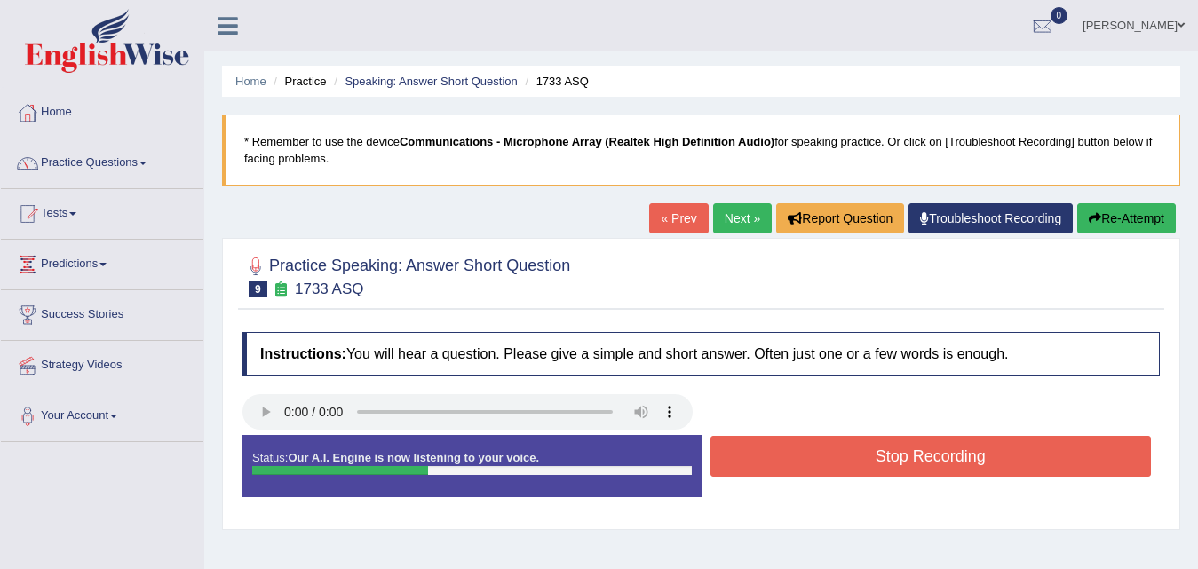
click at [821, 443] on button "Stop Recording" at bounding box center [931, 456] width 441 height 41
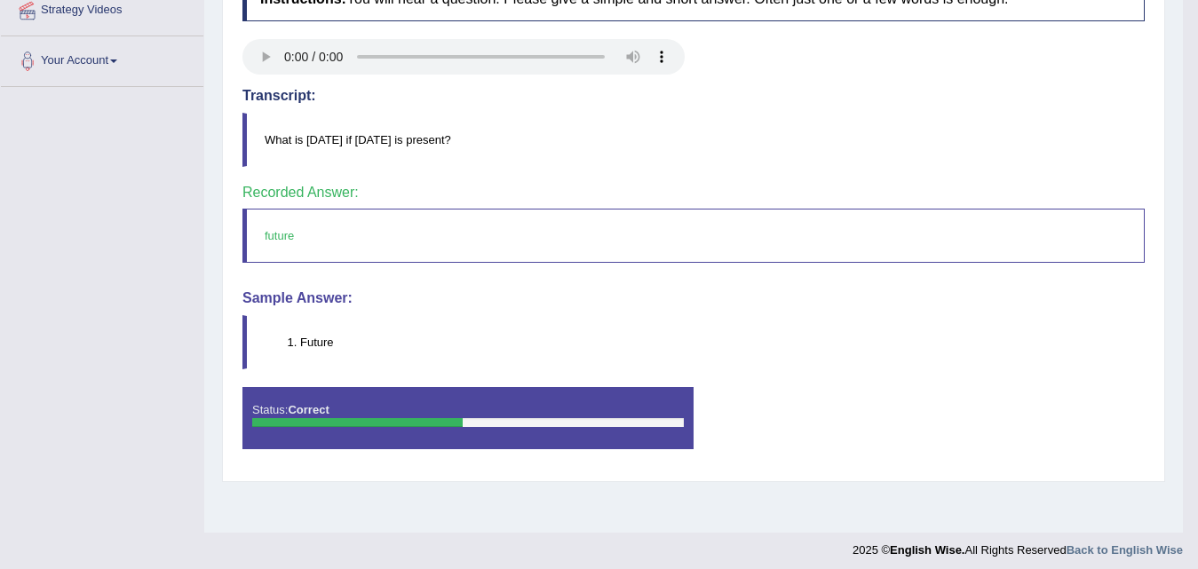
scroll to position [89, 0]
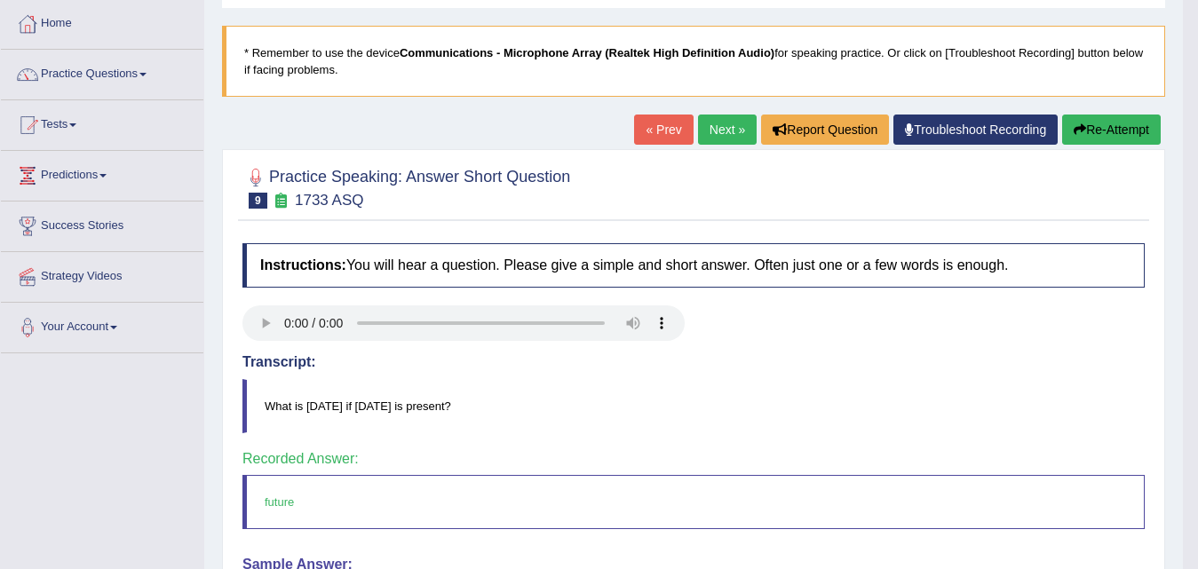
click at [708, 137] on link "Next »" at bounding box center [727, 130] width 59 height 30
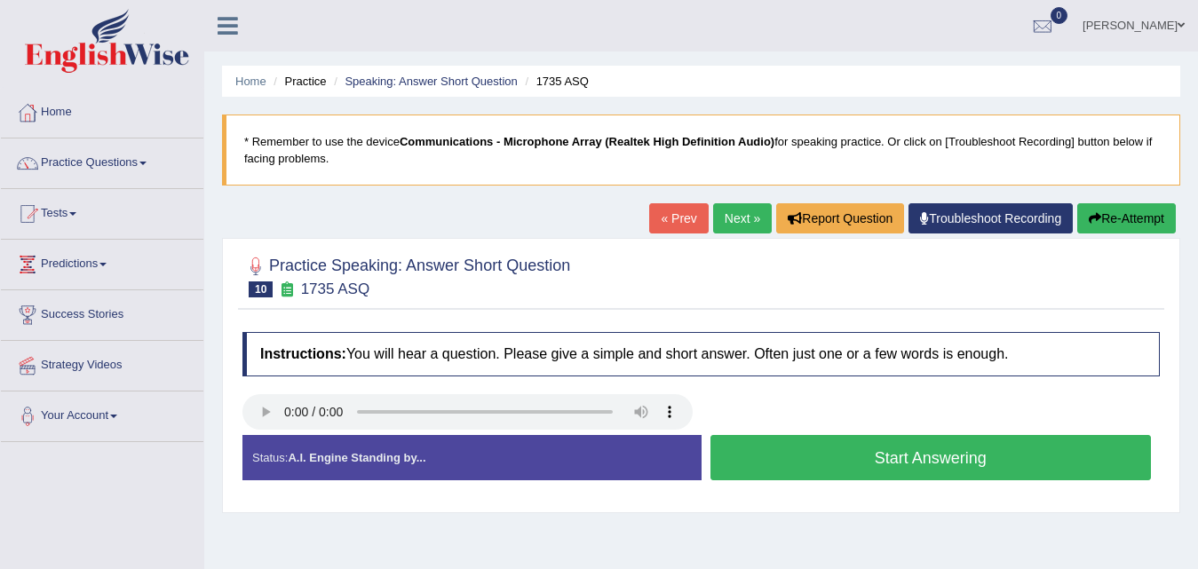
click at [836, 463] on button "Start Answering" at bounding box center [931, 457] width 441 height 45
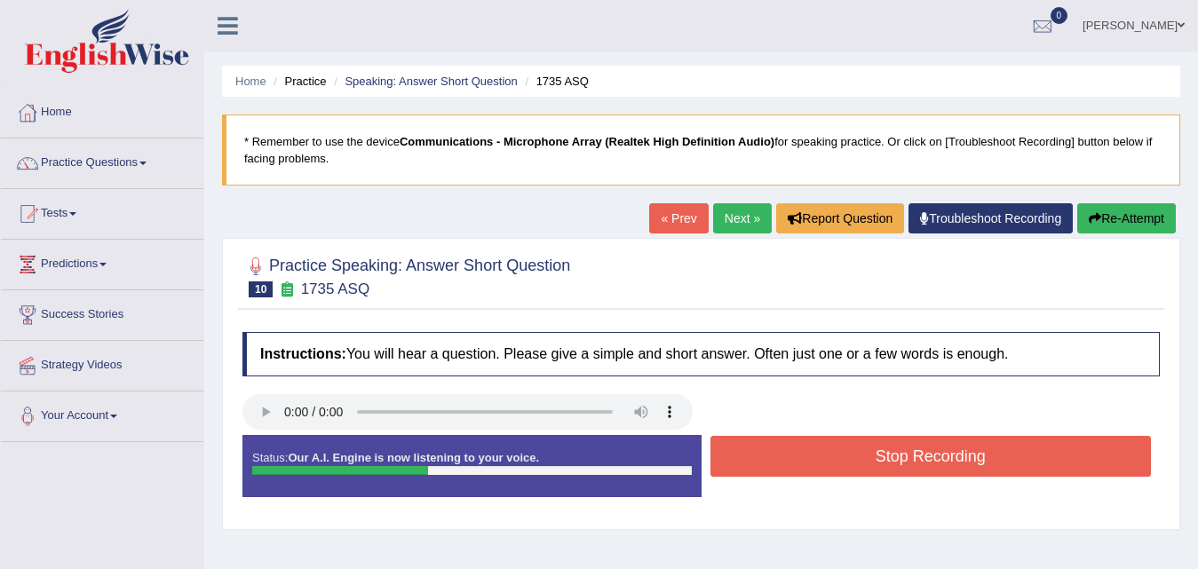
click at [835, 463] on button "Stop Recording" at bounding box center [931, 456] width 441 height 41
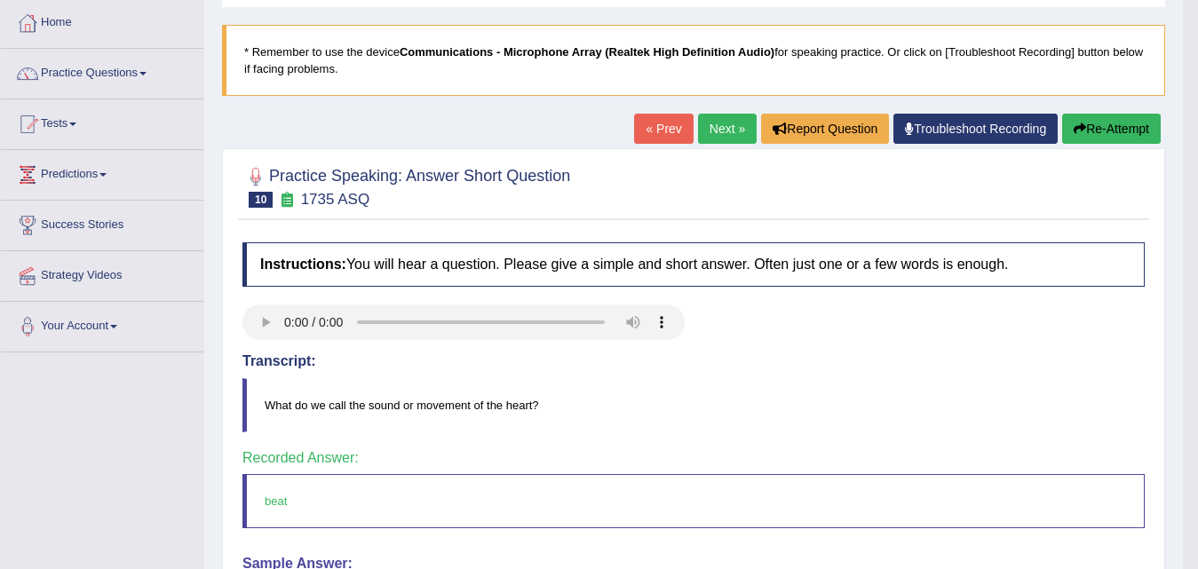
scroll to position [89, 0]
click at [733, 128] on link "Next »" at bounding box center [727, 130] width 59 height 30
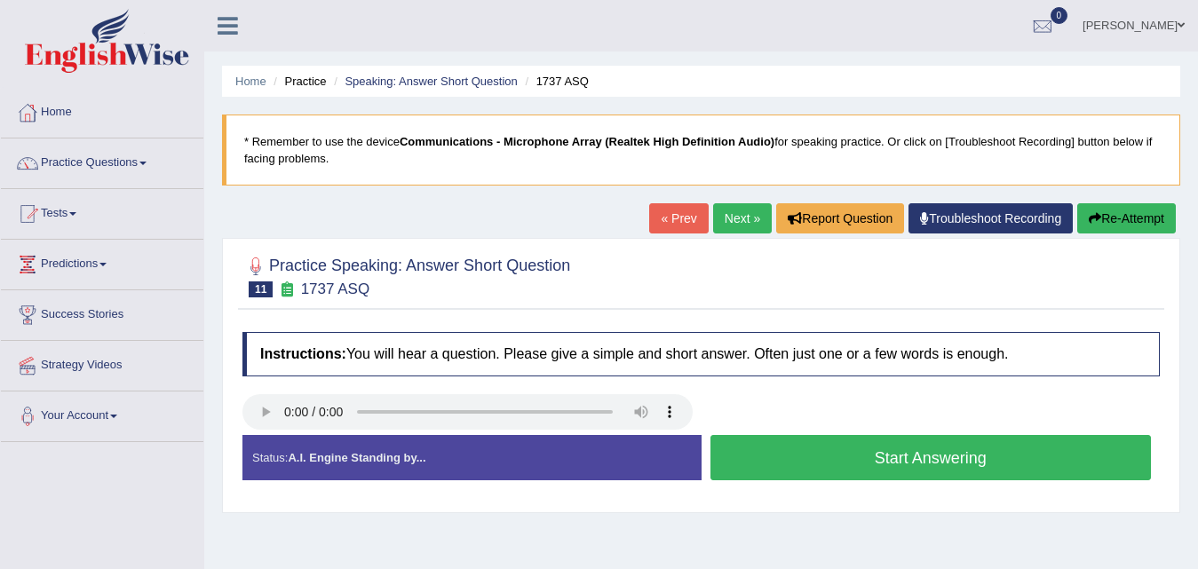
click at [889, 462] on button "Start Answering" at bounding box center [931, 457] width 441 height 45
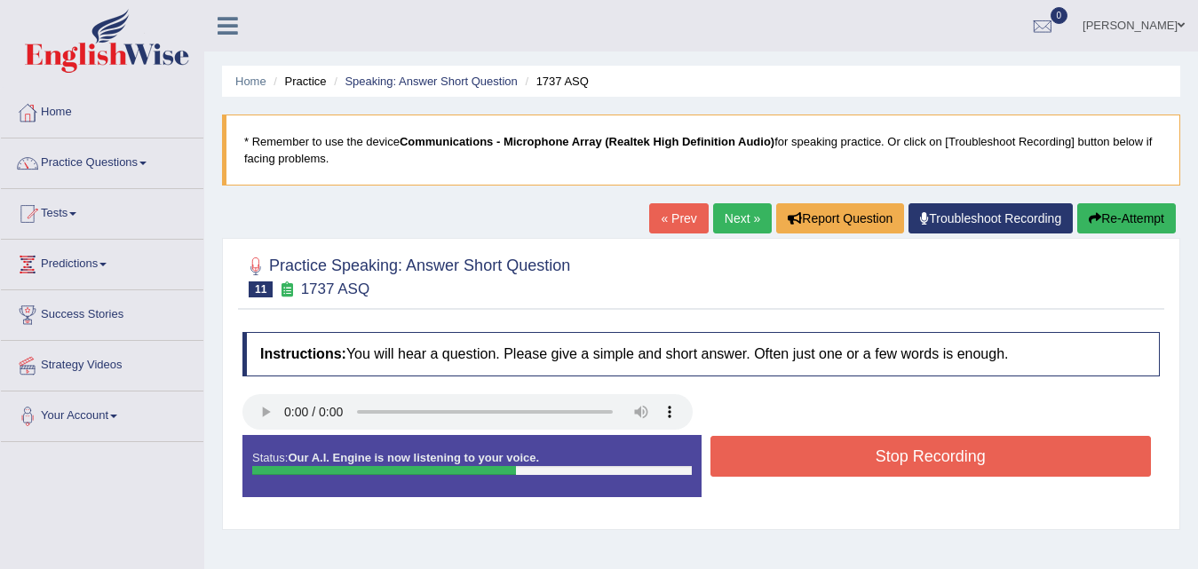
click at [889, 462] on button "Stop Recording" at bounding box center [931, 456] width 441 height 41
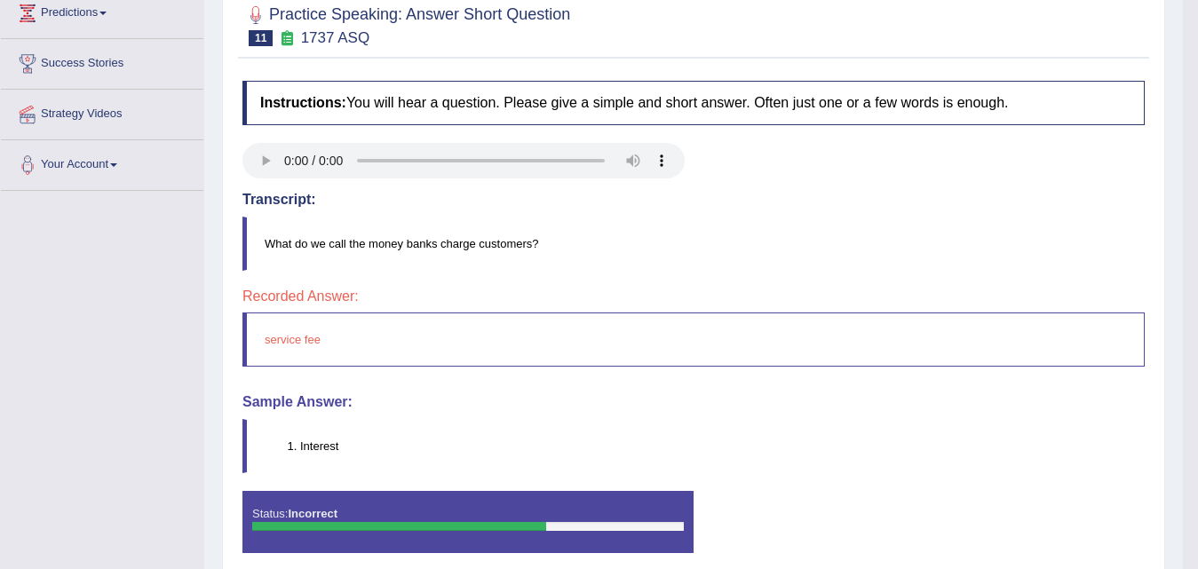
scroll to position [97, 0]
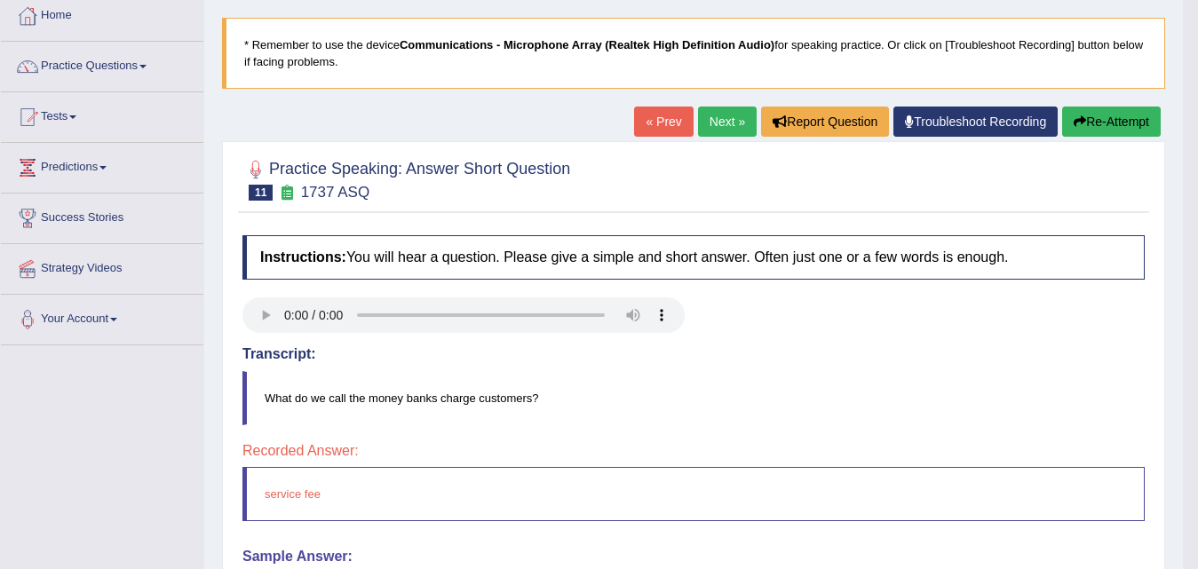
click at [725, 117] on link "Next »" at bounding box center [727, 122] width 59 height 30
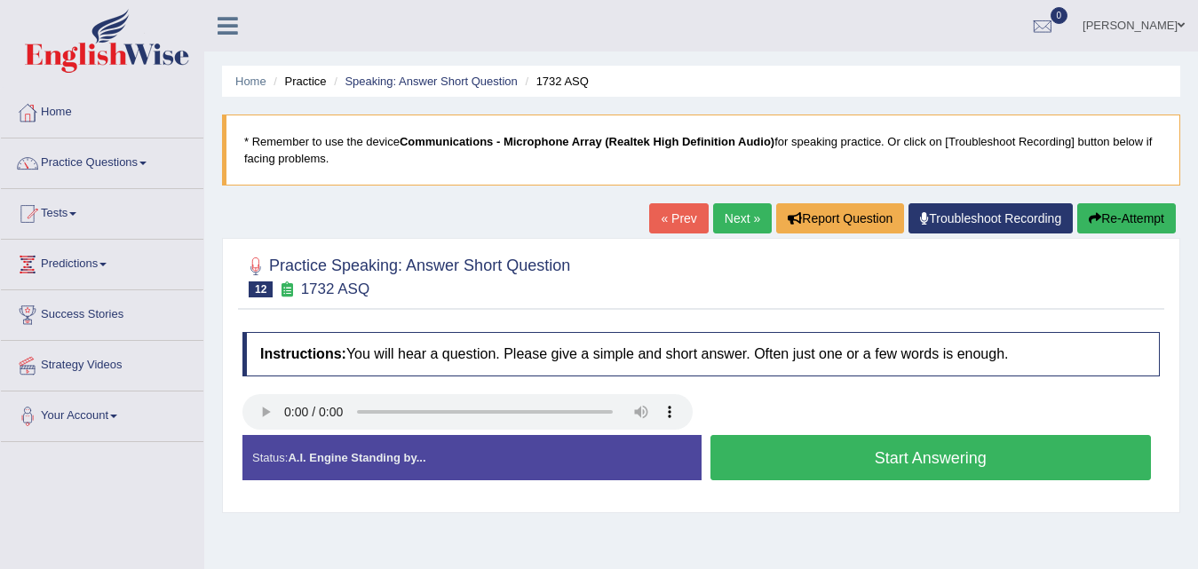
click at [803, 469] on button "Start Answering" at bounding box center [931, 457] width 441 height 45
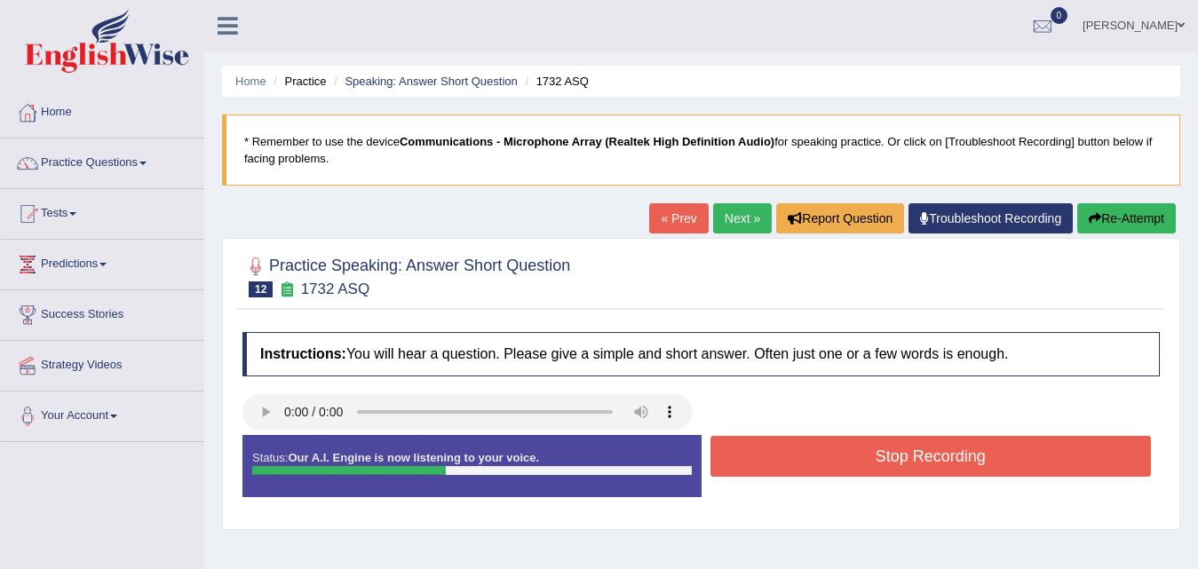
click at [803, 465] on button "Stop Recording" at bounding box center [931, 456] width 441 height 41
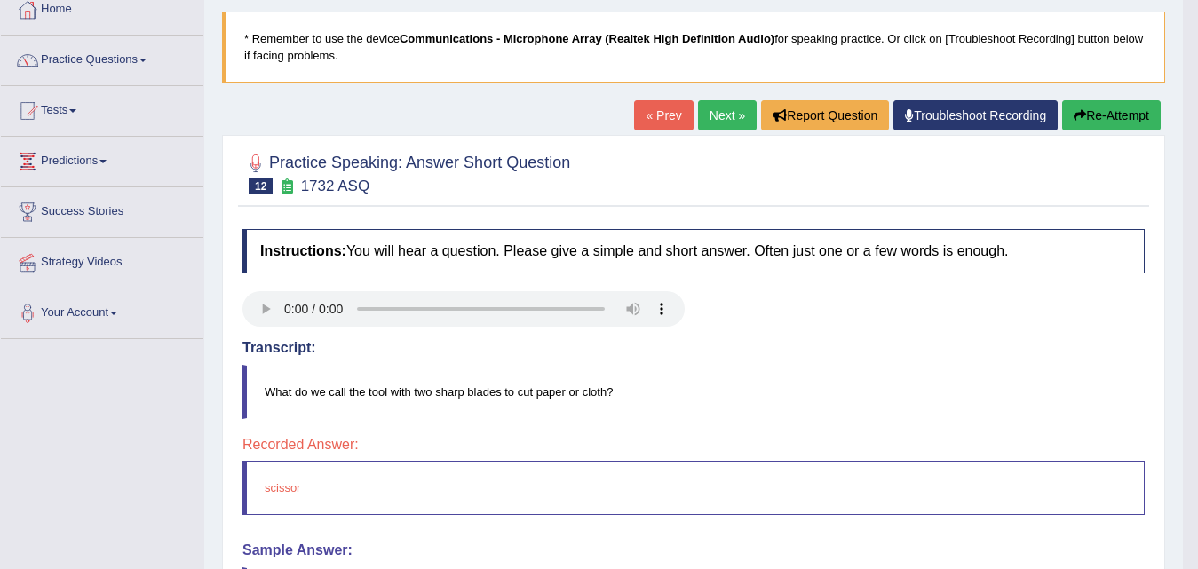
scroll to position [89, 0]
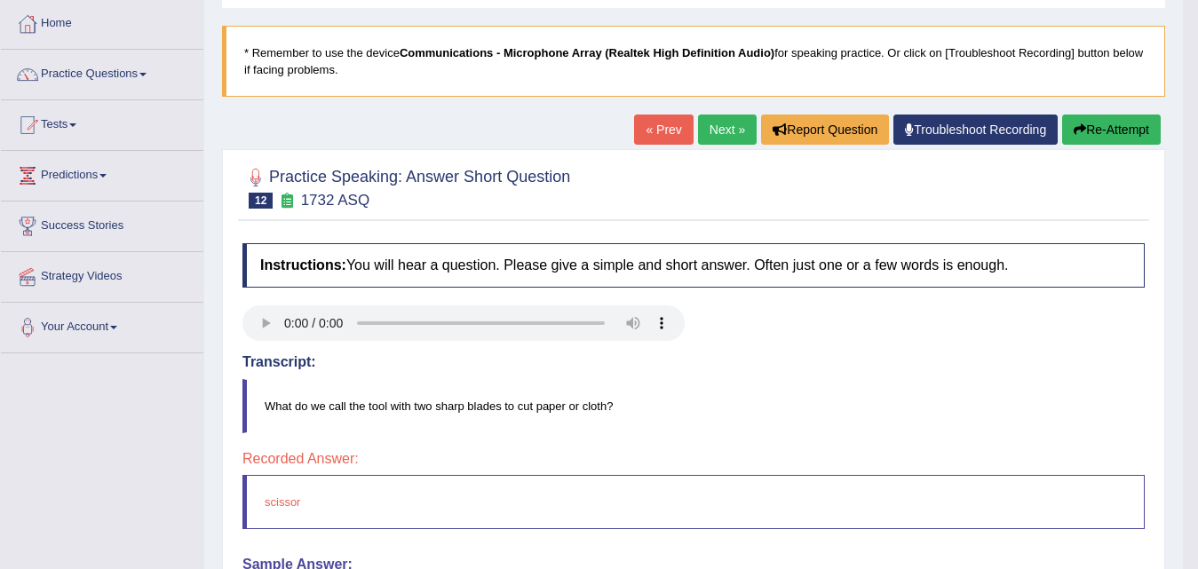
click at [731, 141] on link "Next »" at bounding box center [727, 130] width 59 height 30
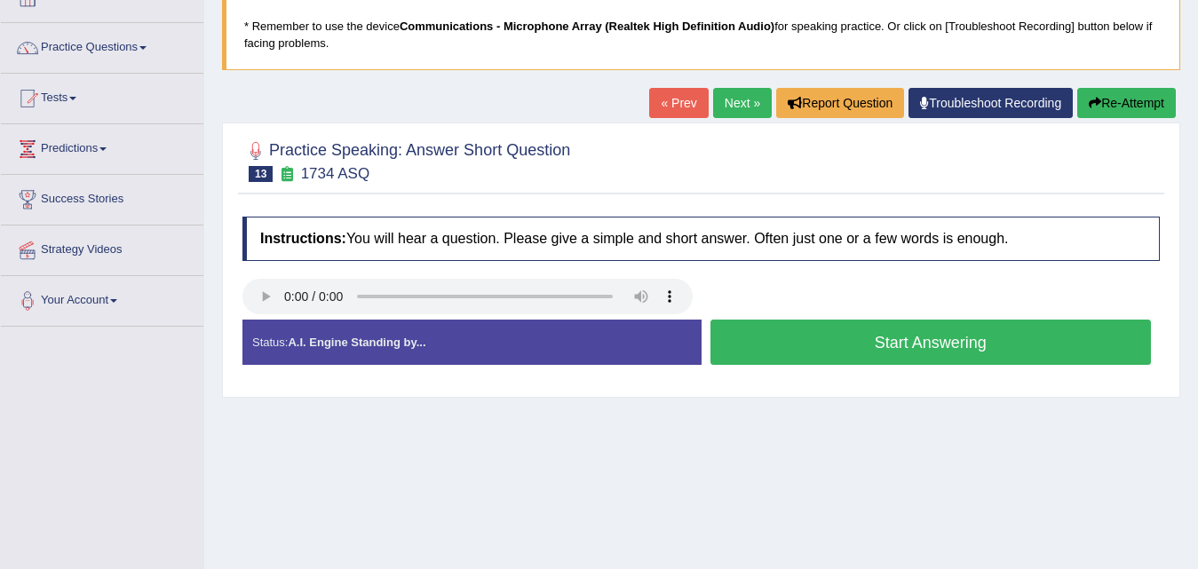
scroll to position [266, 0]
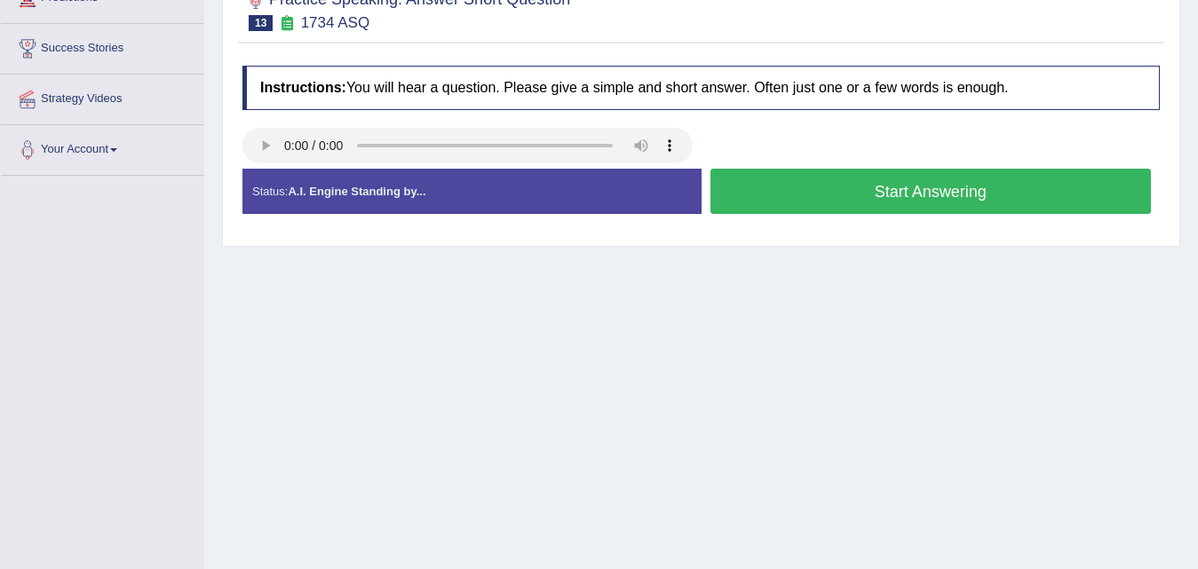
click at [928, 198] on button "Start Answering" at bounding box center [931, 191] width 441 height 45
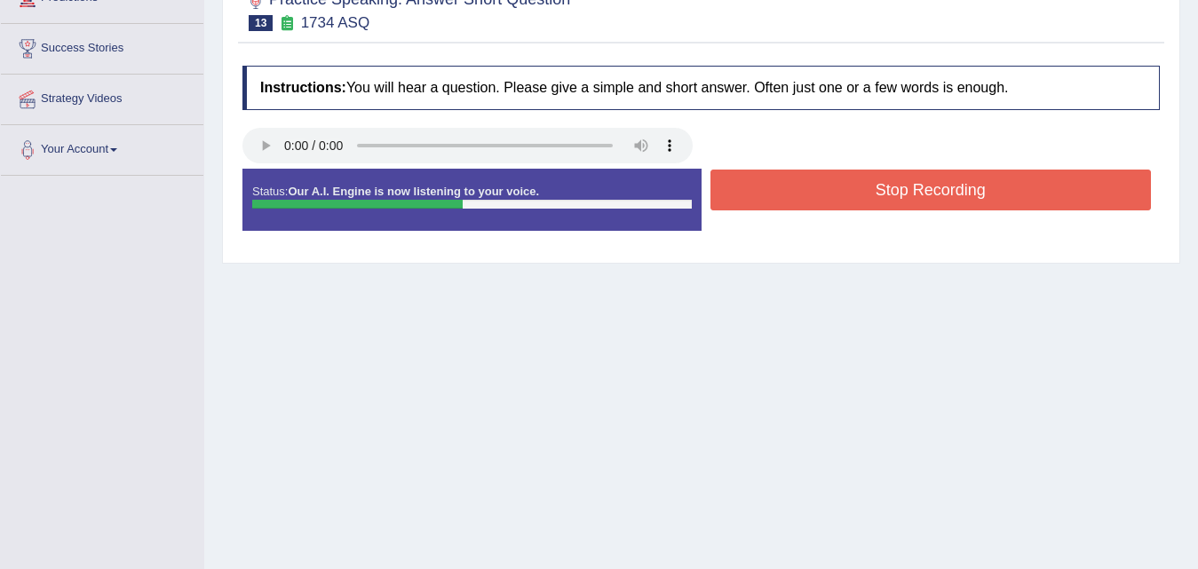
click at [923, 197] on button "Stop Recording" at bounding box center [931, 190] width 441 height 41
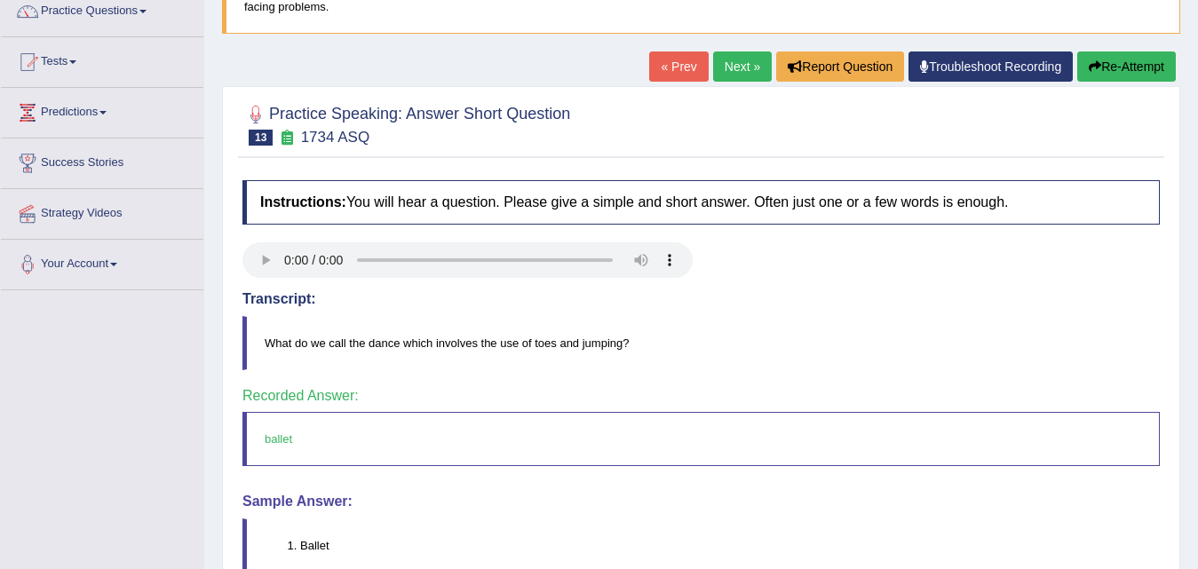
scroll to position [89, 0]
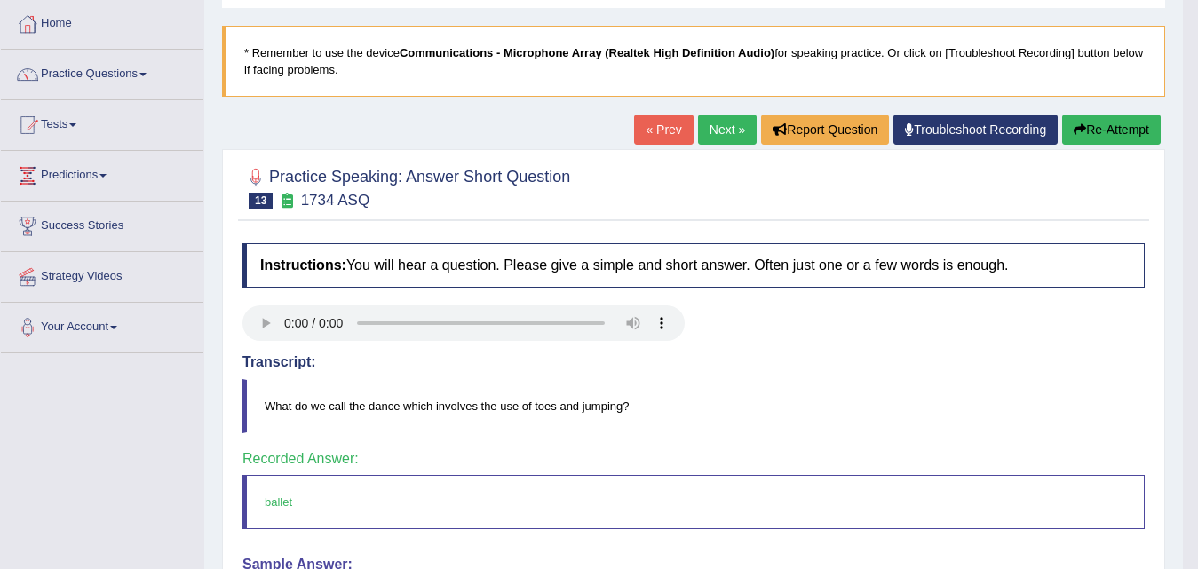
click at [732, 136] on link "Next »" at bounding box center [727, 130] width 59 height 30
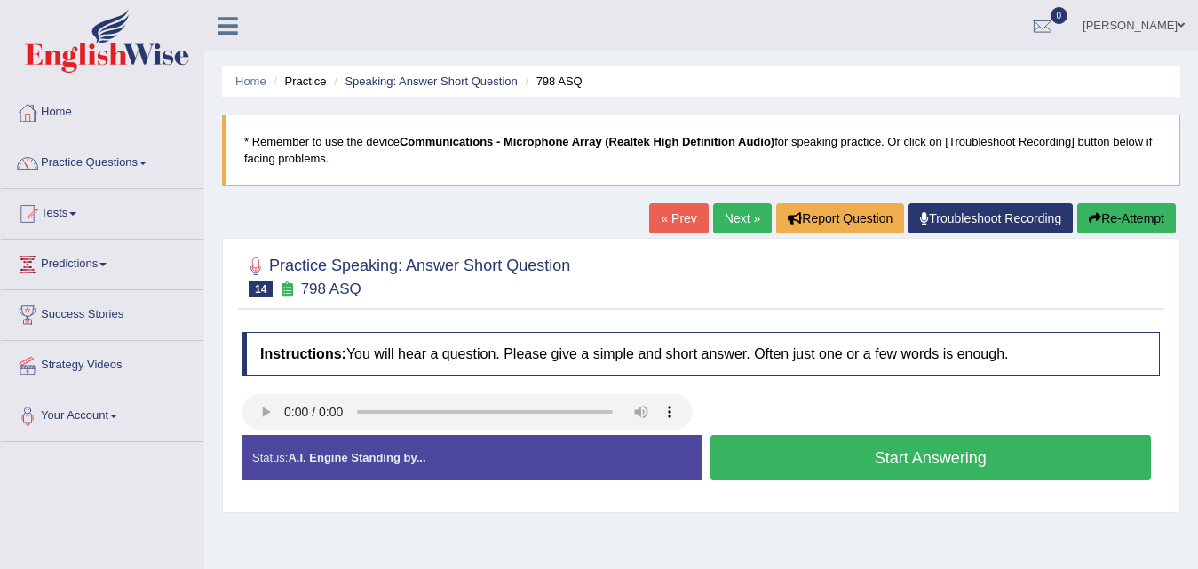
click at [833, 464] on button "Start Answering" at bounding box center [931, 457] width 441 height 45
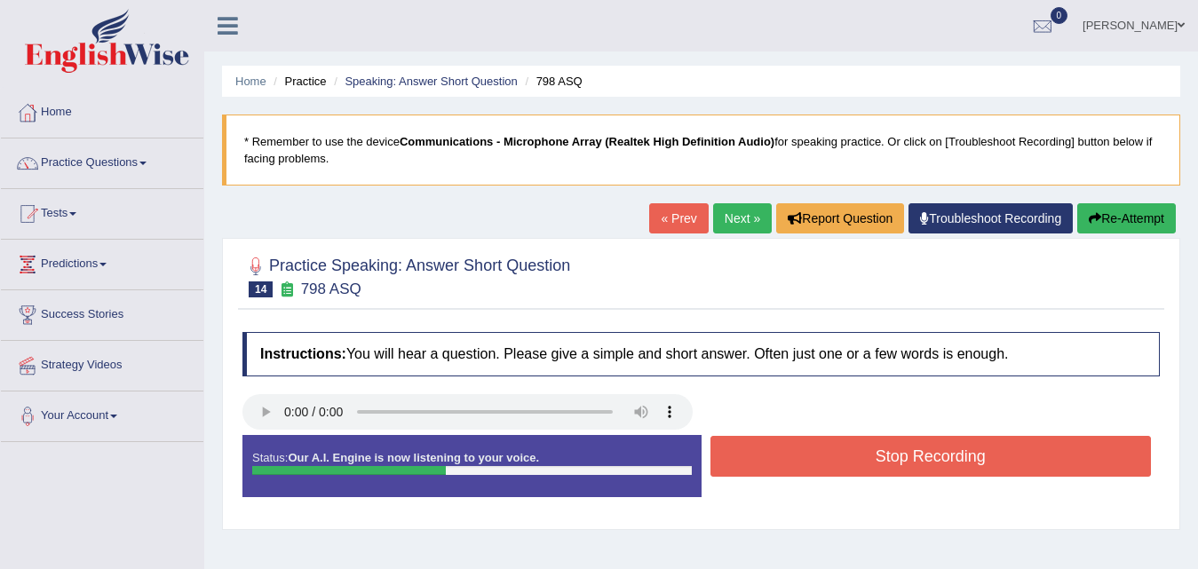
click at [832, 464] on button "Stop Recording" at bounding box center [931, 456] width 441 height 41
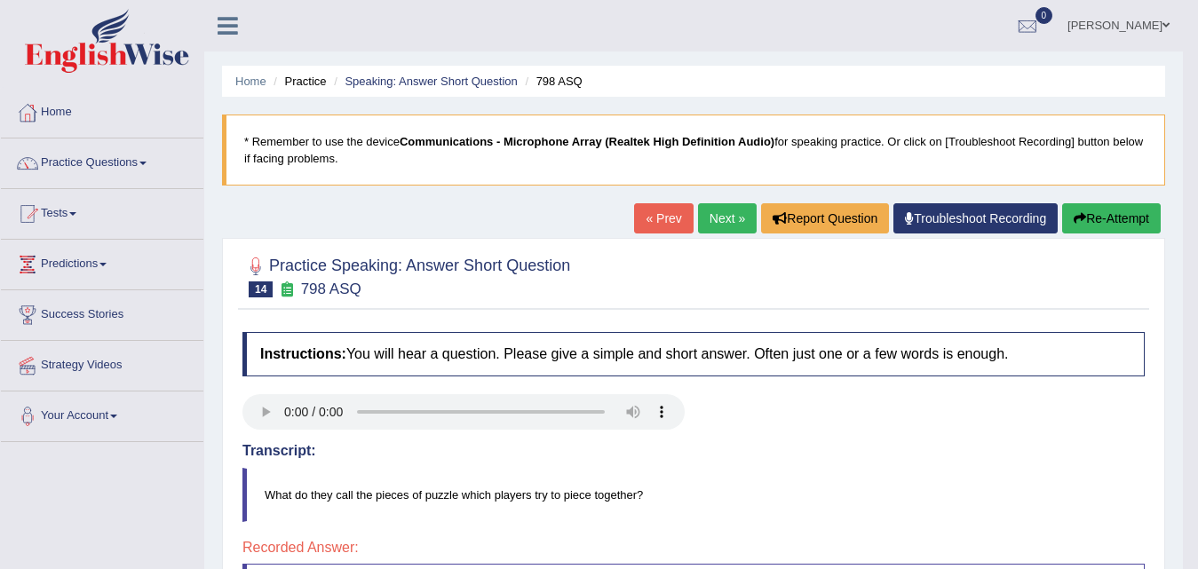
click at [728, 226] on link "Next »" at bounding box center [727, 218] width 59 height 30
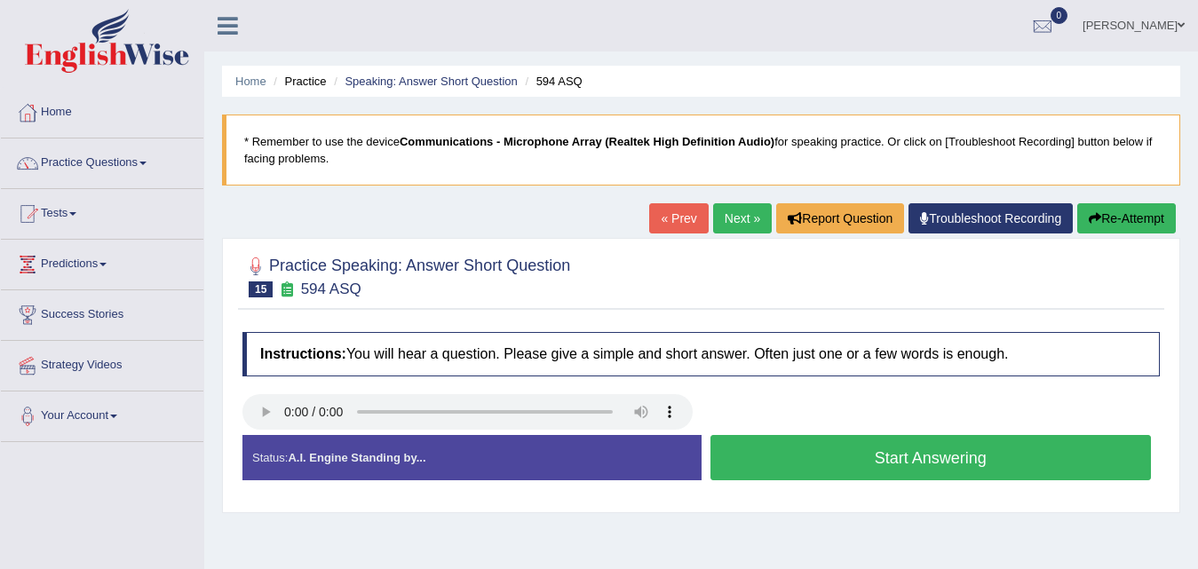
click at [856, 459] on button "Start Answering" at bounding box center [931, 457] width 441 height 45
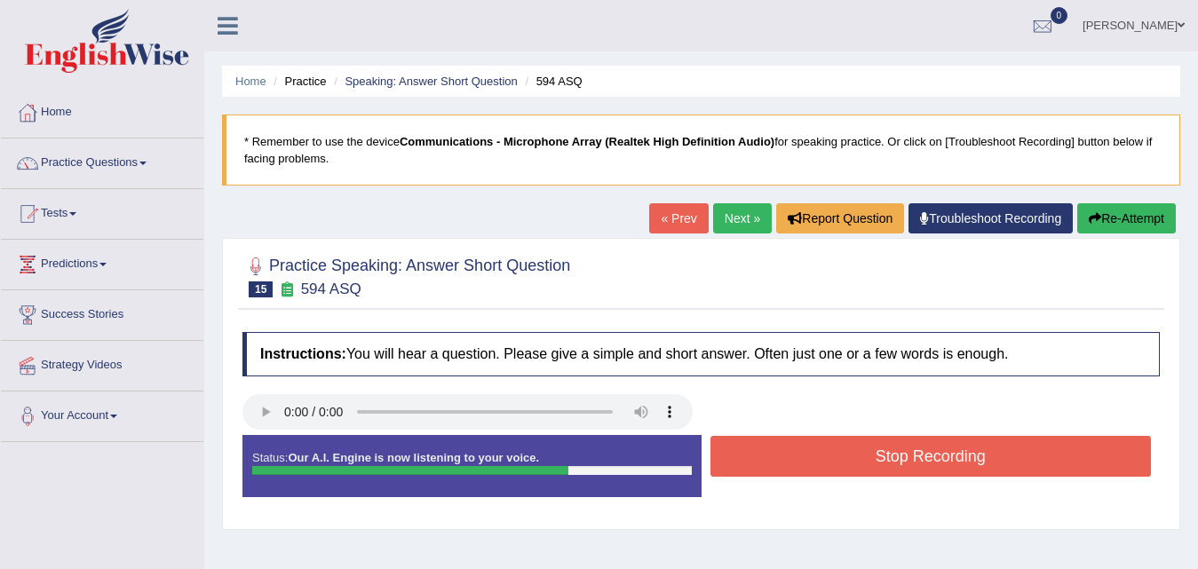
click at [861, 459] on button "Stop Recording" at bounding box center [931, 456] width 441 height 41
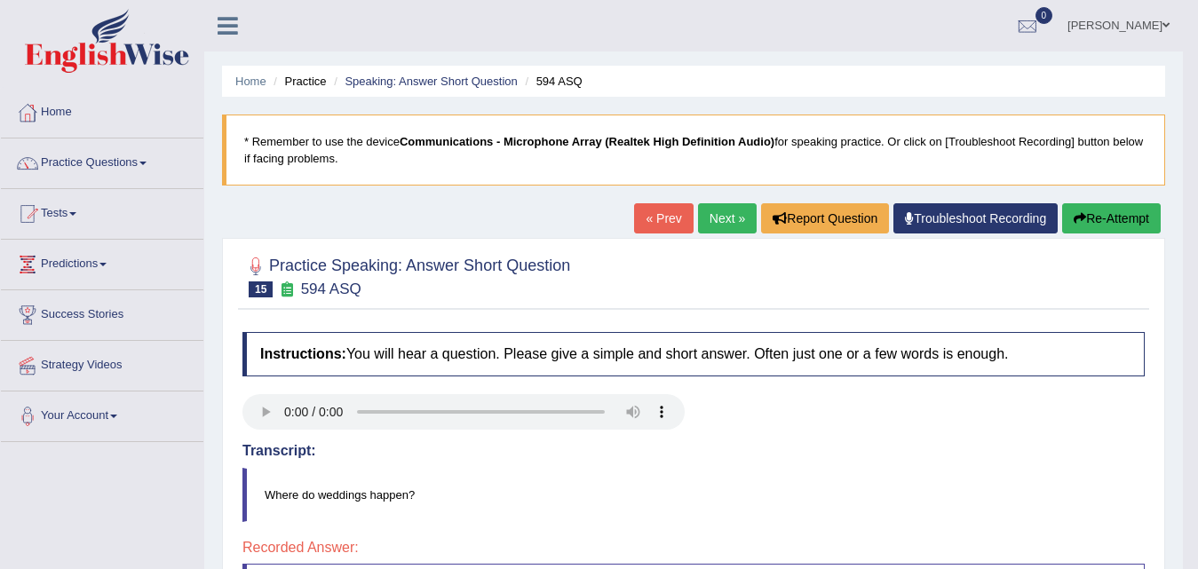
click at [718, 222] on link "Next »" at bounding box center [727, 218] width 59 height 30
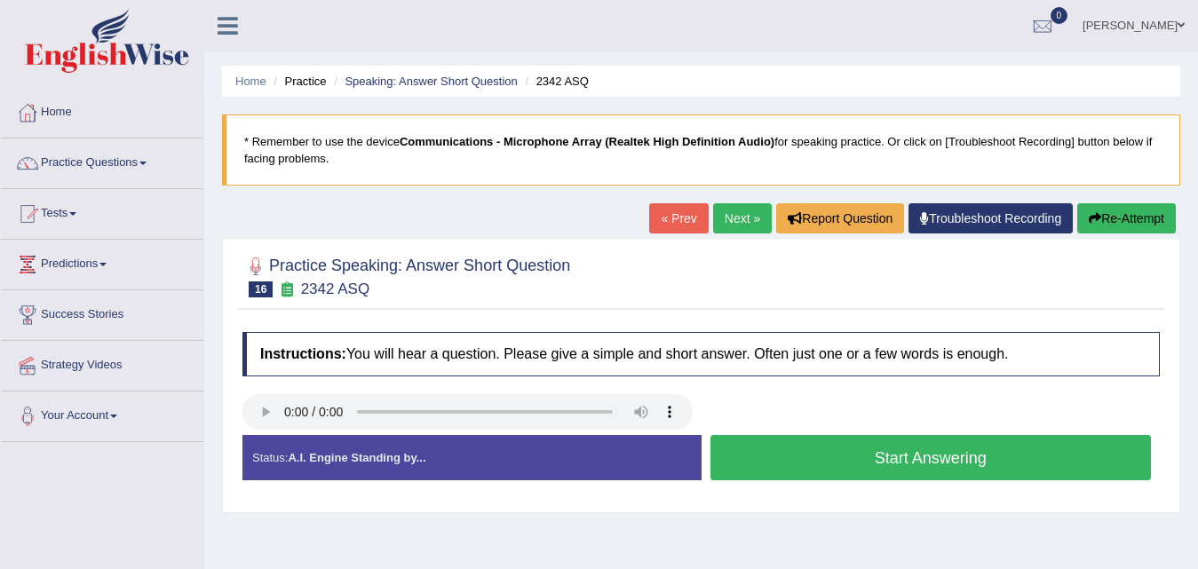
click at [862, 459] on button "Start Answering" at bounding box center [931, 457] width 441 height 45
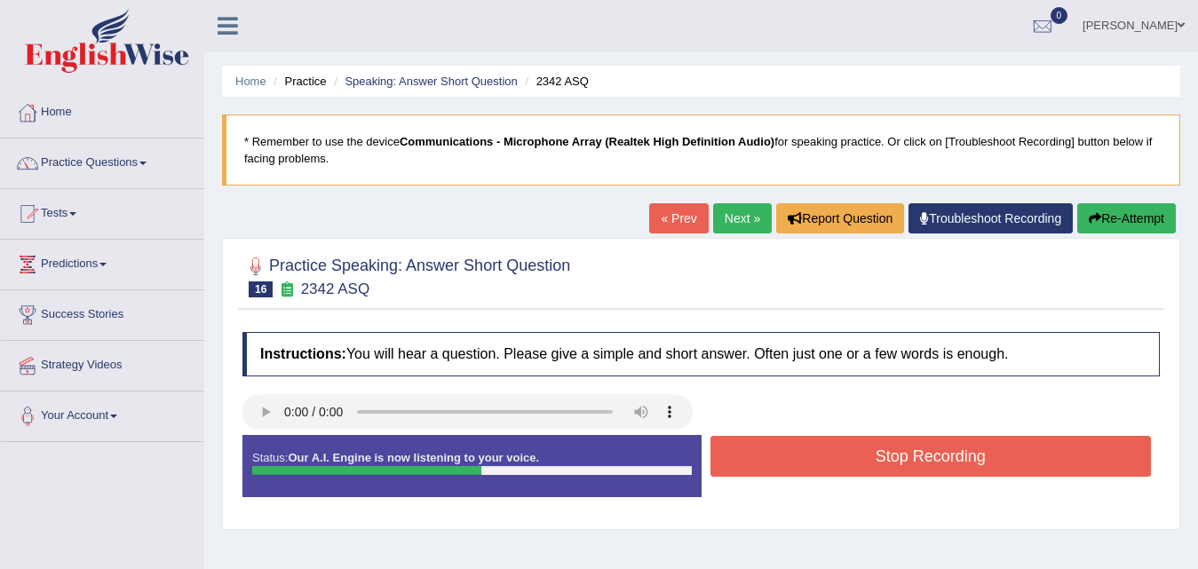
click at [862, 459] on button "Stop Recording" at bounding box center [931, 456] width 441 height 41
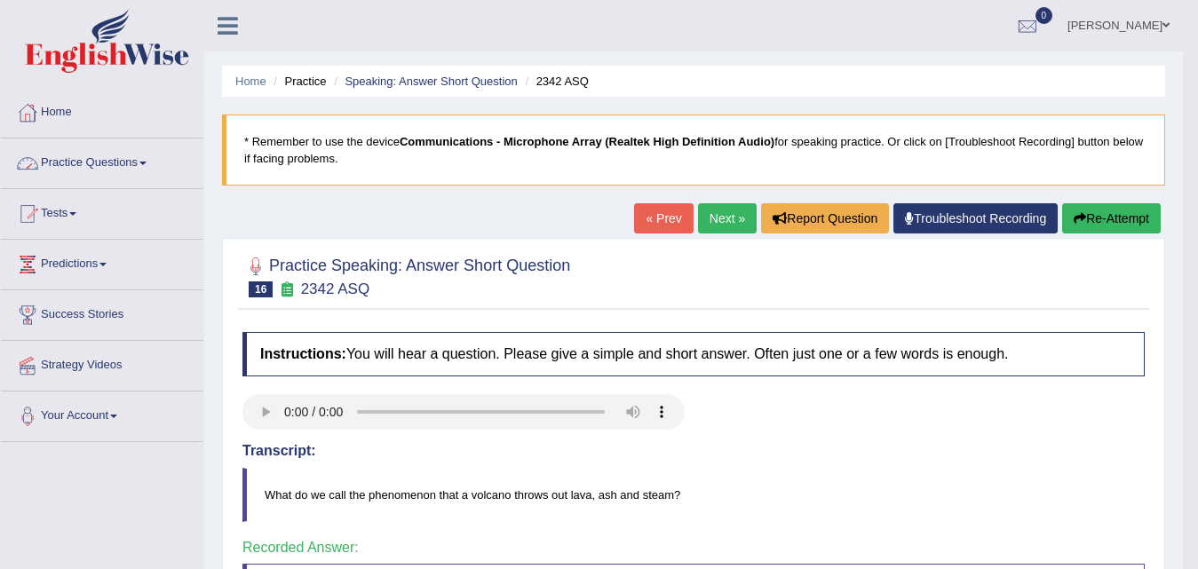
click at [122, 159] on link "Practice Questions" at bounding box center [102, 161] width 203 height 44
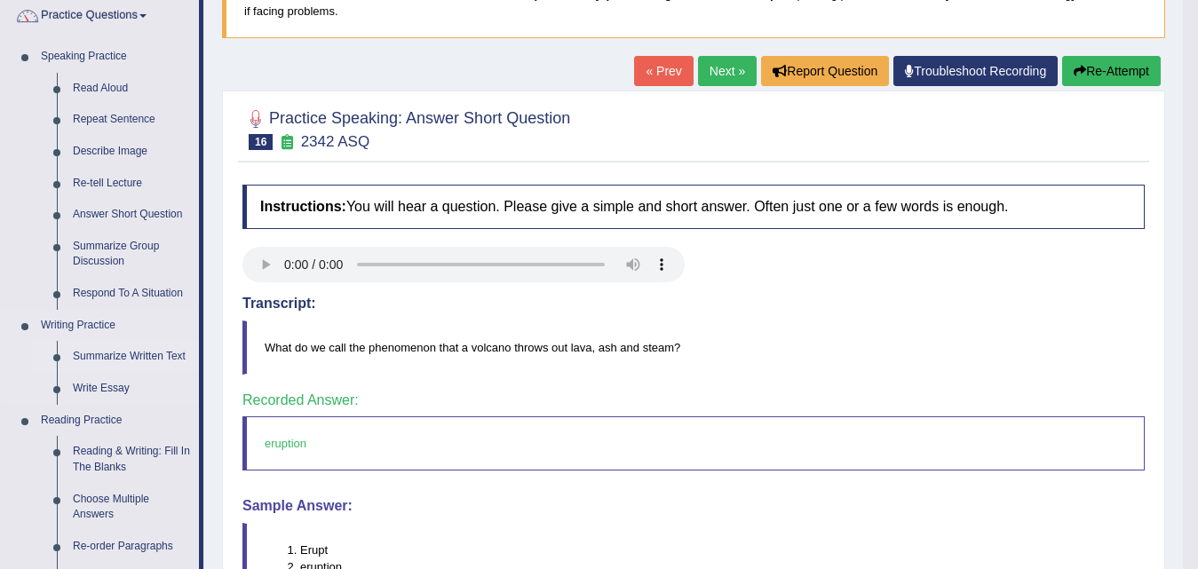
scroll to position [178, 0]
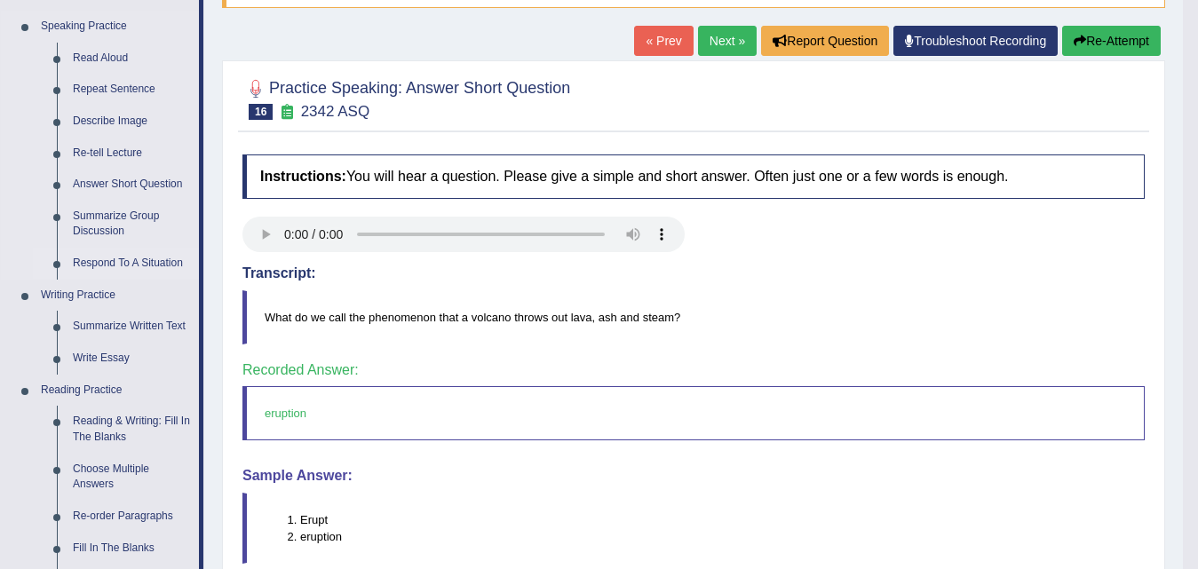
click at [143, 270] on link "Respond To A Situation" at bounding box center [132, 264] width 134 height 32
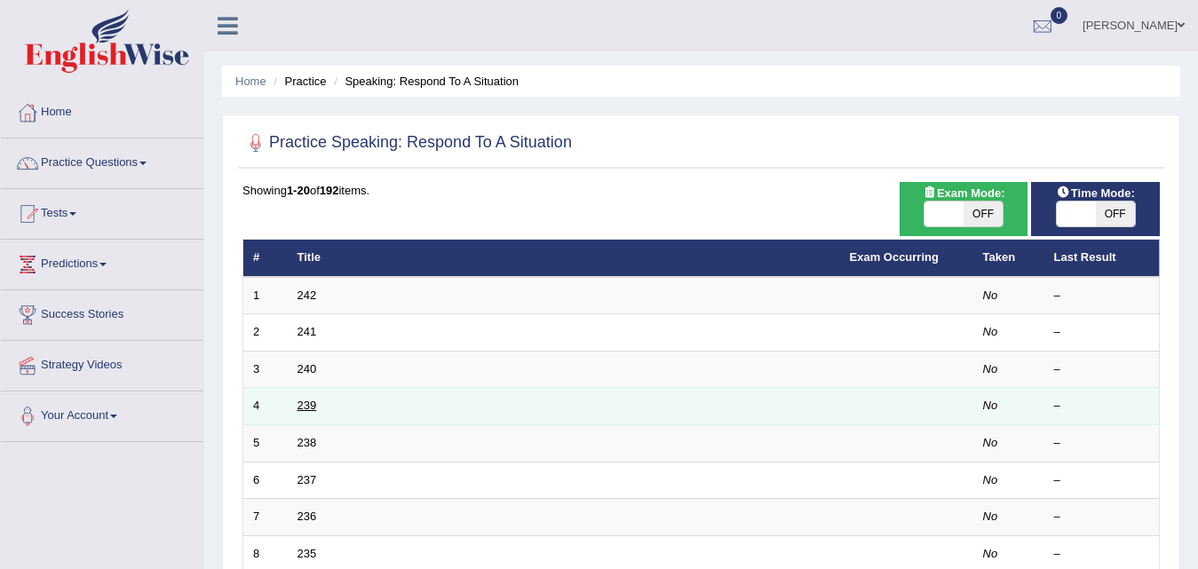
click at [308, 411] on link "239" at bounding box center [308, 405] width 20 height 13
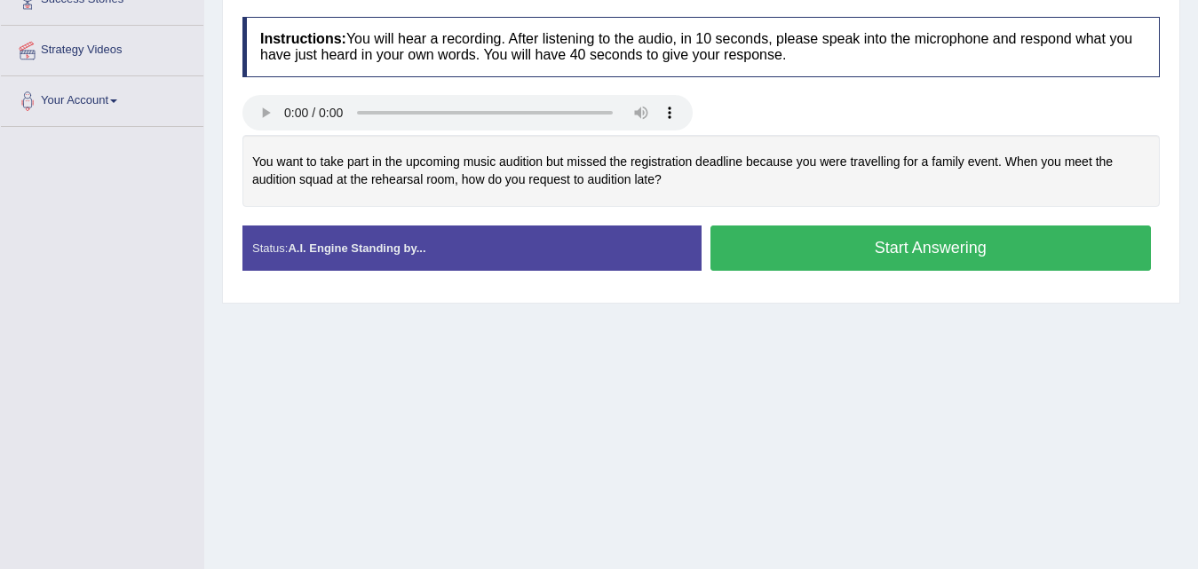
scroll to position [363, 0]
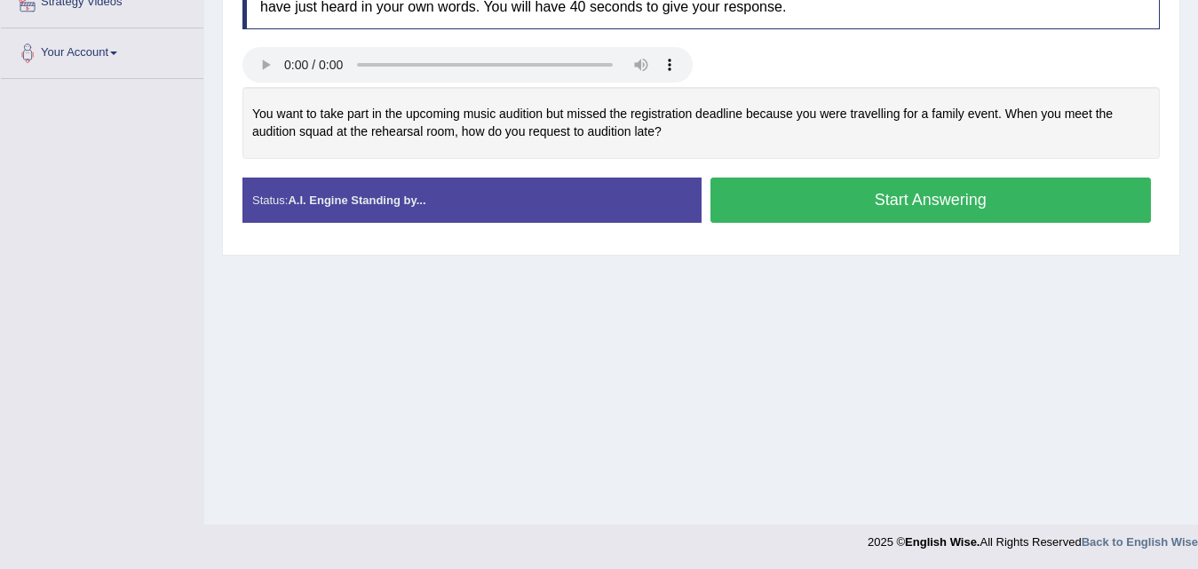
click at [536, 208] on div "Status: A.I. Engine Standing by..." at bounding box center [471, 200] width 459 height 45
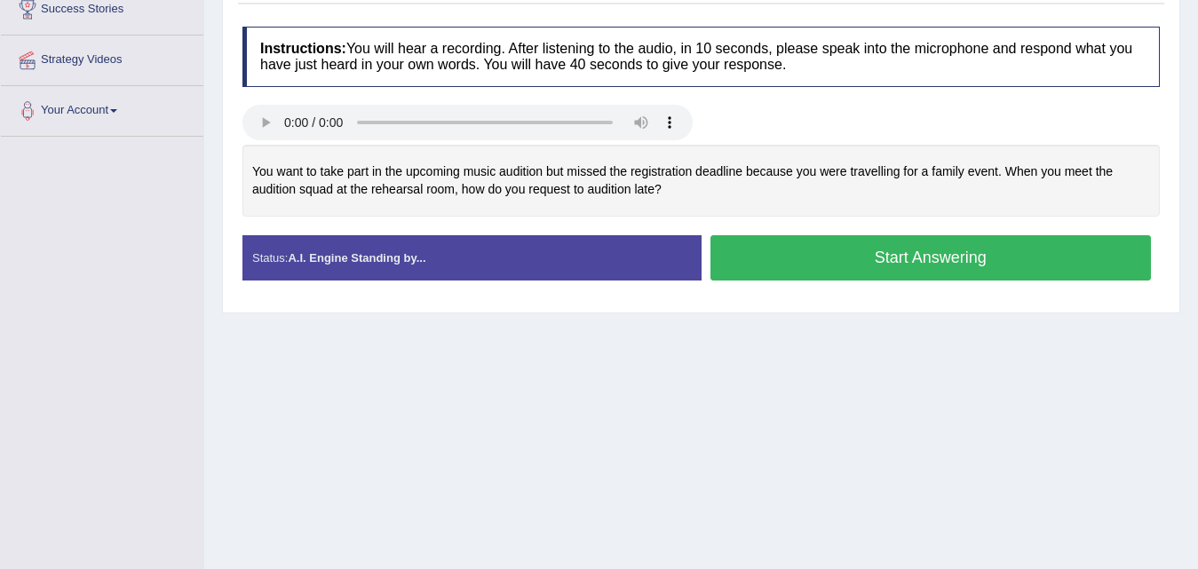
scroll to position [274, 0]
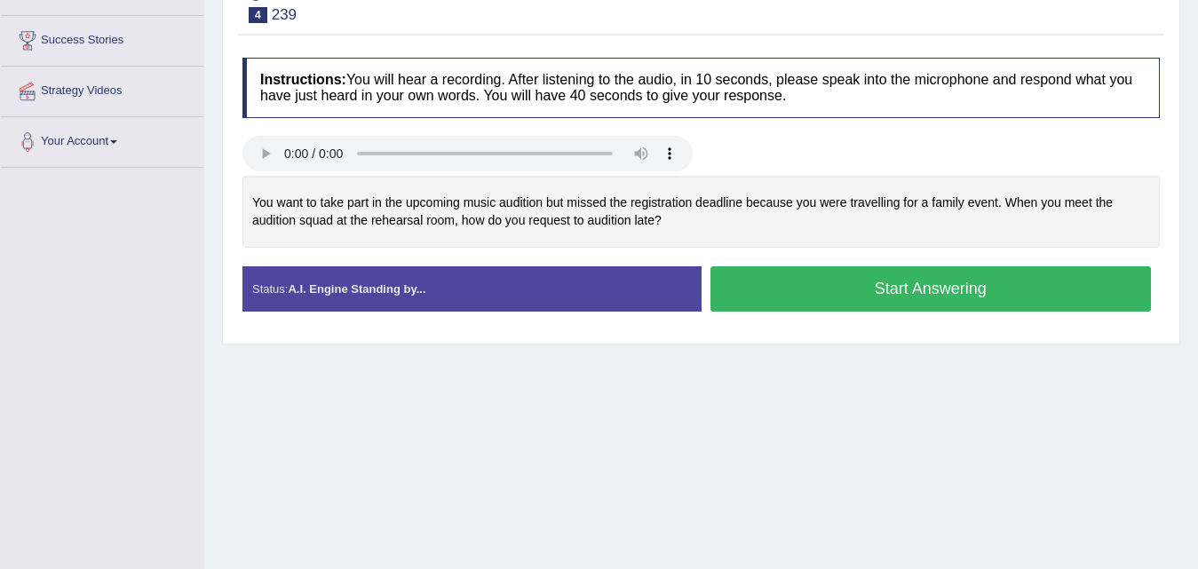
click at [860, 290] on button "Start Answering" at bounding box center [931, 288] width 441 height 45
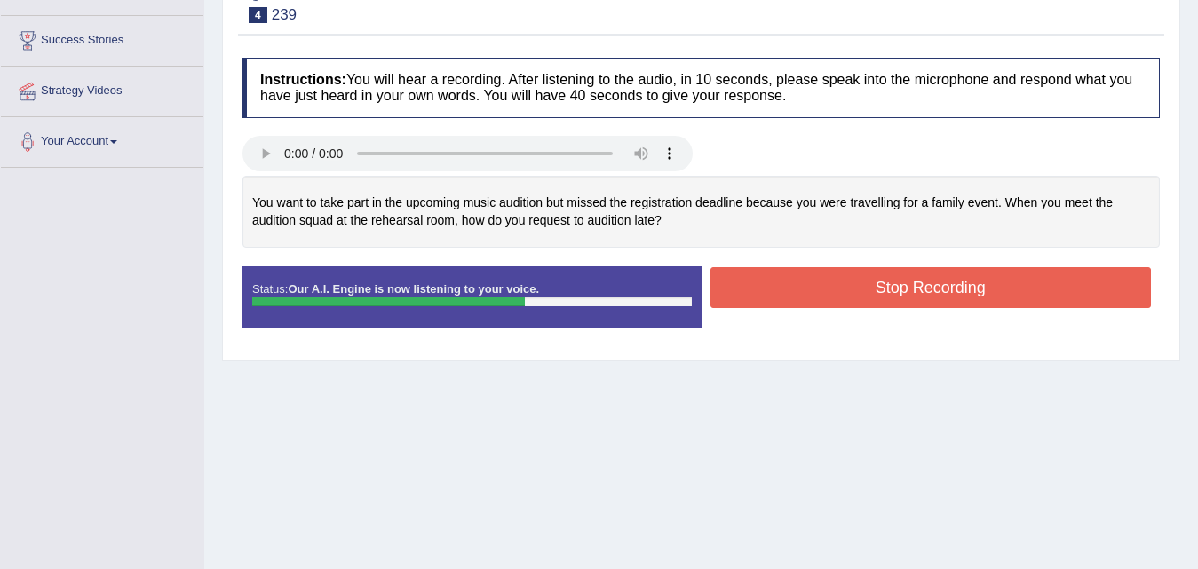
click at [866, 283] on button "Stop Recording" at bounding box center [931, 287] width 441 height 41
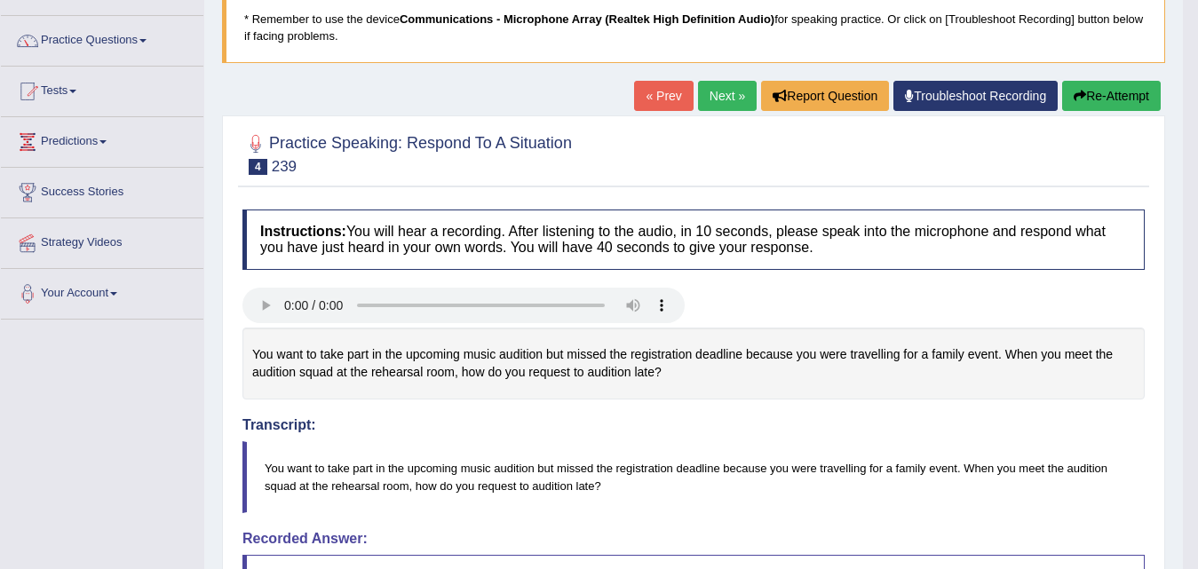
scroll to position [0, 0]
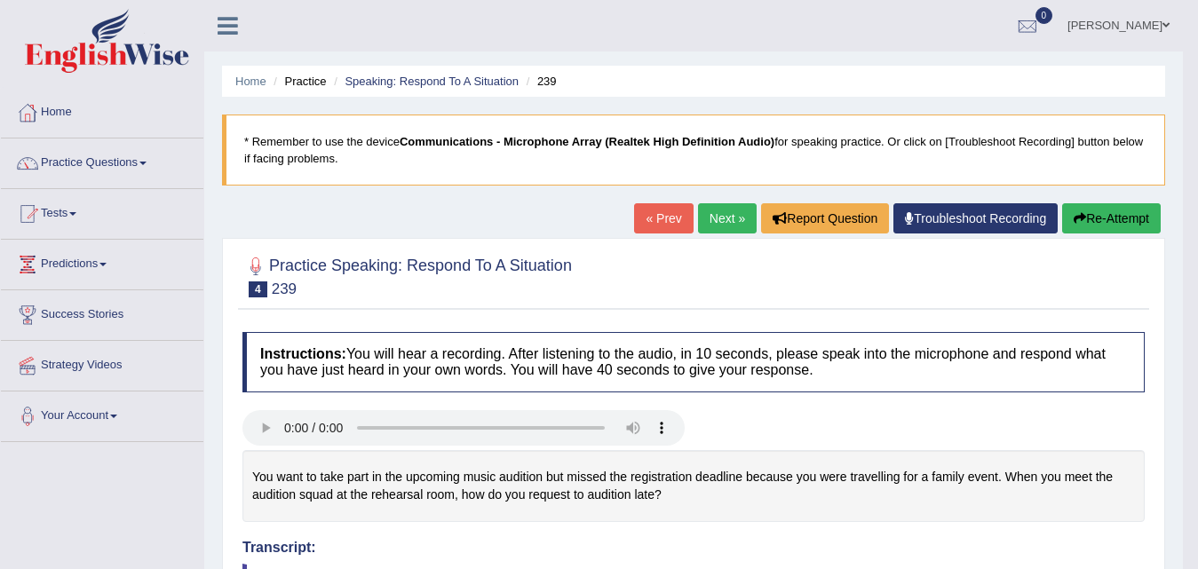
click at [709, 217] on link "Next »" at bounding box center [727, 218] width 59 height 30
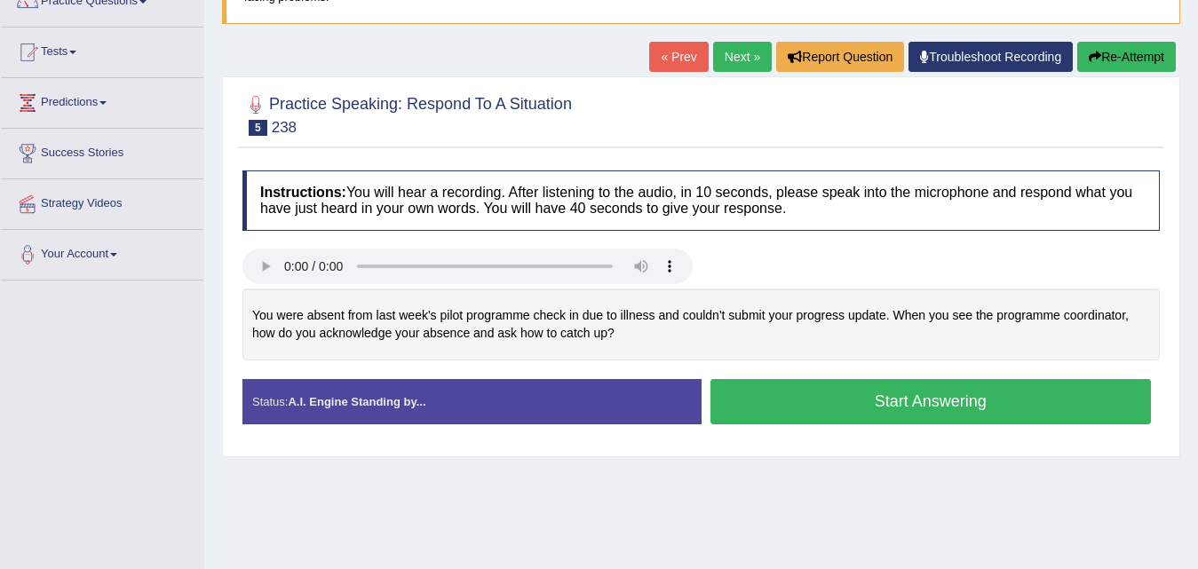
scroll to position [178, 0]
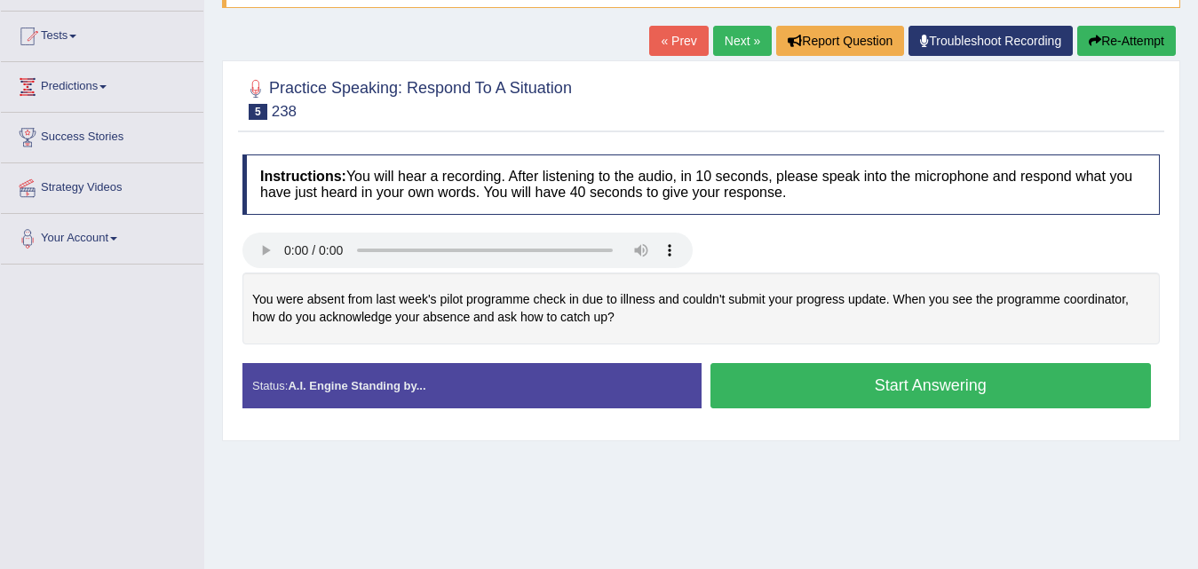
click at [831, 394] on button "Start Answering" at bounding box center [931, 385] width 441 height 45
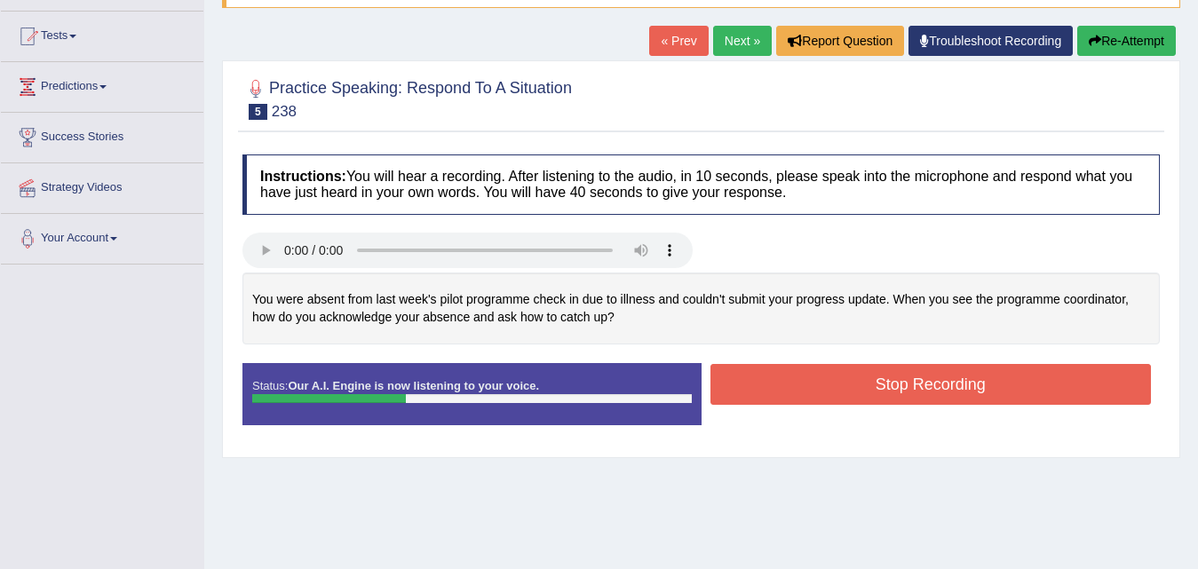
click at [815, 394] on button "Stop Recording" at bounding box center [931, 384] width 441 height 41
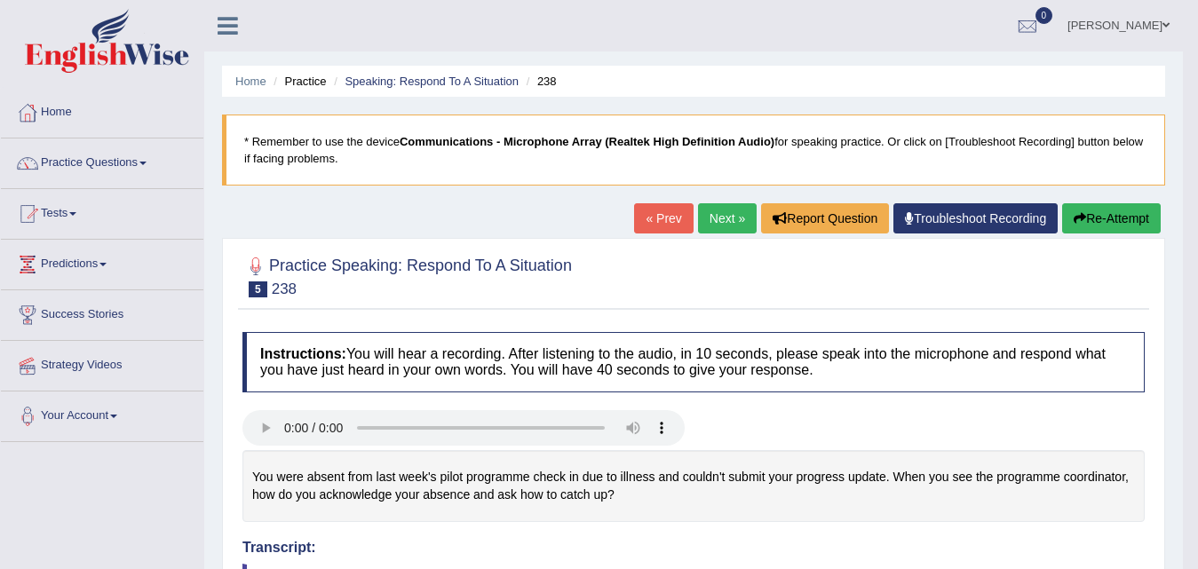
scroll to position [89, 0]
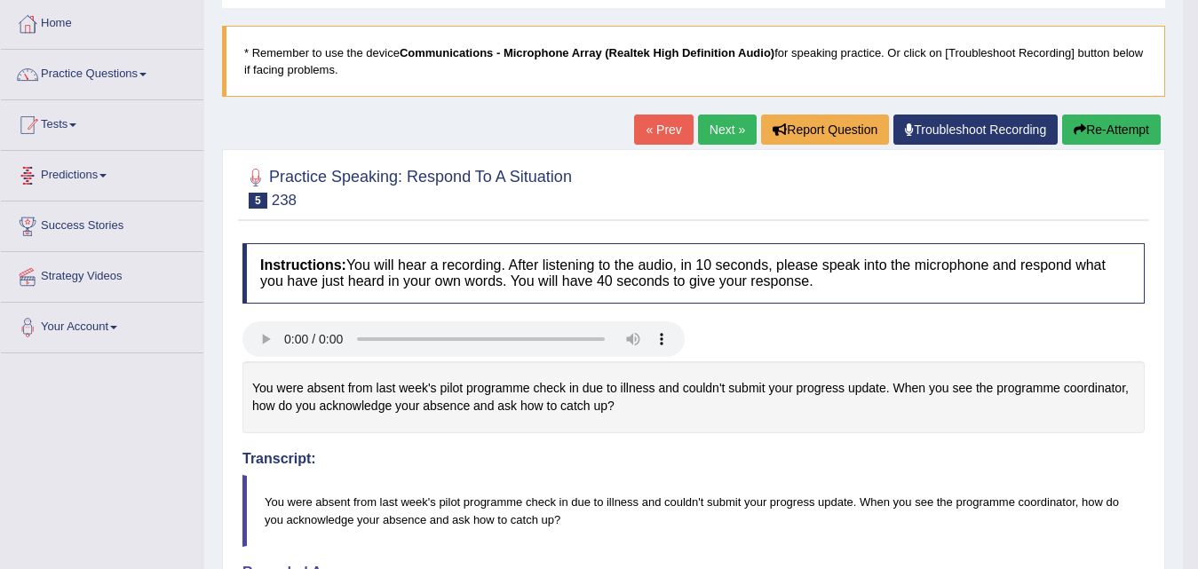
click at [139, 83] on link "Practice Questions" at bounding box center [102, 72] width 203 height 44
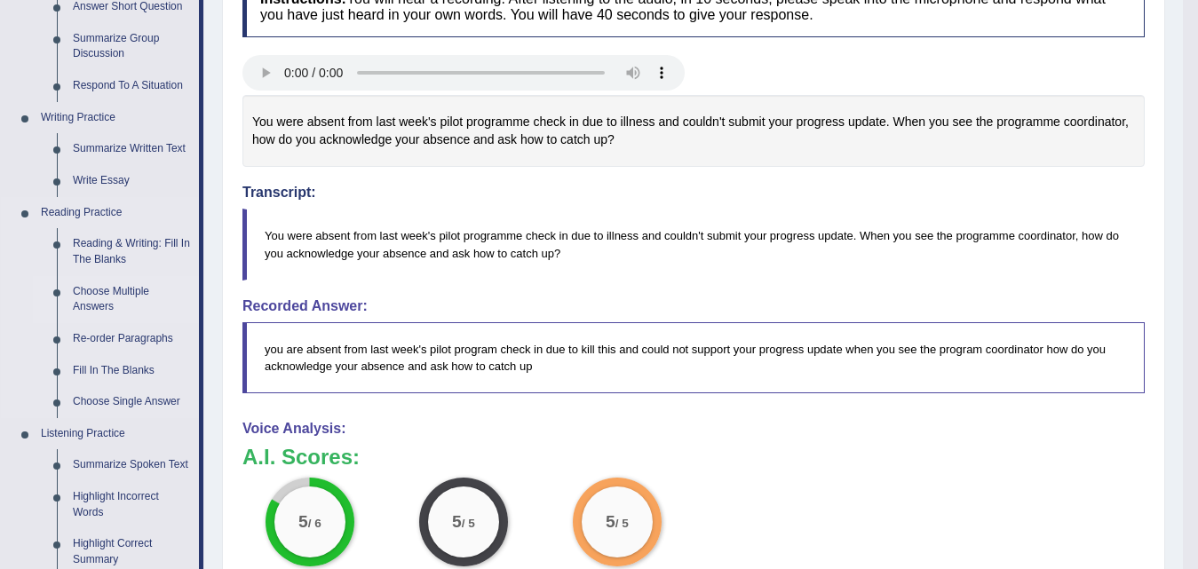
scroll to position [444, 0]
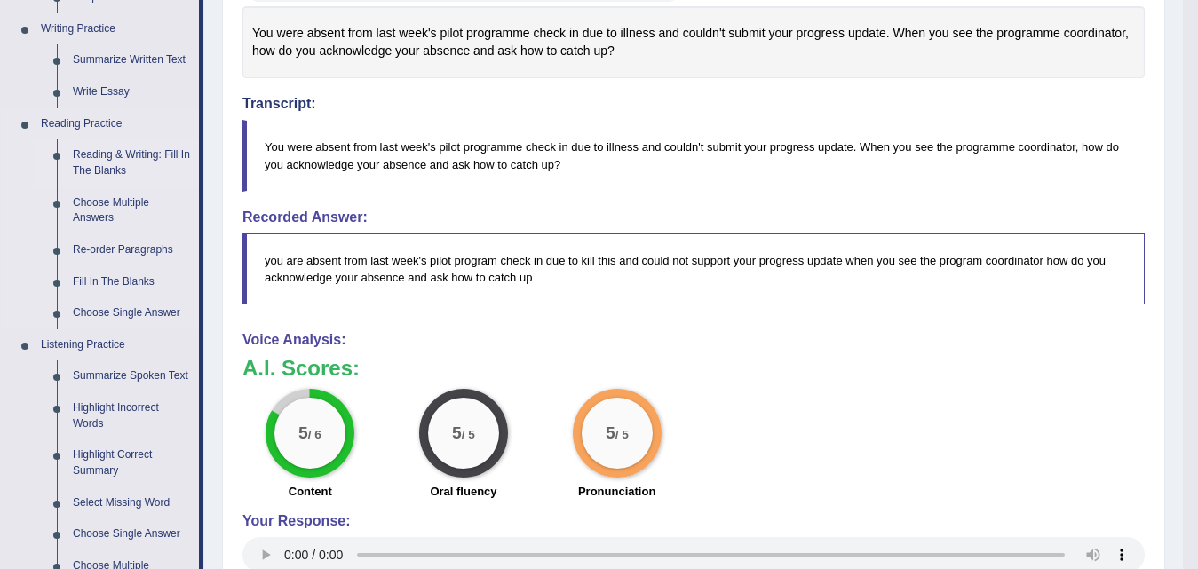
click at [118, 164] on link "Reading & Writing: Fill In The Blanks" at bounding box center [132, 162] width 134 height 47
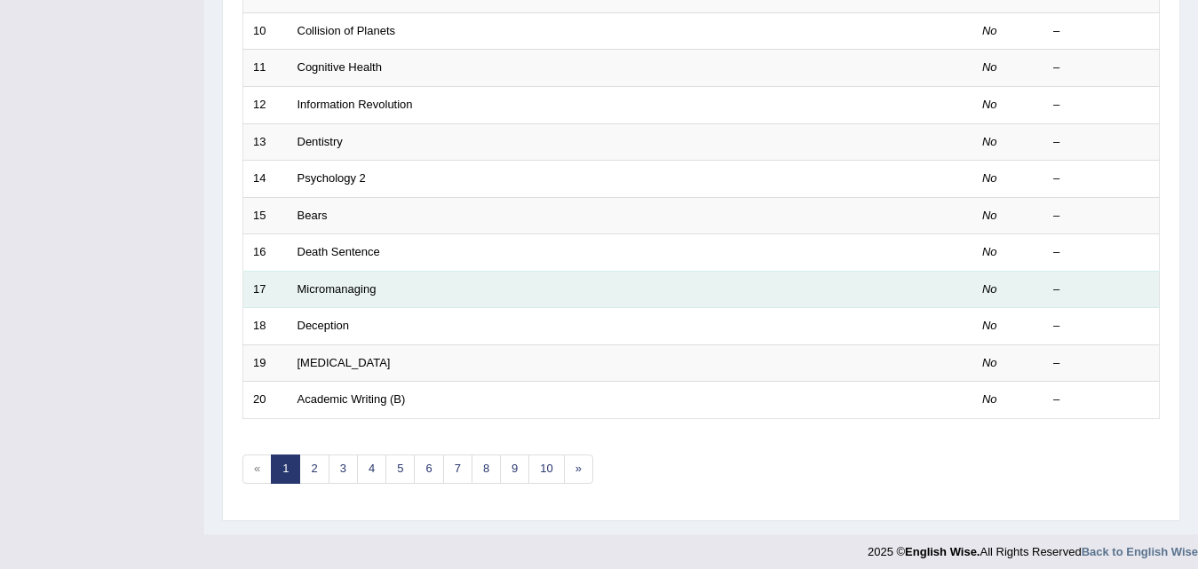
scroll to position [607, 0]
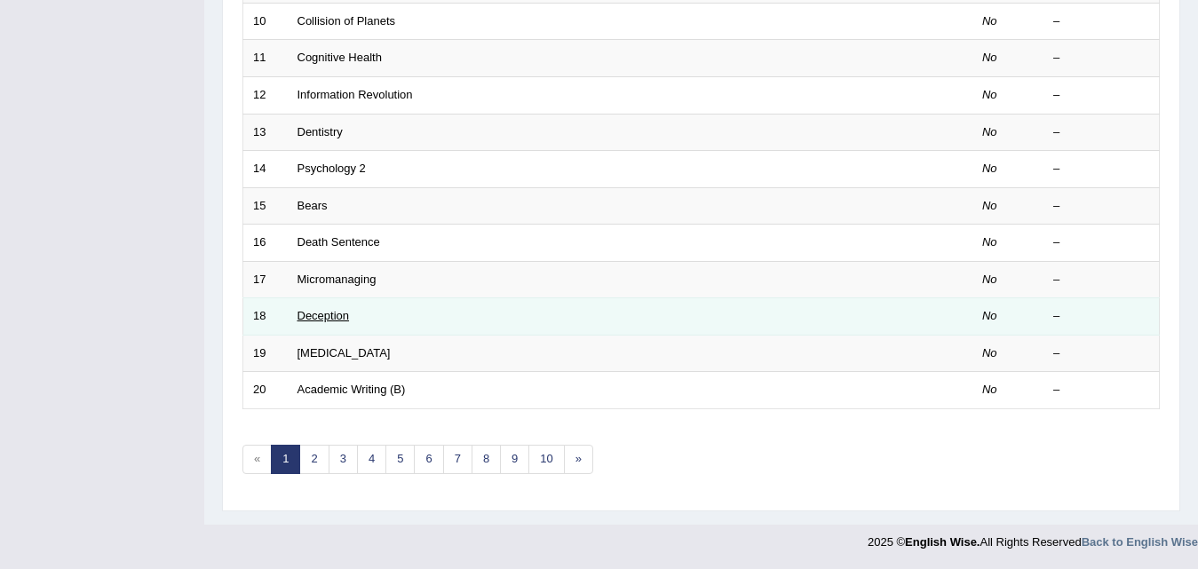
click at [326, 322] on link "Deception" at bounding box center [324, 315] width 52 height 13
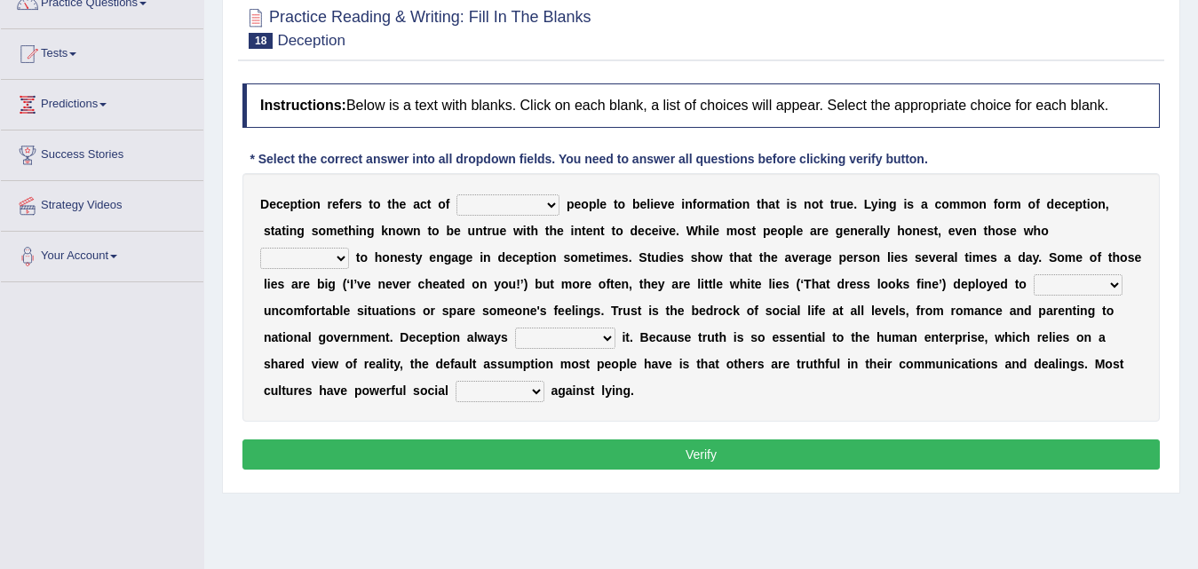
scroll to position [178, 0]
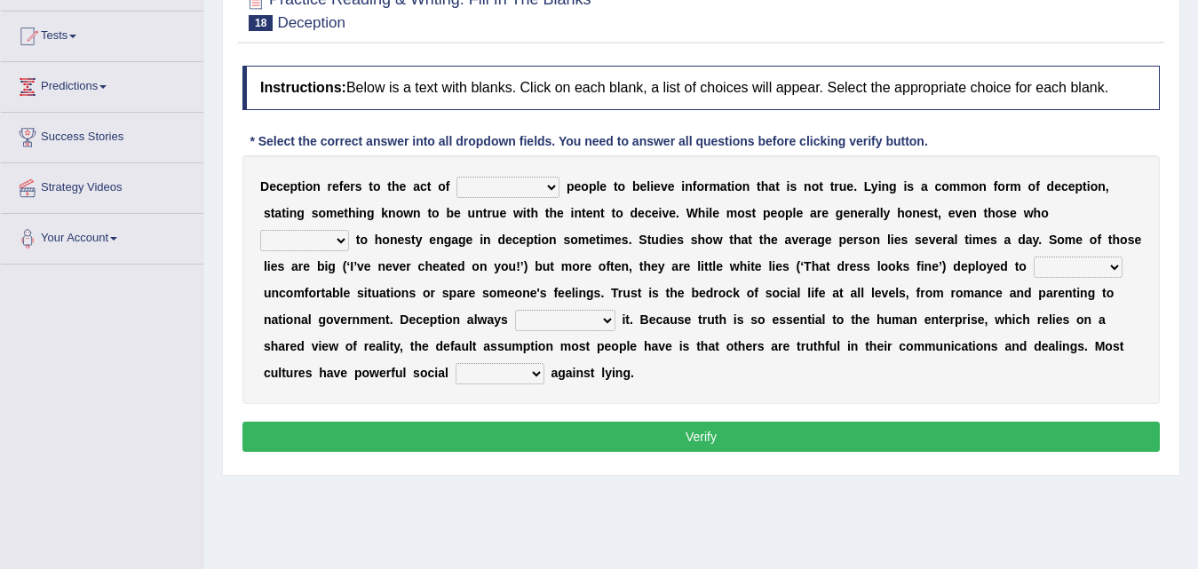
click at [554, 188] on select "discouraging forbidding detecting encouraging" at bounding box center [508, 187] width 103 height 21
click at [457, 177] on select "discouraging forbidding detecting encouraging" at bounding box center [508, 187] width 103 height 21
click at [554, 184] on select "discouraging forbidding detecting encouraging" at bounding box center [508, 187] width 103 height 21
select select "encouraging"
click at [457, 177] on select "discouraging forbidding detecting encouraging" at bounding box center [508, 187] width 103 height 21
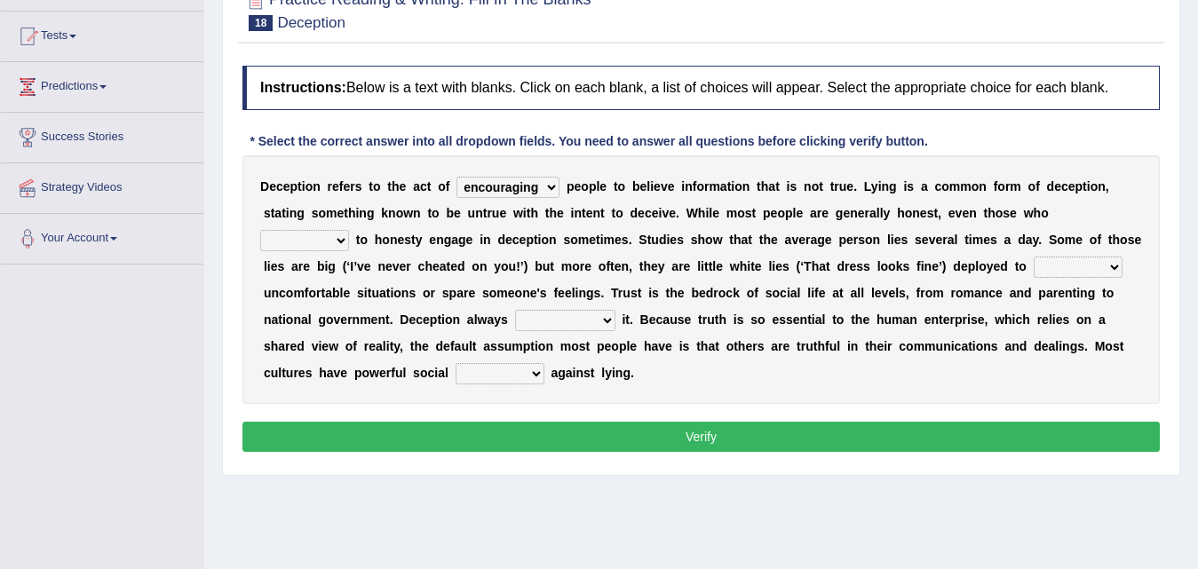
click at [553, 185] on select "discouraging forbidding detecting encouraging" at bounding box center [508, 187] width 103 height 21
click at [457, 177] on select "discouraging forbidding detecting encouraging" at bounding box center [508, 187] width 103 height 21
click at [338, 238] on select "describe prescribe inscribe subscribe" at bounding box center [304, 240] width 89 height 21
select select "subscribe"
click at [260, 230] on select "describe prescribe inscribe subscribe" at bounding box center [304, 240] width 89 height 21
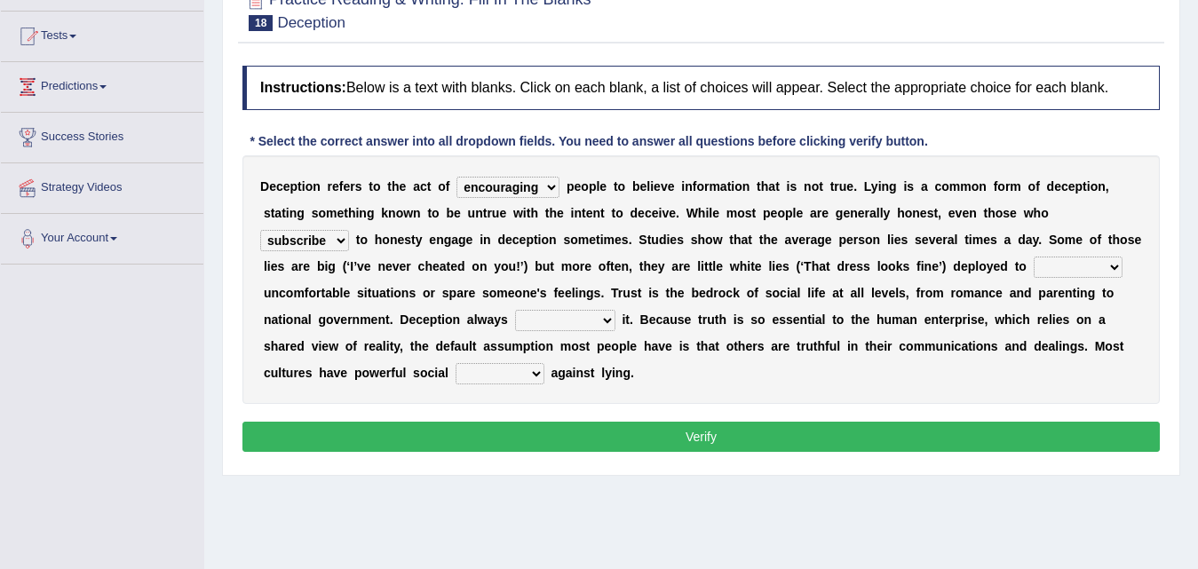
click at [343, 242] on select "describe prescribe inscribe subscribe" at bounding box center [304, 240] width 89 height 21
click at [1109, 266] on select "contest illuminate disguise avoid" at bounding box center [1078, 267] width 89 height 21
select select "avoid"
click at [1034, 257] on select "contest illuminate disguise avoid" at bounding box center [1078, 267] width 89 height 21
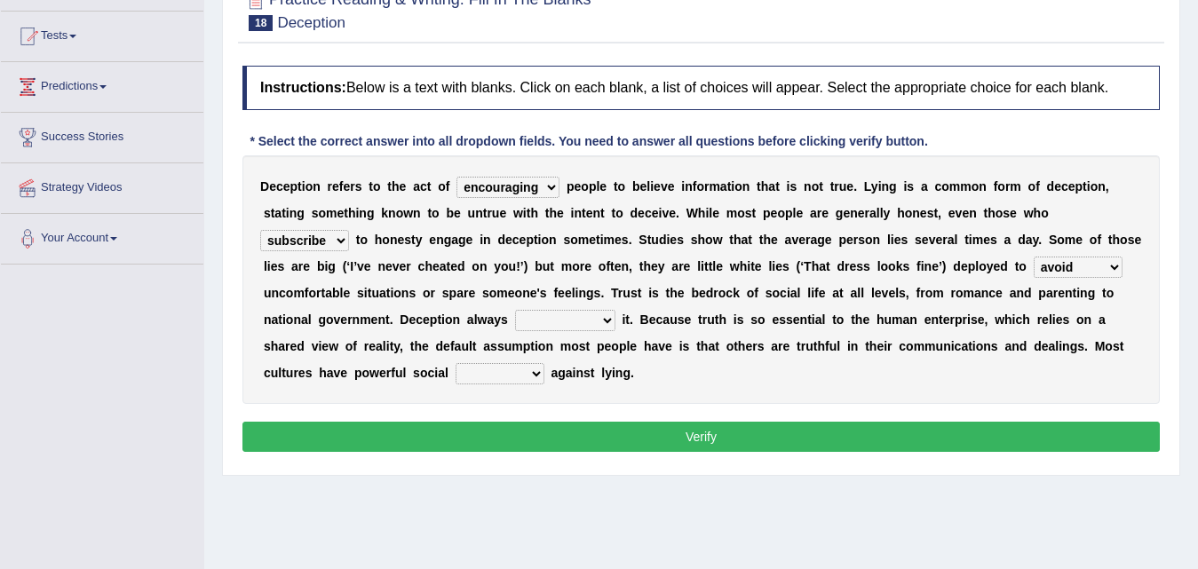
click at [608, 315] on select "undermines underscores undertakes underwrites" at bounding box center [565, 320] width 100 height 21
select select "undermines"
click at [515, 310] on select "undermines underscores undertakes underwrites" at bounding box center [565, 320] width 100 height 21
click at [537, 375] on select "ejections sanctions fractions inductions" at bounding box center [500, 373] width 89 height 21
select select "inductions"
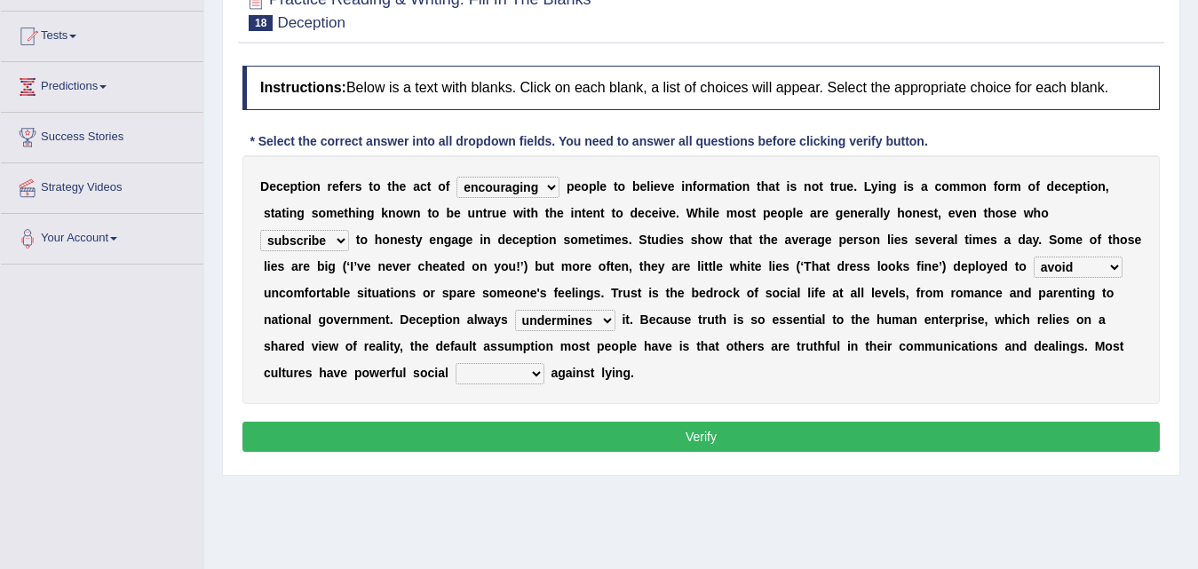
click at [456, 363] on select "ejections sanctions fractions inductions" at bounding box center [500, 373] width 89 height 21
click at [584, 443] on button "Verify" at bounding box center [701, 437] width 918 height 30
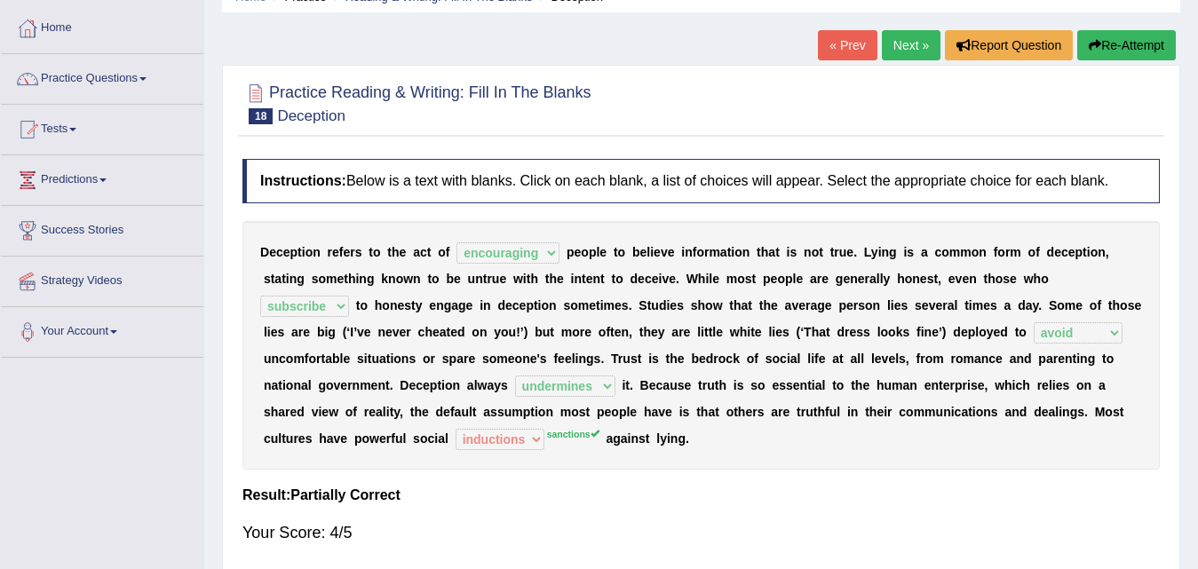
scroll to position [0, 0]
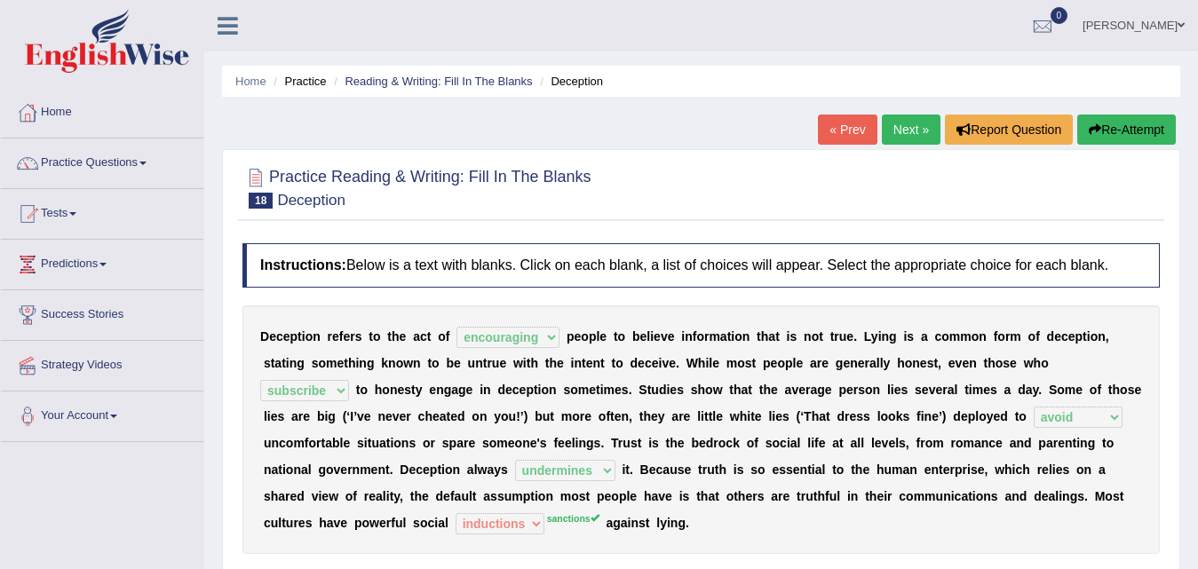
click at [919, 133] on link "Next »" at bounding box center [911, 130] width 59 height 30
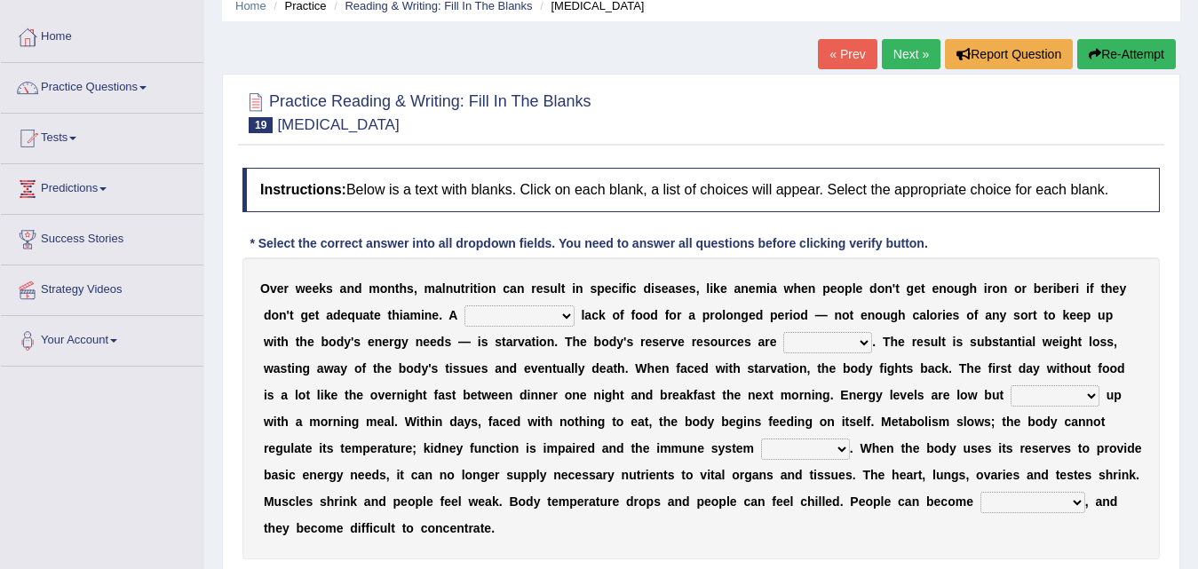
scroll to position [178, 0]
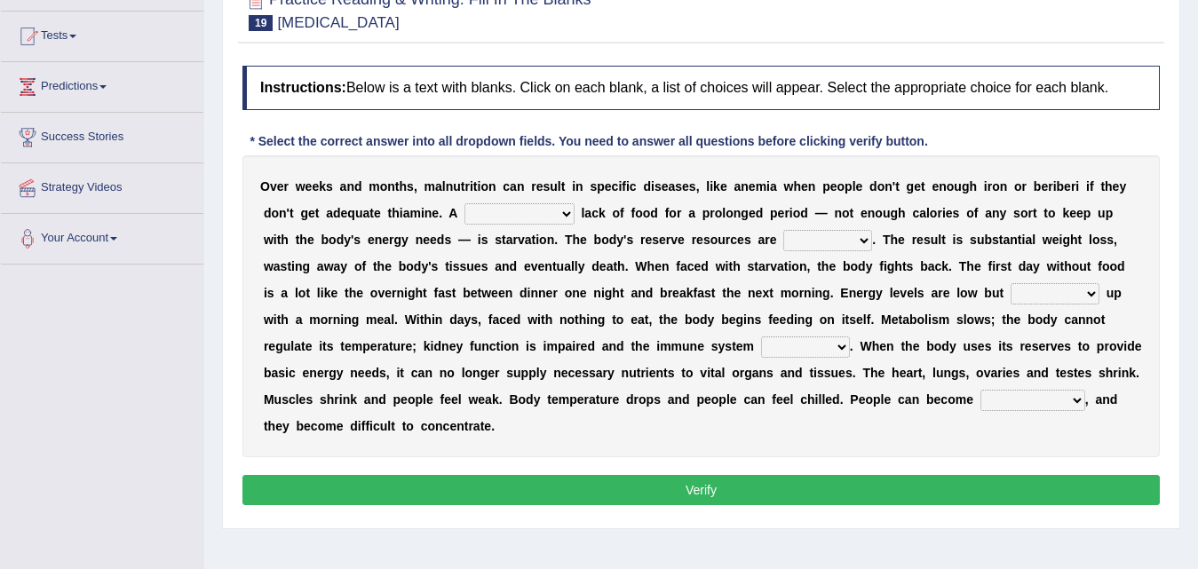
click at [561, 215] on select "severe distinguishing proper distinctive" at bounding box center [520, 213] width 110 height 21
select select "severe"
click at [465, 203] on select "severe distinguishing proper distinctive" at bounding box center [520, 213] width 110 height 21
click at [868, 241] on select "obsoleted depleted pelleted deleted" at bounding box center [827, 240] width 89 height 21
select select "depleted"
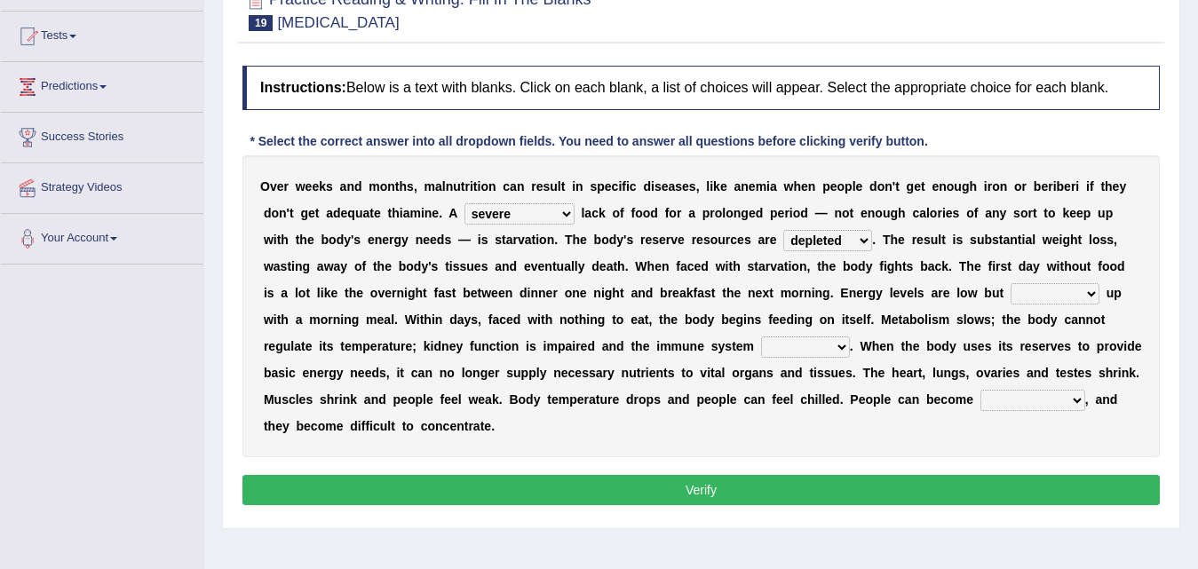
click at [783, 230] on select "obsoleted depleted pelleted deleted" at bounding box center [827, 240] width 89 height 21
click at [861, 241] on select "obsoleted depleted pelleted deleted" at bounding box center [827, 240] width 89 height 21
click at [1093, 298] on select "feed come chill pick" at bounding box center [1055, 293] width 89 height 21
click at [1011, 283] on select "feed come chill pick" at bounding box center [1055, 293] width 89 height 21
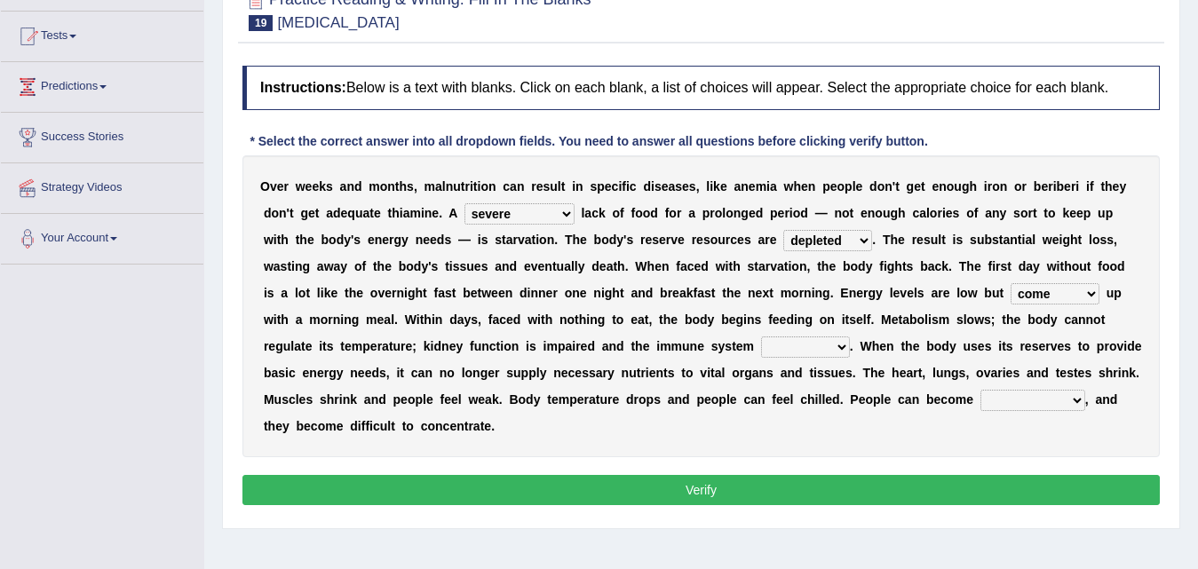
click at [1089, 295] on select "feed come chill pick" at bounding box center [1055, 293] width 89 height 21
select select "pick"
click at [1011, 283] on select "feed come chill pick" at bounding box center [1055, 293] width 89 height 21
click at [842, 347] on select "deepens deafens weakens surpasses" at bounding box center [805, 347] width 89 height 21
select select "weakens"
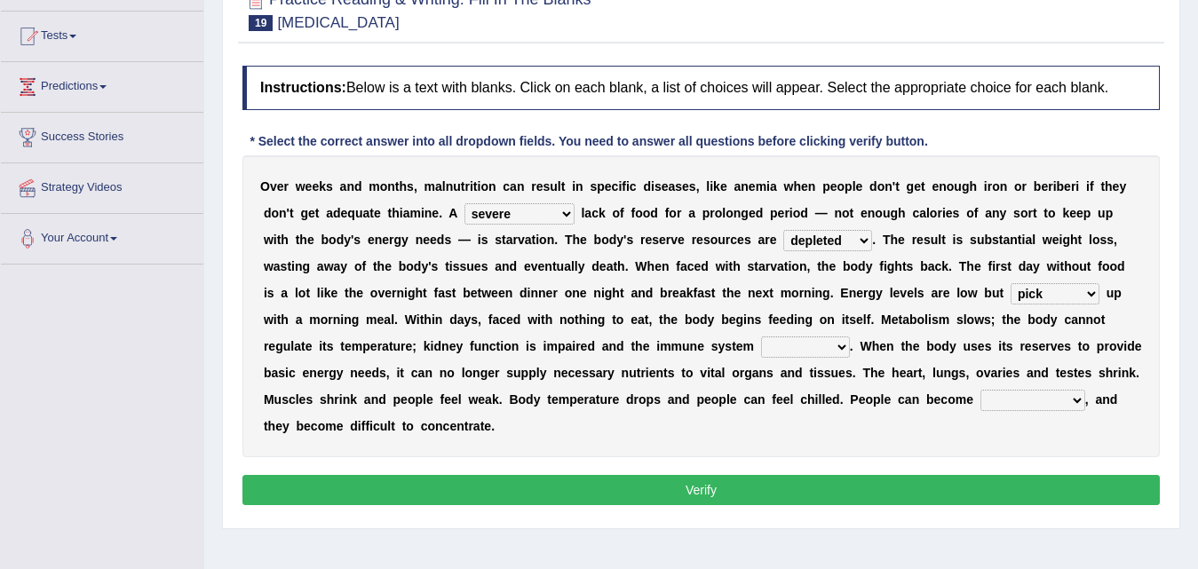
click at [761, 337] on select "deepens deafens weakens surpasses" at bounding box center [805, 347] width 89 height 21
click at [1078, 401] on select "irritable commutable indisputable transportable" at bounding box center [1033, 400] width 105 height 21
select select "irritable"
click at [981, 390] on select "irritable commutable indisputable transportable" at bounding box center [1033, 400] width 105 height 21
click at [535, 481] on button "Verify" at bounding box center [701, 490] width 918 height 30
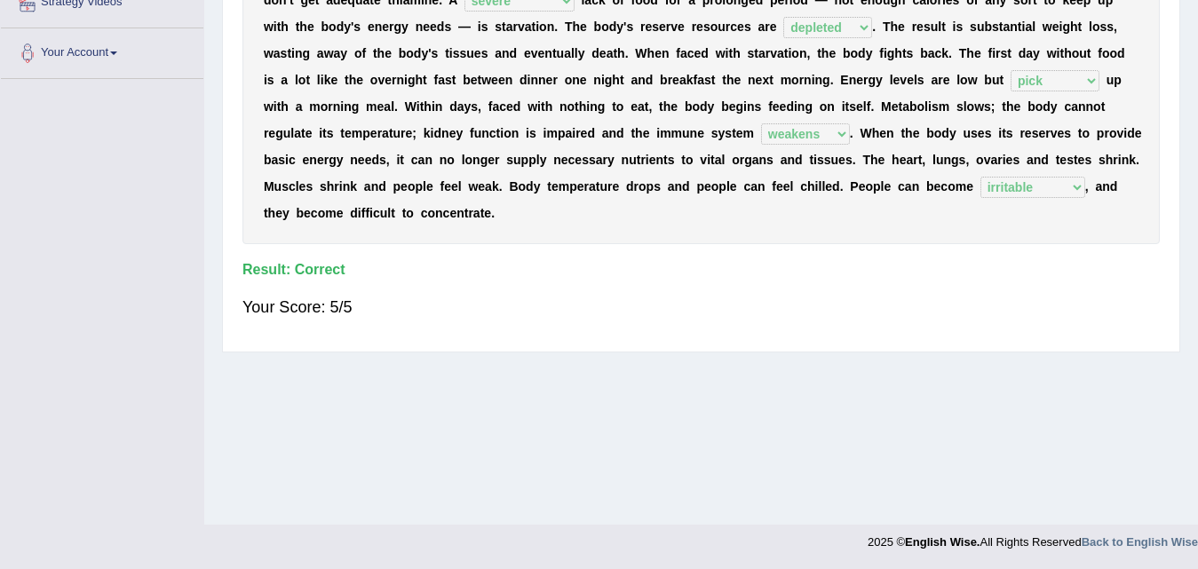
scroll to position [8, 0]
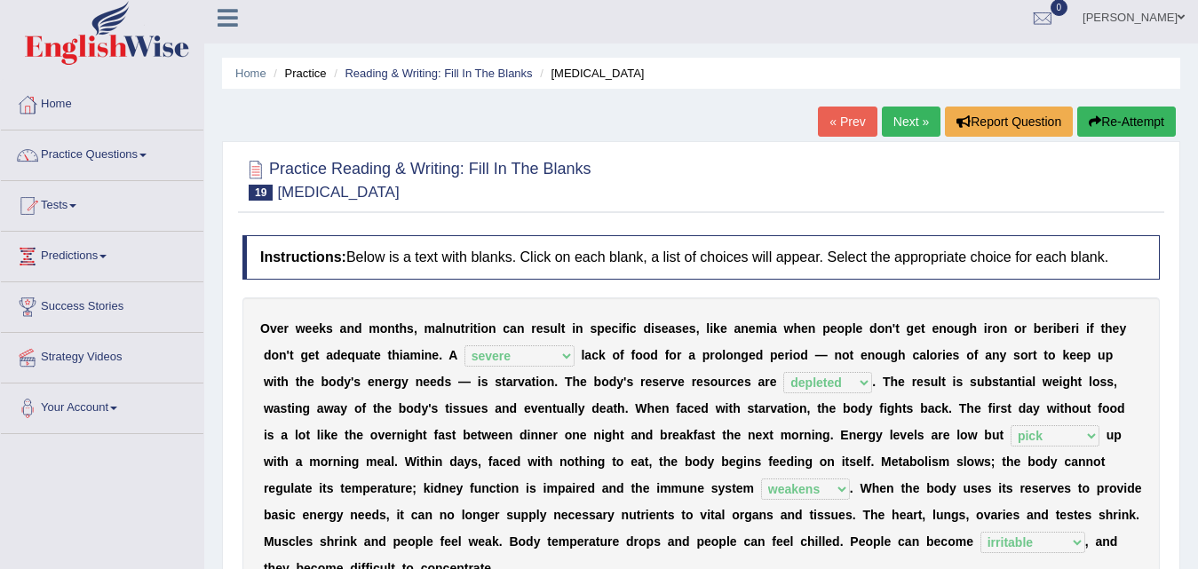
click at [897, 127] on link "Next »" at bounding box center [911, 122] width 59 height 30
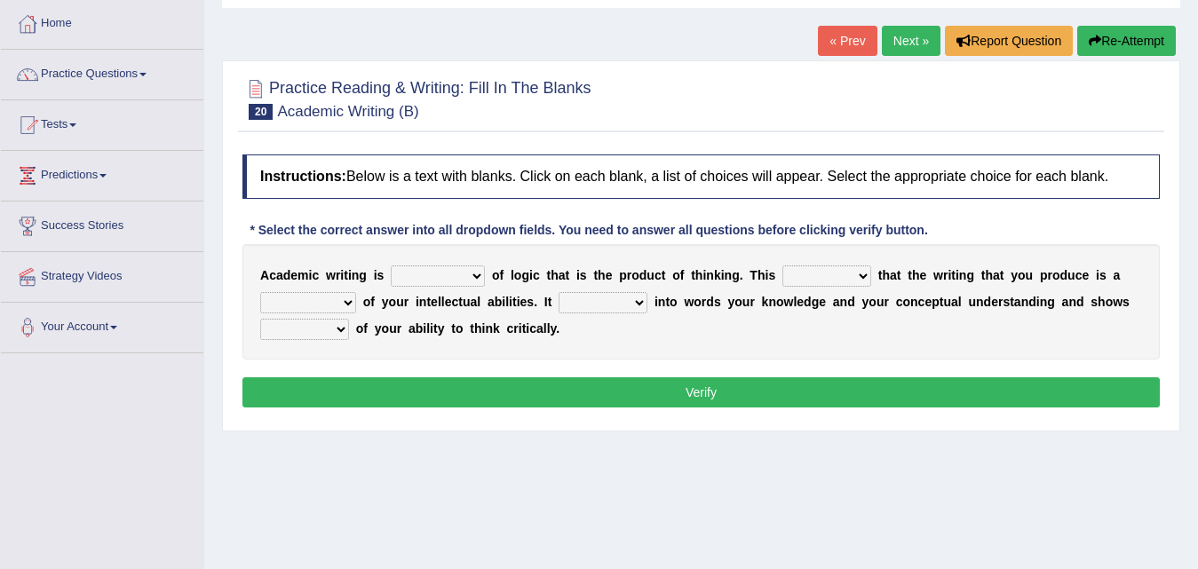
click at [479, 274] on select "expectation entitlement expression exchange" at bounding box center [438, 276] width 94 height 21
select select "expression"
click at [391, 266] on select "expectation entitlement expression exchange" at bounding box center [438, 276] width 94 height 21
click at [867, 277] on select "means questions stipulates answers" at bounding box center [827, 276] width 89 height 21
select select "means"
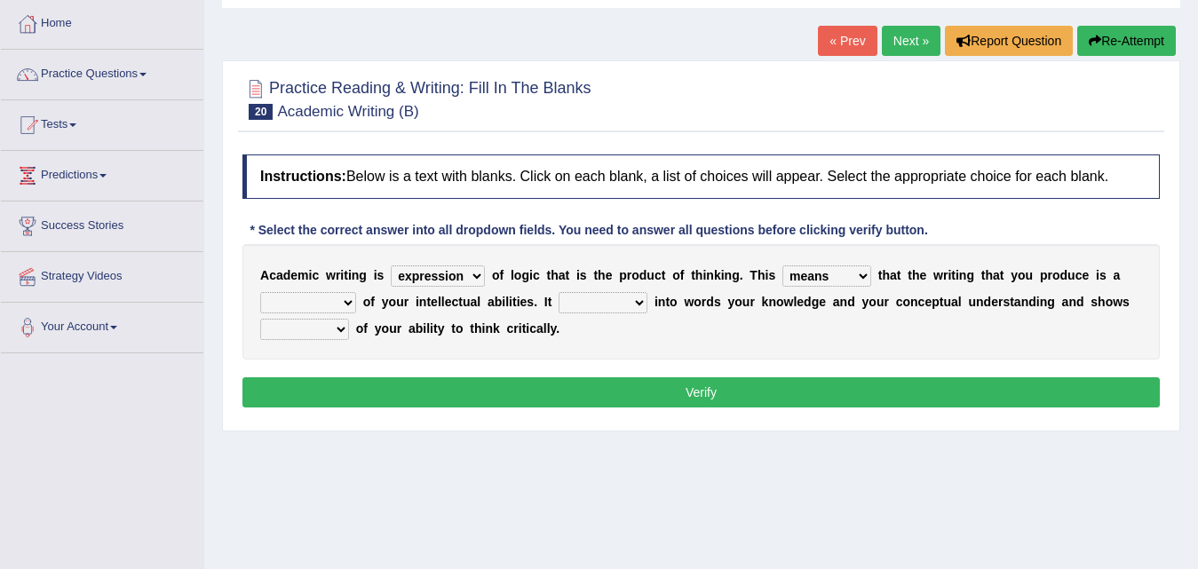
click at [783, 266] on select "means questions stipulates answers" at bounding box center [827, 276] width 89 height 21
click at [346, 298] on select "redundancy mission credit reflection" at bounding box center [308, 302] width 96 height 21
select select "reflection"
click at [260, 292] on select "redundancy mission credit reflection" at bounding box center [308, 302] width 96 height 21
click at [640, 300] on select "enriches shows allows puts" at bounding box center [603, 302] width 89 height 21
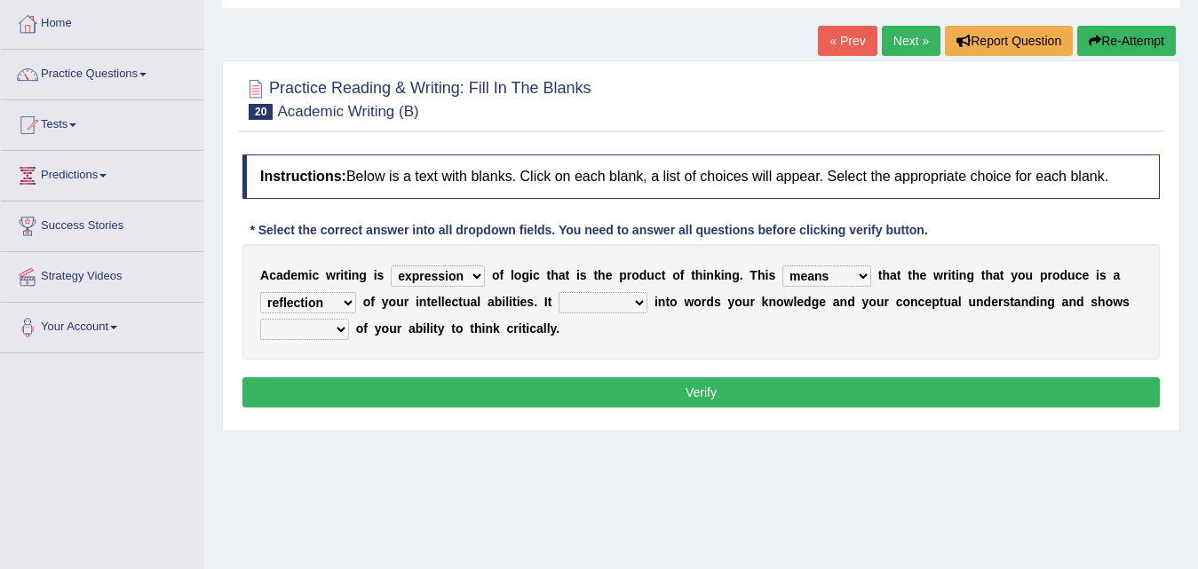
select select "puts"
click at [560, 292] on select "enriches shows allows puts" at bounding box center [603, 302] width 89 height 21
click at [347, 328] on select "hassle excuse capacity evidence" at bounding box center [304, 329] width 89 height 21
select select "evidence"
click at [260, 319] on select "hassle excuse capacity evidence" at bounding box center [304, 329] width 89 height 21
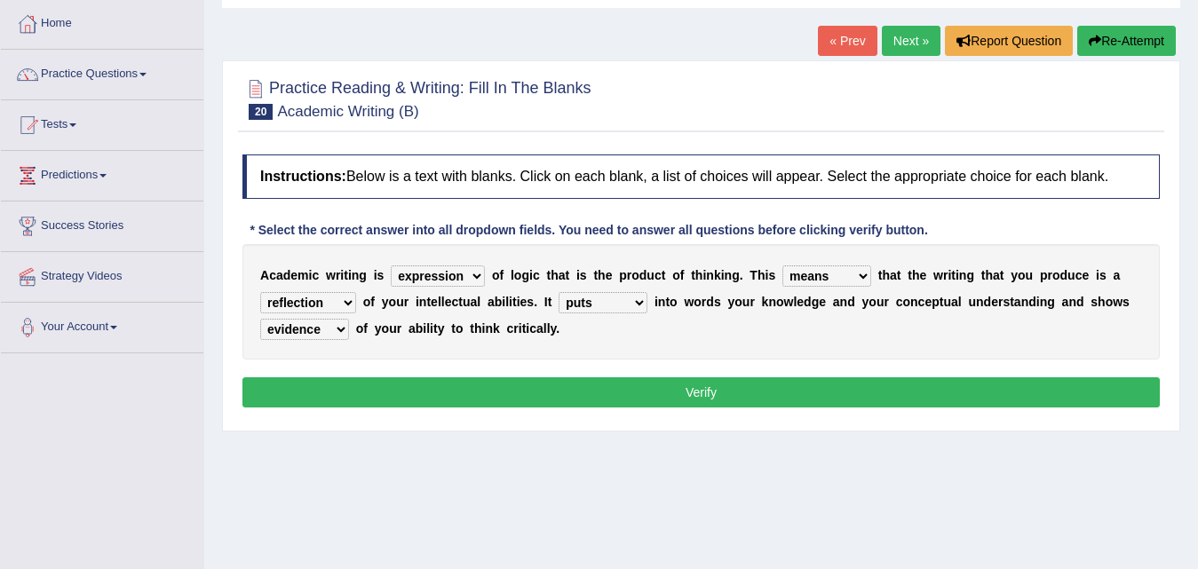
click at [696, 389] on button "Verify" at bounding box center [701, 392] width 918 height 30
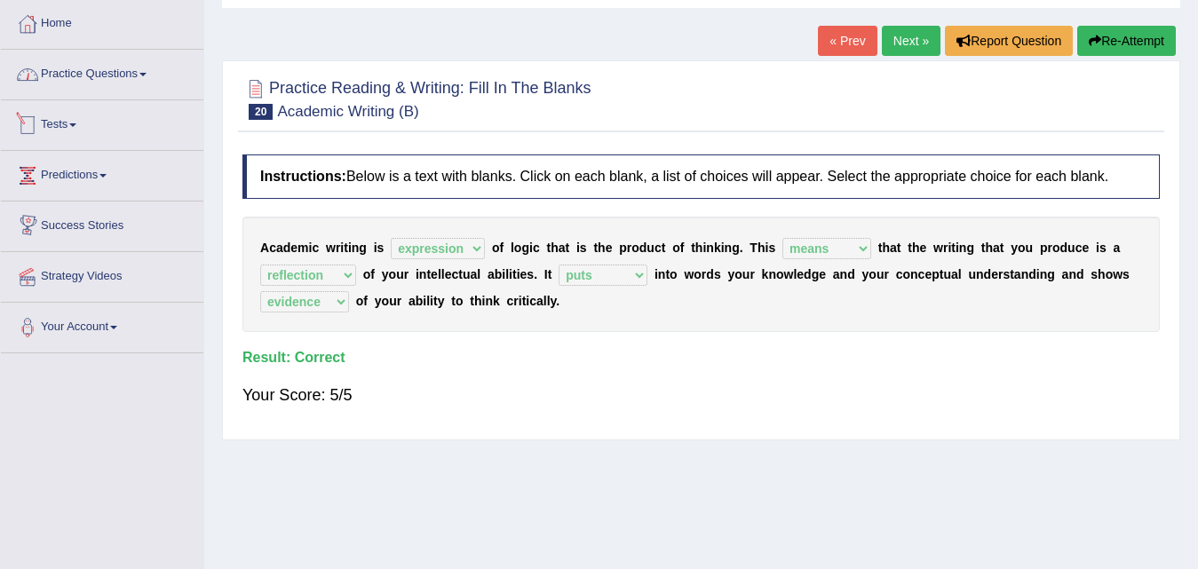
click at [135, 83] on link "Practice Questions" at bounding box center [102, 72] width 203 height 44
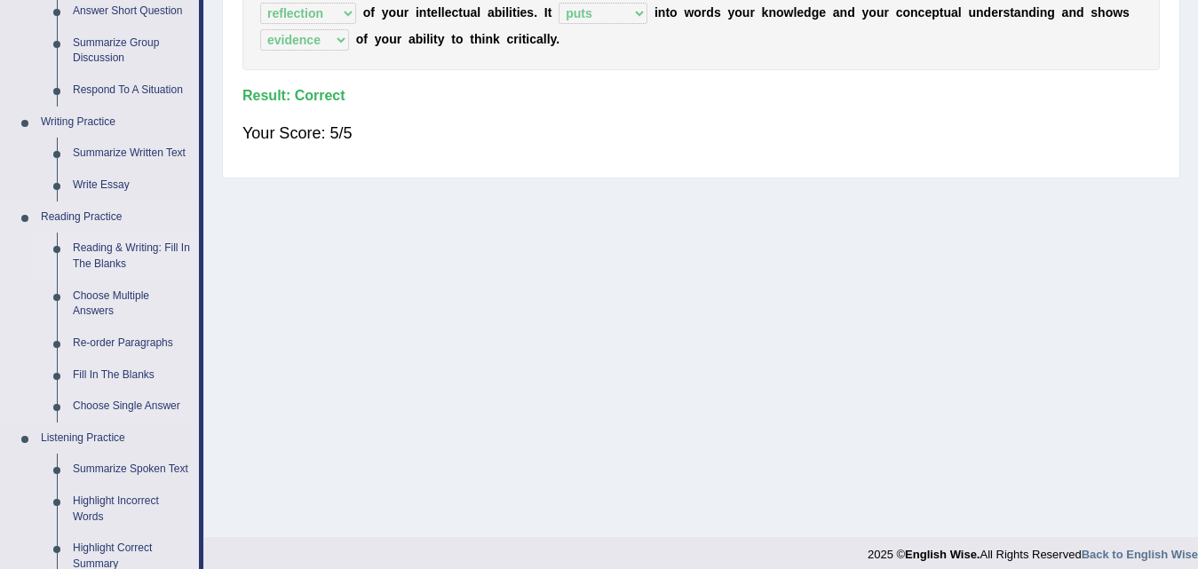
scroll to position [355, 0]
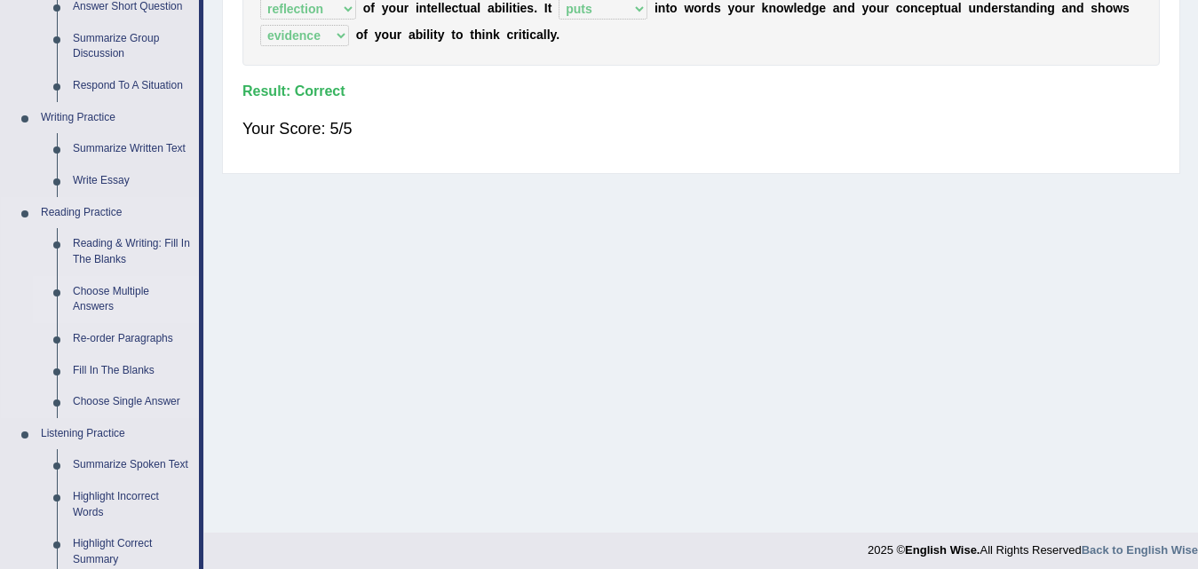
click at [102, 306] on link "Choose Multiple Answers" at bounding box center [132, 299] width 134 height 47
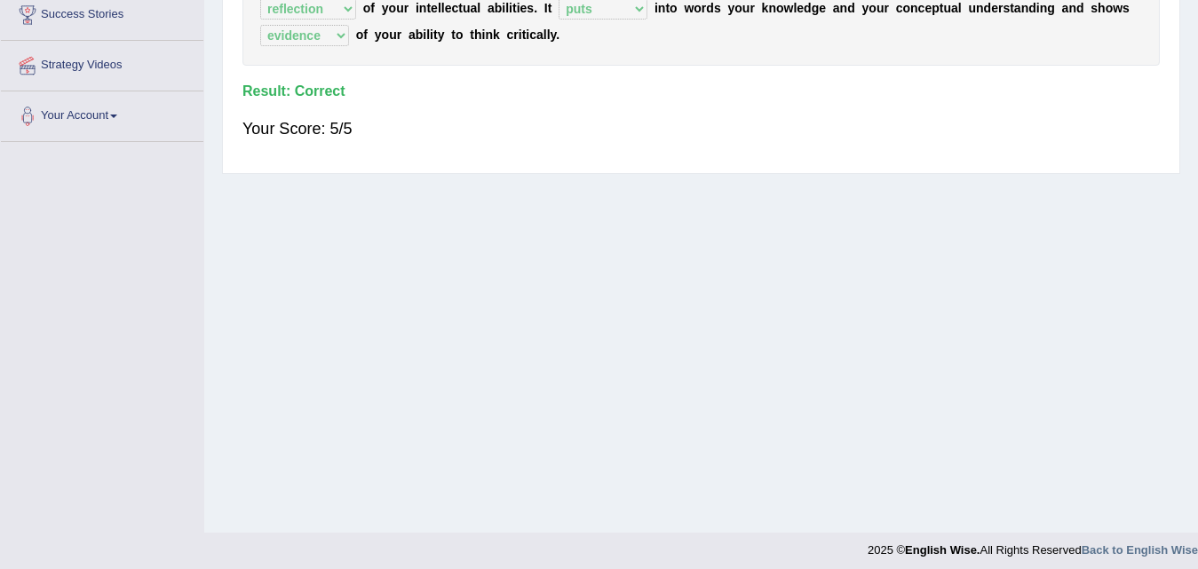
scroll to position [363, 0]
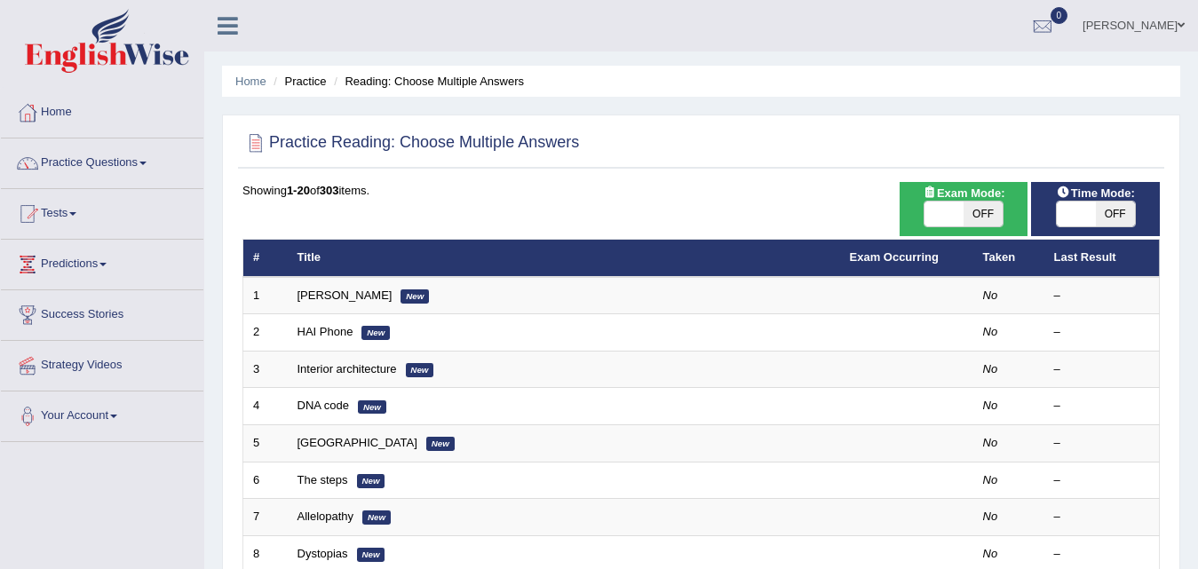
scroll to position [266, 0]
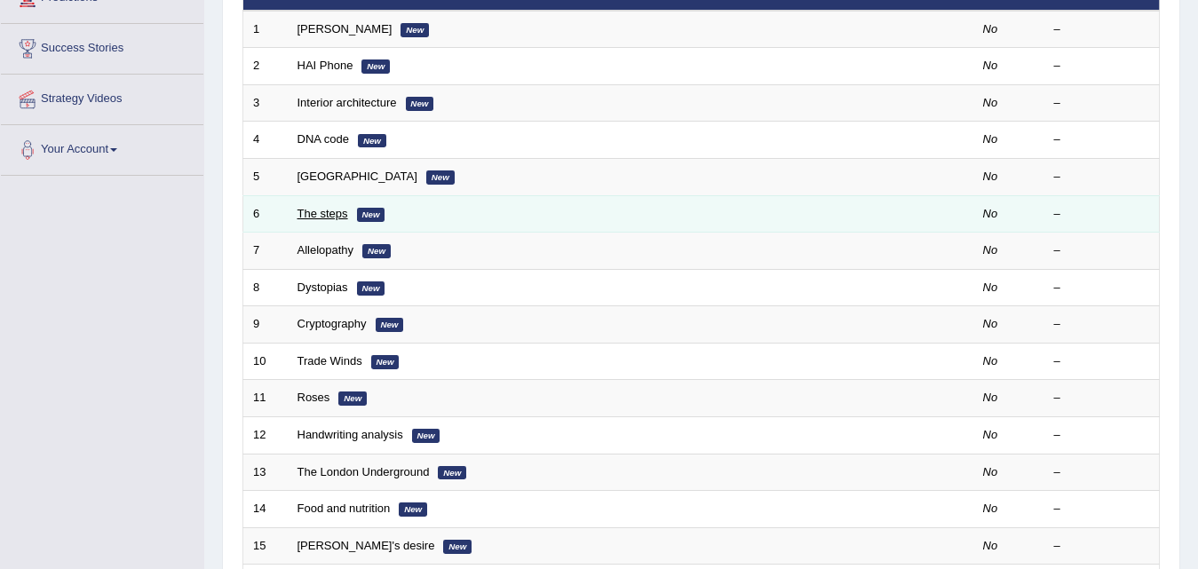
click at [326, 219] on link "The steps" at bounding box center [323, 213] width 51 height 13
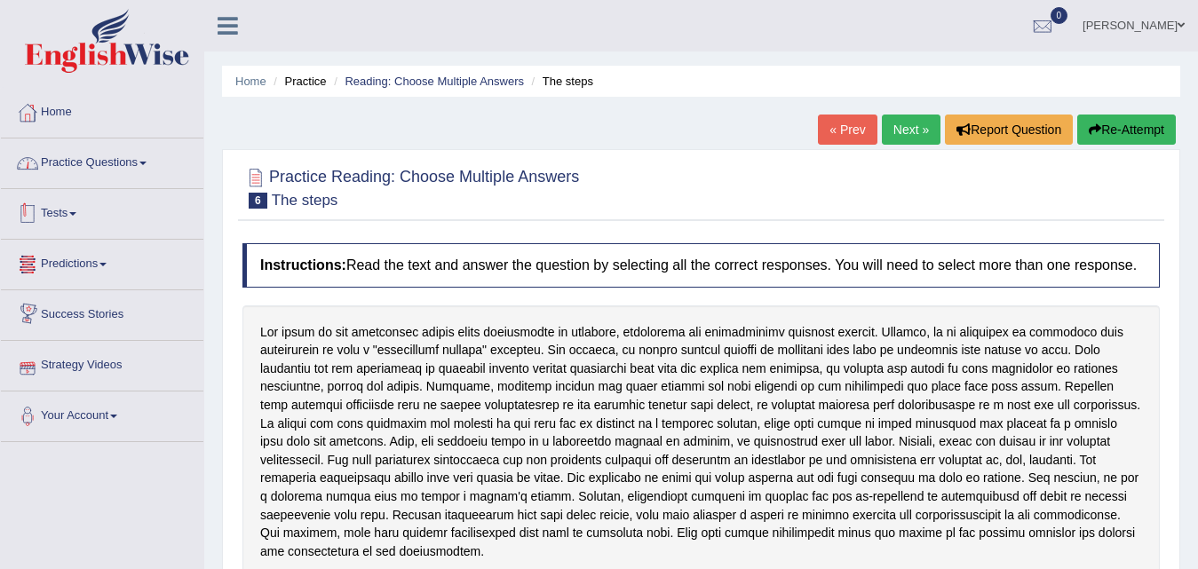
click at [135, 157] on link "Practice Questions" at bounding box center [102, 161] width 203 height 44
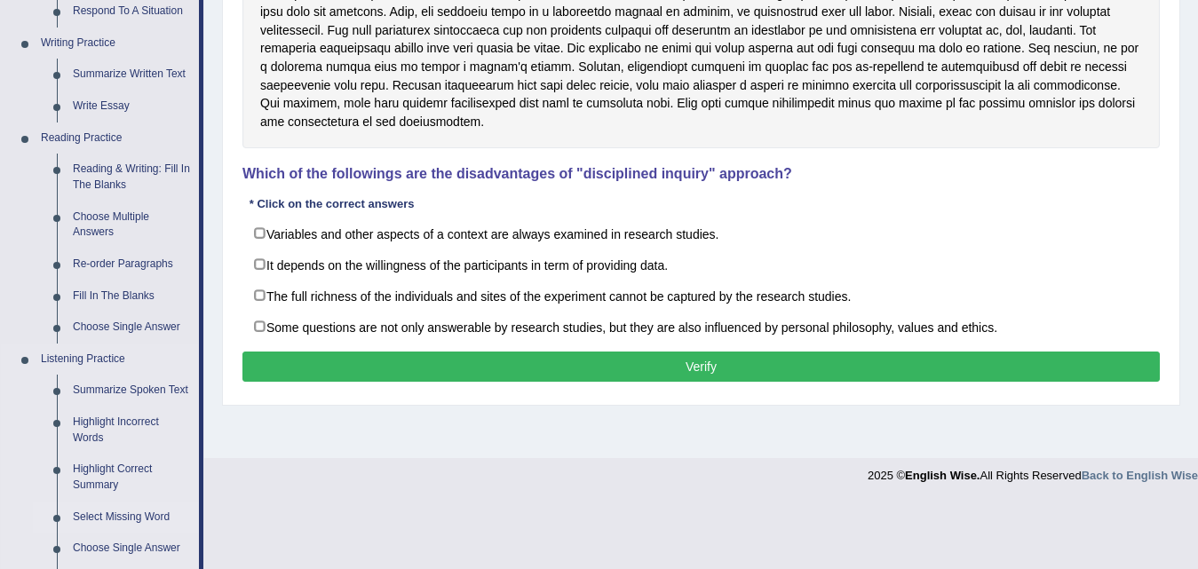
scroll to position [533, 0]
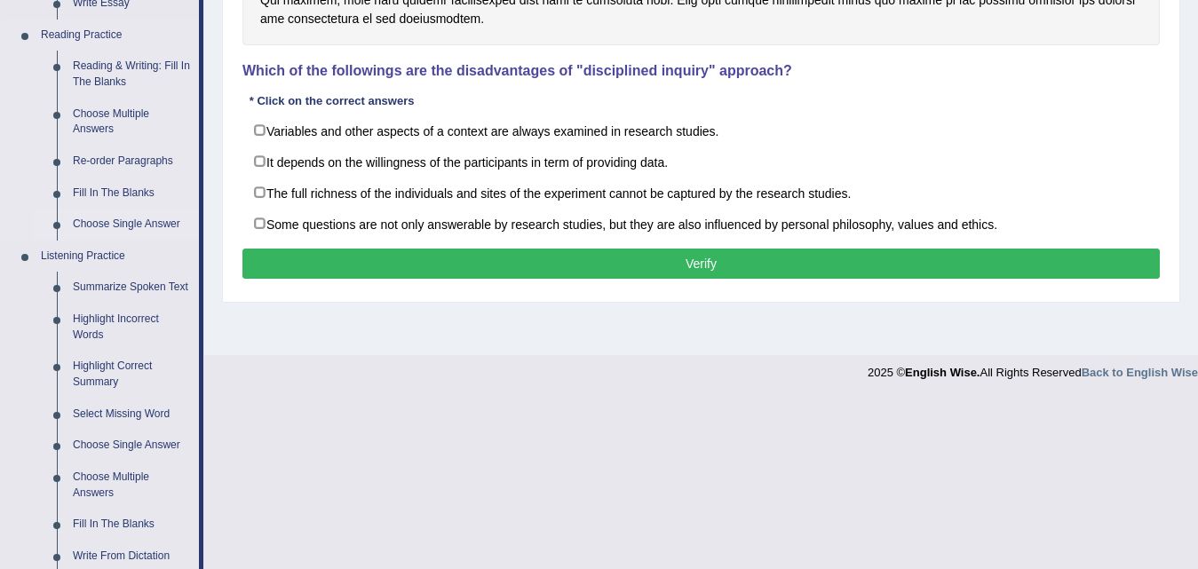
click at [134, 225] on link "Choose Single Answer" at bounding box center [132, 225] width 134 height 32
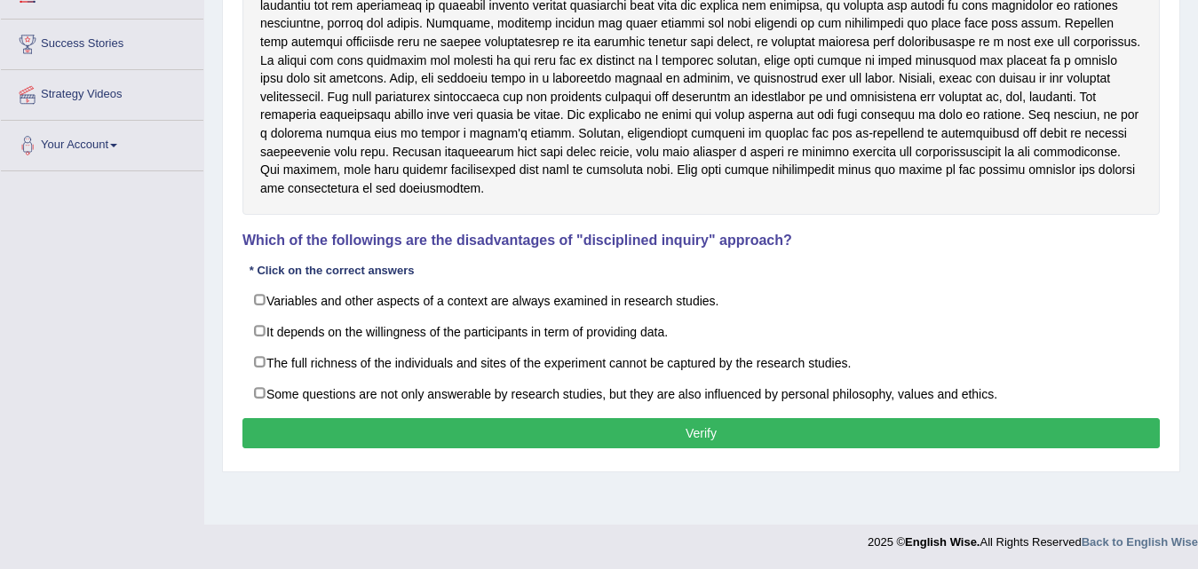
scroll to position [244, 0]
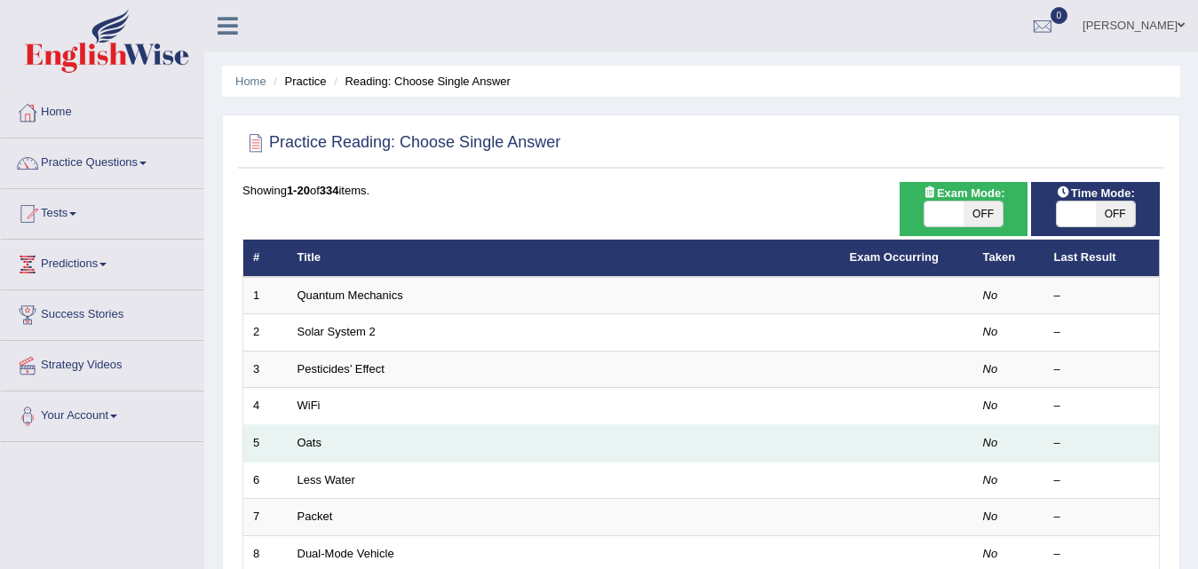
click at [323, 443] on td "Oats" at bounding box center [564, 443] width 552 height 37
click at [306, 445] on link "Oats" at bounding box center [310, 442] width 24 height 13
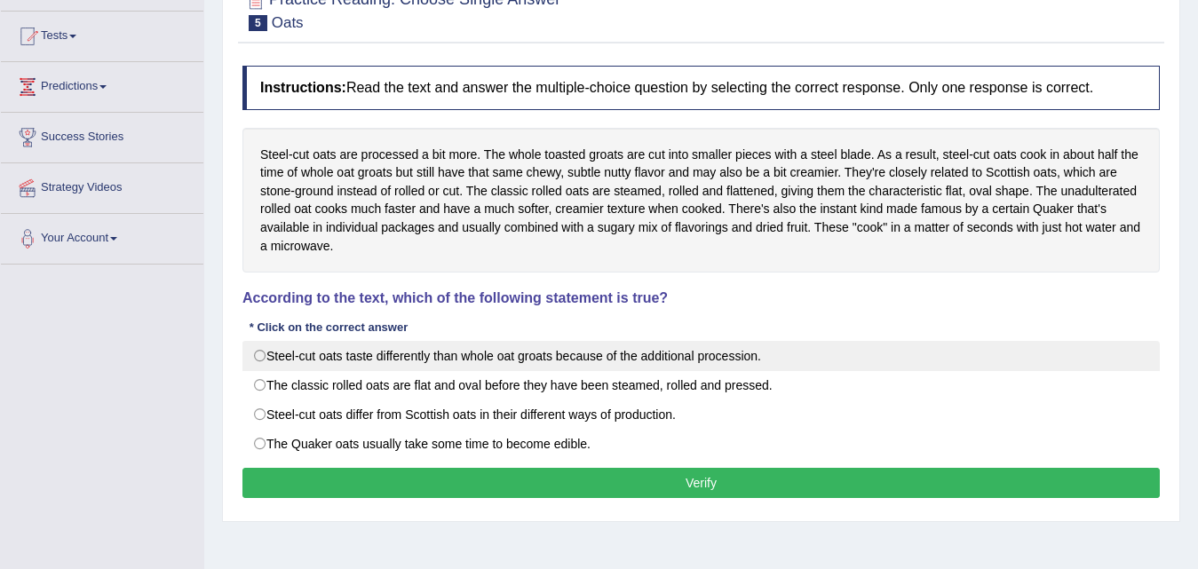
click at [258, 354] on label "Steel-cut oats taste differently than whole oat groats because of the additiona…" at bounding box center [701, 356] width 918 height 30
radio input "true"
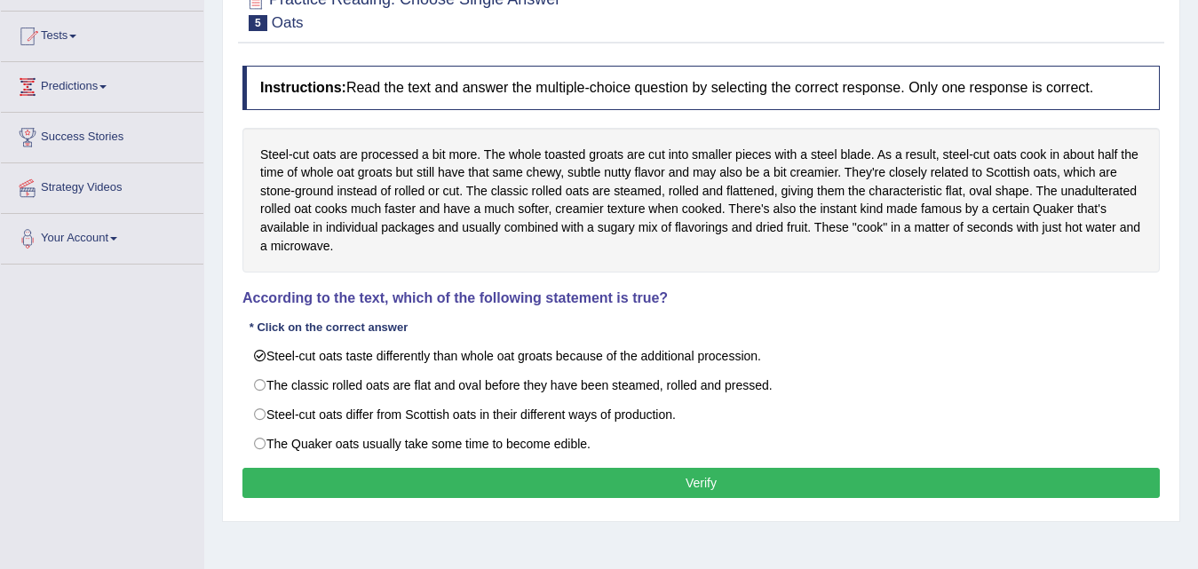
click at [449, 486] on button "Verify" at bounding box center [701, 483] width 918 height 30
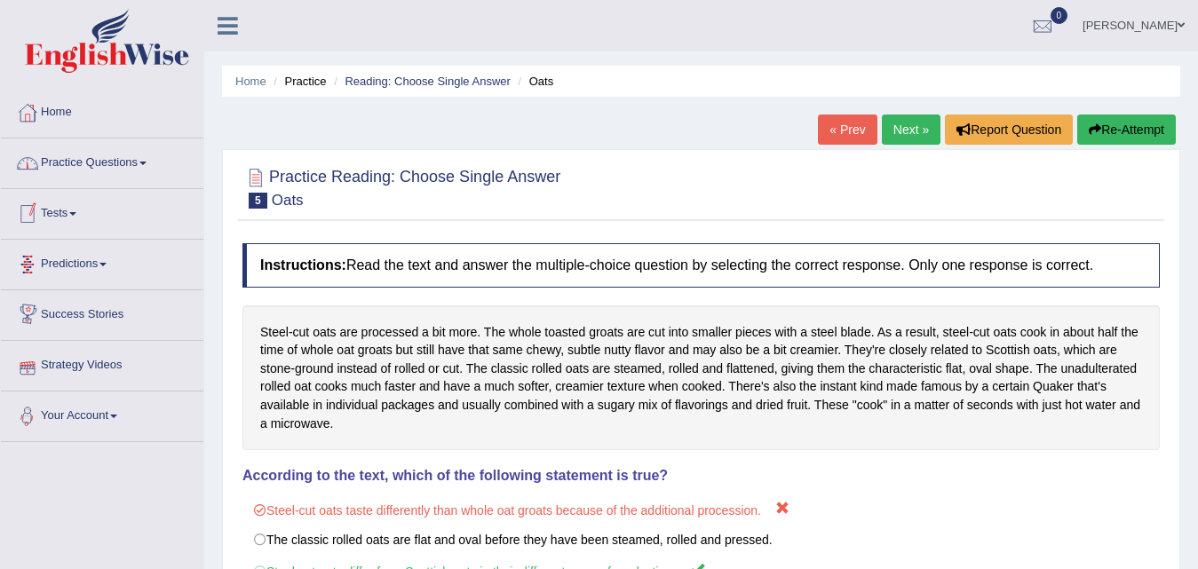
click at [124, 164] on link "Practice Questions" at bounding box center [102, 161] width 203 height 44
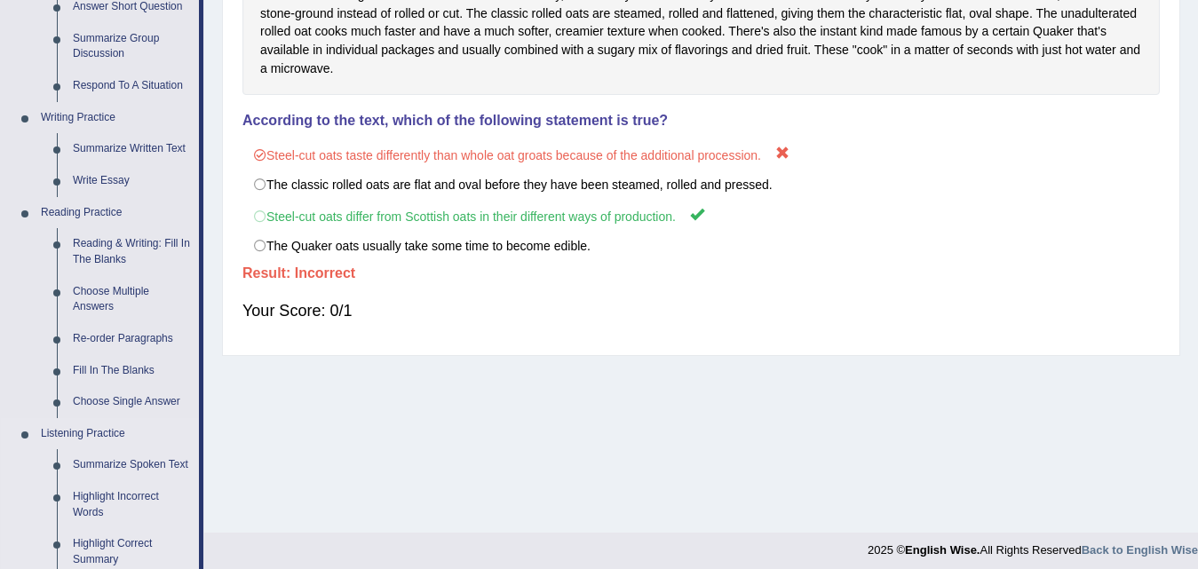
scroll to position [622, 0]
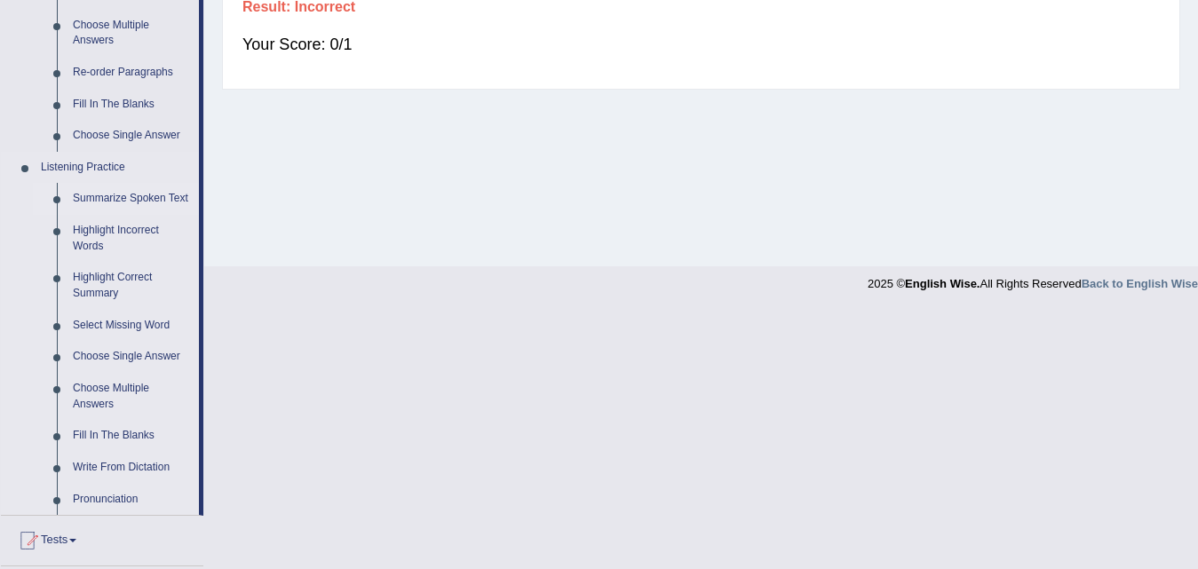
click at [134, 197] on link "Summarize Spoken Text" at bounding box center [132, 199] width 134 height 32
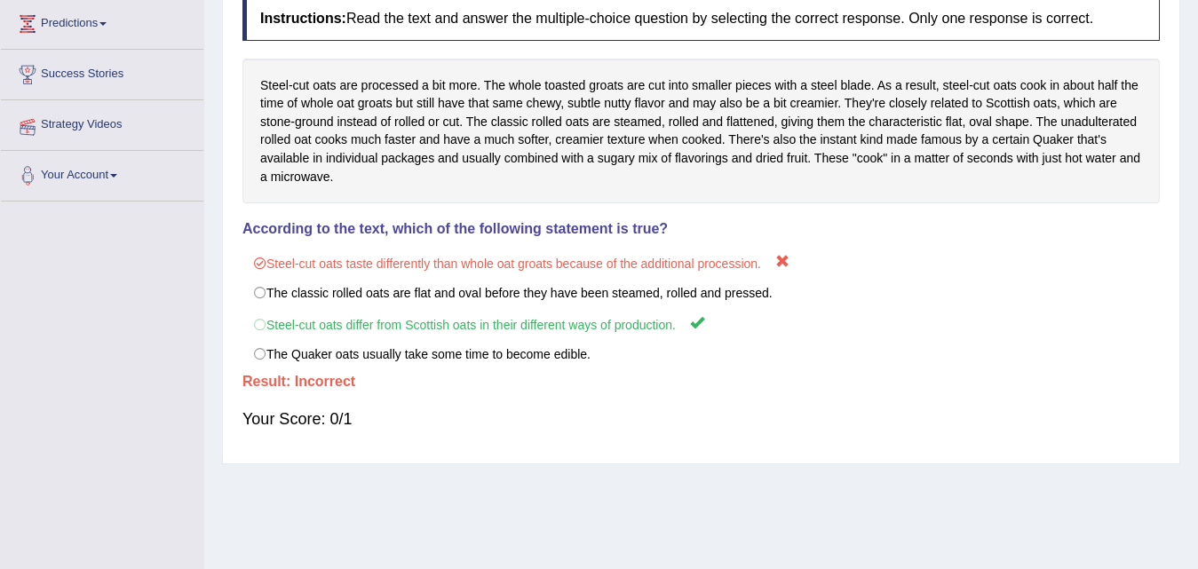
scroll to position [231, 0]
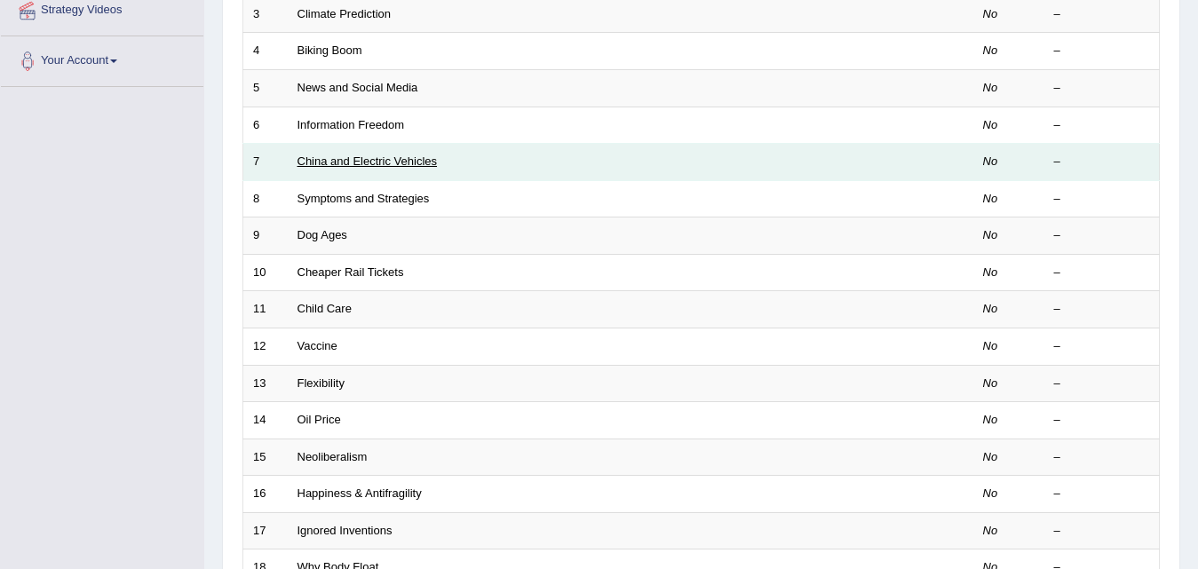
click at [348, 160] on link "China and Electric Vehicles" at bounding box center [368, 161] width 140 height 13
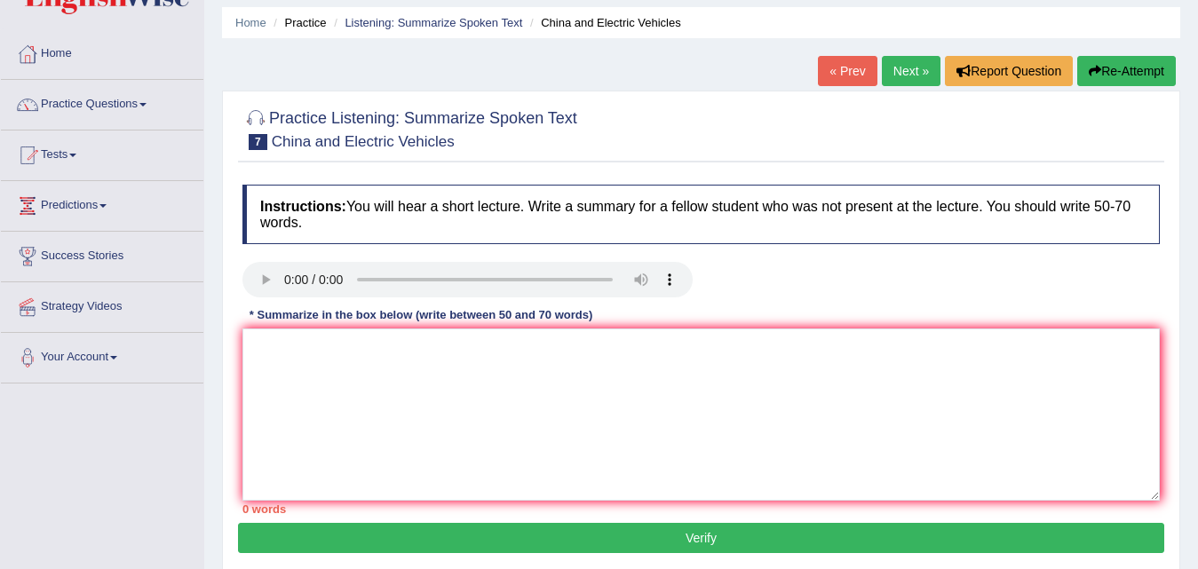
scroll to position [89, 0]
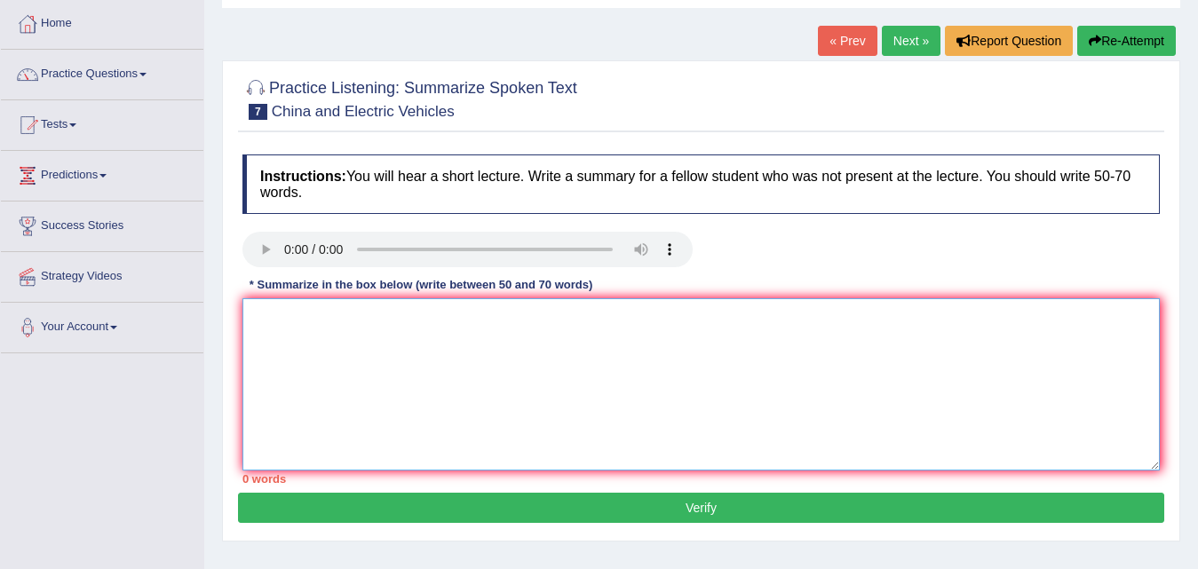
click at [270, 334] on textarea at bounding box center [701, 384] width 918 height 172
type textarea "c"
type textarea "g"
click at [122, 70] on link "Practice Questions" at bounding box center [102, 72] width 203 height 44
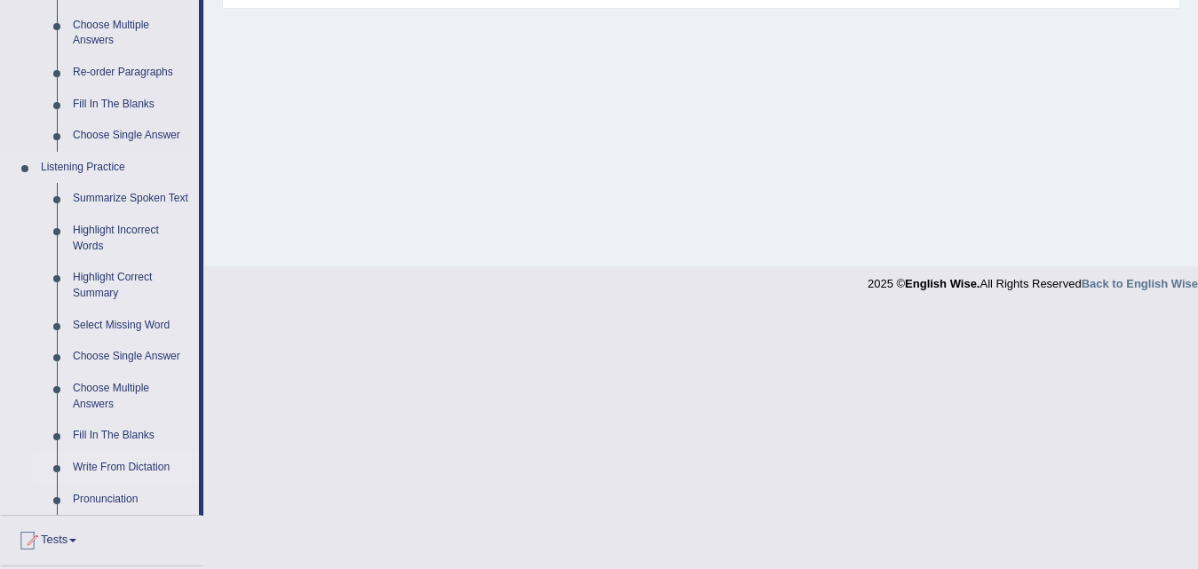
scroll to position [711, 0]
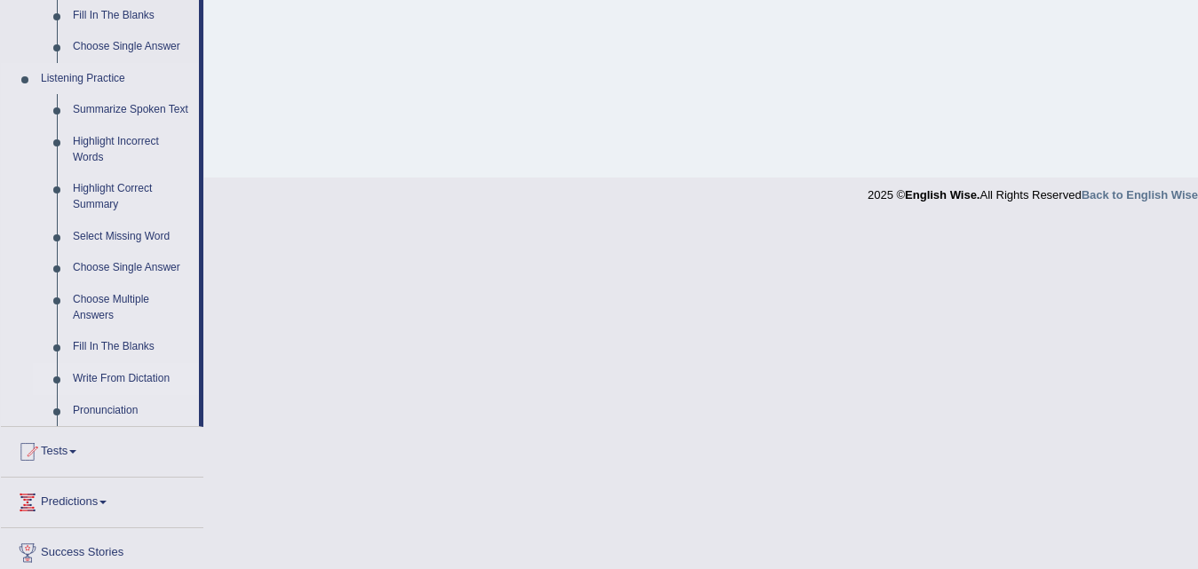
click at [118, 382] on link "Write From Dictation" at bounding box center [132, 379] width 134 height 32
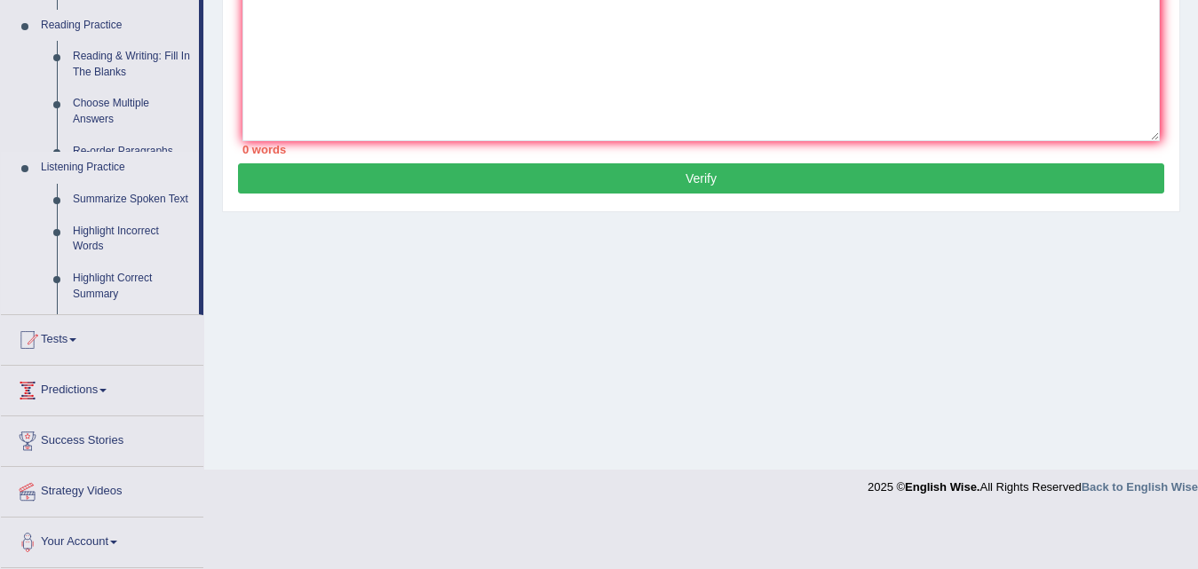
scroll to position [363, 0]
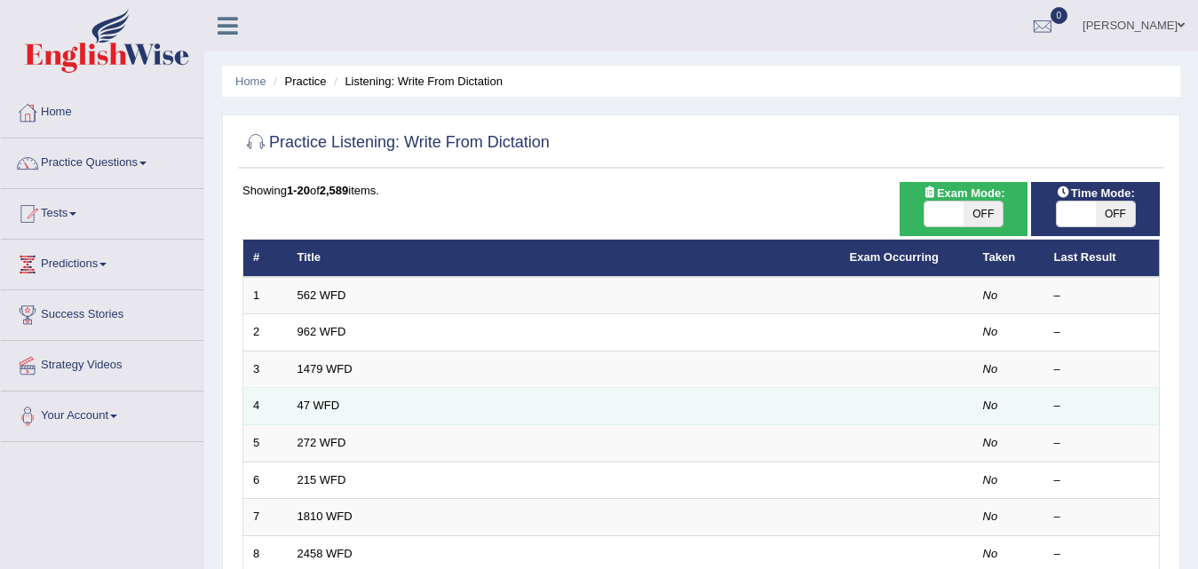
scroll to position [266, 0]
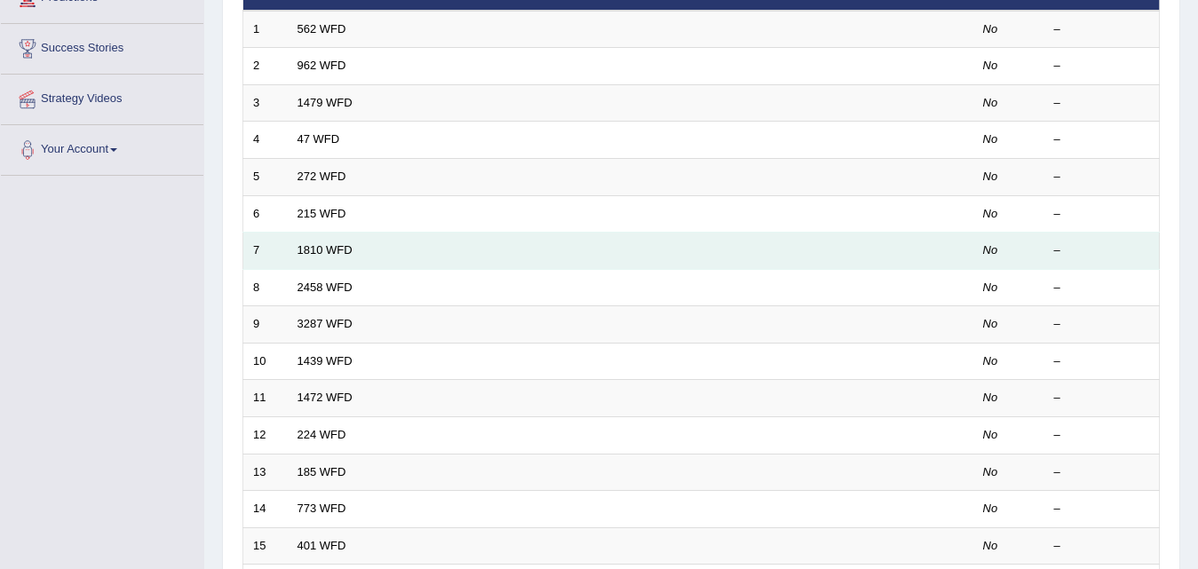
click at [330, 267] on td "1810 WFD" at bounding box center [564, 251] width 552 height 37
click at [330, 252] on link "1810 WFD" at bounding box center [325, 249] width 55 height 13
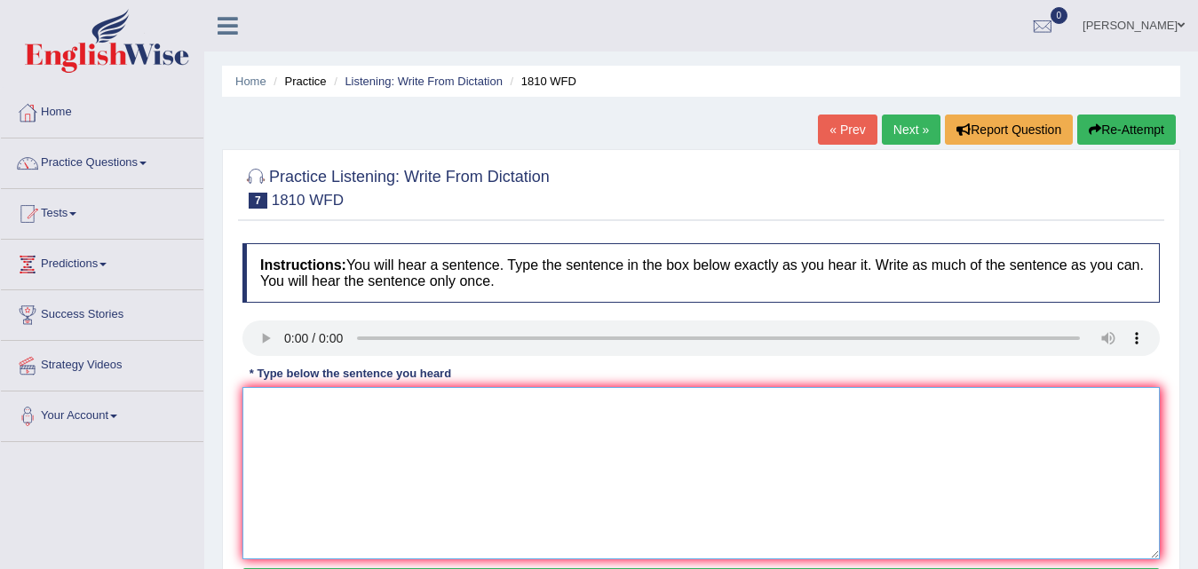
click at [270, 415] on textarea at bounding box center [701, 473] width 918 height 172
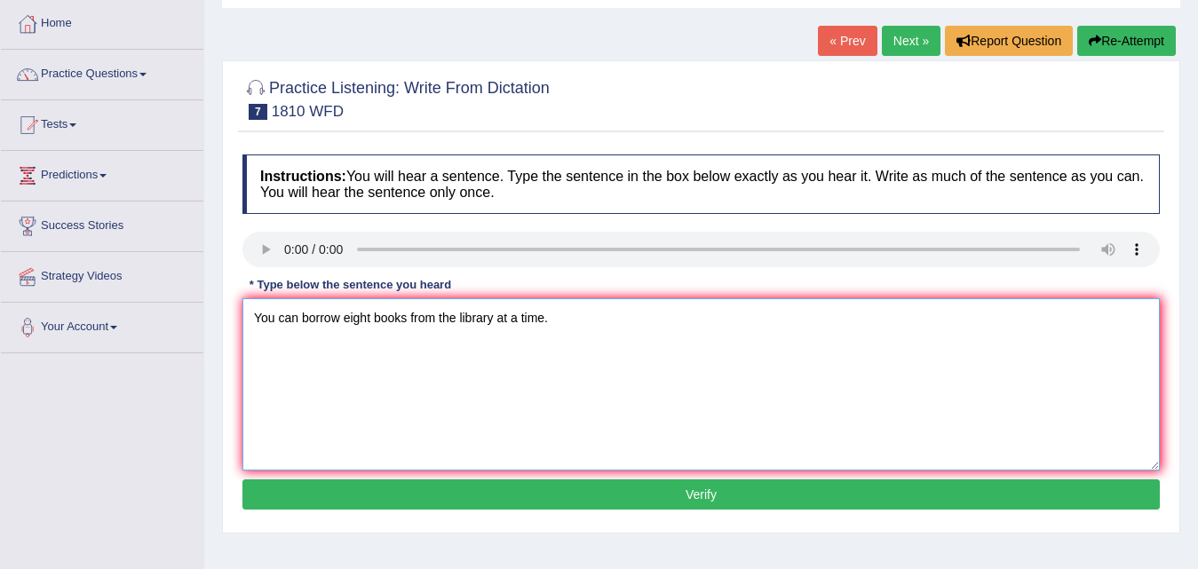
type textarea "You can borrow eight books from the library at a time."
click at [510, 481] on button "Verify" at bounding box center [701, 495] width 918 height 30
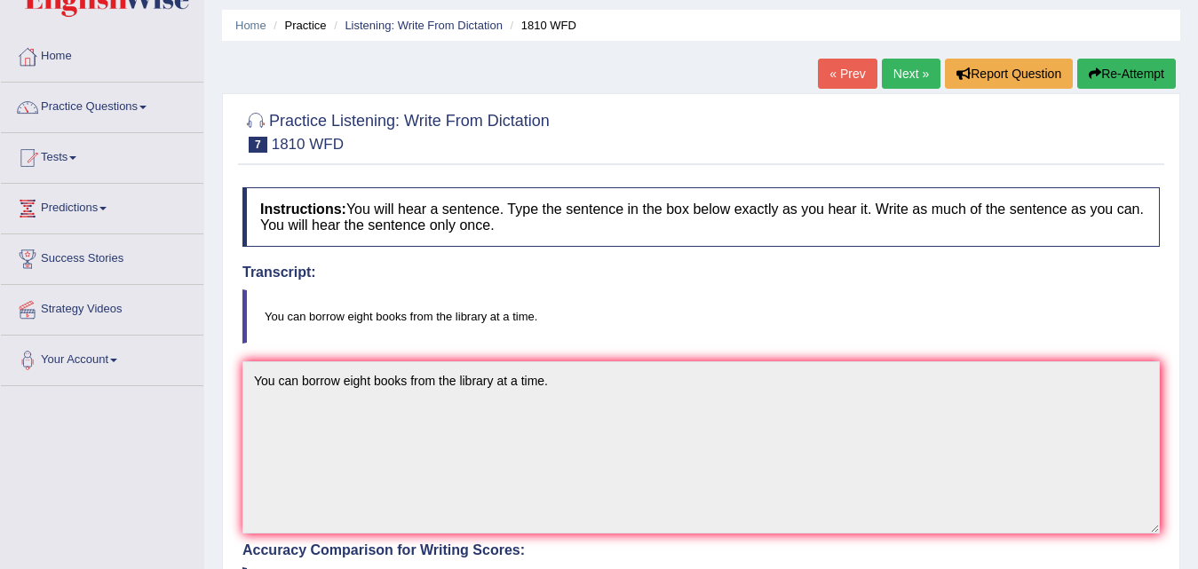
scroll to position [48, 0]
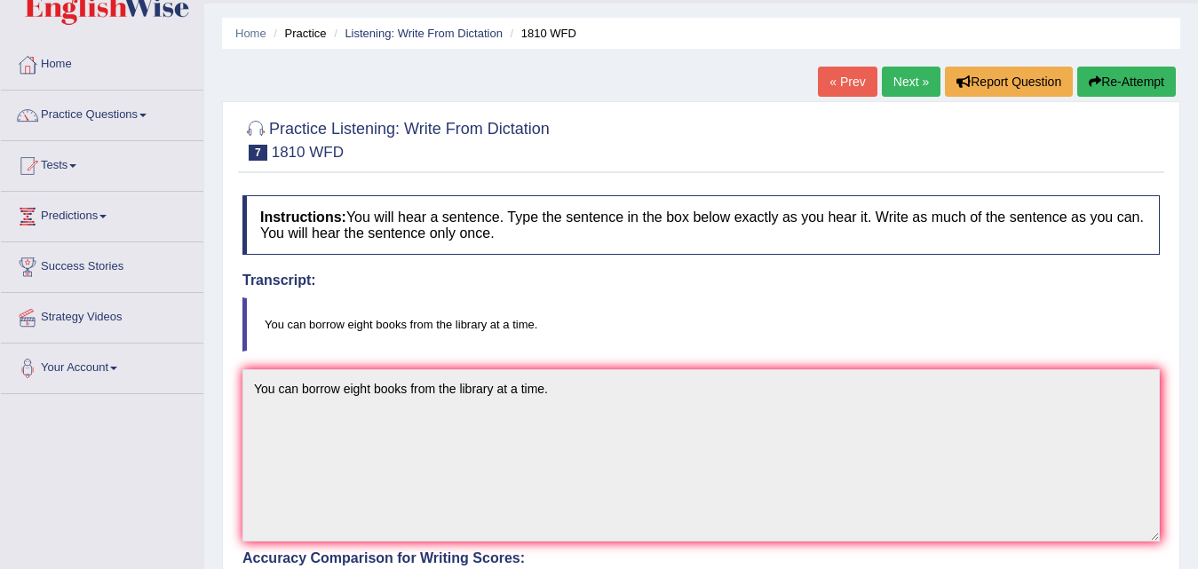
click at [900, 84] on link "Next »" at bounding box center [911, 82] width 59 height 30
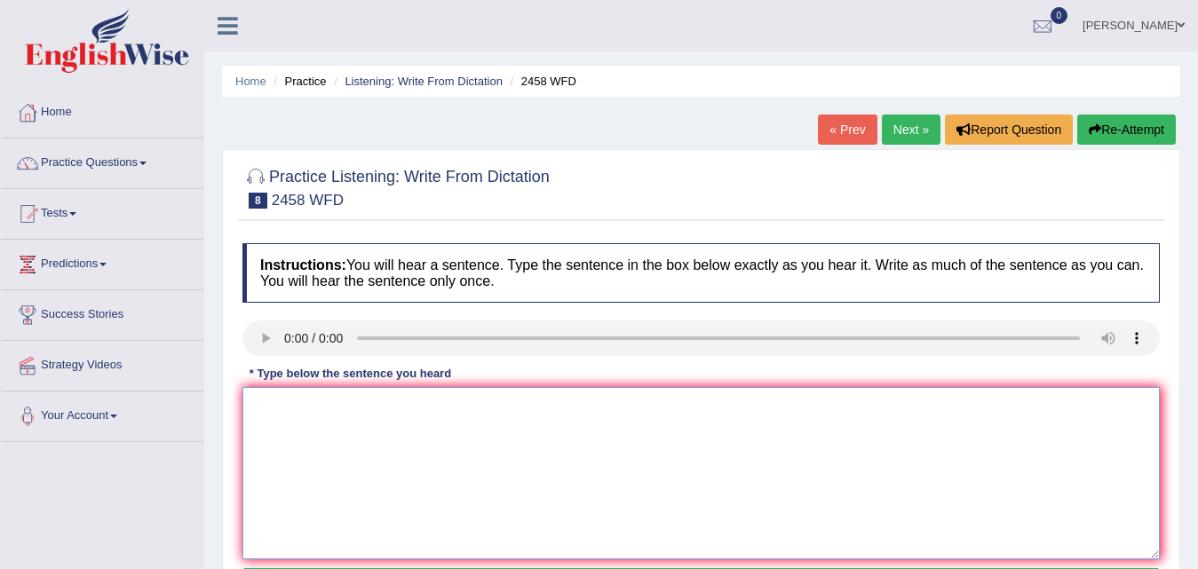
click at [310, 413] on textarea at bounding box center [701, 473] width 918 height 172
click at [282, 409] on textarea "Coourses in nutrition are growing in popularity every year." at bounding box center [701, 473] width 918 height 172
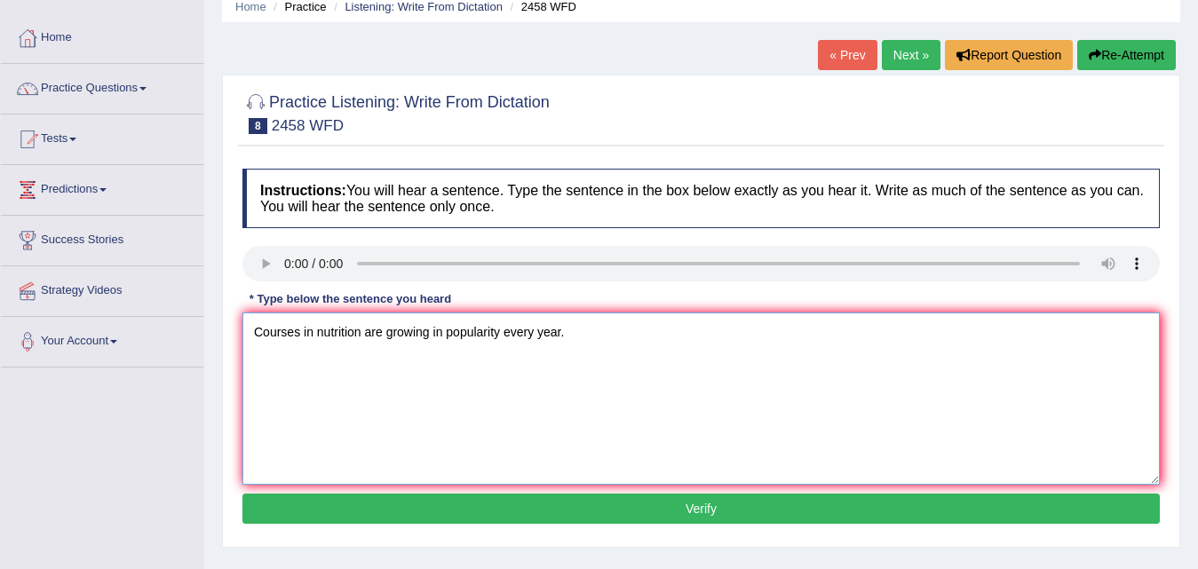
scroll to position [178, 0]
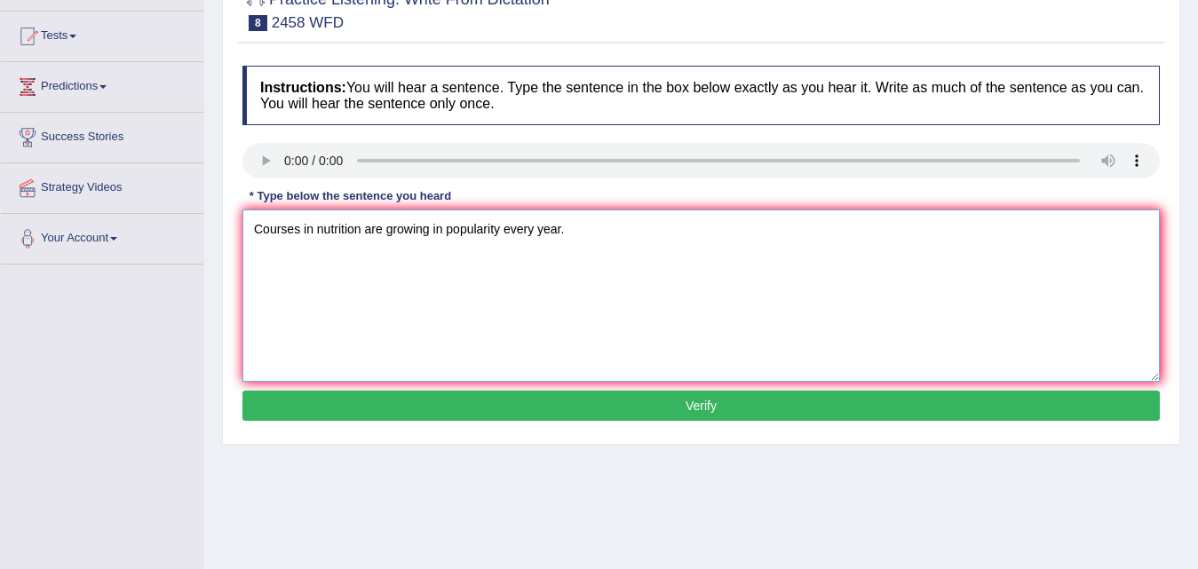
type textarea "Courses in nutrition are growing in popularity every year."
click at [394, 406] on button "Verify" at bounding box center [701, 406] width 918 height 30
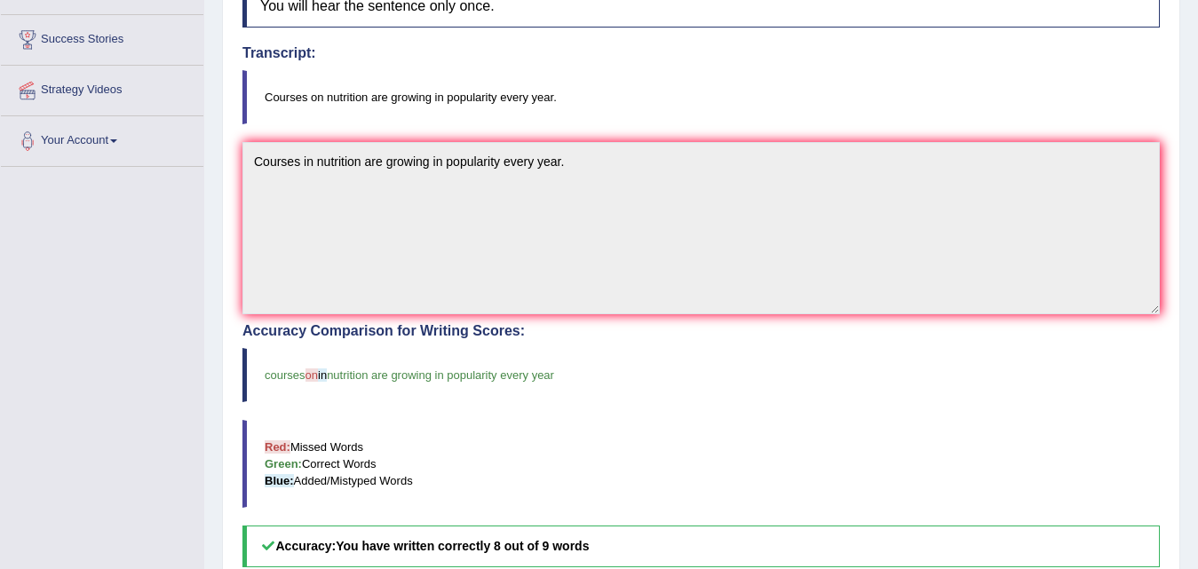
scroll to position [48, 0]
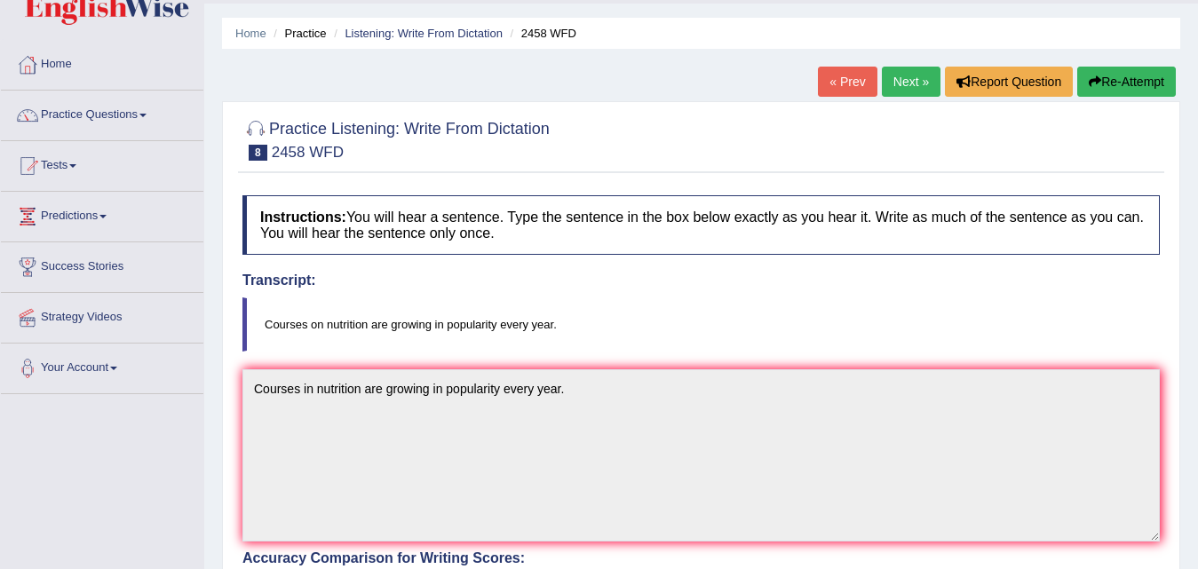
click at [911, 87] on link "Next »" at bounding box center [911, 82] width 59 height 30
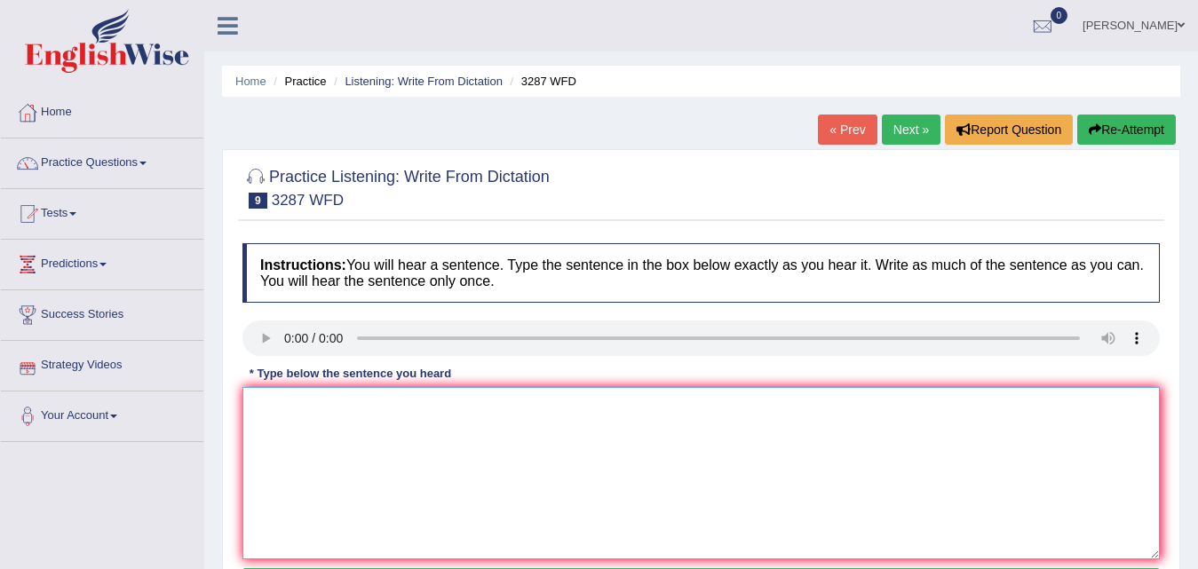
click at [266, 400] on textarea at bounding box center [701, 473] width 918 height 172
click at [450, 407] on textarea "A new atricle was publihes reagrdin the univesity last week." at bounding box center [701, 473] width 918 height 172
click at [403, 408] on textarea "A new atricle was publihes regarding the univesity last week." at bounding box center [701, 473] width 918 height 172
click at [434, 435] on textarea "A new atricle was published regarding the univesity last week." at bounding box center [701, 473] width 918 height 172
click at [516, 409] on textarea "A new atricle was published regarding the univesity last week." at bounding box center [701, 473] width 918 height 172
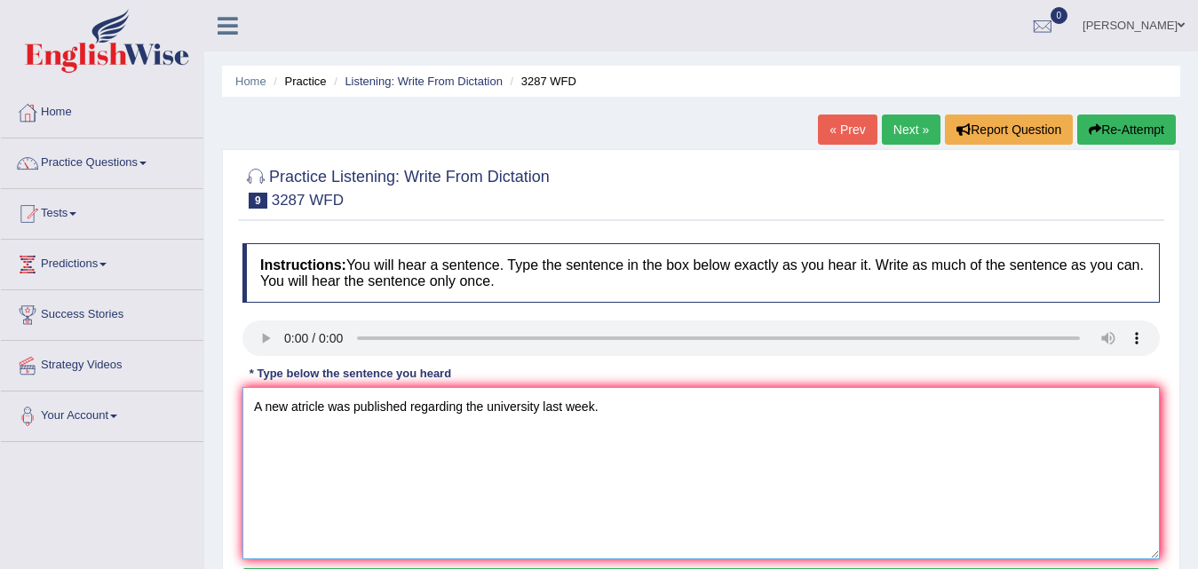
click at [539, 481] on textarea "A new atricle was published regarding the university last week." at bounding box center [701, 473] width 918 height 172
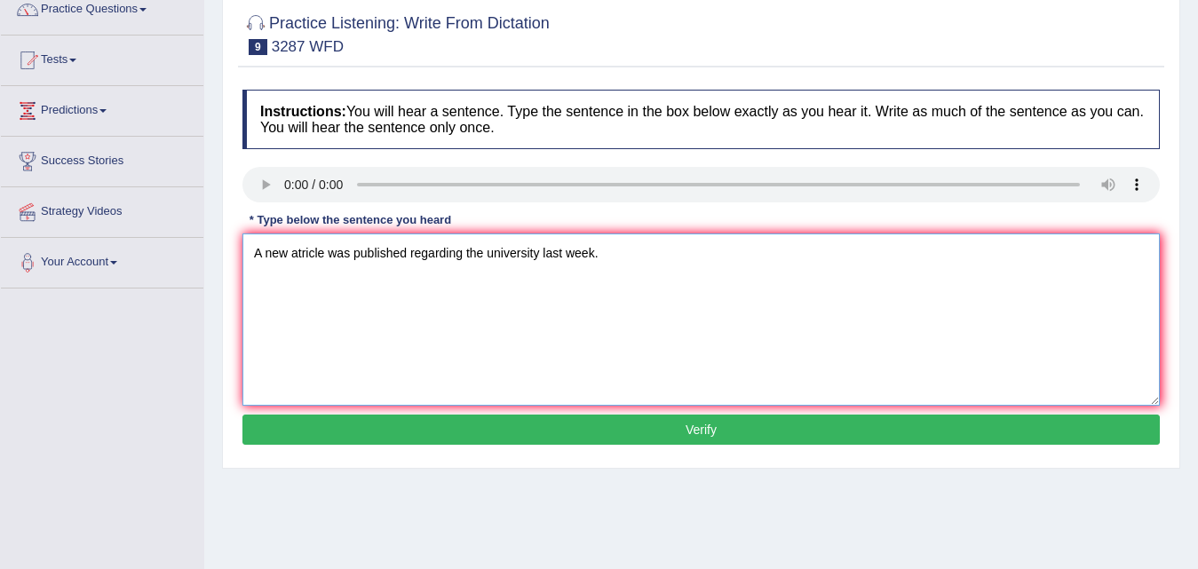
scroll to position [266, 0]
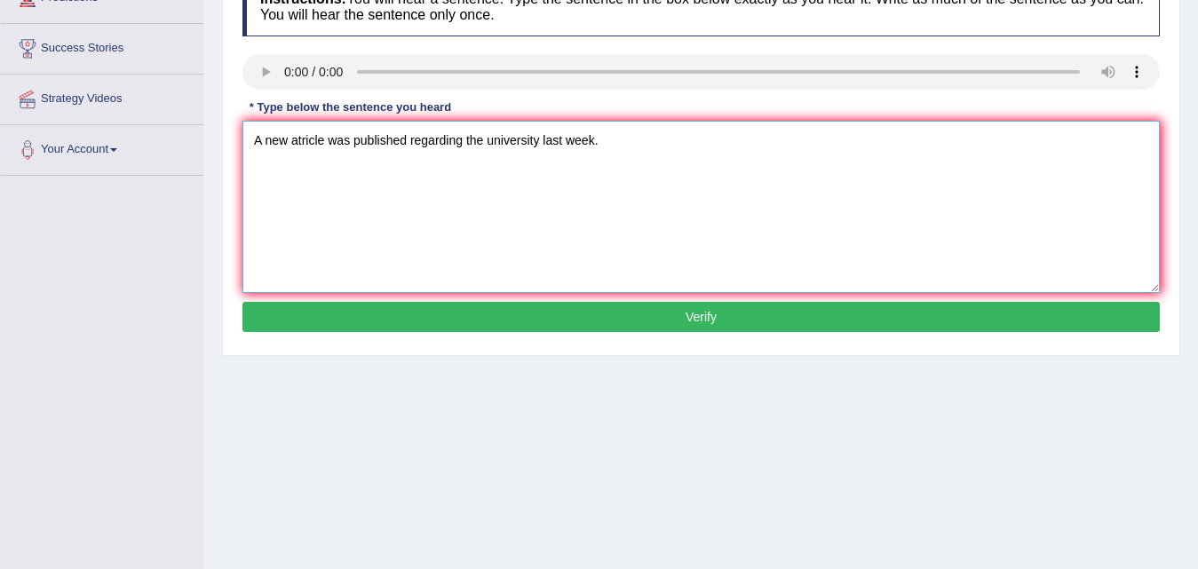
type textarea "A new atricle was published regarding the university last week."
click at [517, 322] on button "Verify" at bounding box center [701, 317] width 918 height 30
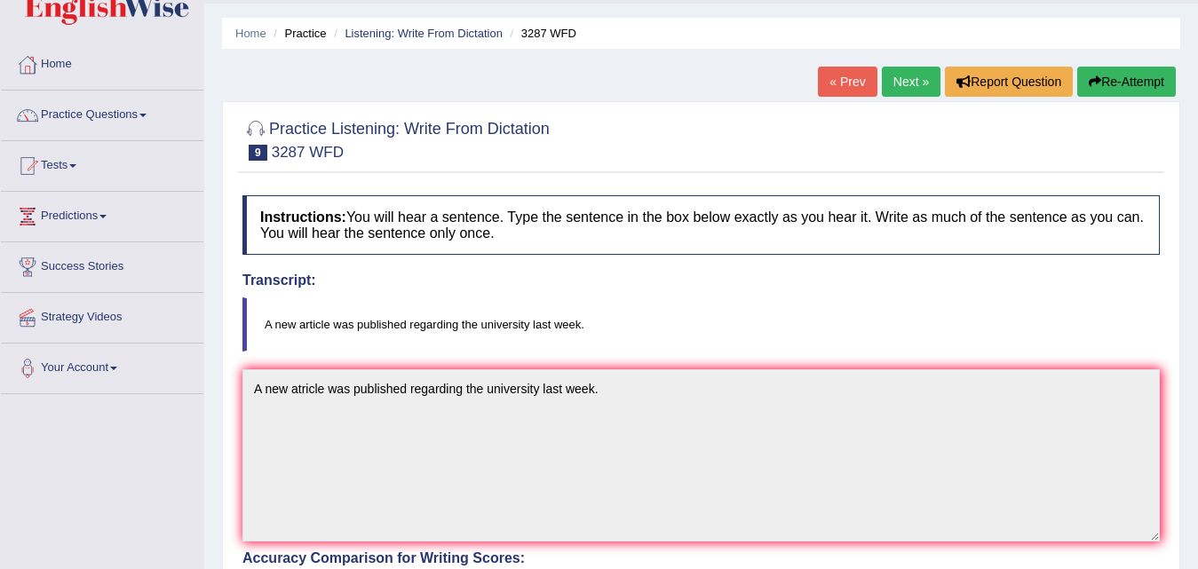
scroll to position [0, 0]
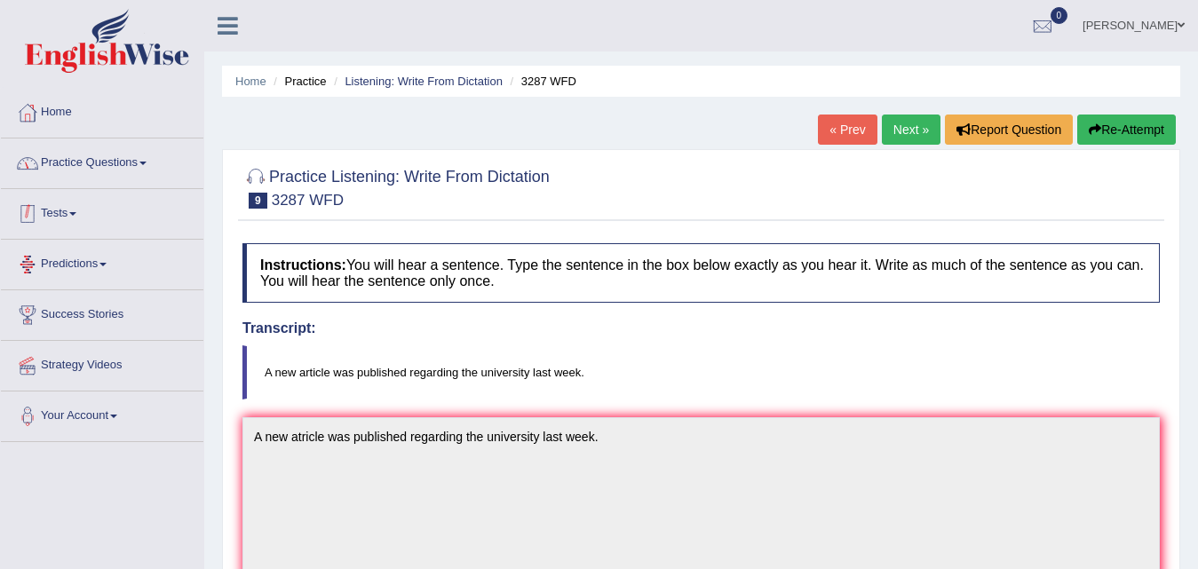
click at [139, 170] on link "Practice Questions" at bounding box center [102, 161] width 203 height 44
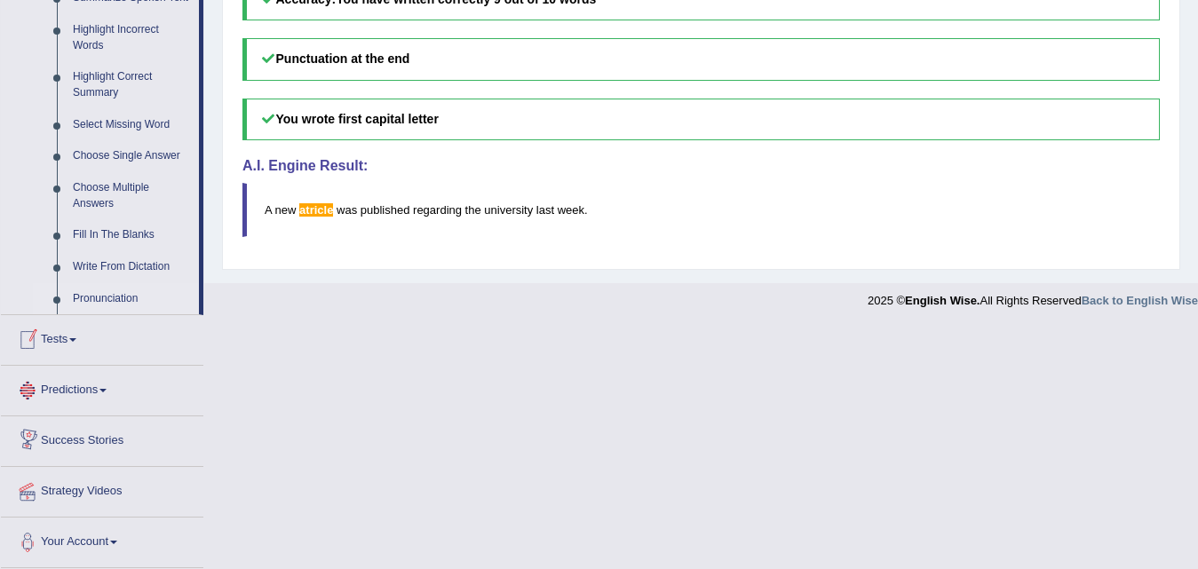
scroll to position [734, 0]
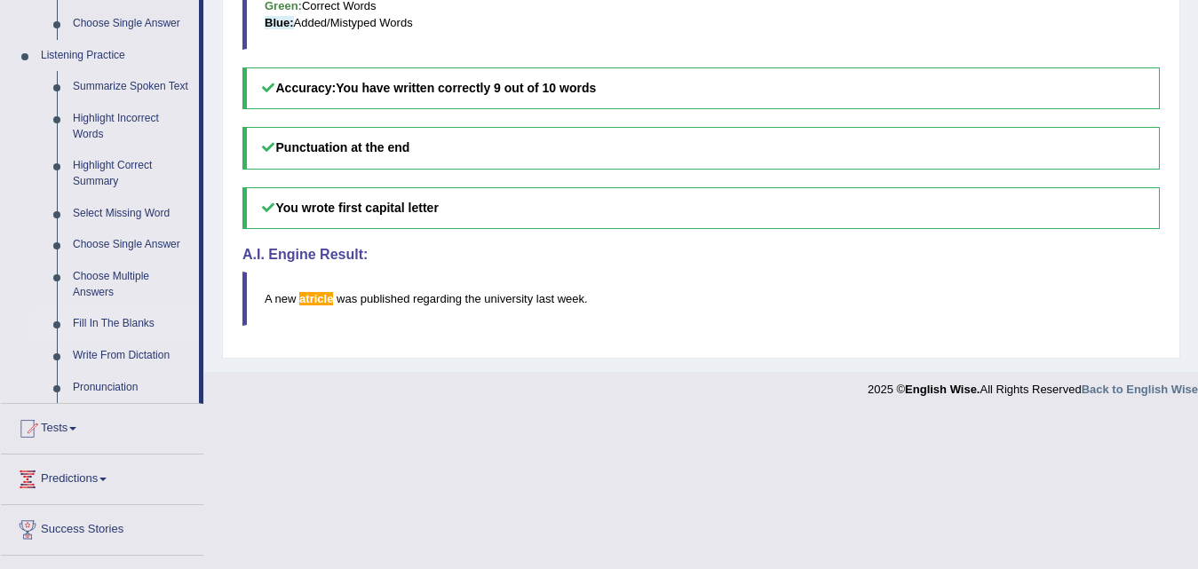
click at [126, 317] on link "Fill In The Blanks" at bounding box center [132, 324] width 134 height 32
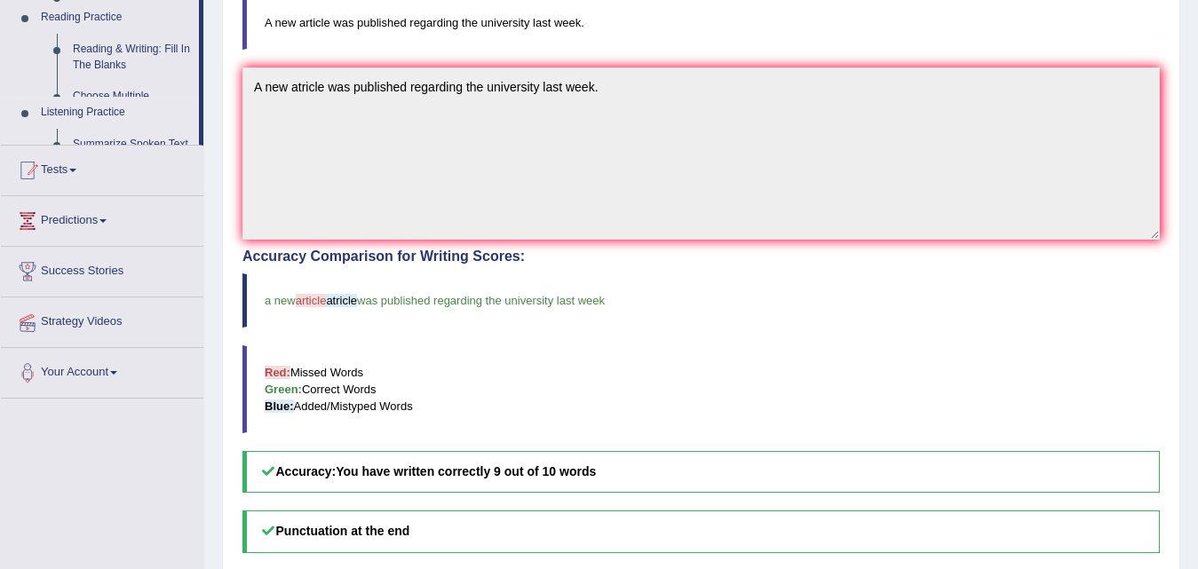
scroll to position [211, 0]
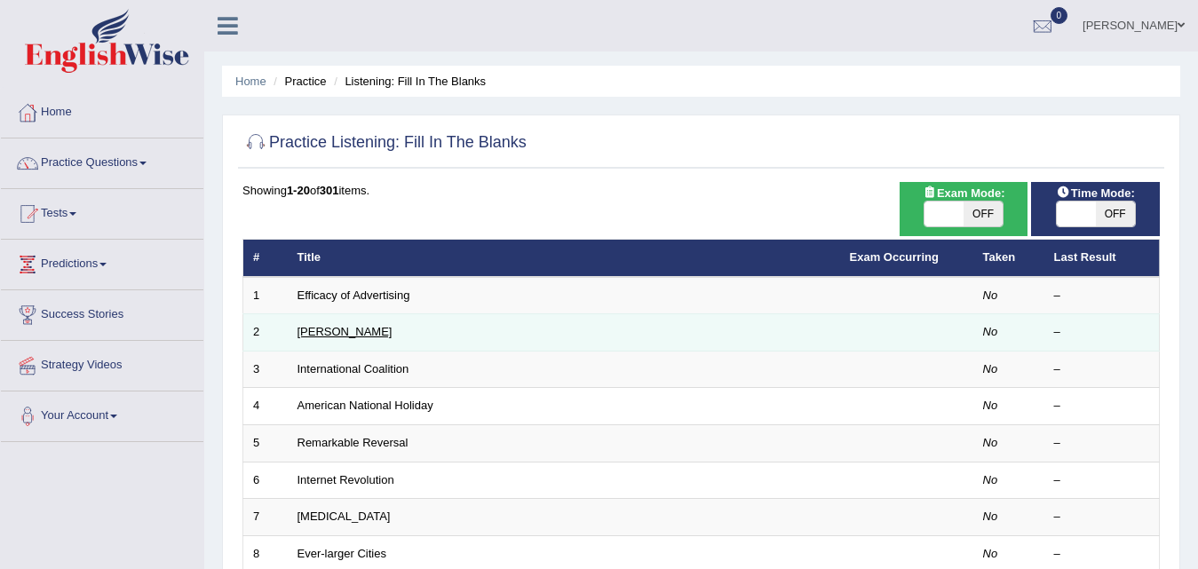
click at [303, 333] on link "[PERSON_NAME]" at bounding box center [345, 331] width 95 height 13
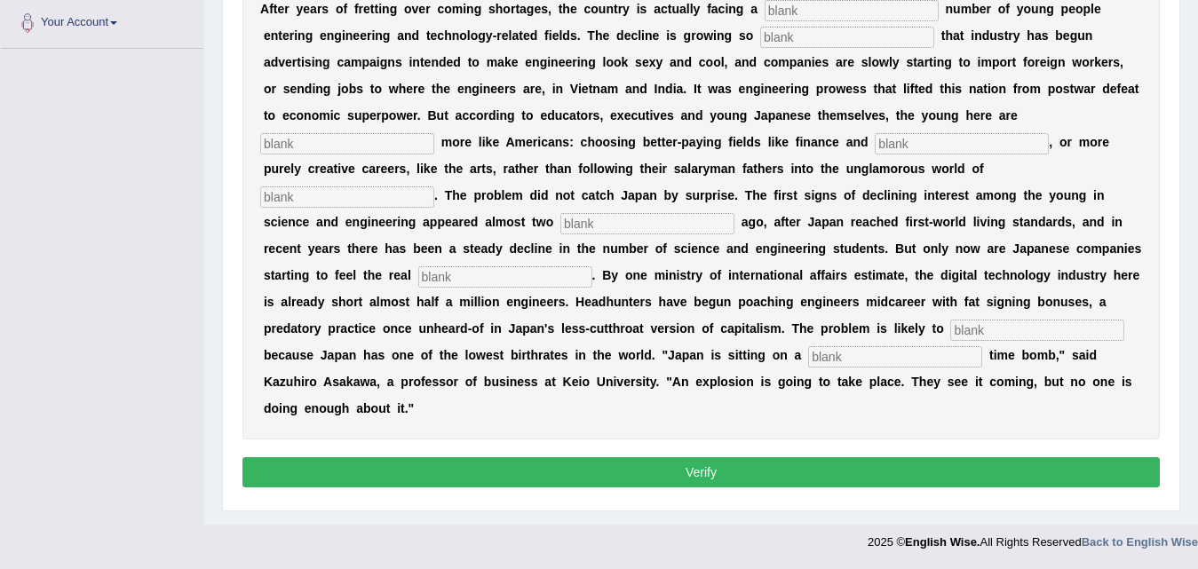
scroll to position [38, 0]
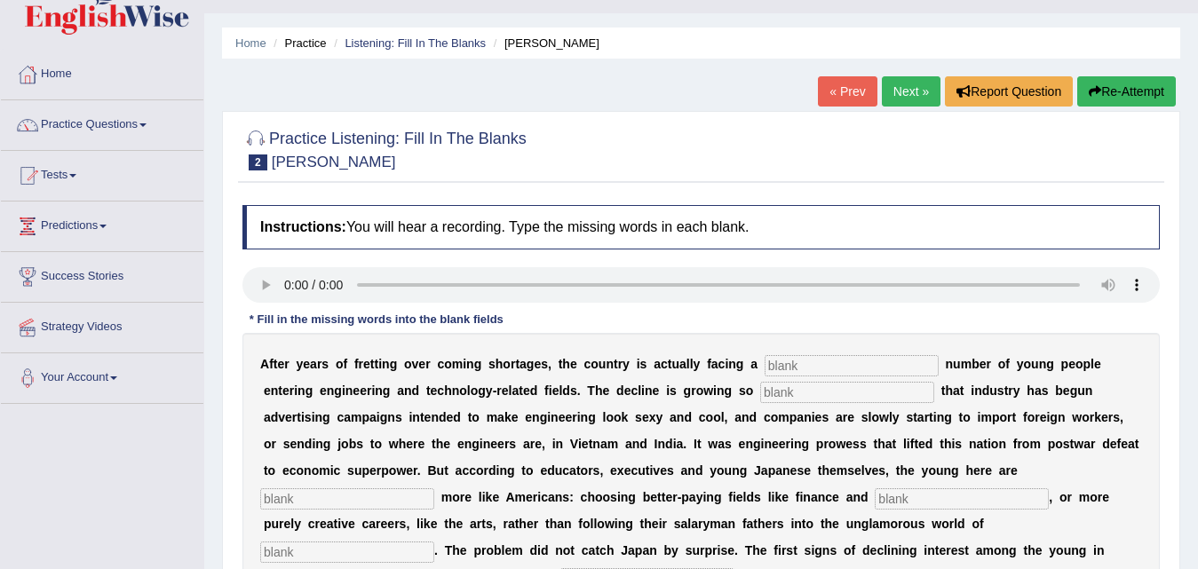
click at [802, 366] on input "text" at bounding box center [852, 365] width 174 height 21
type input "dwindlng"
click at [799, 393] on input "text" at bounding box center [847, 392] width 174 height 21
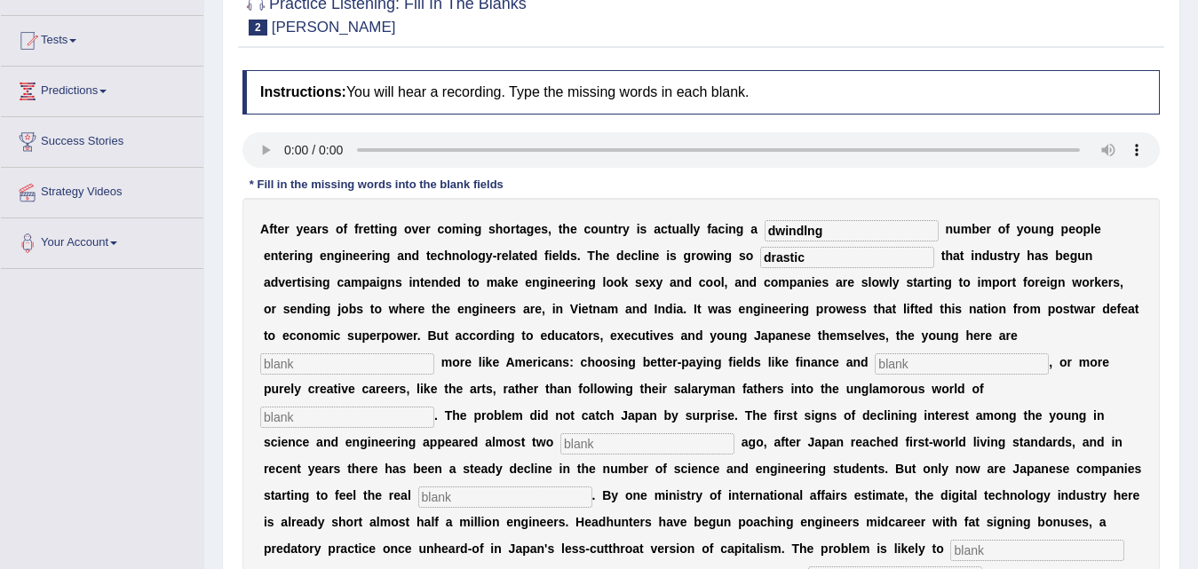
scroll to position [216, 0]
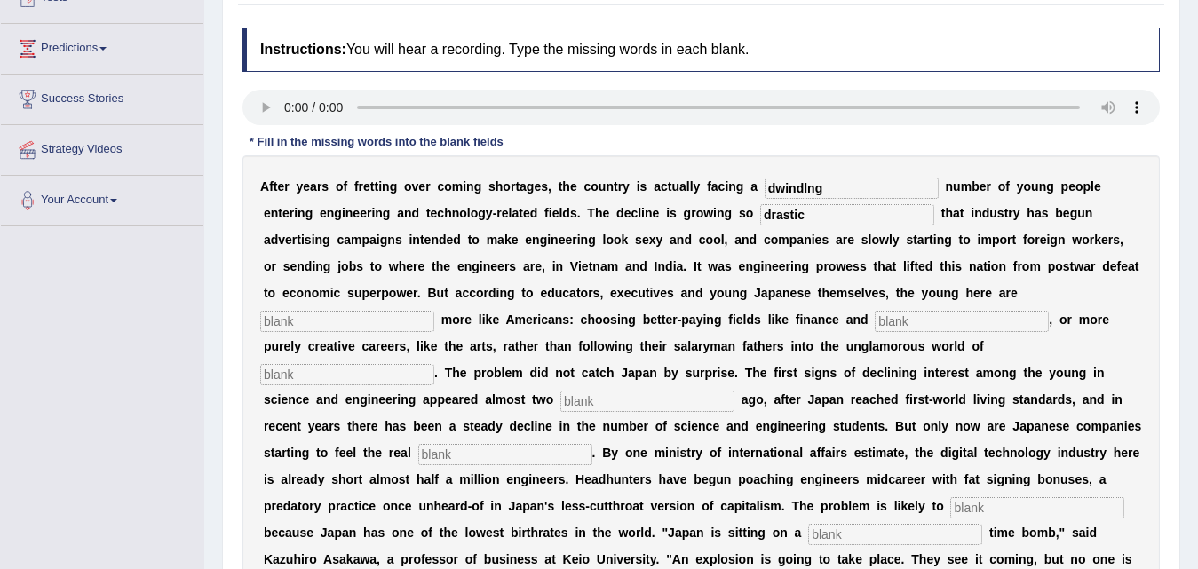
type input "drastic"
click at [826, 187] on input "dwindlng" at bounding box center [852, 188] width 174 height 21
type input "dwindeling"
click at [282, 320] on input "text" at bounding box center [347, 321] width 174 height 21
type input "behaving"
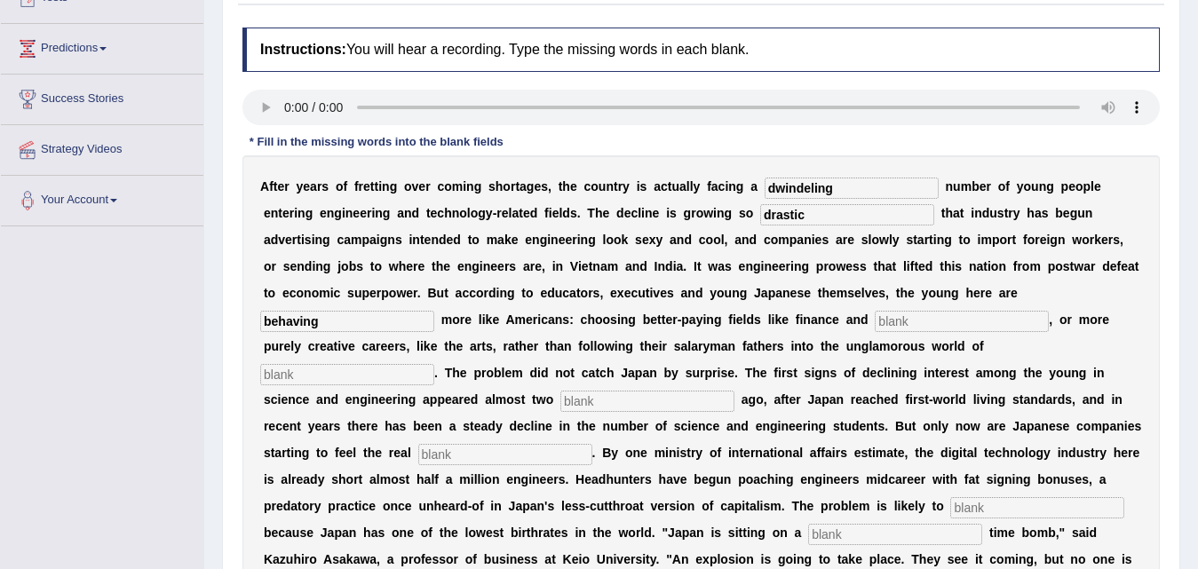
click at [921, 317] on input "text" at bounding box center [962, 321] width 174 height 21
type input "medicine"
click at [346, 370] on input "text" at bounding box center [347, 374] width 174 height 21
type input "manufactruinhg"
click at [608, 401] on input "text" at bounding box center [647, 401] width 174 height 21
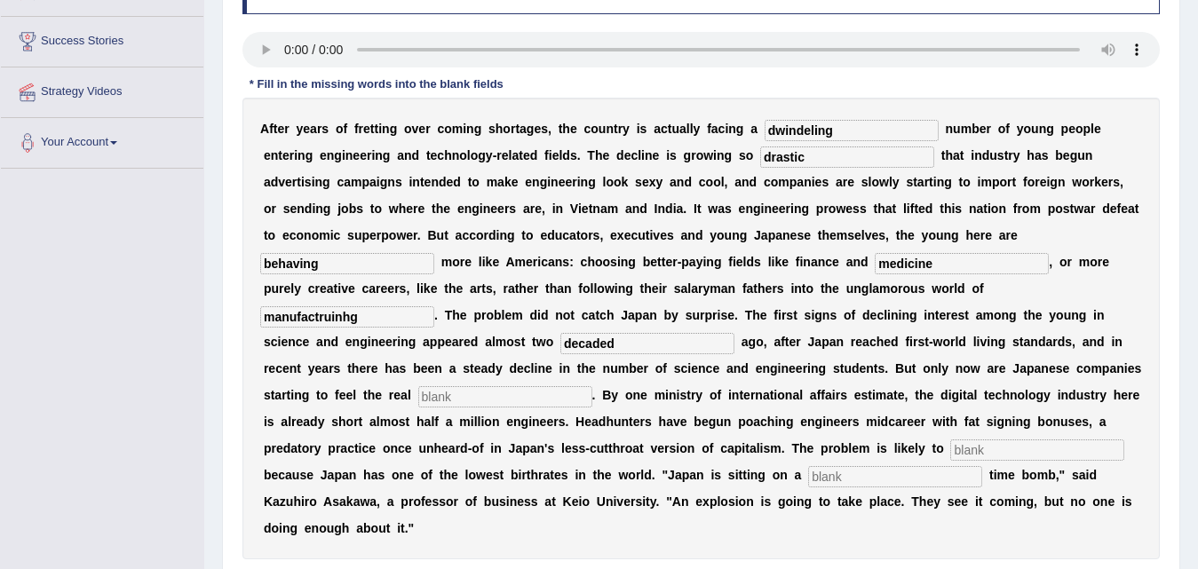
scroll to position [305, 0]
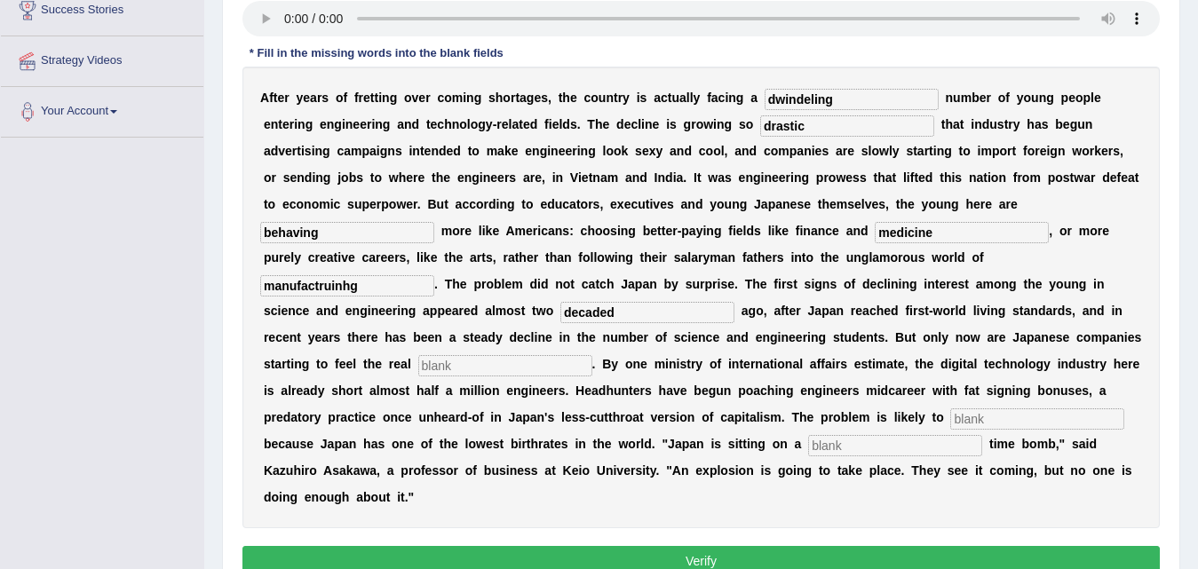
type input "decaded"
click at [400, 282] on input "manufactruinhg" at bounding box center [347, 285] width 174 height 21
type input "manufacturing"
click at [465, 362] on input "text" at bounding box center [505, 365] width 174 height 21
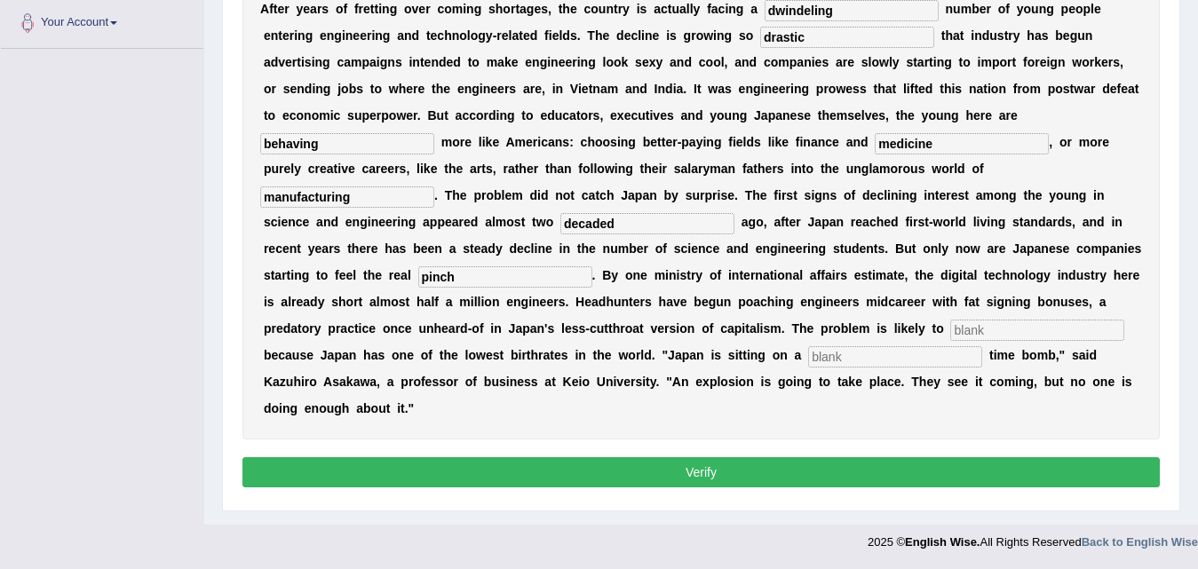
type input "pinch"
click at [967, 330] on input "text" at bounding box center [1037, 330] width 174 height 21
click at [975, 331] on input "text" at bounding box center [1037, 330] width 174 height 21
type input "likely"
click at [822, 356] on input "text" at bounding box center [895, 356] width 174 height 21
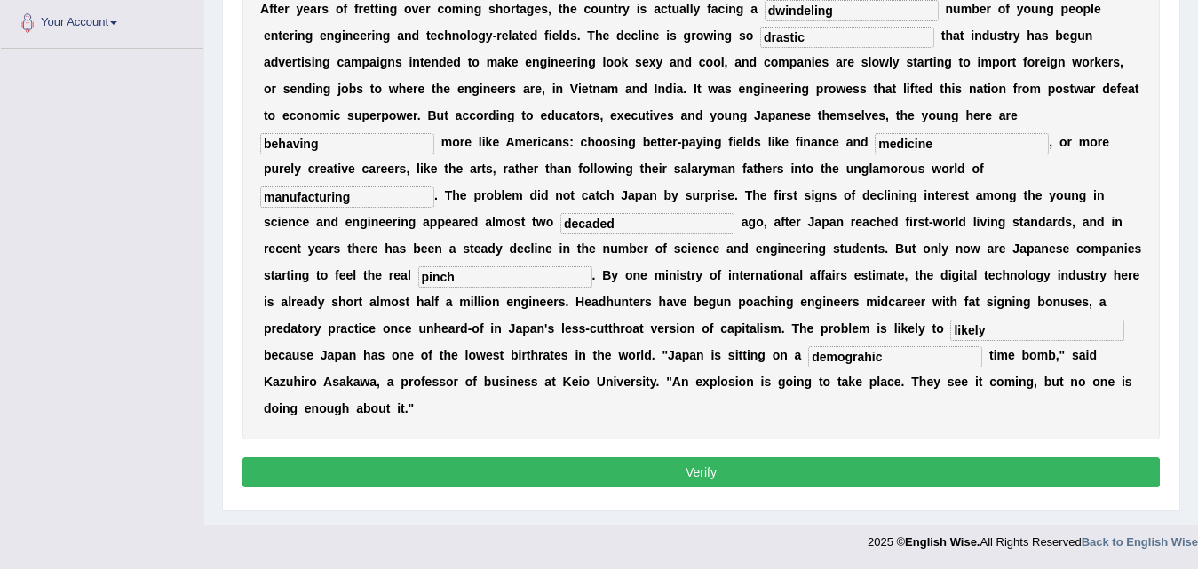
type input "demograhic"
click at [680, 466] on button "Verify" at bounding box center [701, 472] width 918 height 30
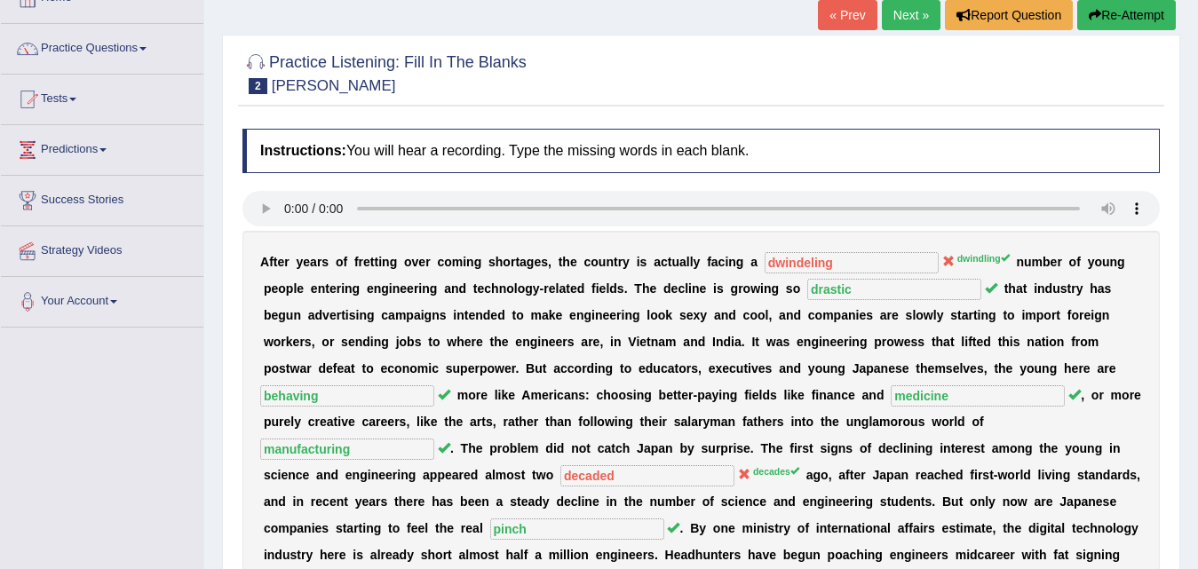
scroll to position [0, 0]
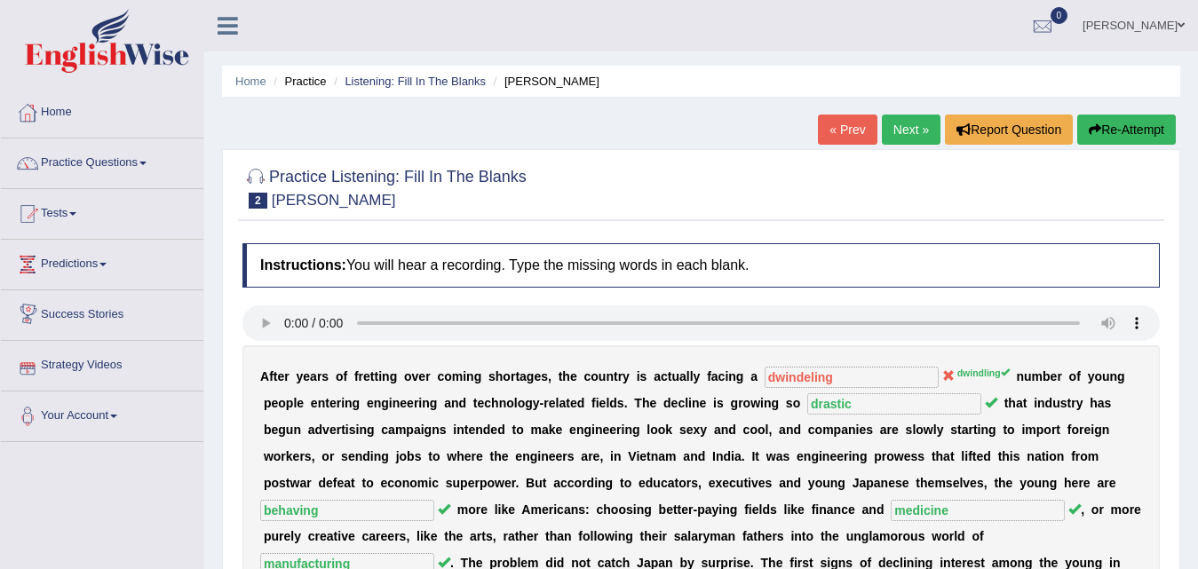
click at [902, 137] on link "Next »" at bounding box center [911, 130] width 59 height 30
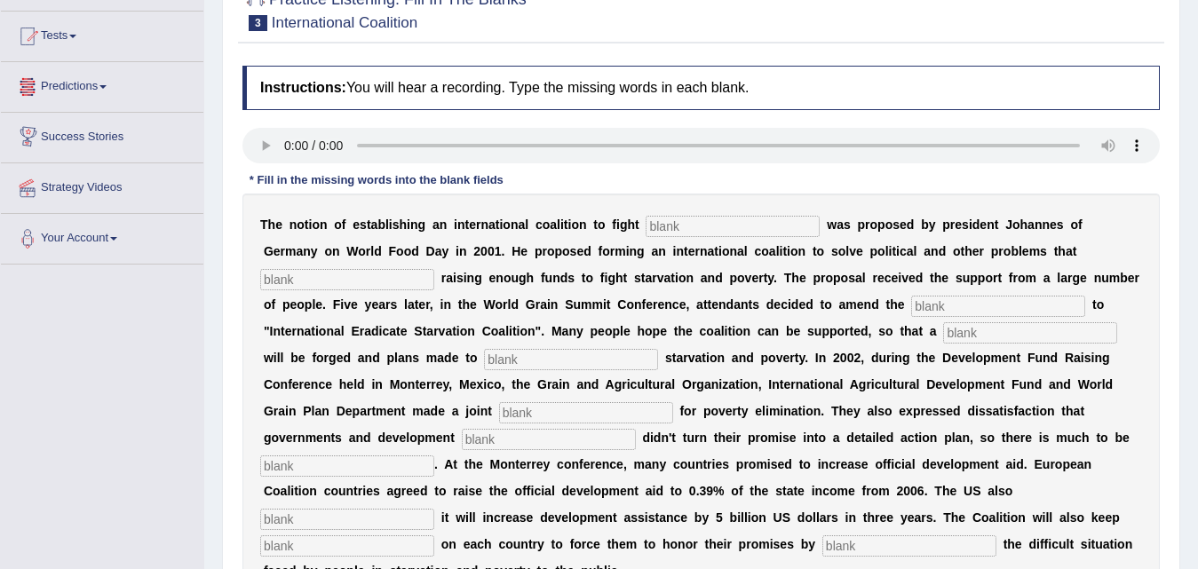
scroll to position [266, 0]
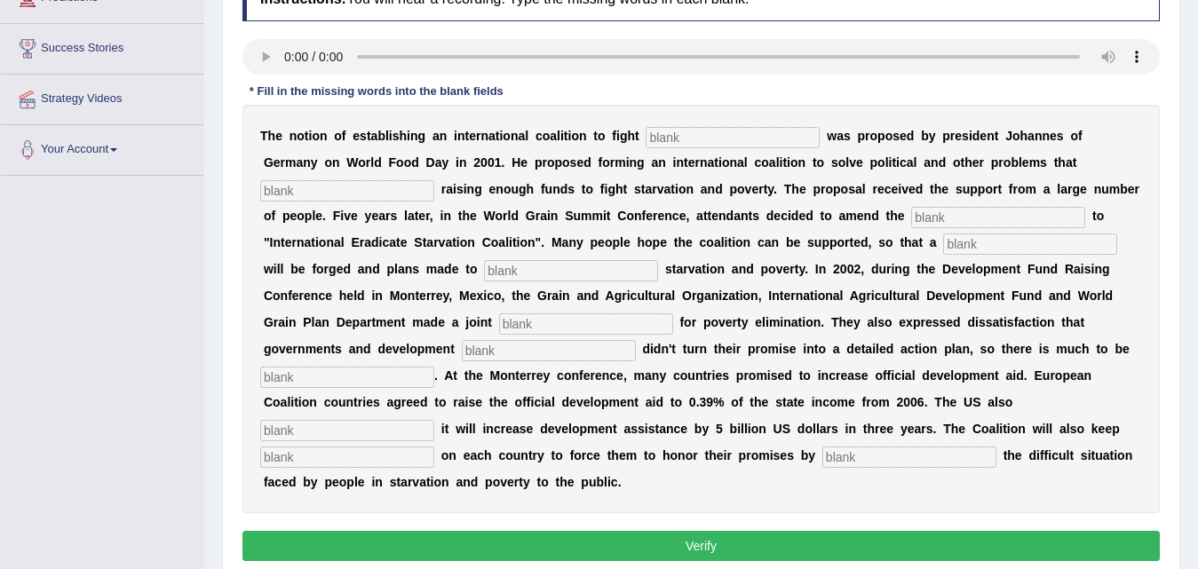
click at [705, 143] on input "text" at bounding box center [733, 137] width 174 height 21
type input "[MEDICAL_DATA]"
click at [294, 198] on input "text" at bounding box center [347, 190] width 174 height 21
type input "obstruct"
click at [933, 220] on input "text" at bounding box center [998, 217] width 174 height 21
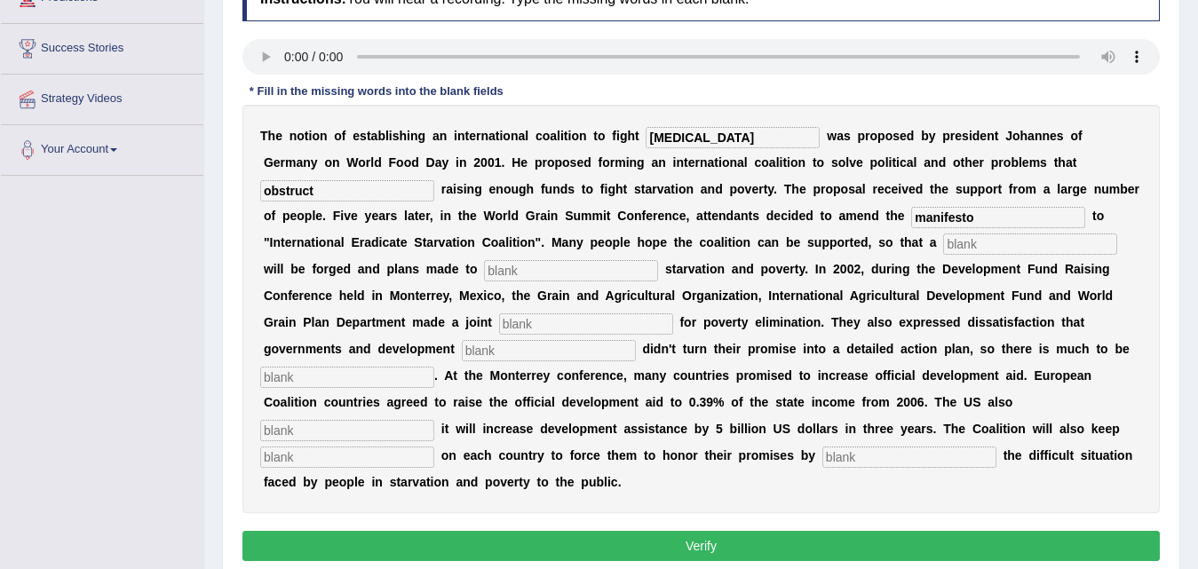
type input "manifesto"
click at [955, 246] on input "text" at bounding box center [1030, 244] width 174 height 21
type input "resolution"
click at [528, 266] on input "text" at bounding box center [571, 270] width 174 height 21
type input "eliminate"
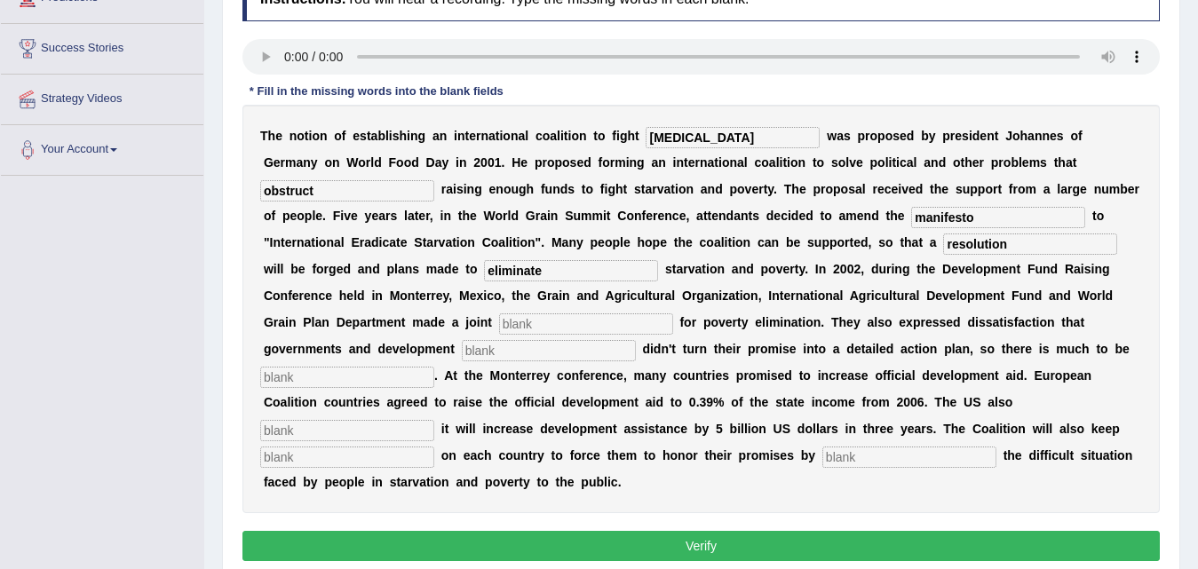
click at [520, 329] on input "text" at bounding box center [586, 324] width 174 height 21
type input "appeal"
click at [515, 355] on input "text" at bounding box center [549, 350] width 174 height 21
type input "partners"
click at [414, 381] on input "text" at bounding box center [347, 377] width 174 height 21
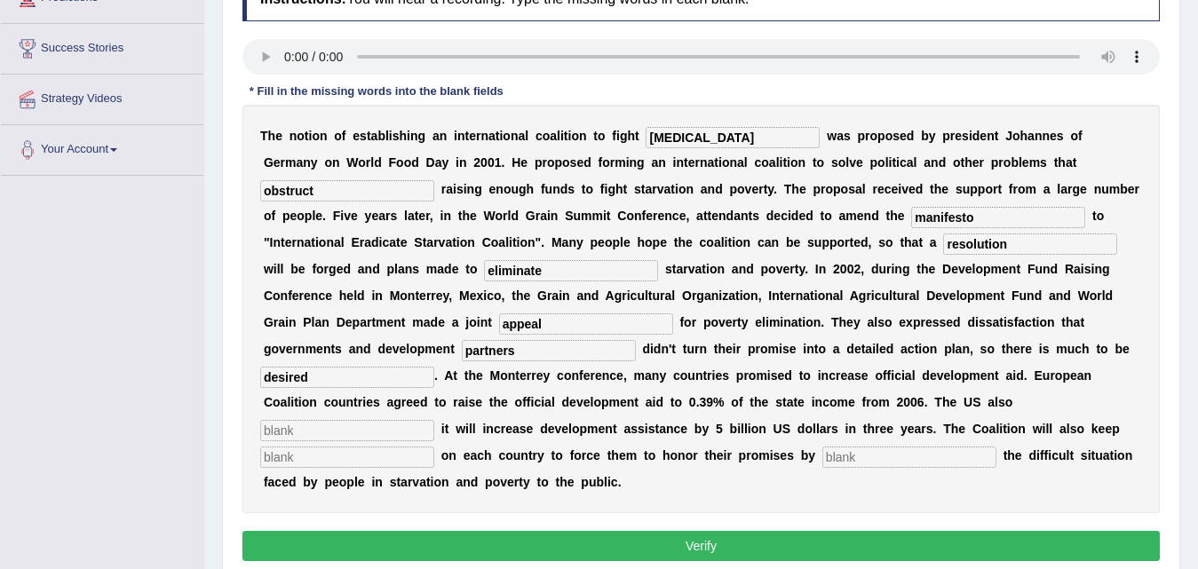
type input "desired"
click at [321, 422] on input "text" at bounding box center [347, 430] width 174 height 21
type input "announced"
click at [308, 462] on input "text" at bounding box center [347, 457] width 174 height 21
type input "pressure"
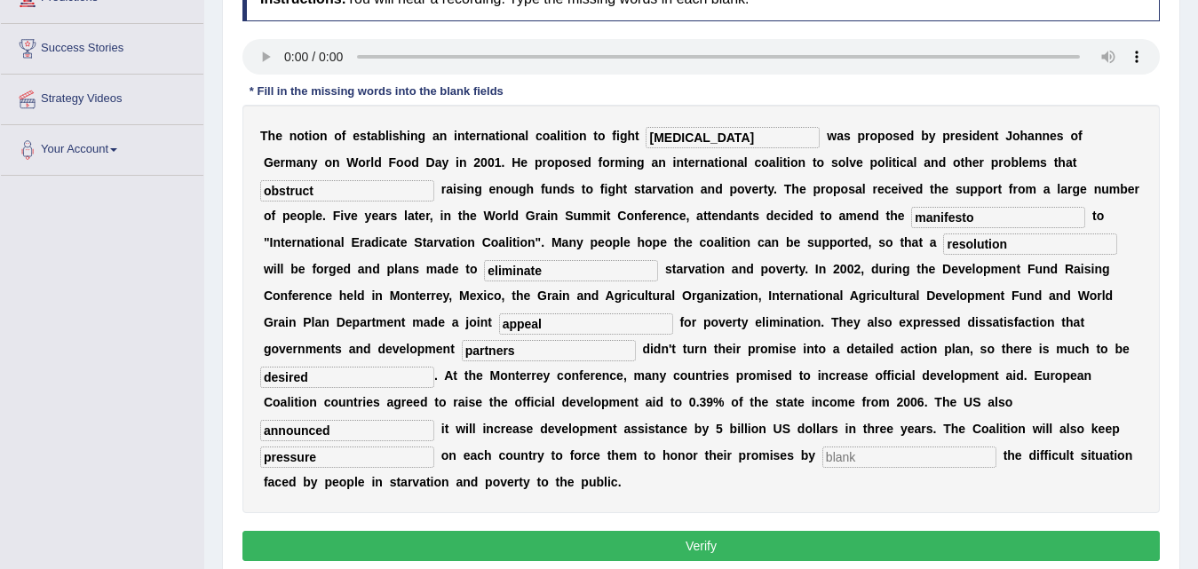
click at [720, 538] on button "Verify" at bounding box center [701, 546] width 918 height 30
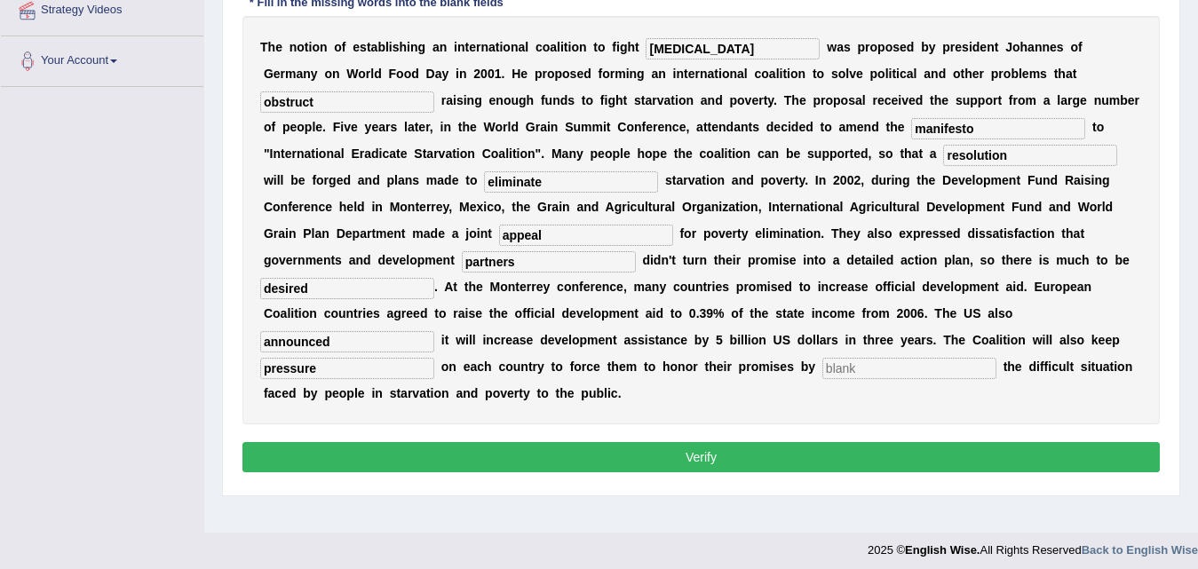
click at [887, 355] on div "T h e n o t i o n o f e s t a b l i s h i n g a n i n t e r n a t i o n a l c o…" at bounding box center [701, 220] width 918 height 409
click at [878, 364] on input "text" at bounding box center [909, 368] width 174 height 21
type input "easing"
click at [712, 461] on button "Verify" at bounding box center [701, 457] width 918 height 30
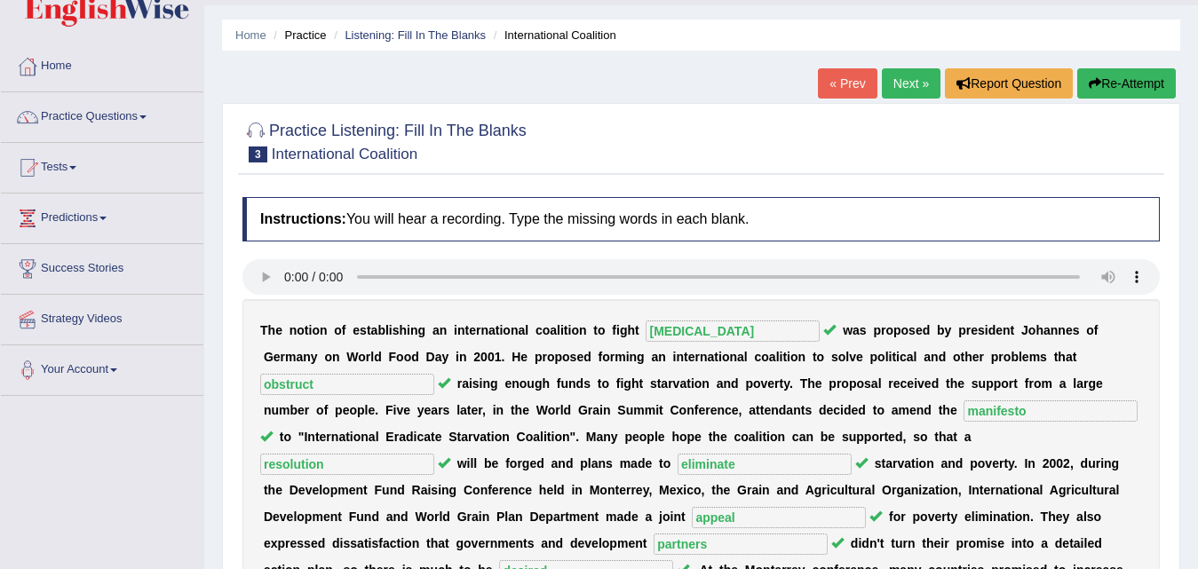
scroll to position [0, 0]
